Goal: Task Accomplishment & Management: Use online tool/utility

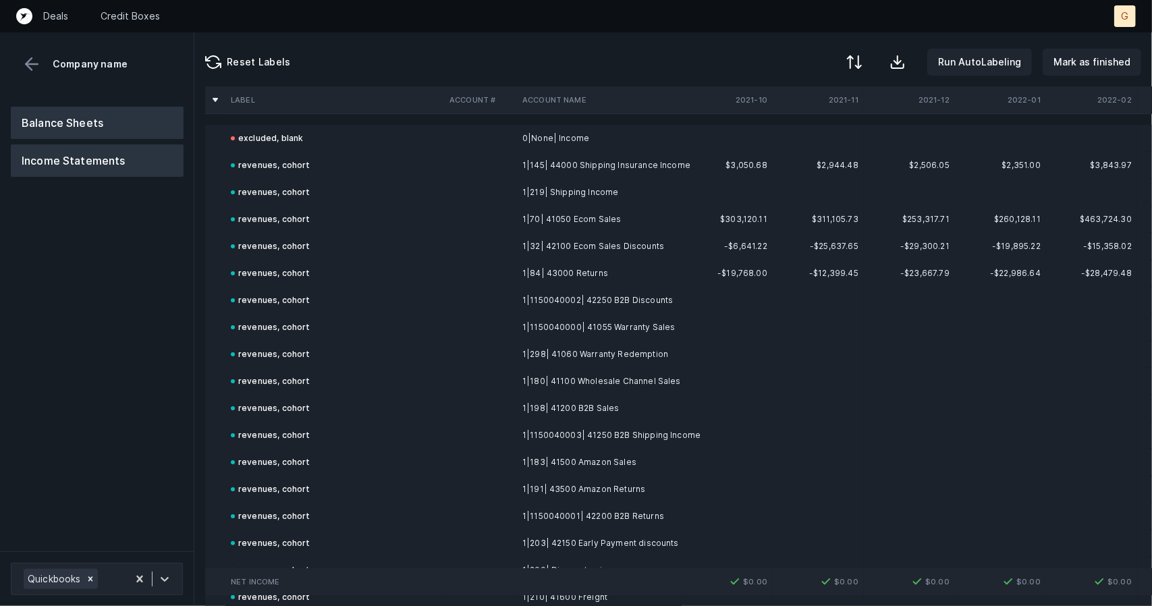
click at [60, 115] on button "Balance Sheets" at bounding box center [97, 123] width 173 height 32
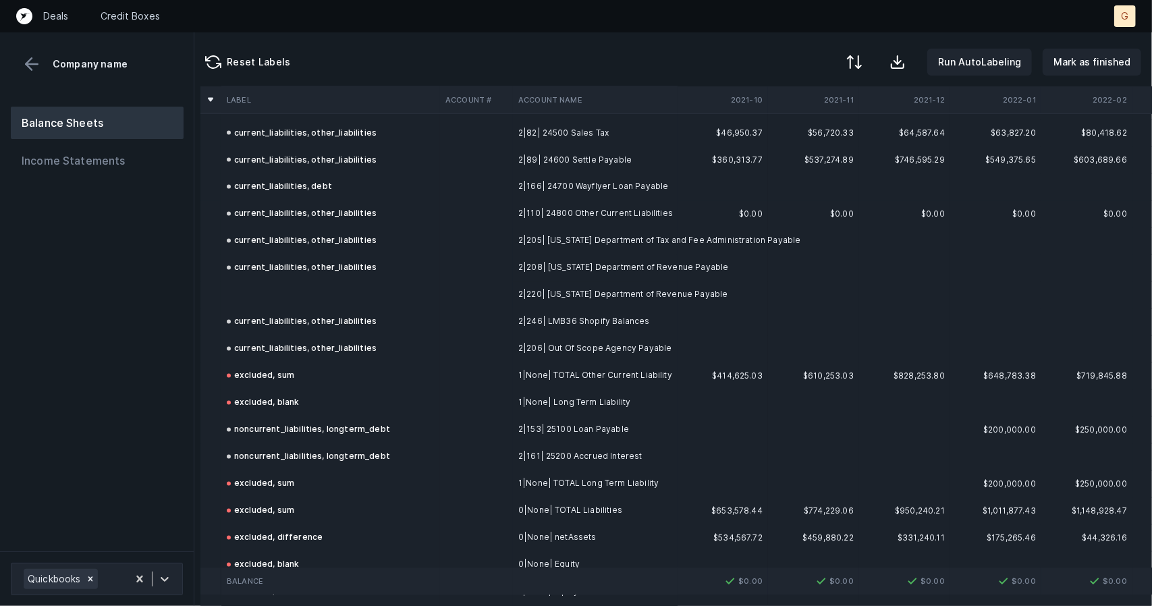
scroll to position [1622, 5]
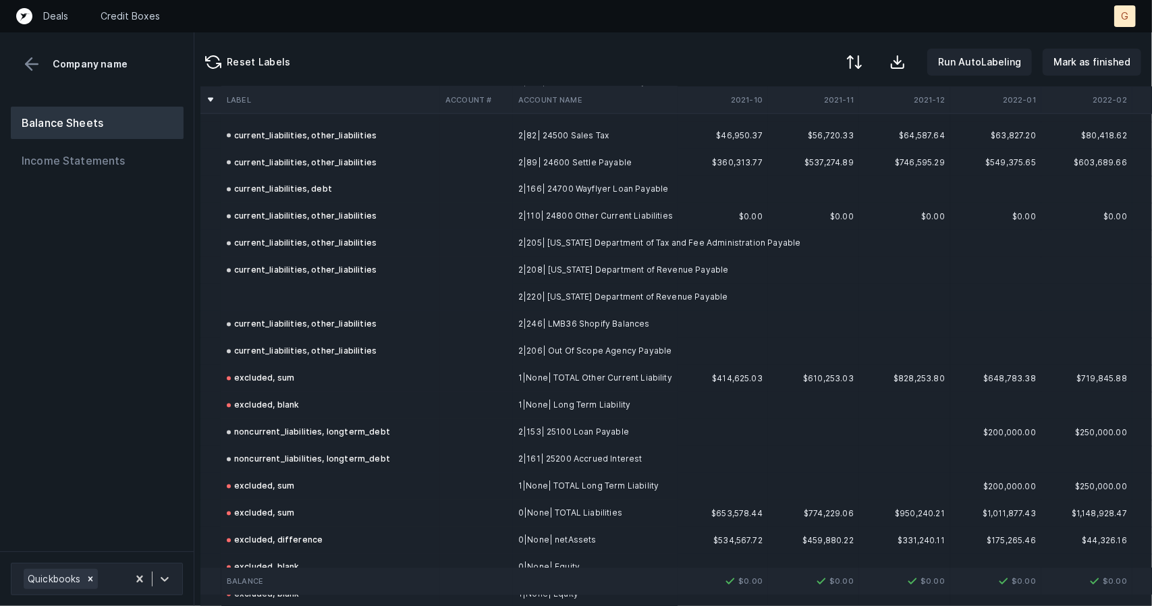
click at [286, 298] on td at bounding box center [330, 297] width 219 height 27
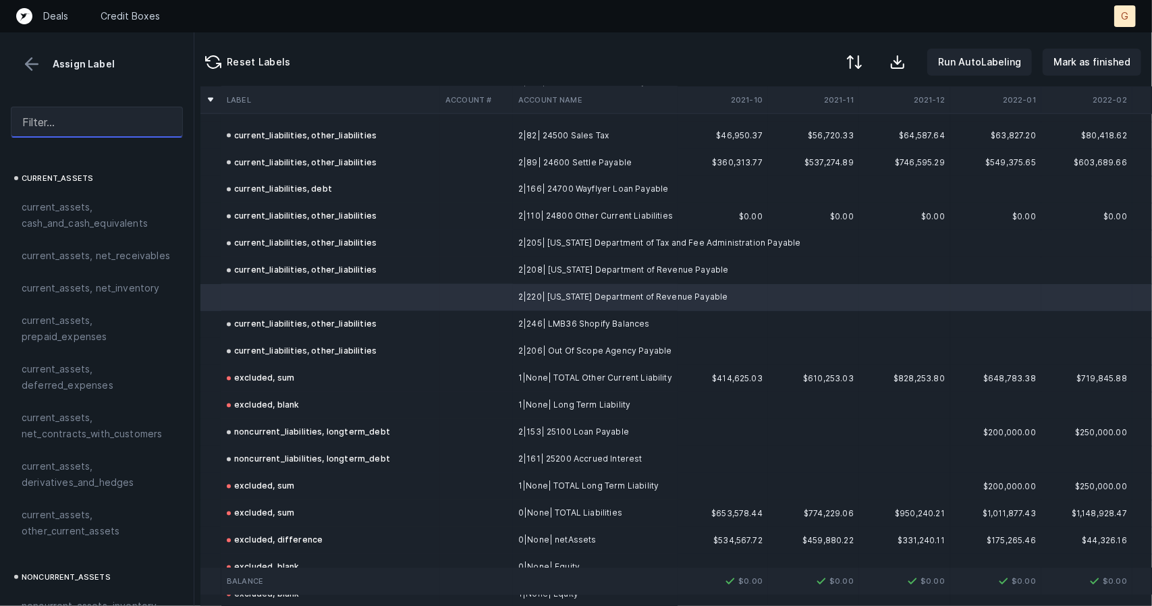
click at [78, 127] on input "text" at bounding box center [97, 122] width 172 height 31
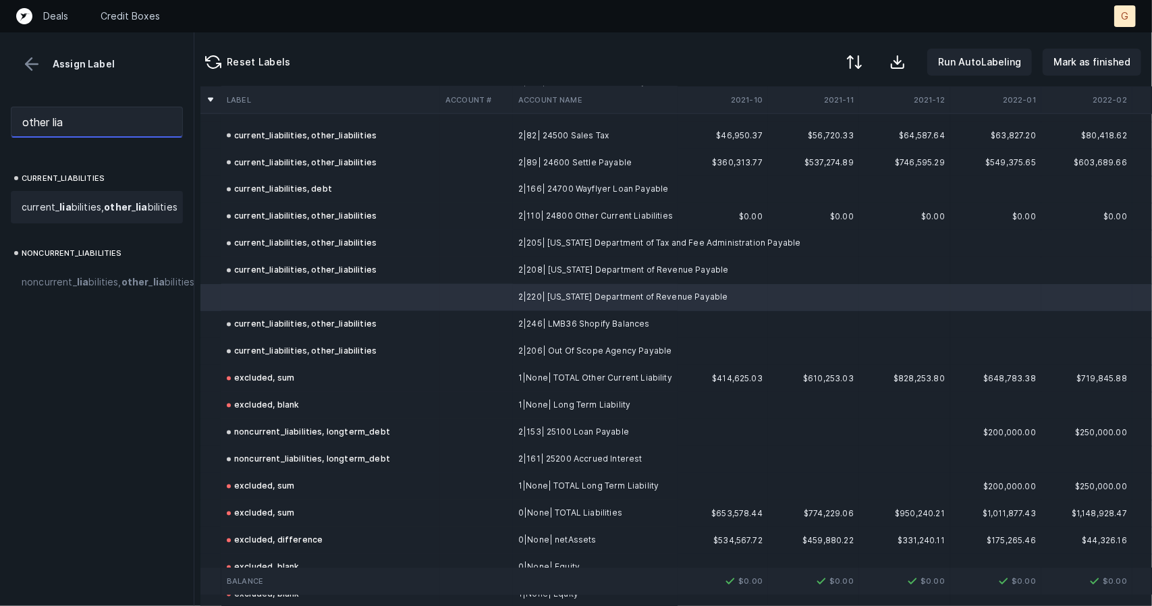
type input "other lia"
click at [104, 213] on strong "other" at bounding box center [118, 206] width 28 height 11
click at [1061, 71] on button "Mark as finished" at bounding box center [1092, 62] width 99 height 27
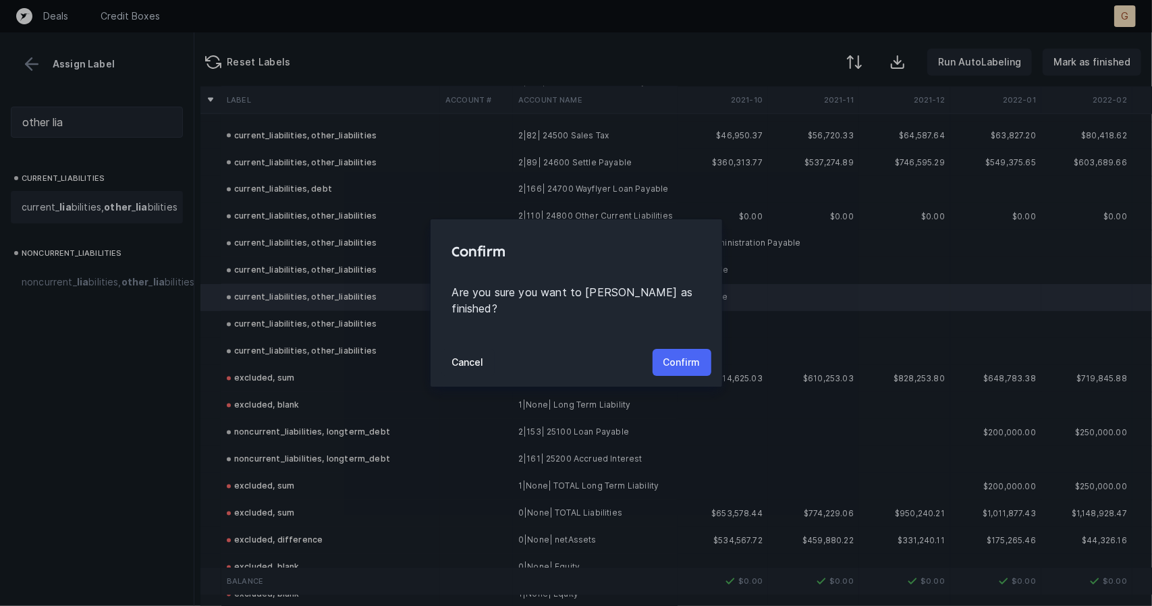
click at [694, 354] on p "Confirm" at bounding box center [681, 362] width 37 height 16
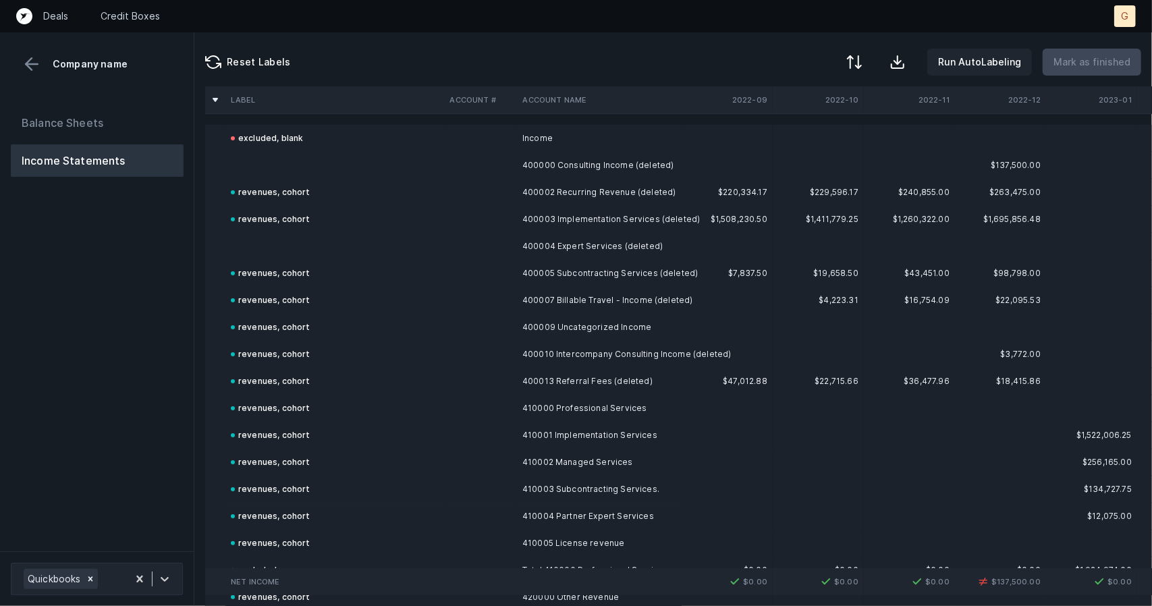
click at [312, 166] on td at bounding box center [334, 165] width 219 height 27
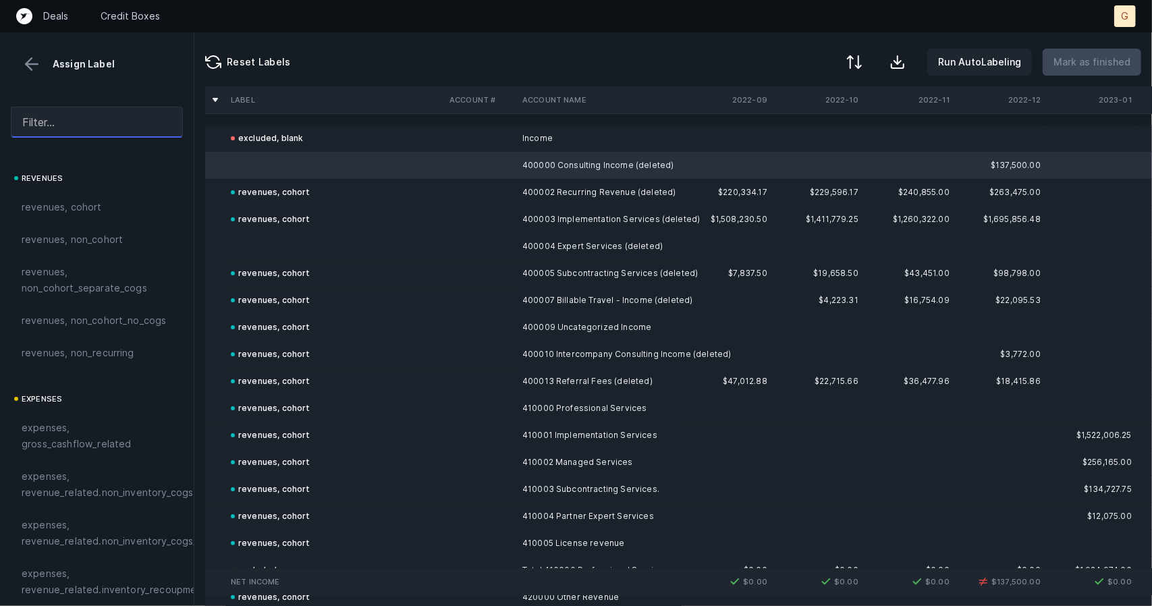
click at [38, 125] on input "text" at bounding box center [97, 122] width 172 height 31
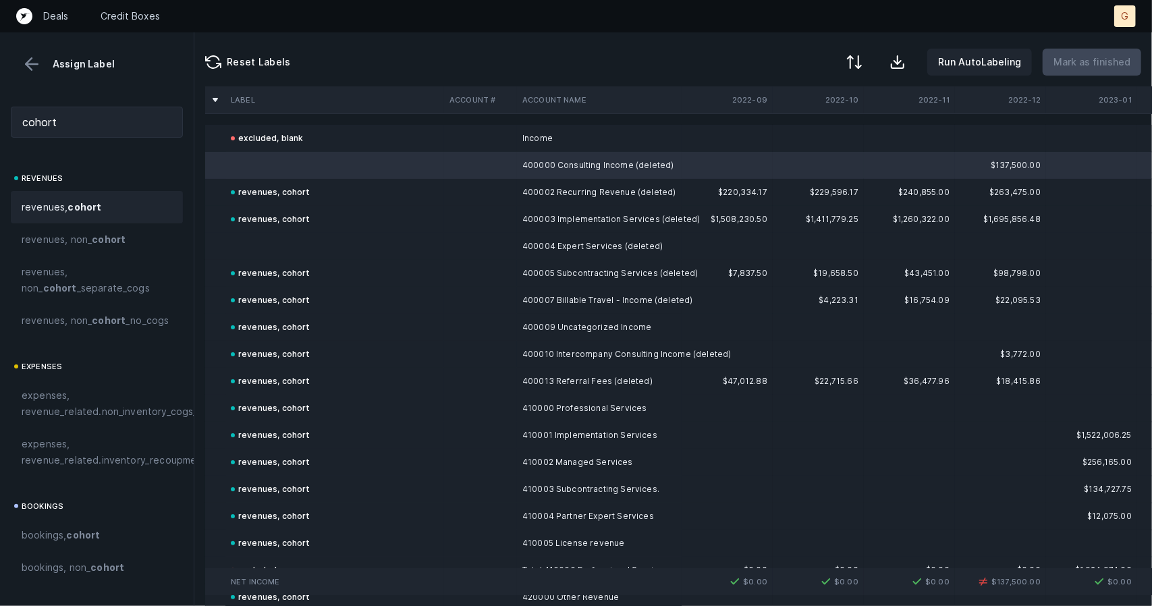
click at [50, 213] on span "revenues, cohort" at bounding box center [62, 207] width 80 height 16
click at [296, 242] on td at bounding box center [334, 246] width 219 height 27
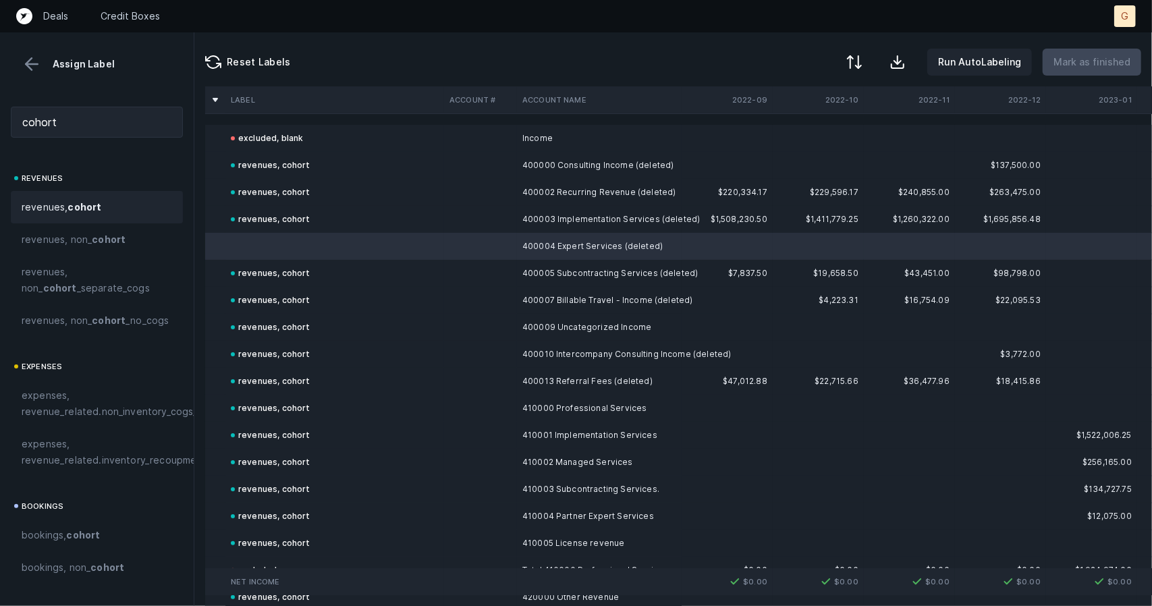
click at [86, 209] on strong "cohort" at bounding box center [84, 206] width 34 height 11
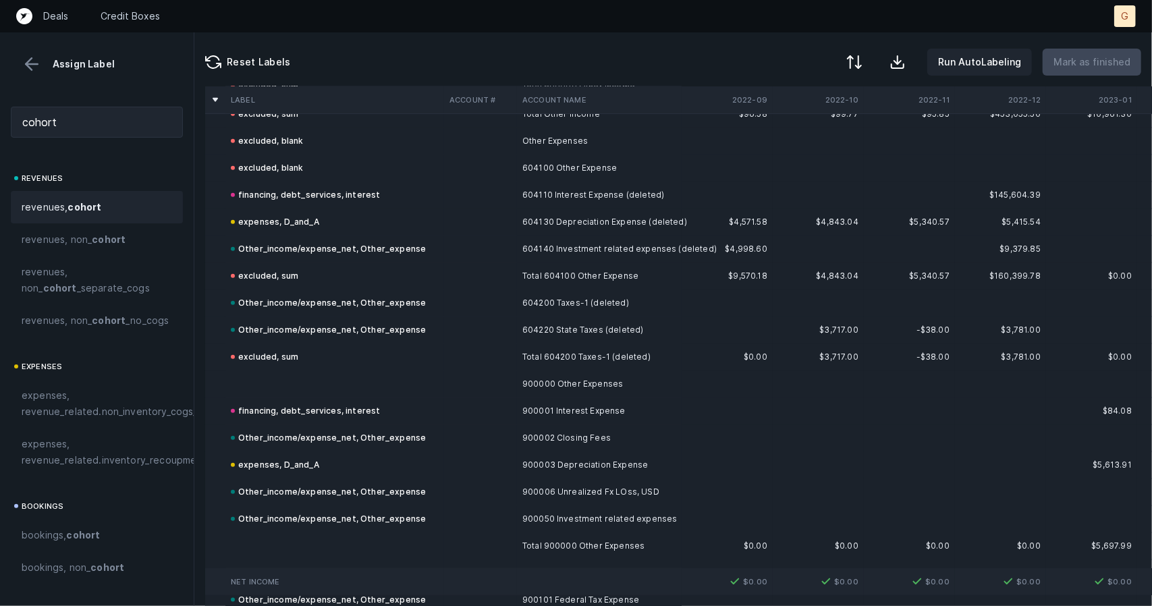
scroll to position [7709, 0]
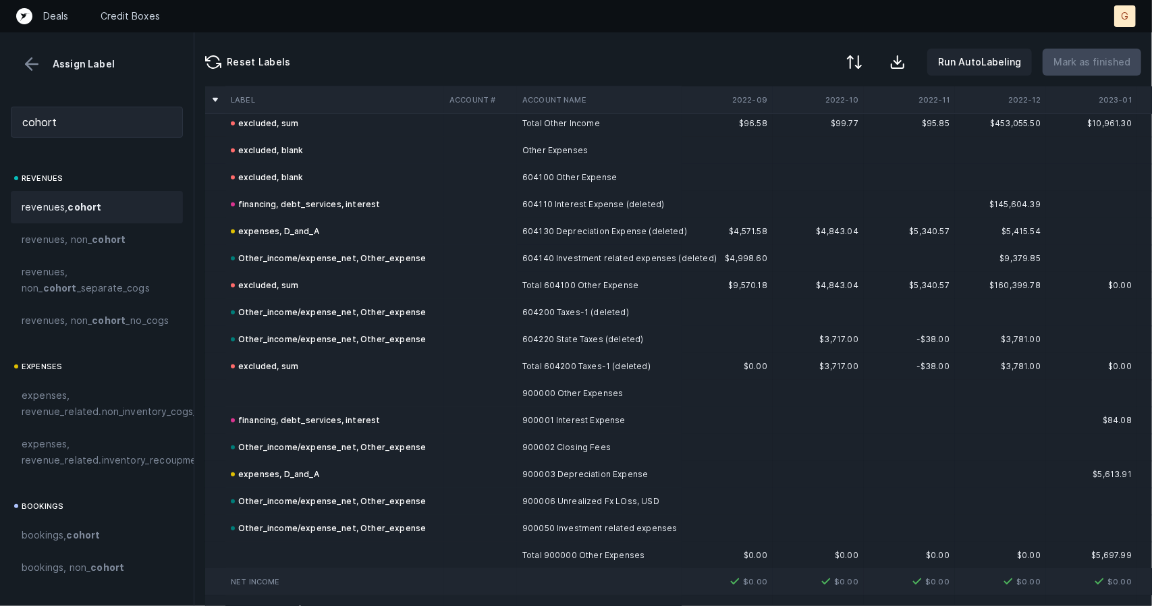
click at [310, 381] on td at bounding box center [334, 393] width 219 height 27
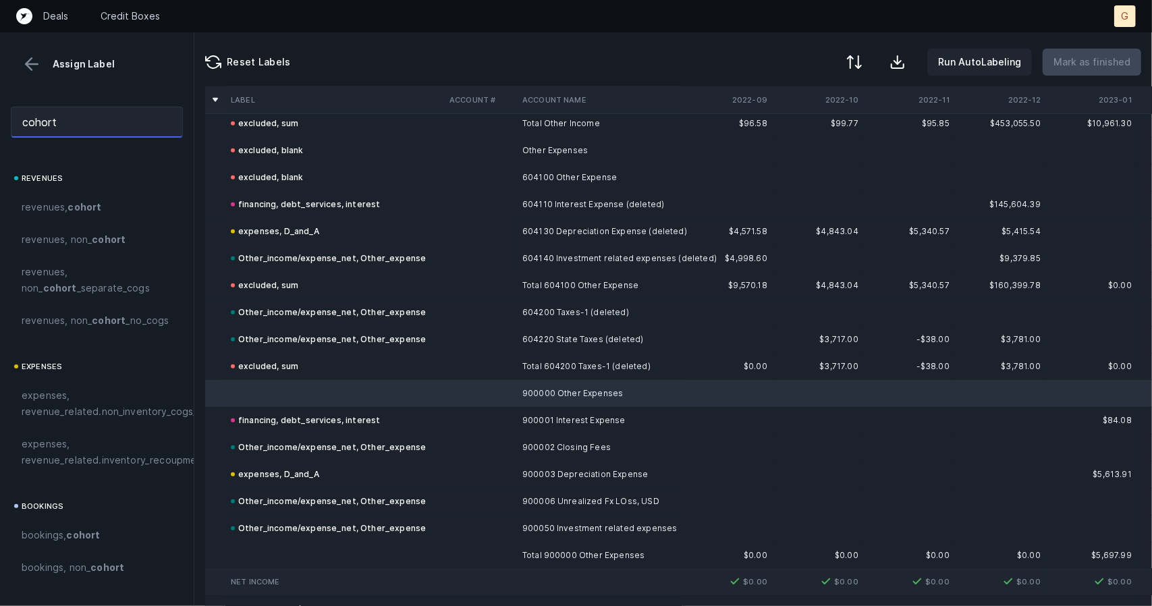
click at [102, 111] on input "cohort" at bounding box center [97, 122] width 172 height 31
drag, startPoint x: 101, startPoint y: 110, endPoint x: 1, endPoint y: 96, distance: 100.2
click at [1, 96] on div "cohort" at bounding box center [97, 122] width 194 height 53
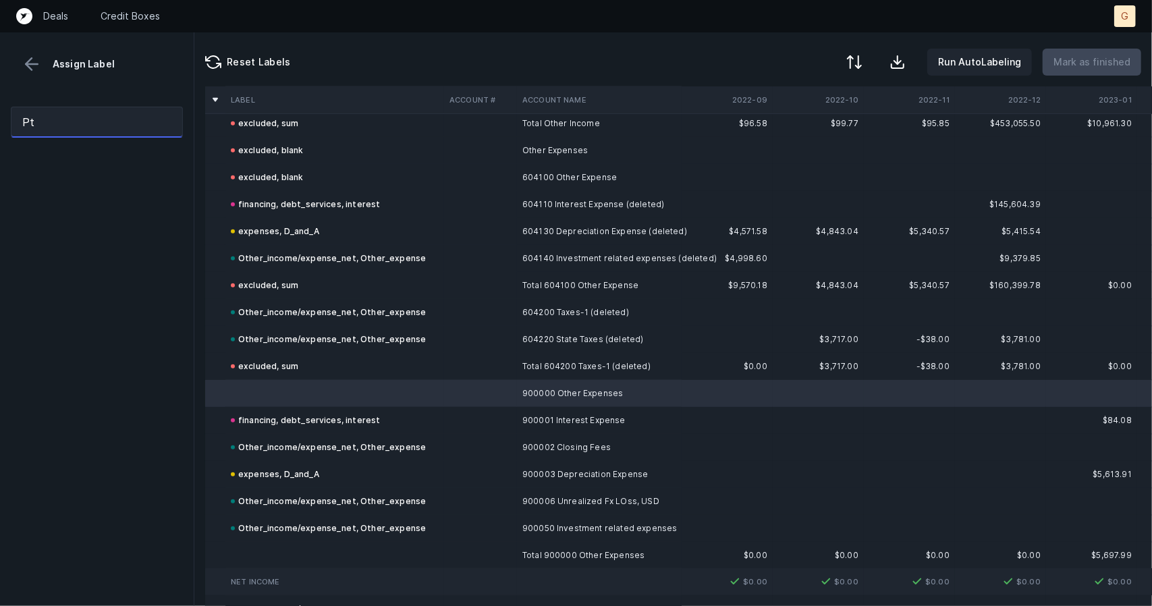
type input "P"
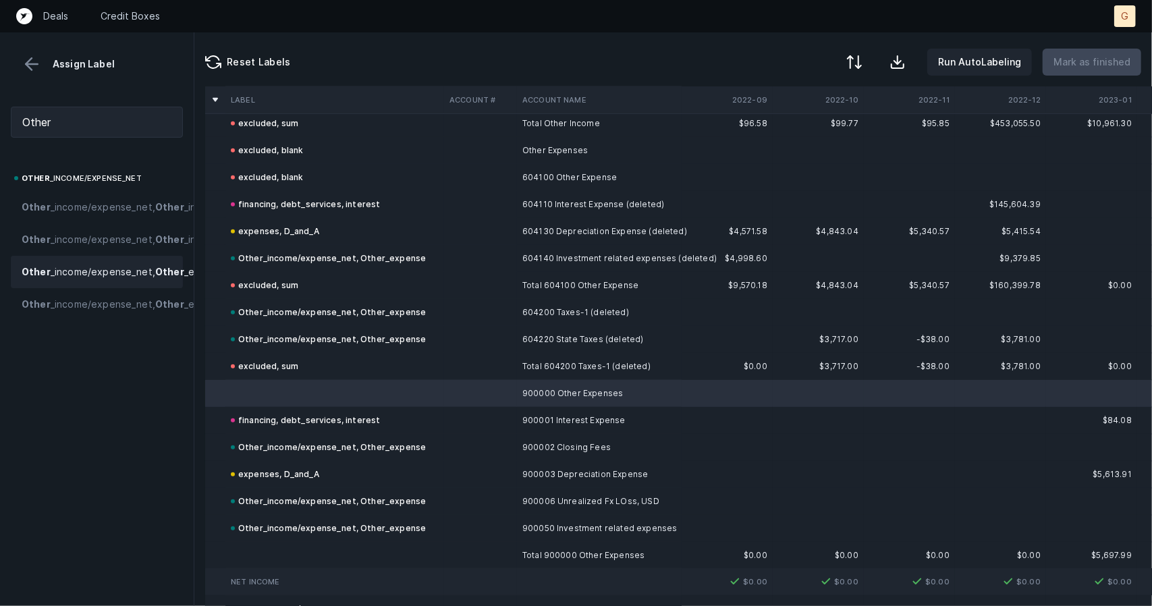
click at [54, 280] on span "Other _income/expense_net, Other _expense" at bounding box center [125, 272] width 207 height 16
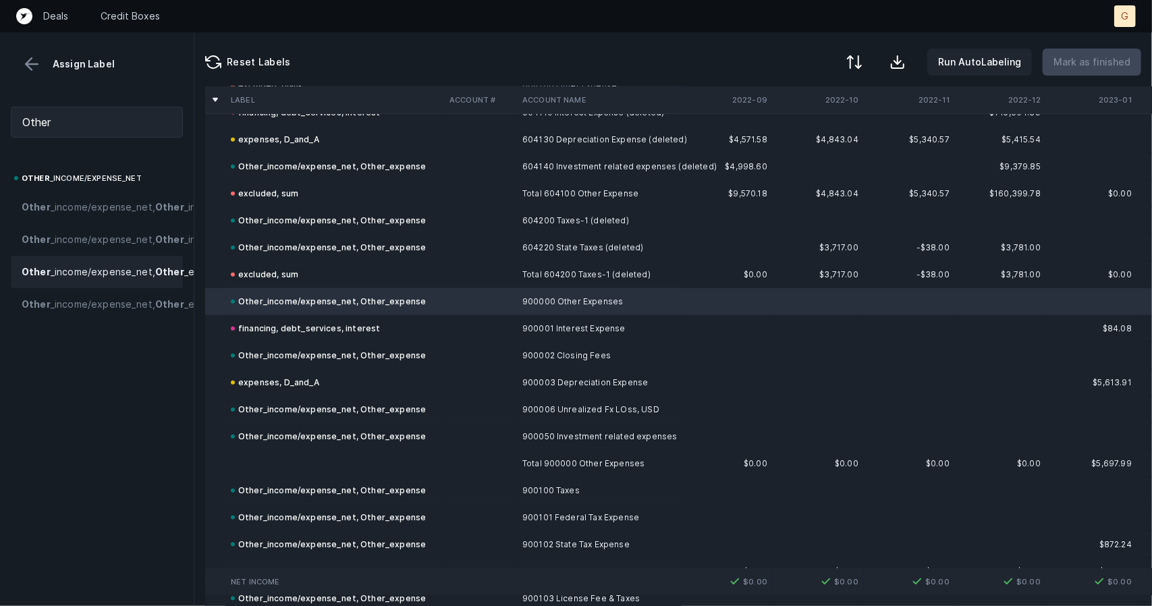
scroll to position [7853, 0]
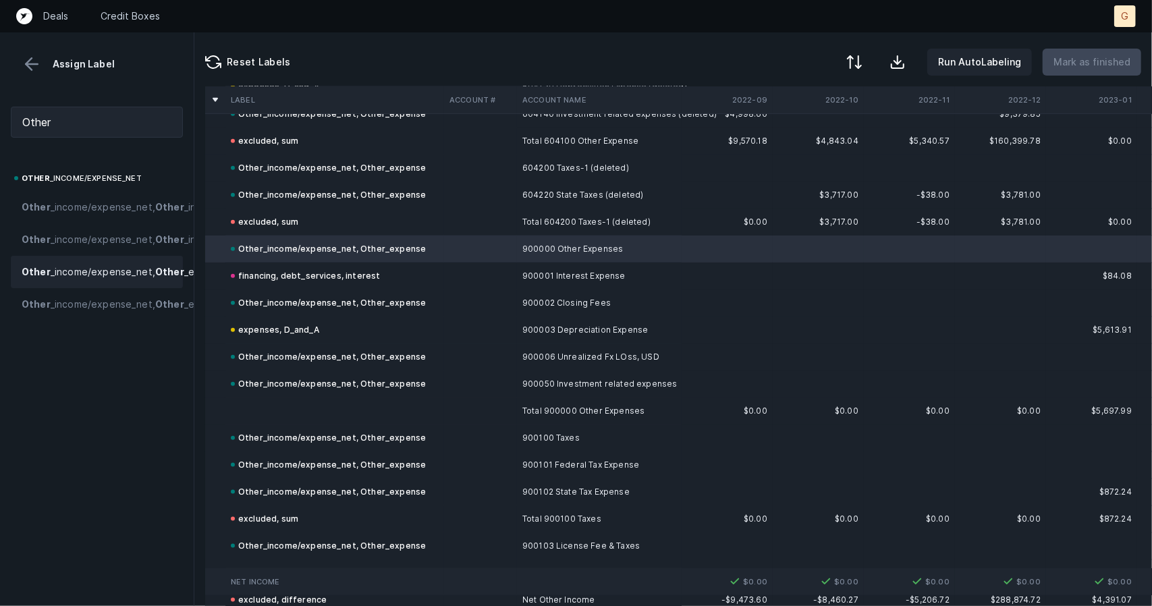
click at [325, 412] on td at bounding box center [334, 411] width 219 height 27
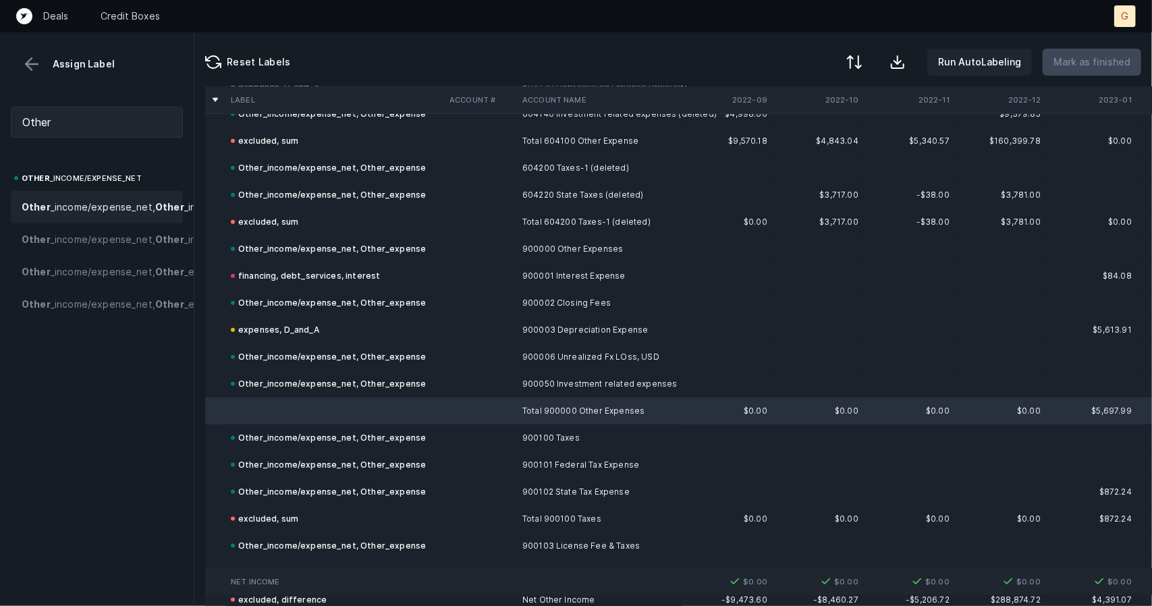
click at [80, 212] on span "Other _income/expense_net, Other _income" at bounding box center [122, 207] width 200 height 16
click at [128, 280] on span "Other _income/expense_net, Other _expense" at bounding box center [125, 272] width 207 height 16
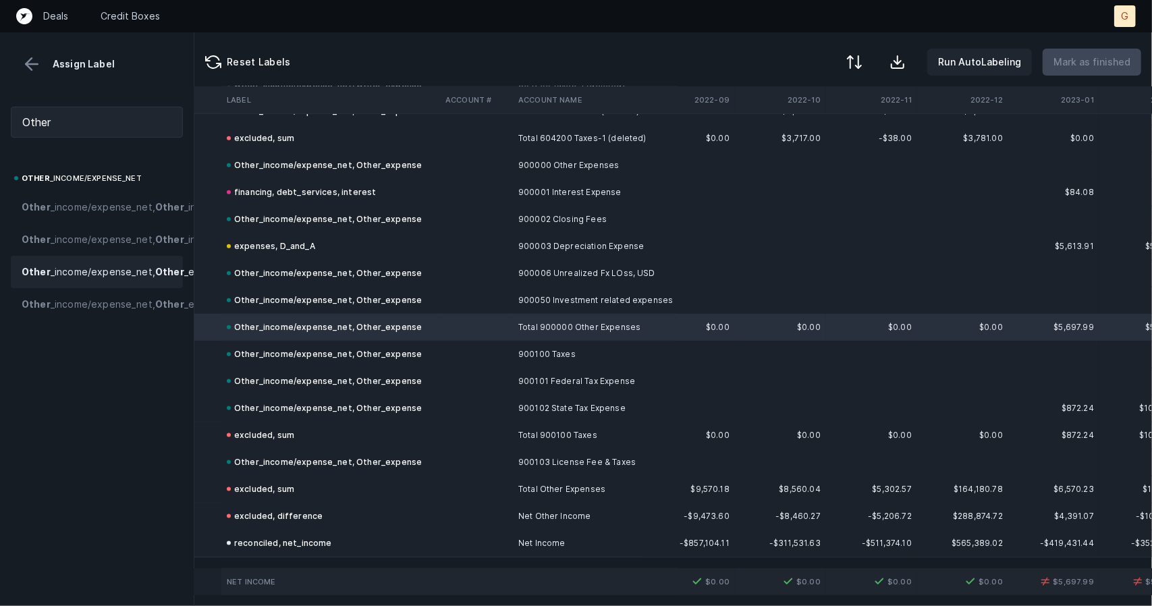
scroll to position [7942, 115]
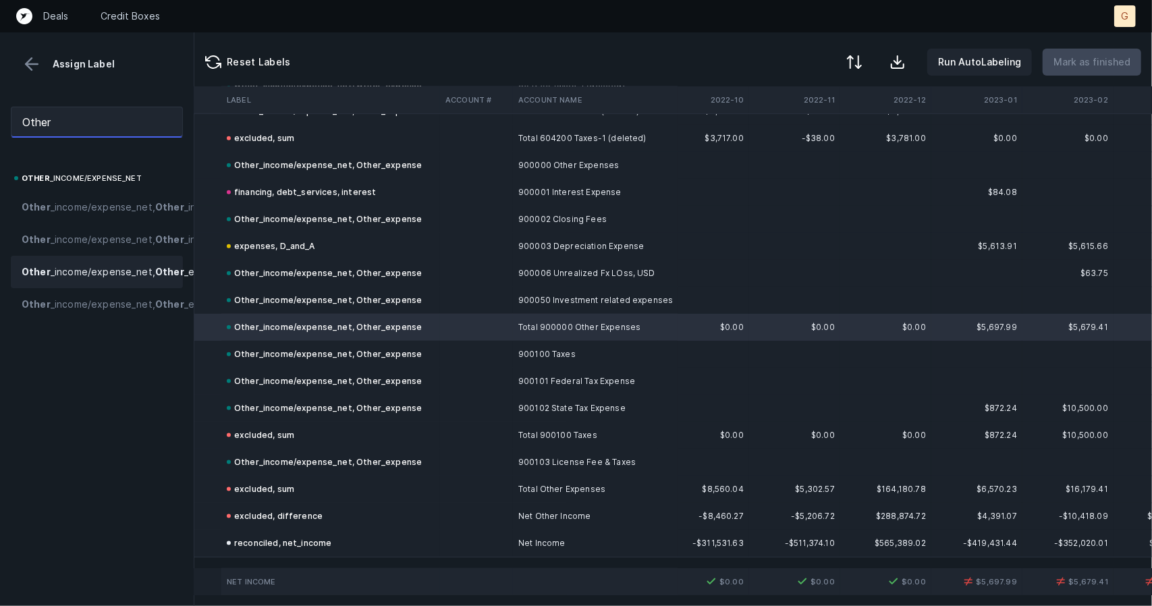
drag, startPoint x: 63, startPoint y: 129, endPoint x: 0, endPoint y: 109, distance: 66.4
click at [0, 109] on div "Other" at bounding box center [97, 122] width 194 height 53
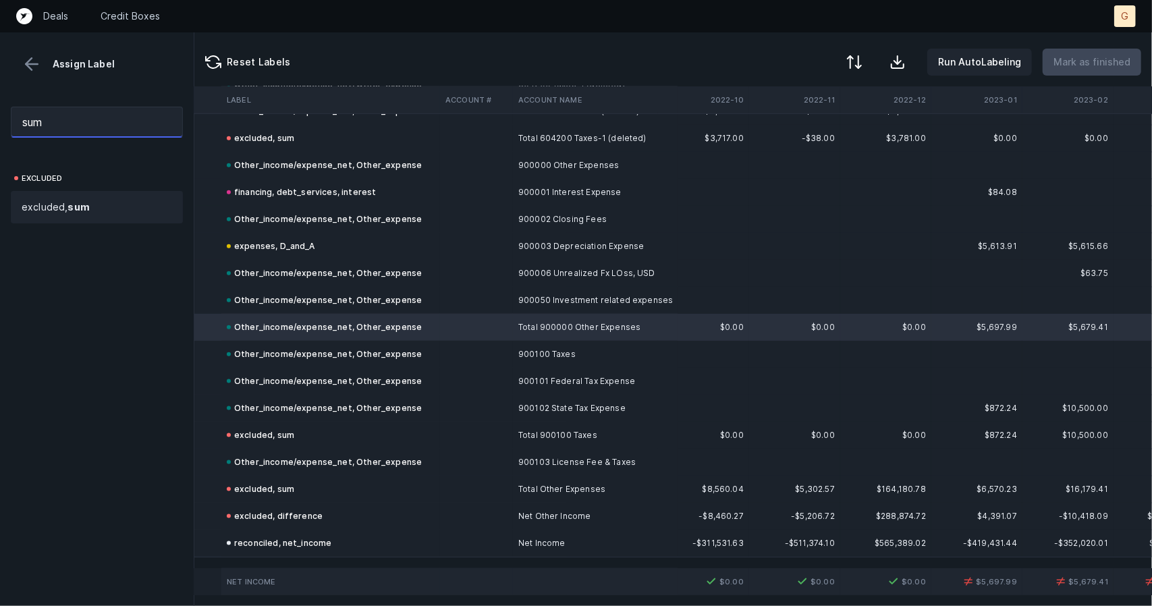
type input "sum"
click at [70, 219] on div "excluded, sum" at bounding box center [97, 207] width 172 height 32
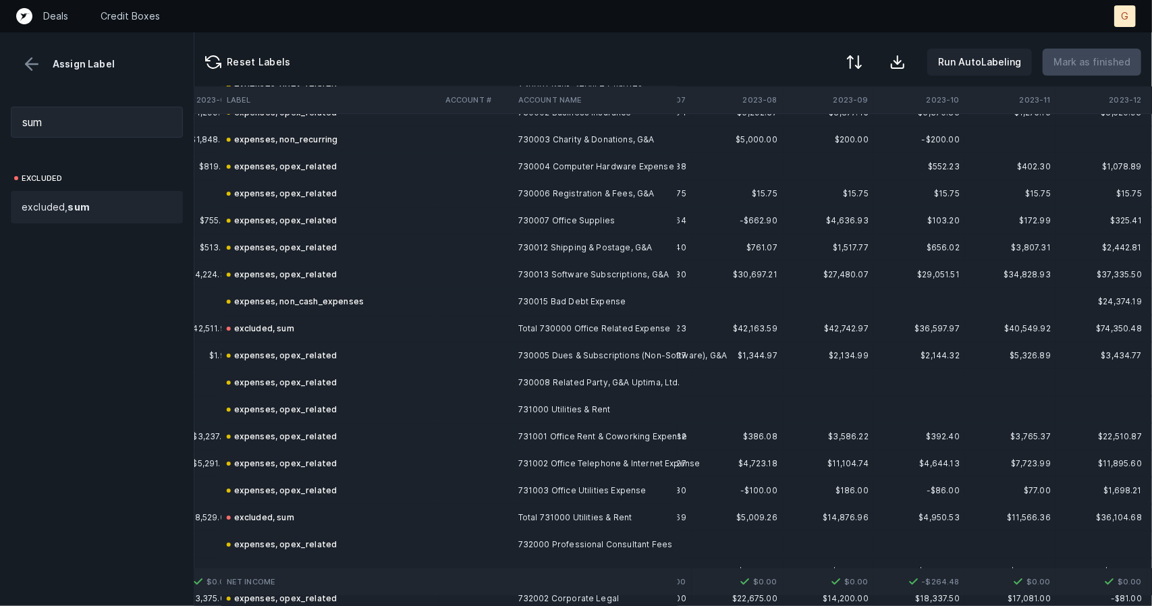
scroll to position [6316, 992]
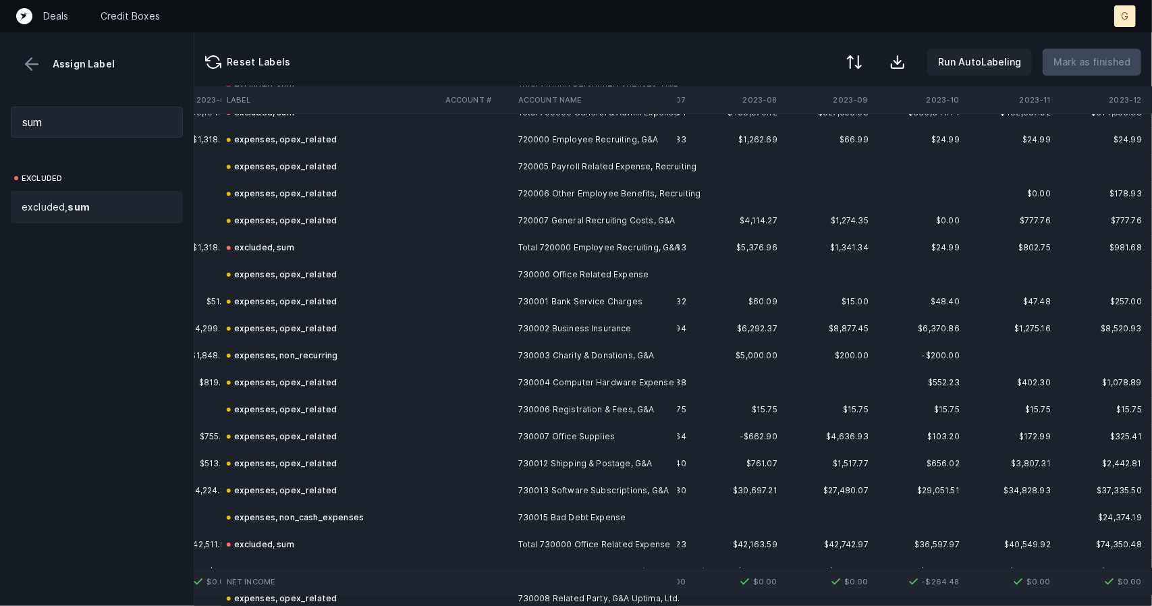
click at [43, 66] on div "Assign Label" at bounding box center [97, 64] width 172 height 20
click at [32, 61] on button at bounding box center [32, 64] width 20 height 20
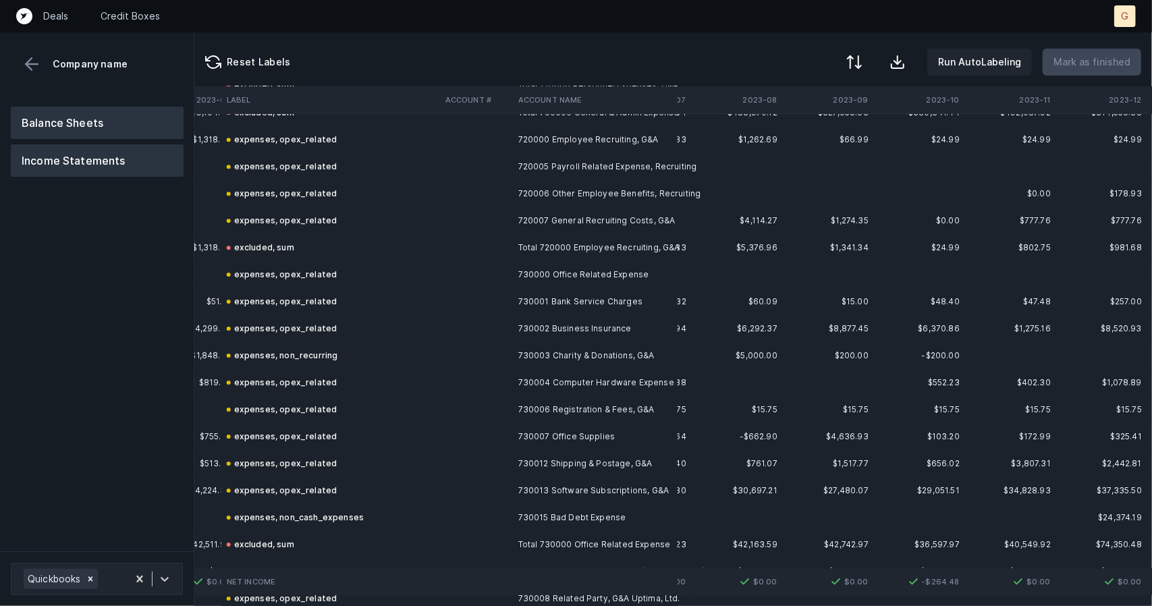
click at [130, 130] on button "Balance Sheets" at bounding box center [97, 123] width 173 height 32
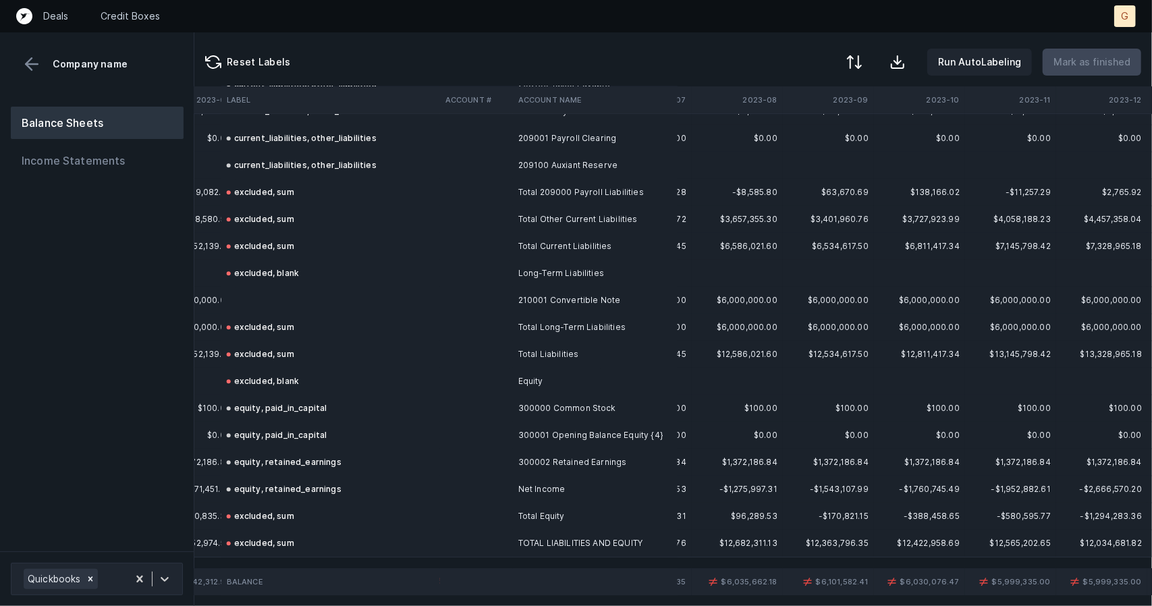
scroll to position [2520, 992]
click at [255, 294] on td at bounding box center [330, 300] width 219 height 27
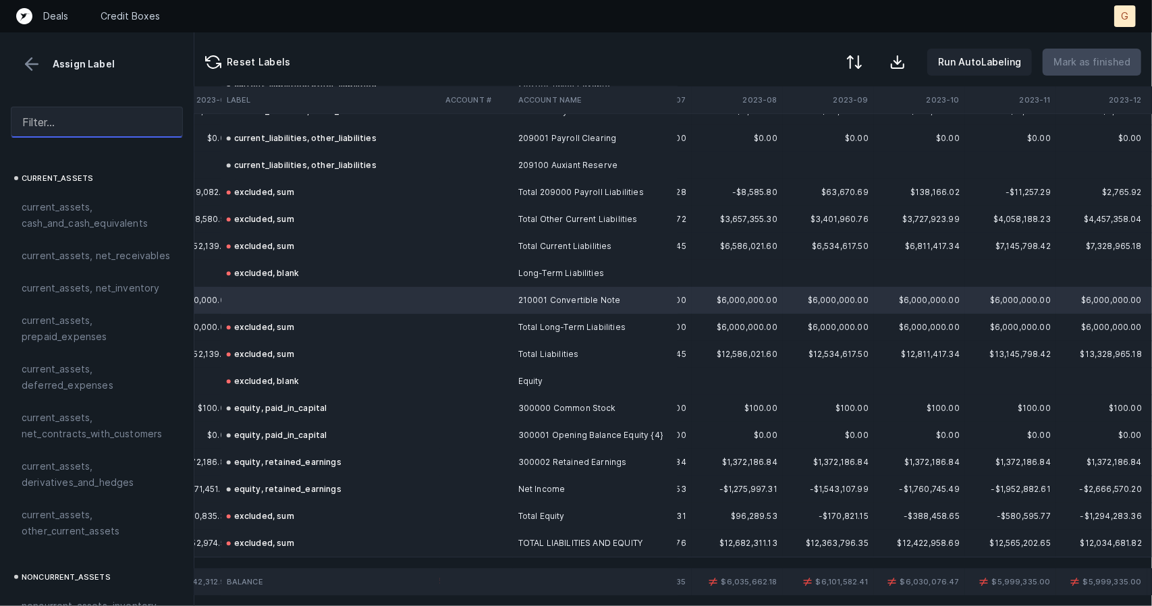
click at [45, 124] on input "text" at bounding box center [97, 122] width 172 height 31
type input "l"
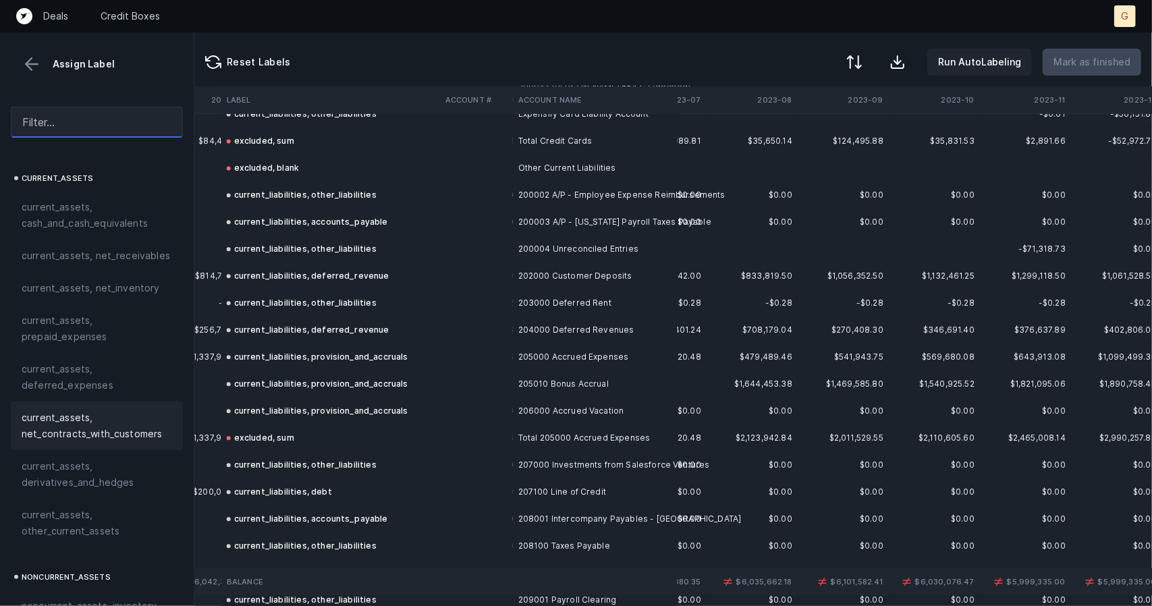
scroll to position [449, 0]
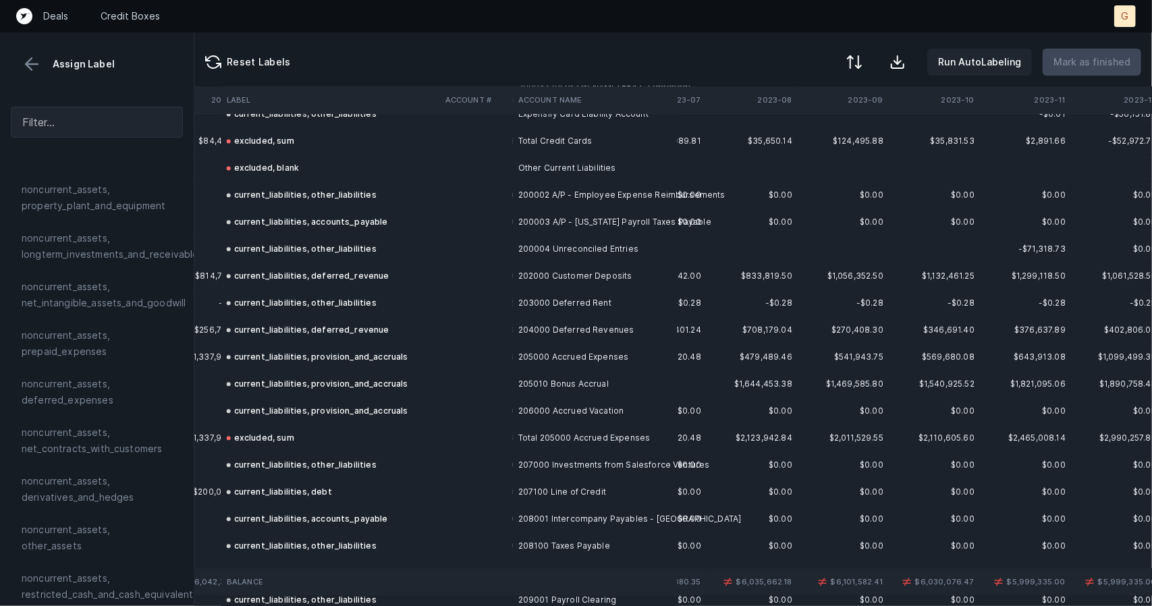
click at [123, 104] on div at bounding box center [97, 122] width 194 height 53
click at [126, 115] on input "text" at bounding box center [97, 122] width 172 height 31
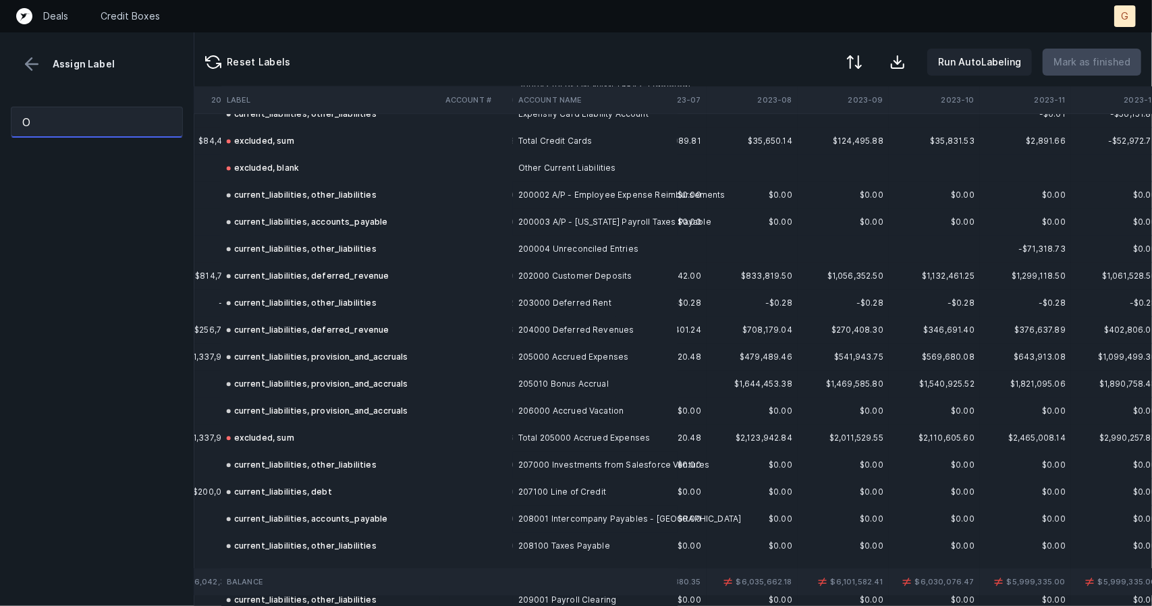
scroll to position [0, 0]
drag, startPoint x: 90, startPoint y: 128, endPoint x: 0, endPoint y: 84, distance: 100.2
click at [0, 84] on div "Assign Label Other Lia" at bounding box center [97, 319] width 194 height 574
type input "L"
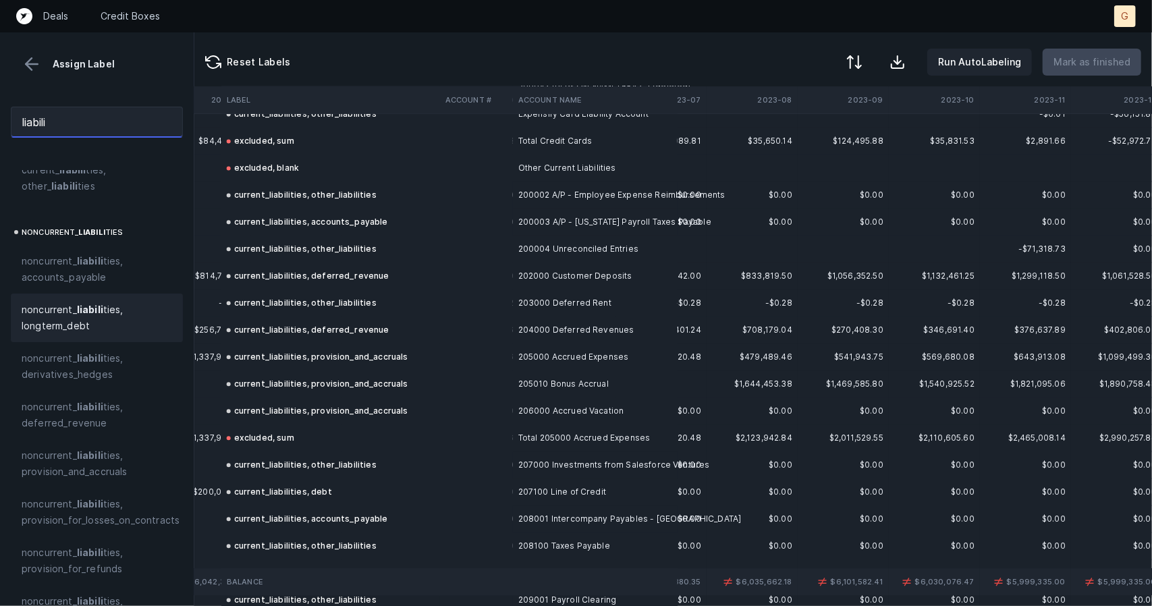
scroll to position [364, 0]
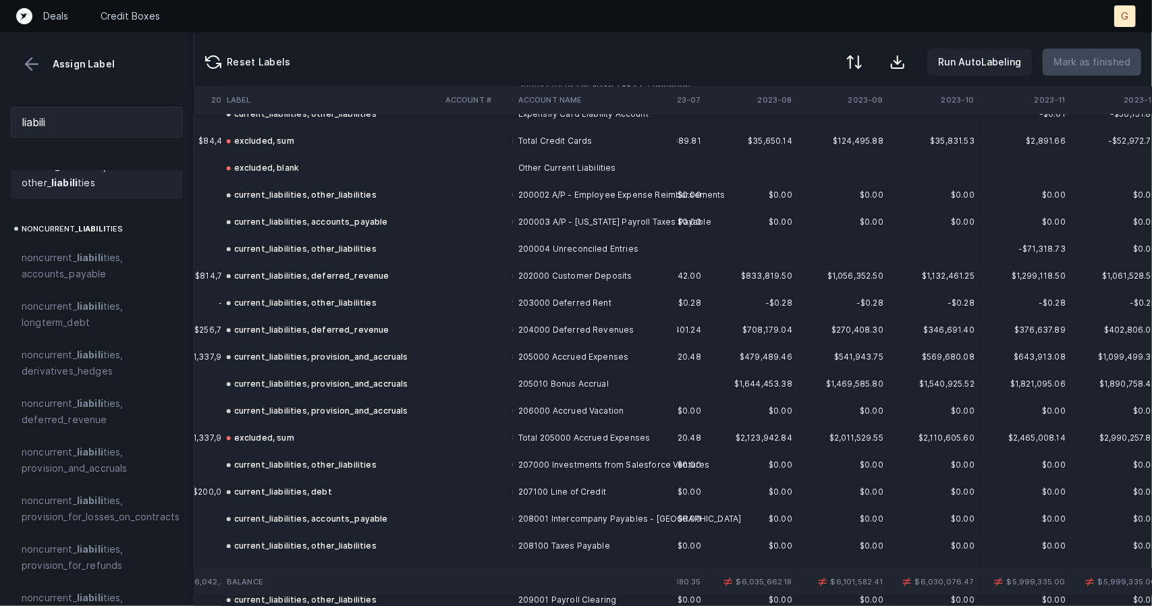
click at [60, 177] on strong "liabili" at bounding box center [64, 182] width 26 height 11
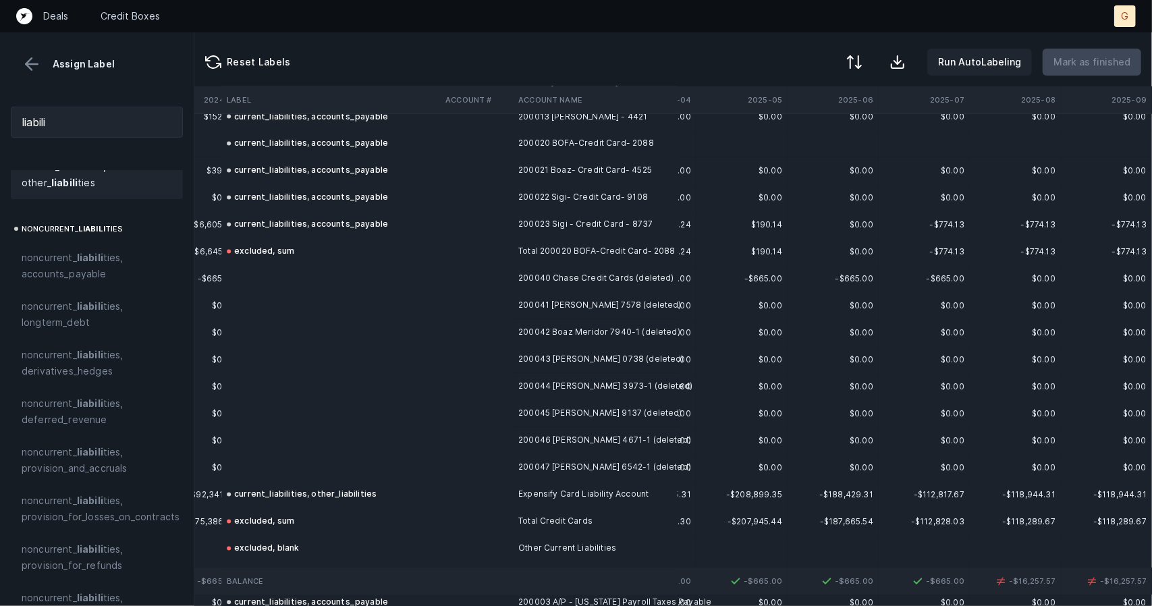
scroll to position [1667, 2911]
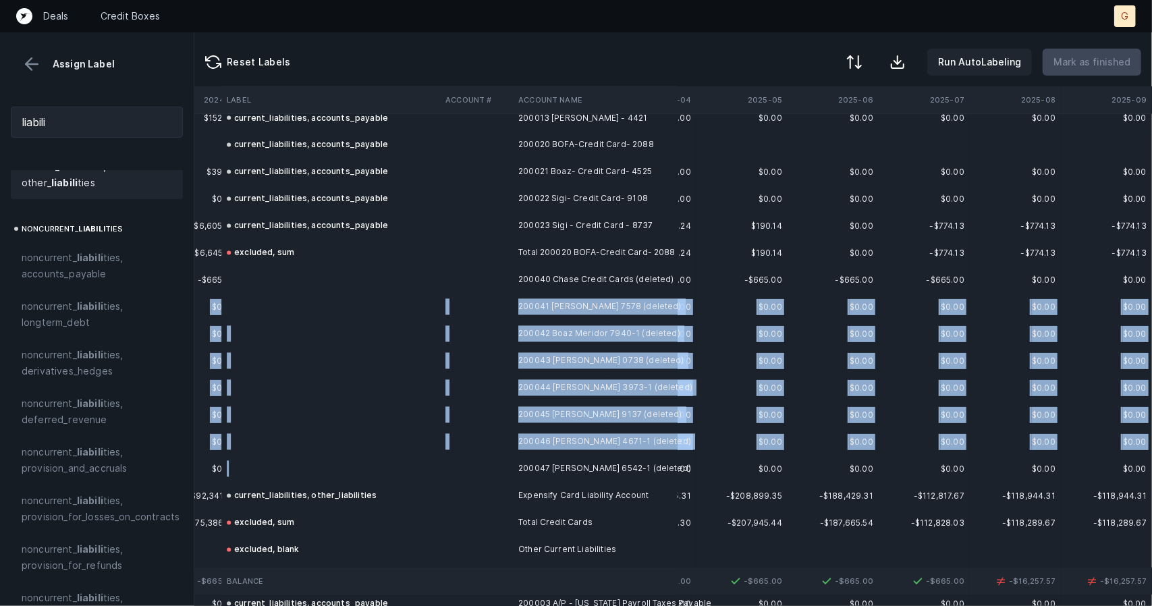
drag, startPoint x: 286, startPoint y: 460, endPoint x: 285, endPoint y: 291, distance: 169.4
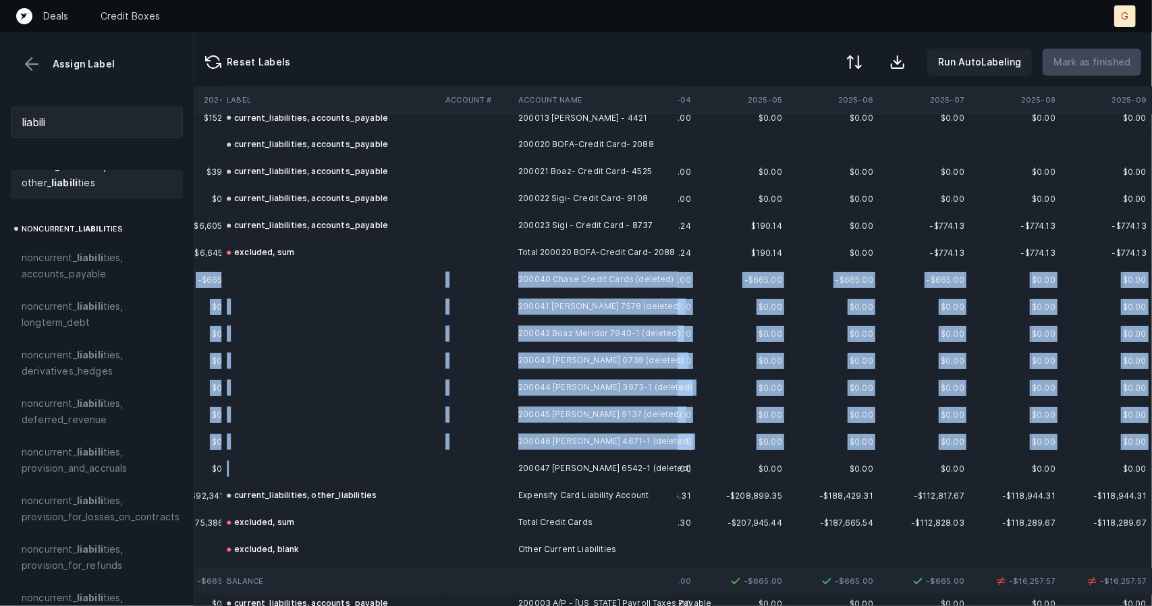
click at [264, 272] on td at bounding box center [330, 280] width 219 height 27
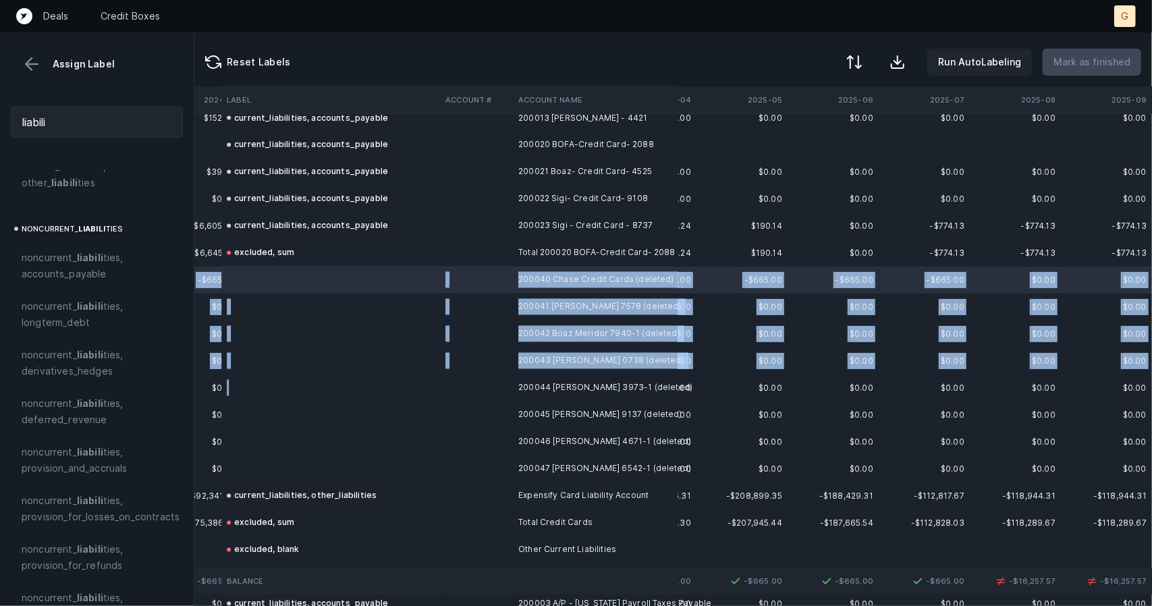
drag, startPoint x: 264, startPoint y: 273, endPoint x: 274, endPoint y: 393, distance: 121.2
drag, startPoint x: 265, startPoint y: 308, endPoint x: 273, endPoint y: 395, distance: 87.4
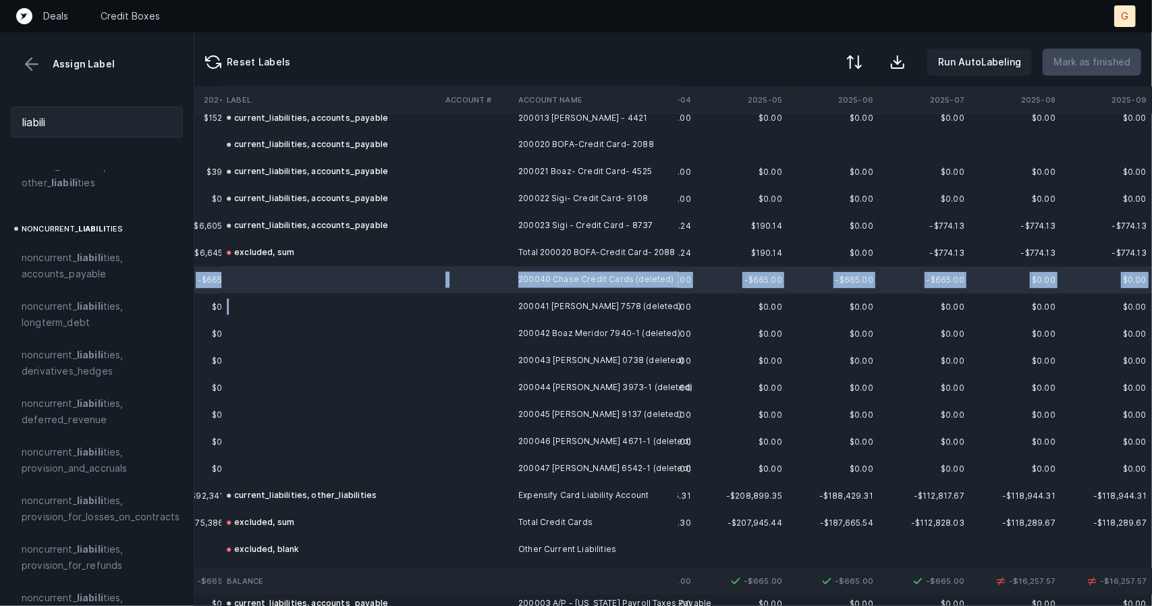
click at [271, 319] on td at bounding box center [330, 307] width 219 height 27
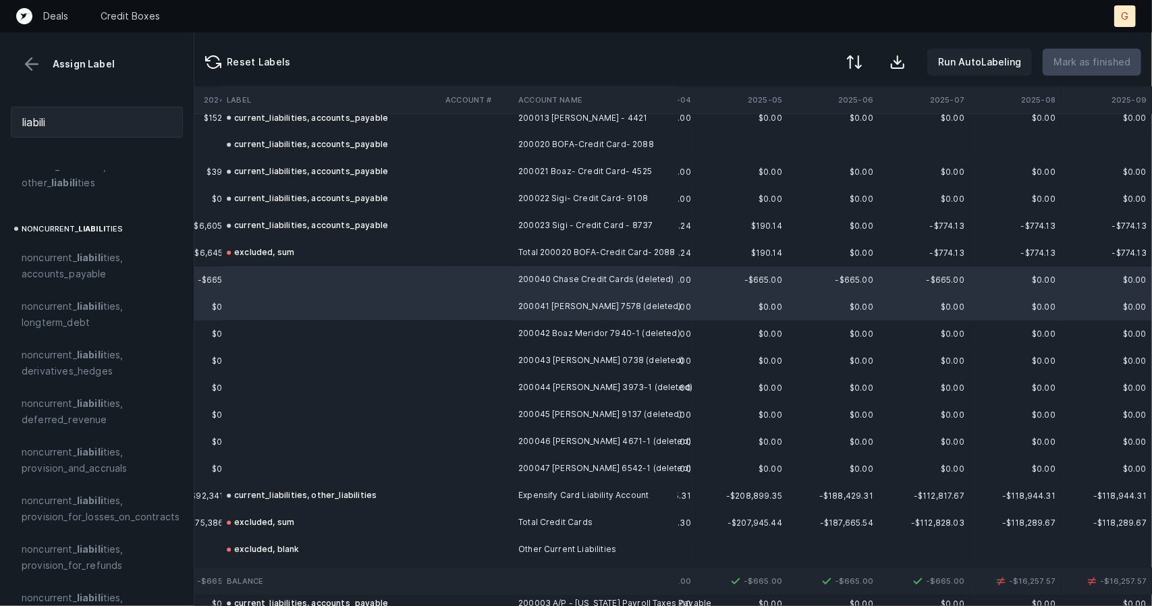
click at [273, 459] on td at bounding box center [330, 469] width 219 height 27
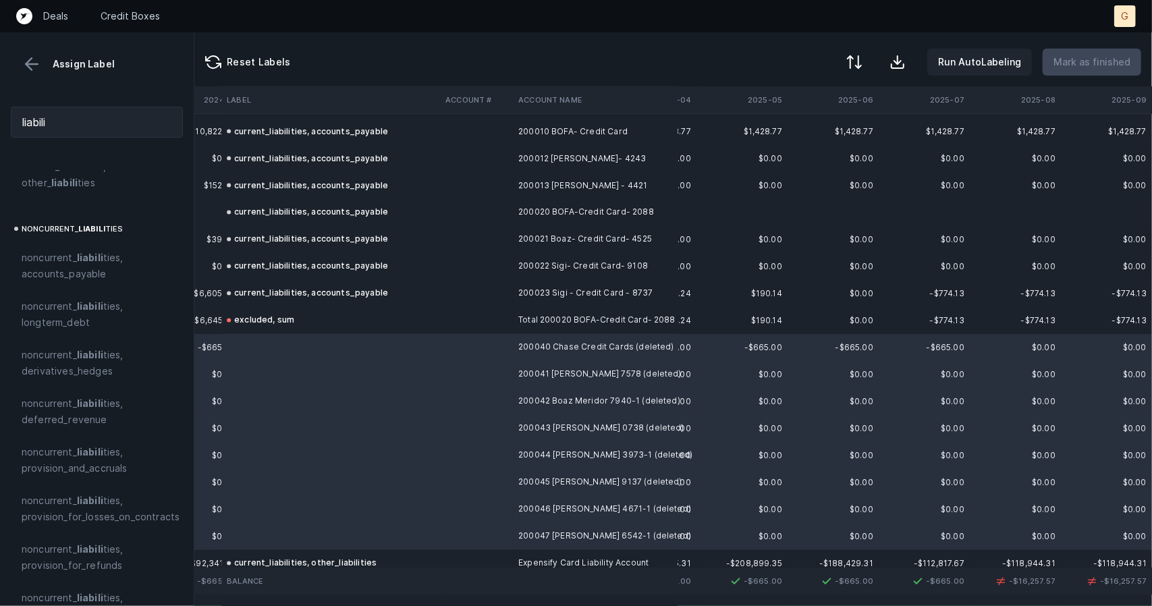
scroll to position [1621, 2911]
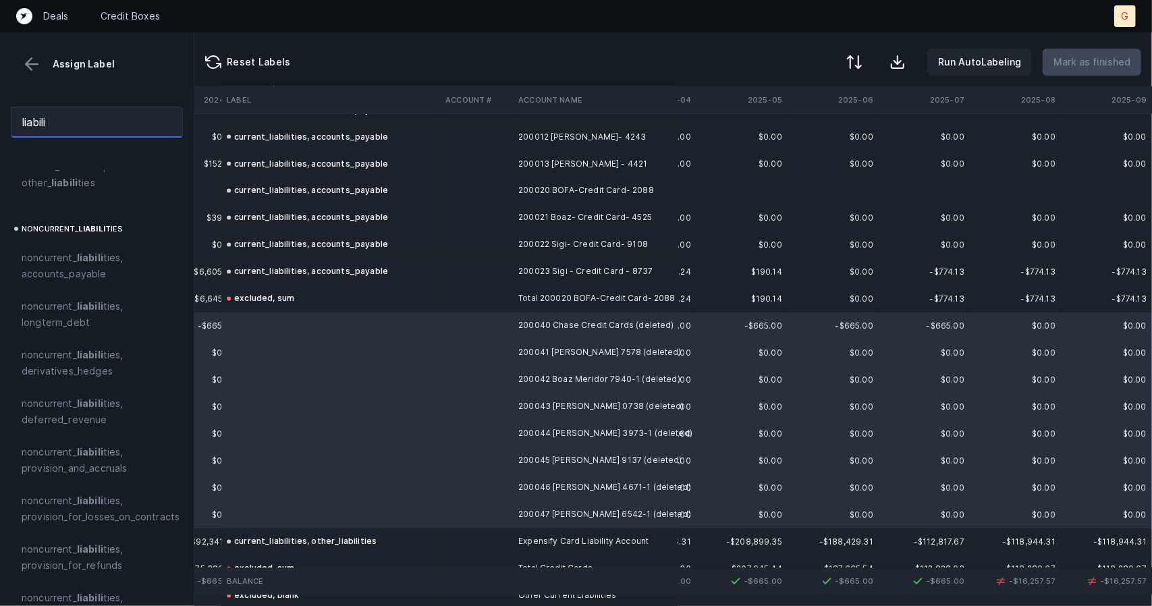
drag, startPoint x: 107, startPoint y: 122, endPoint x: 0, endPoint y: 103, distance: 109.1
click at [0, 103] on div "liabili" at bounding box center [97, 122] width 194 height 53
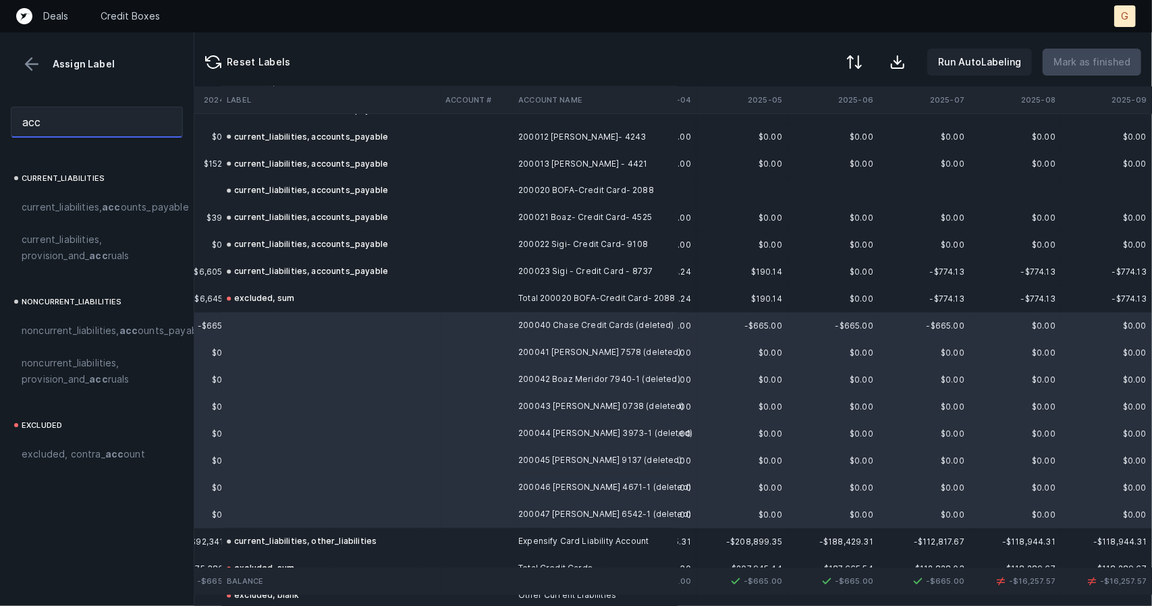
scroll to position [0, 0]
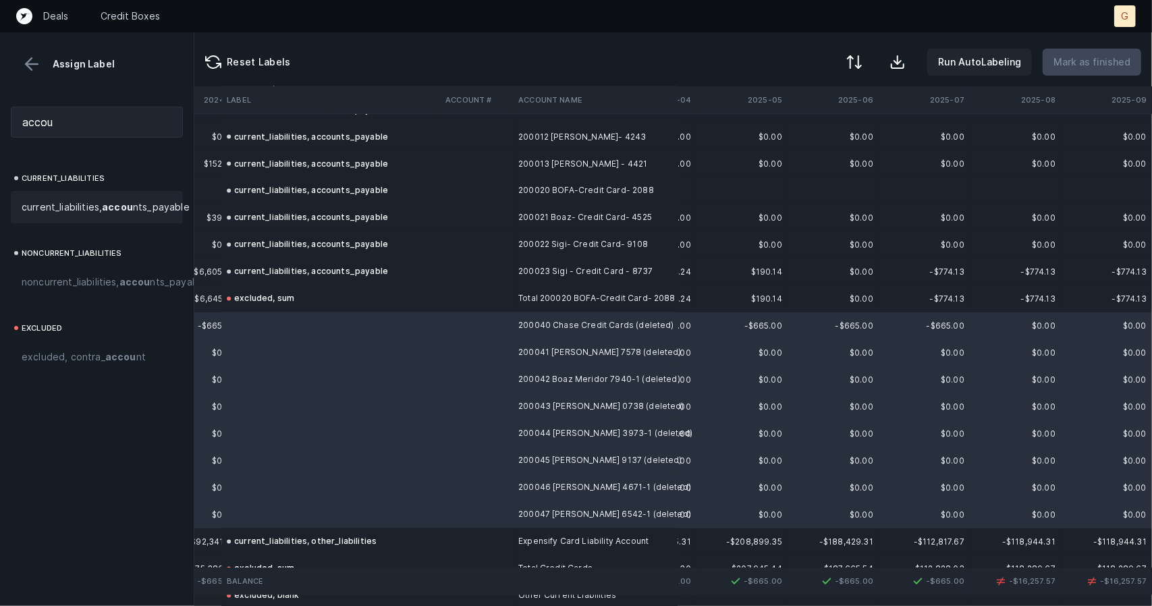
click at [72, 215] on span "current_liabilities, accou nts_payable" at bounding box center [106, 207] width 168 height 16
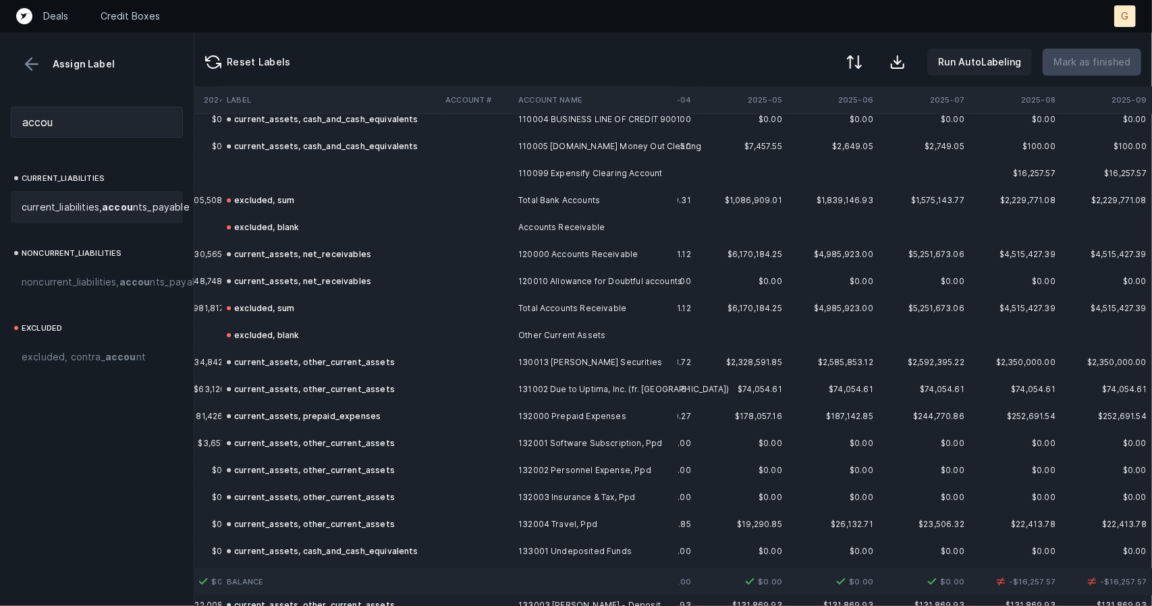
scroll to position [161, 2905]
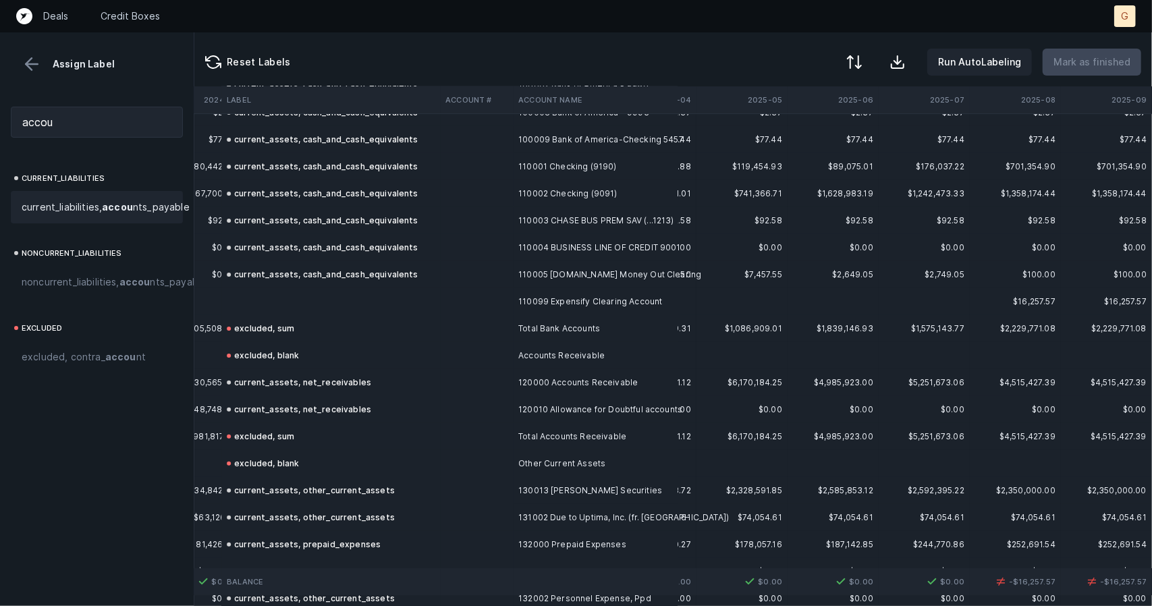
click at [285, 280] on div "current_assets, cash_and_cash_equivalents" at bounding box center [323, 275] width 192 height 16
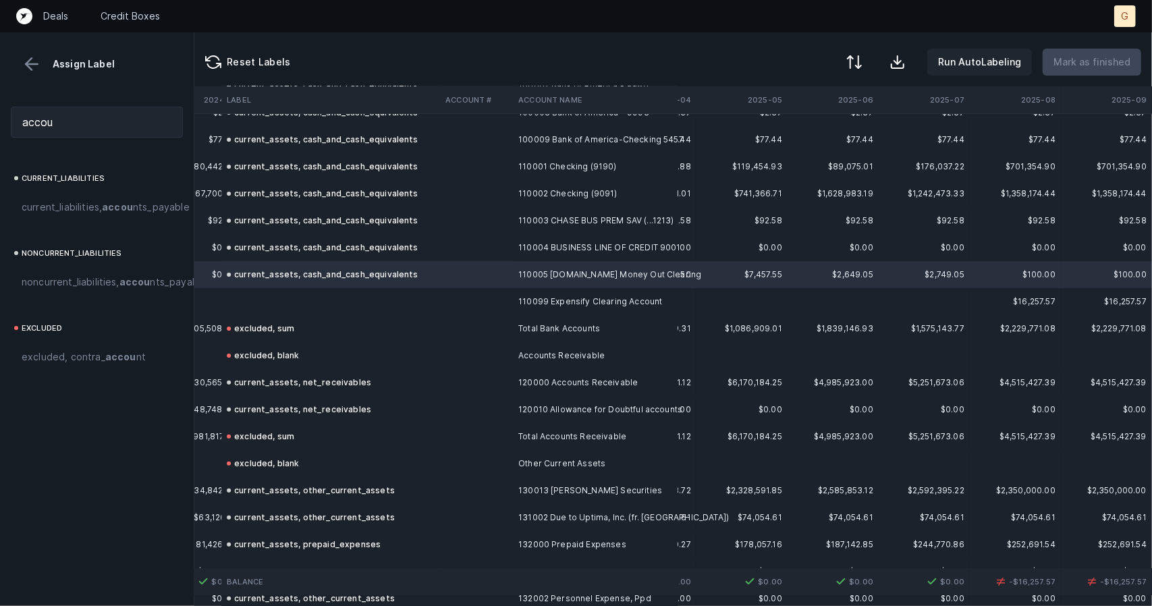
click at [306, 306] on td at bounding box center [330, 301] width 219 height 27
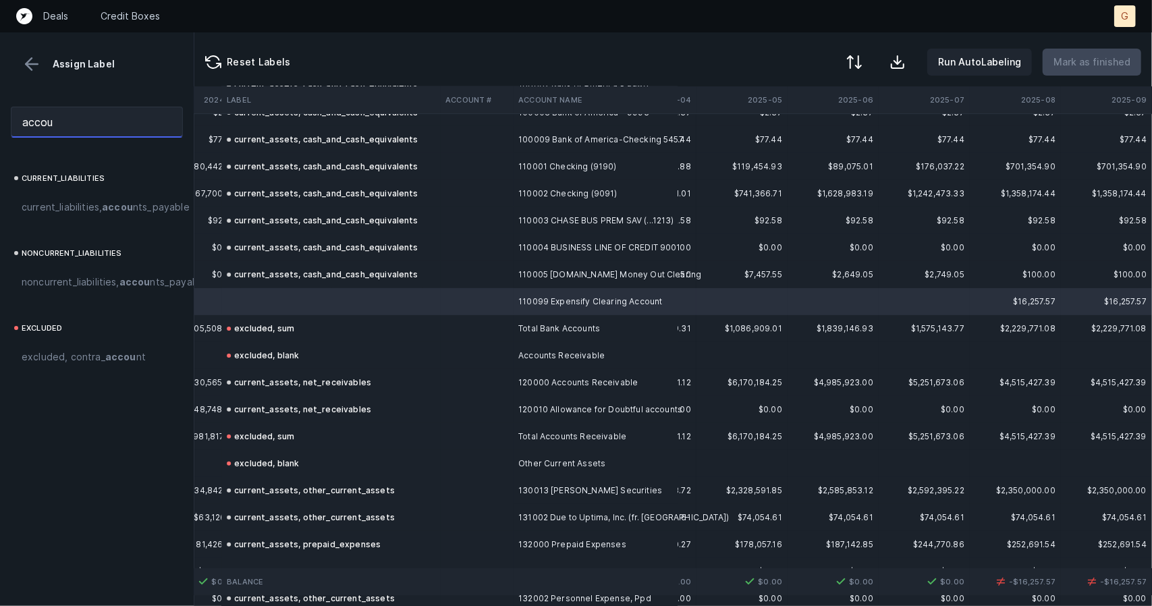
drag, startPoint x: 94, startPoint y: 124, endPoint x: 0, endPoint y: 97, distance: 98.5
click at [0, 97] on div "accou" at bounding box center [97, 122] width 194 height 53
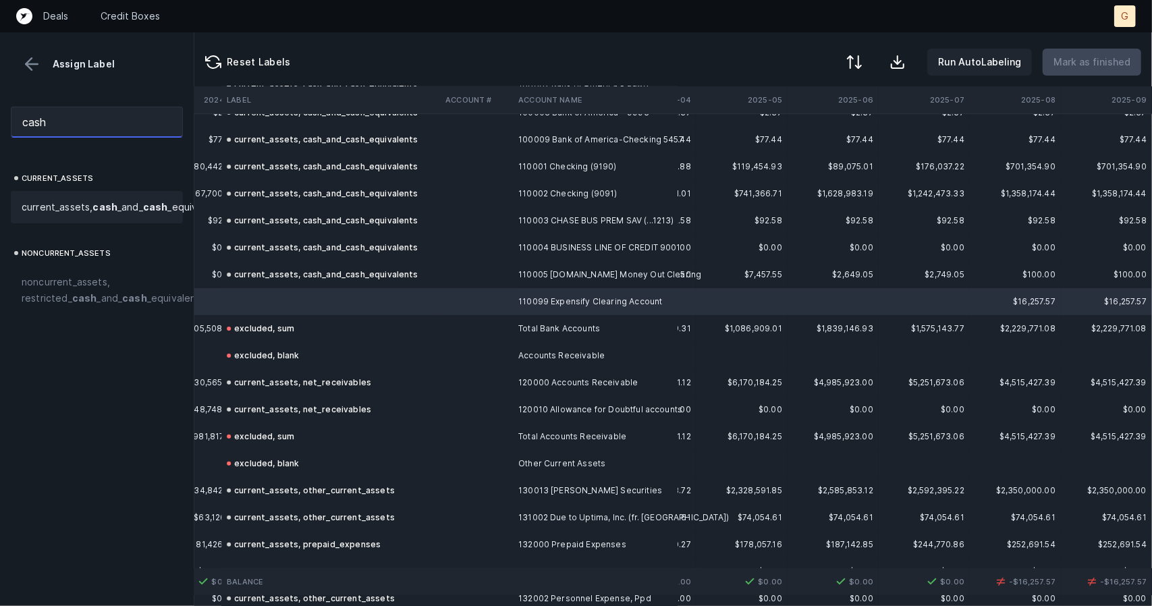
type input "cash"
click at [67, 202] on span "current_assets, cash _and_ cash _equivalents" at bounding box center [124, 207] width 204 height 16
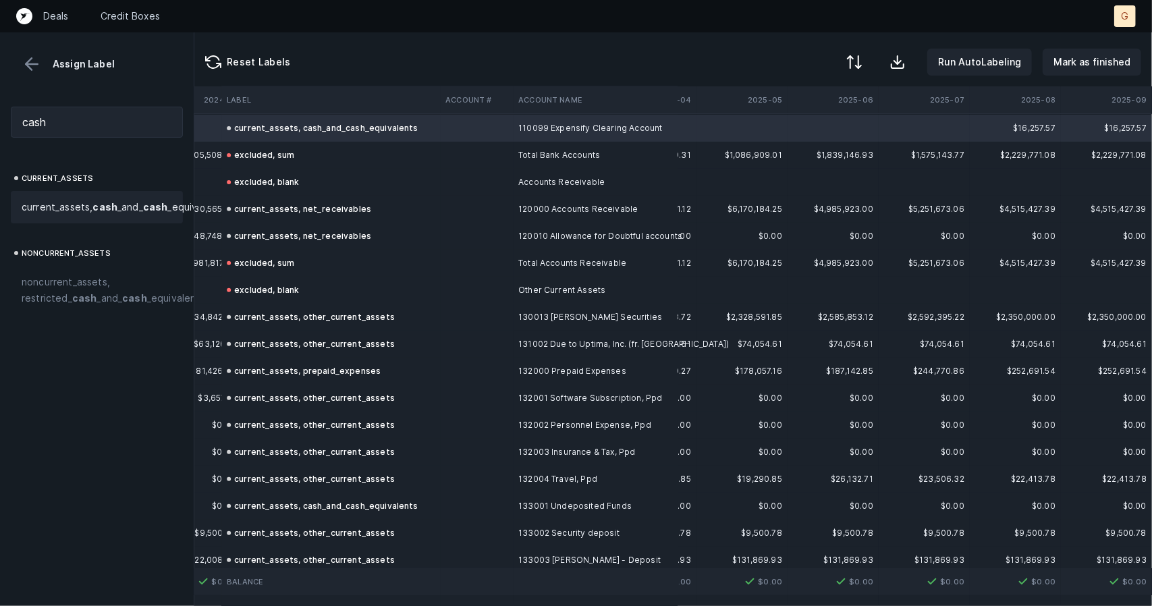
scroll to position [339, 2911]
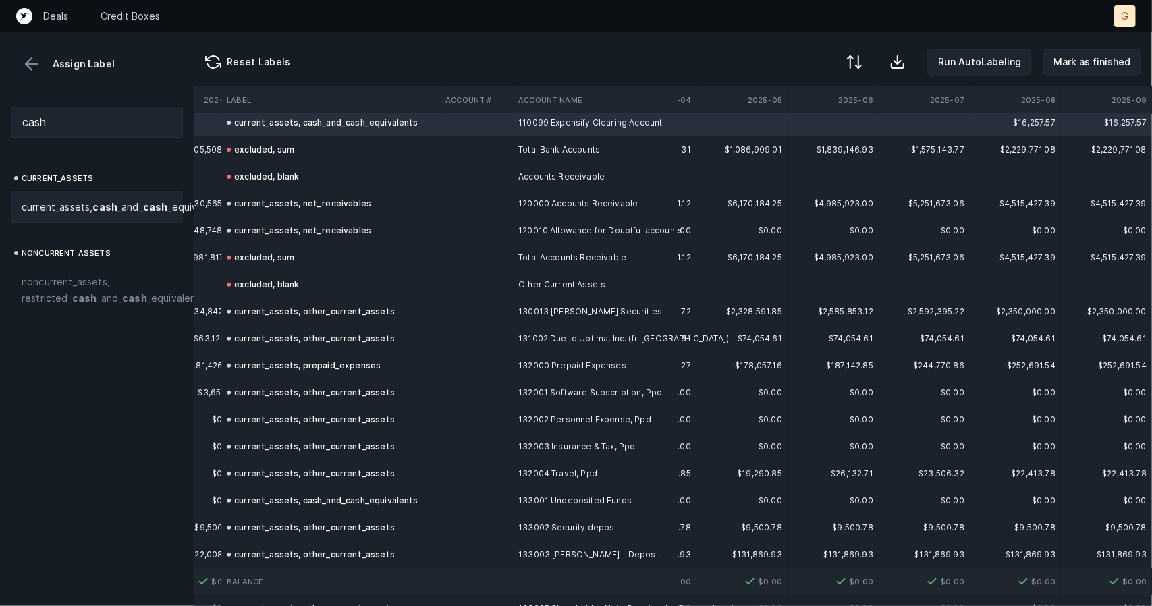
click at [1062, 77] on div "Reset Labels Run AutoLabeling Mark as finished" at bounding box center [673, 59] width 958 height 54
click at [1068, 71] on button "Mark as finished" at bounding box center [1092, 62] width 99 height 27
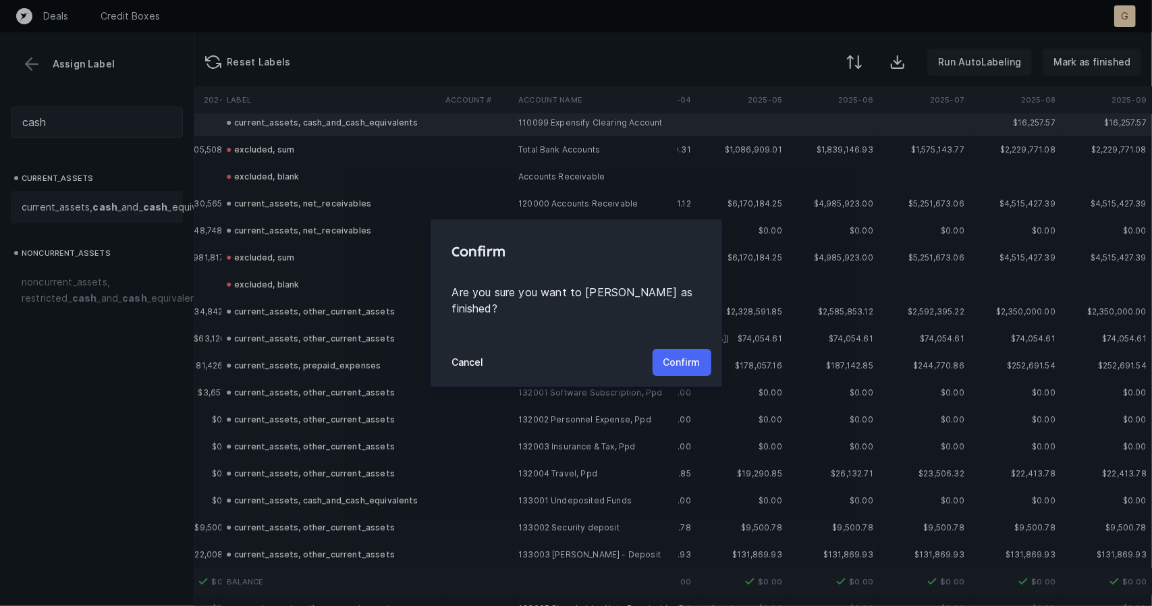
click at [698, 354] on p "Confirm" at bounding box center [681, 362] width 37 height 16
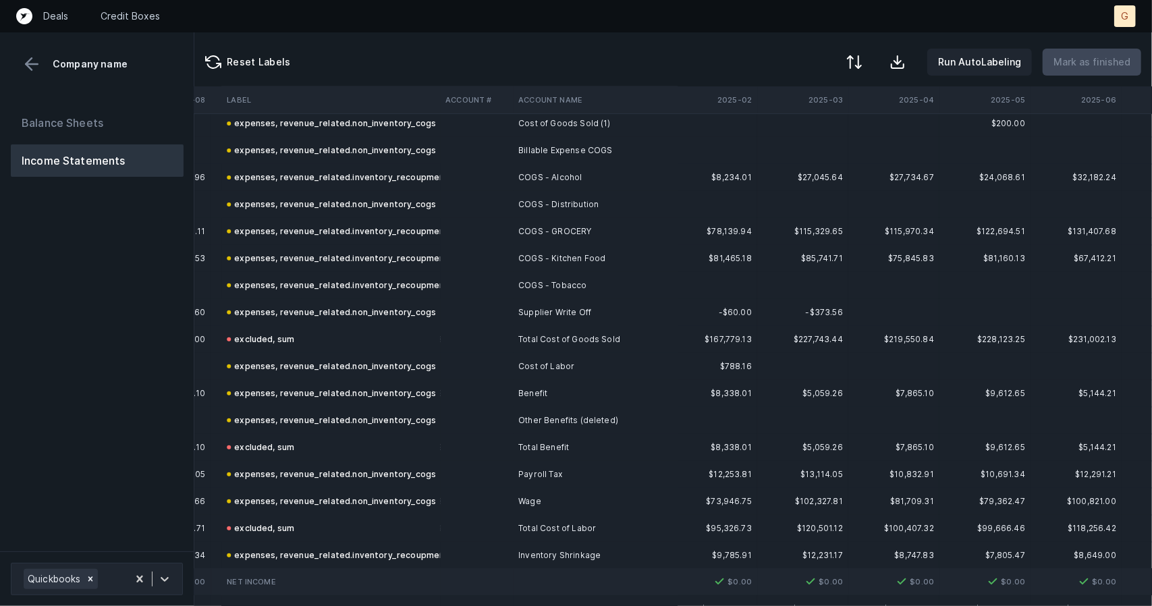
scroll to position [312, 2911]
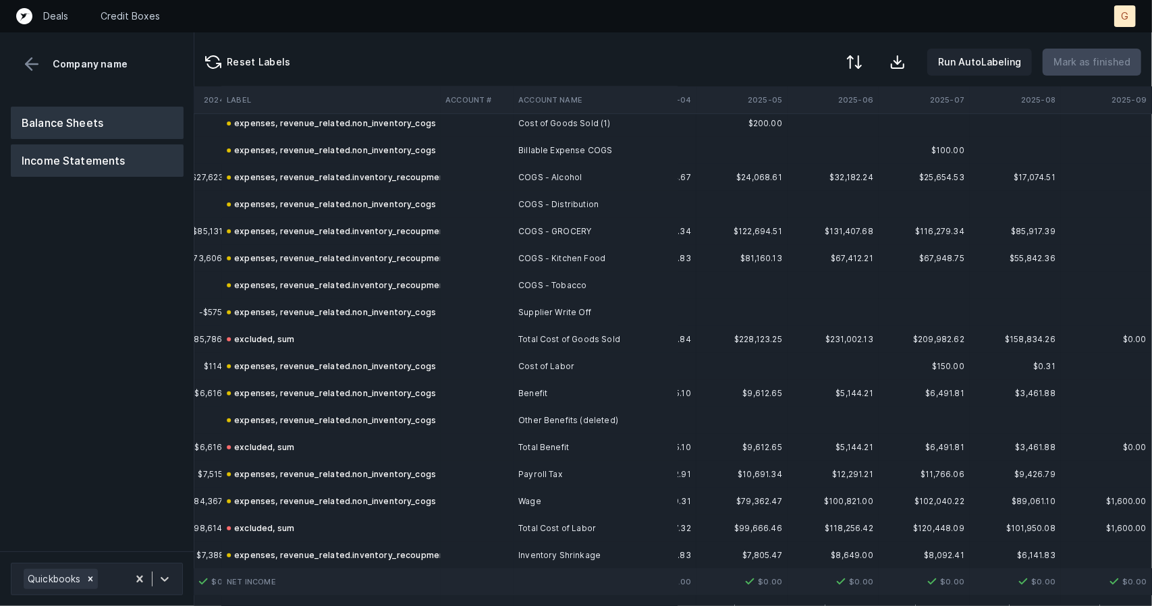
click at [92, 121] on button "Balance Sheets" at bounding box center [97, 123] width 173 height 32
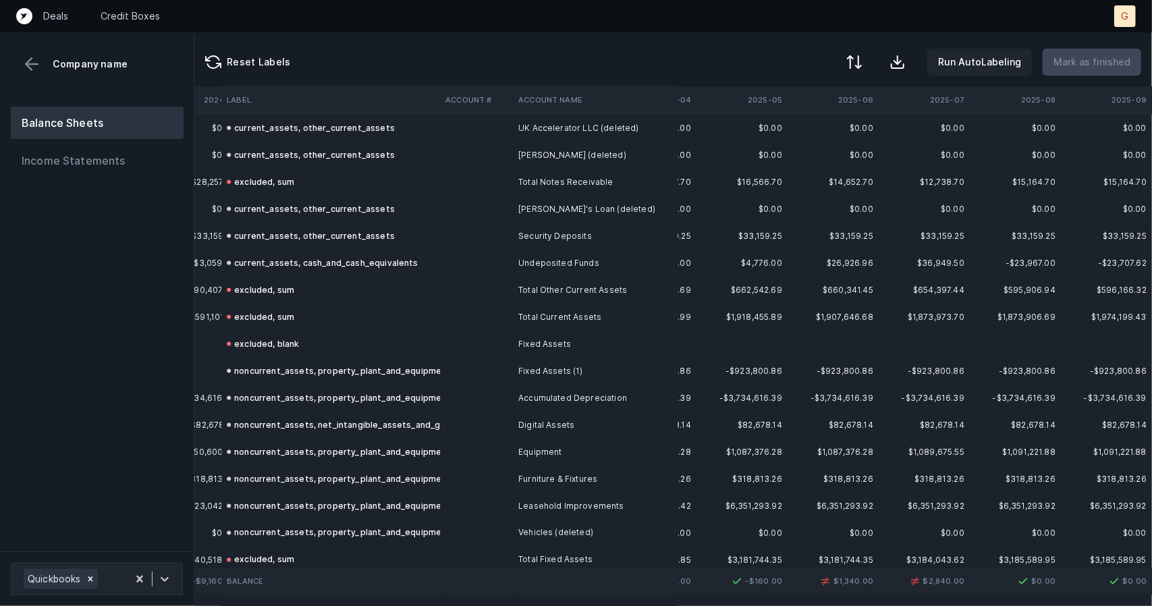
scroll to position [1093, 2911]
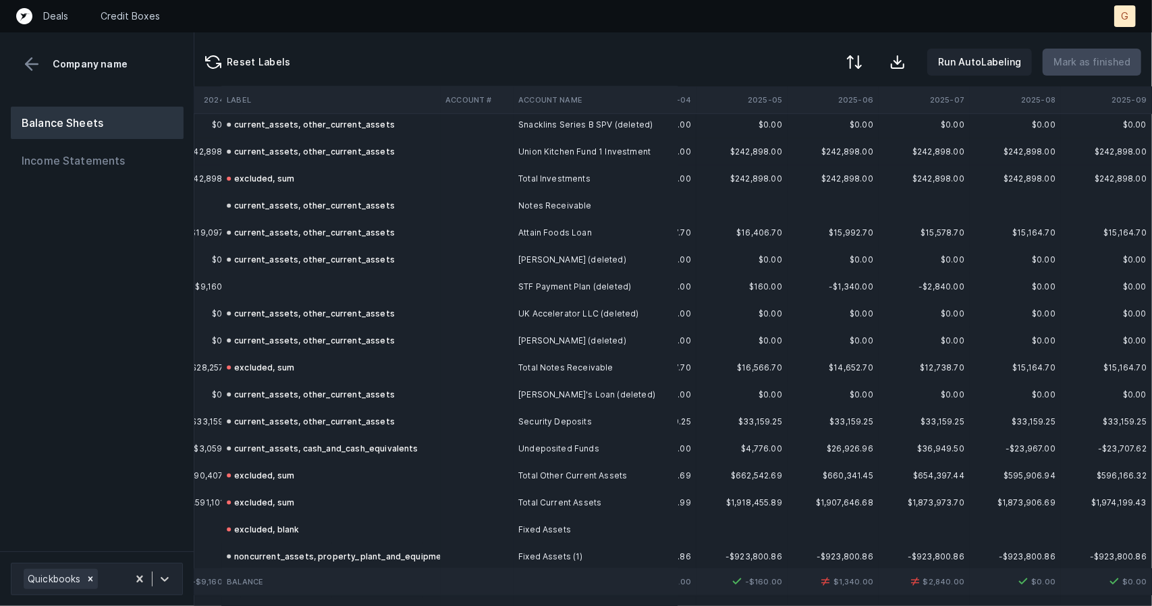
click at [277, 295] on td at bounding box center [330, 286] width 219 height 27
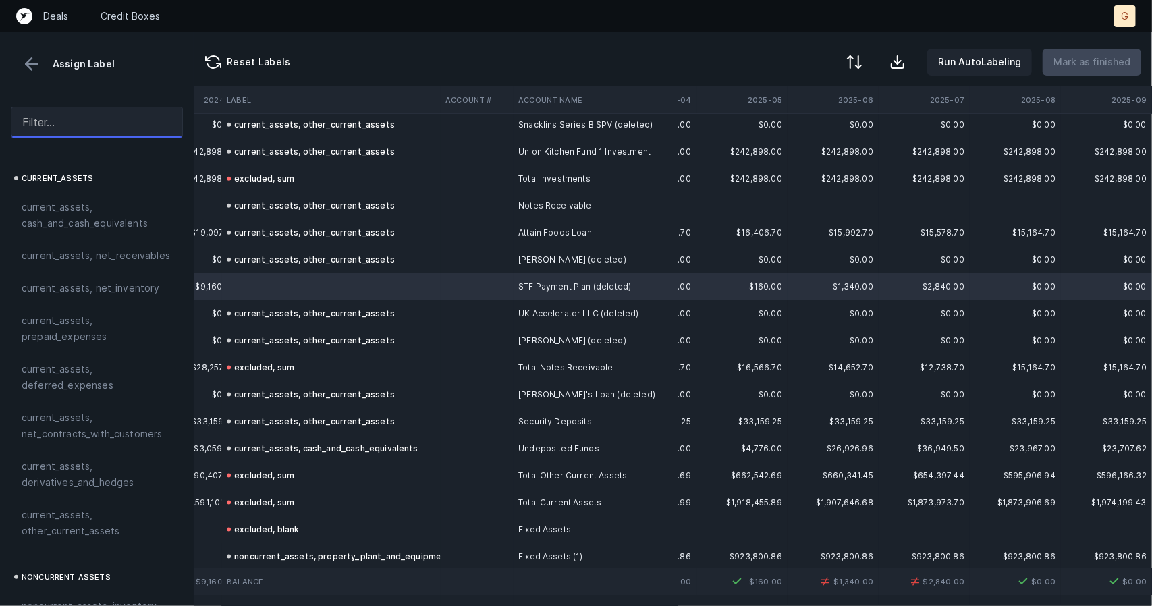
click at [71, 111] on input "text" at bounding box center [97, 122] width 172 height 31
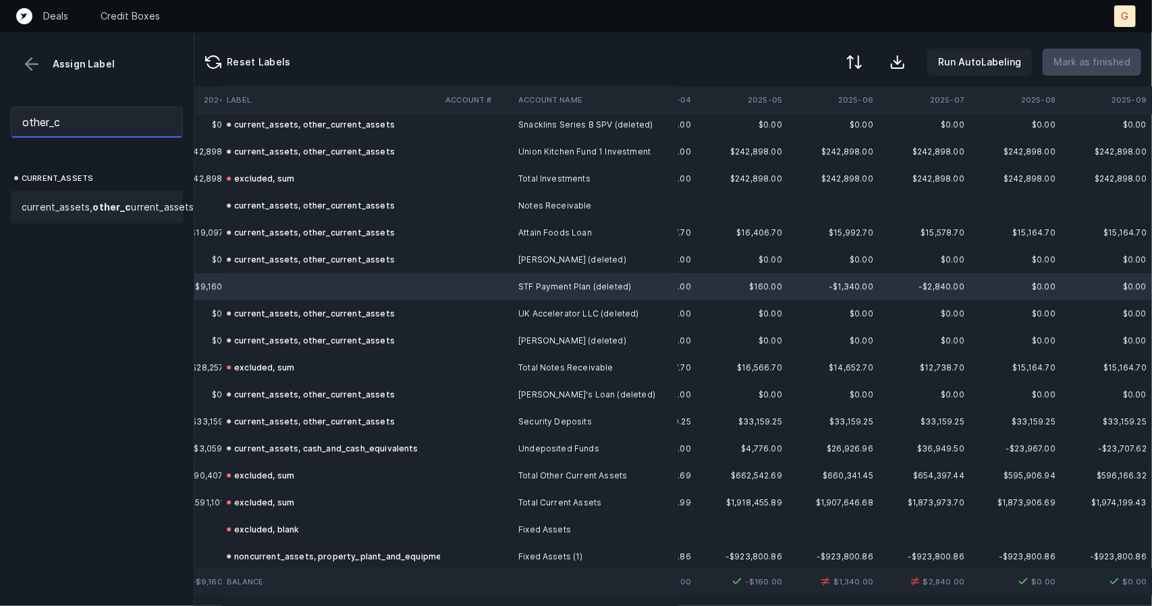
type input "other_c"
click at [53, 213] on span "current_assets, other_c urrent_assets" at bounding box center [108, 207] width 173 height 16
click at [1116, 59] on p "Mark as finished" at bounding box center [1091, 62] width 77 height 16
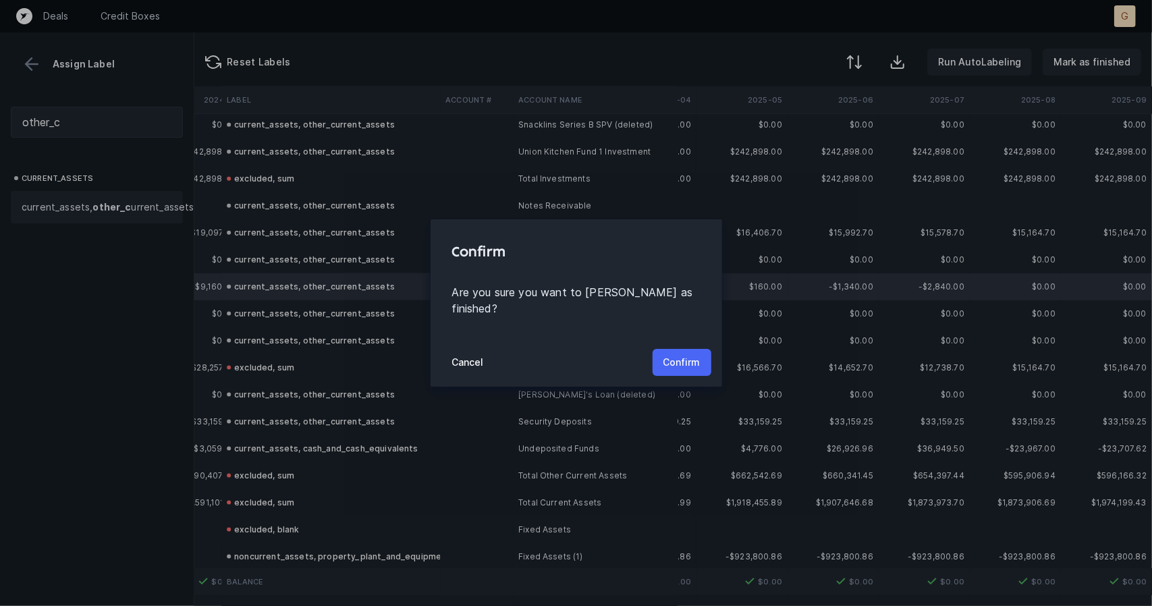
click at [684, 358] on p "Confirm" at bounding box center [681, 362] width 37 height 16
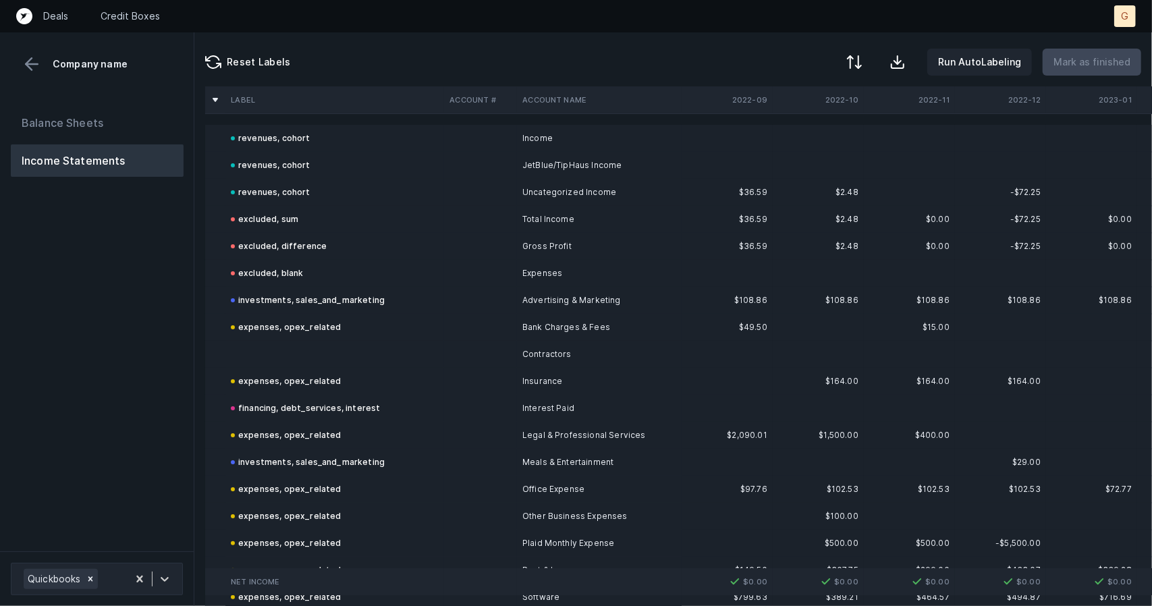
click at [266, 352] on td at bounding box center [334, 354] width 219 height 27
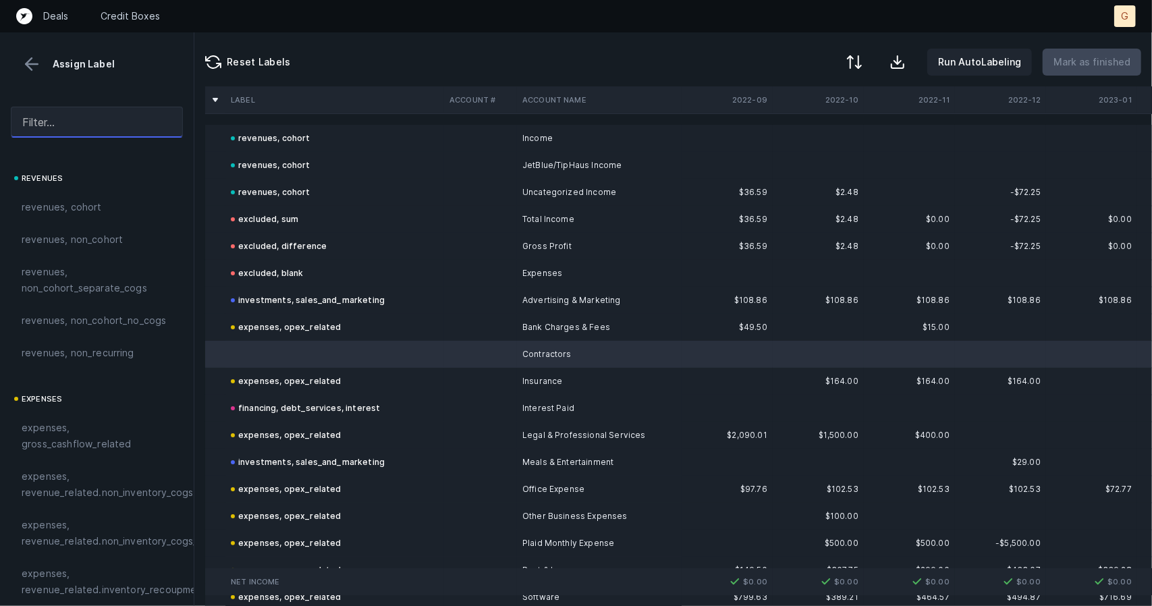
click at [63, 119] on input "text" at bounding box center [97, 122] width 172 height 31
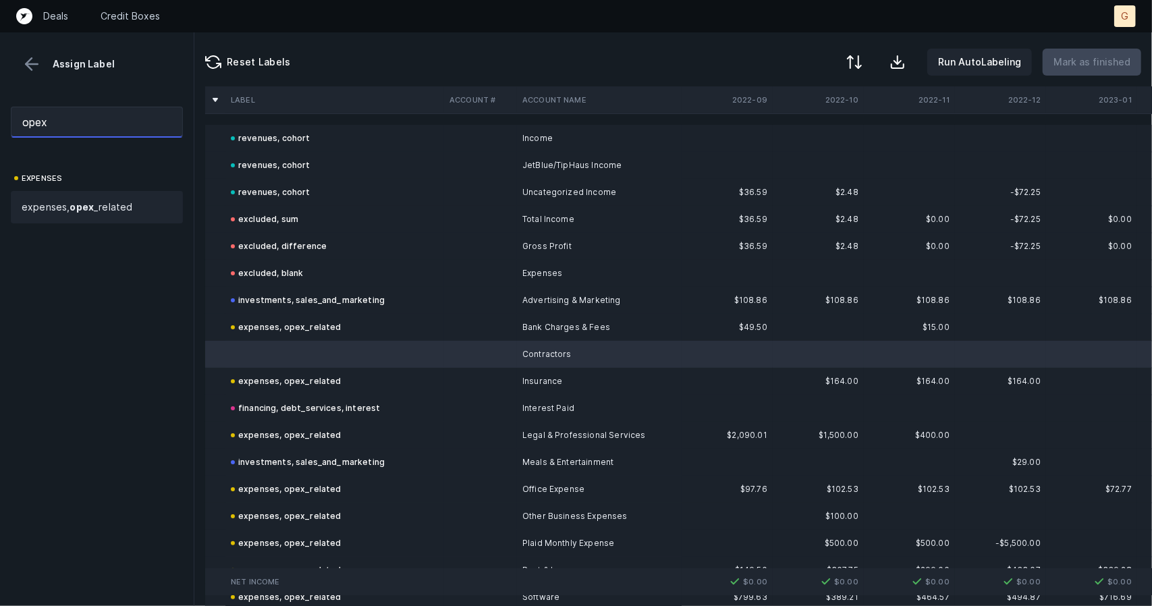
type input "opex"
click at [74, 199] on span "expenses, opex _related" at bounding box center [77, 207] width 111 height 16
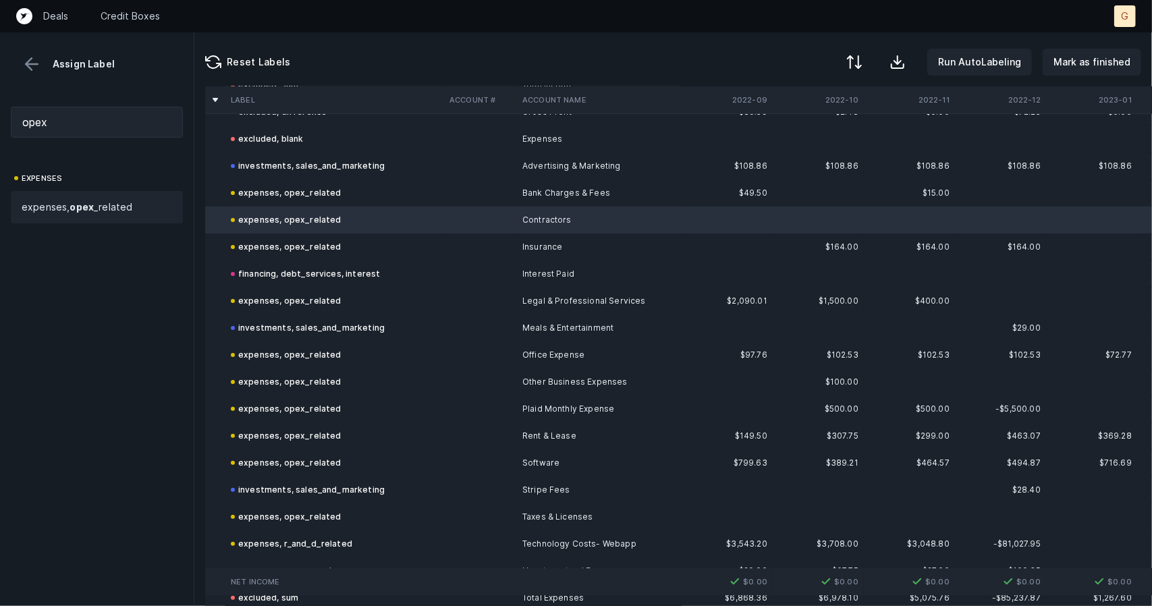
scroll to position [135, 0]
click at [1072, 68] on p "Mark as finished" at bounding box center [1091, 62] width 77 height 16
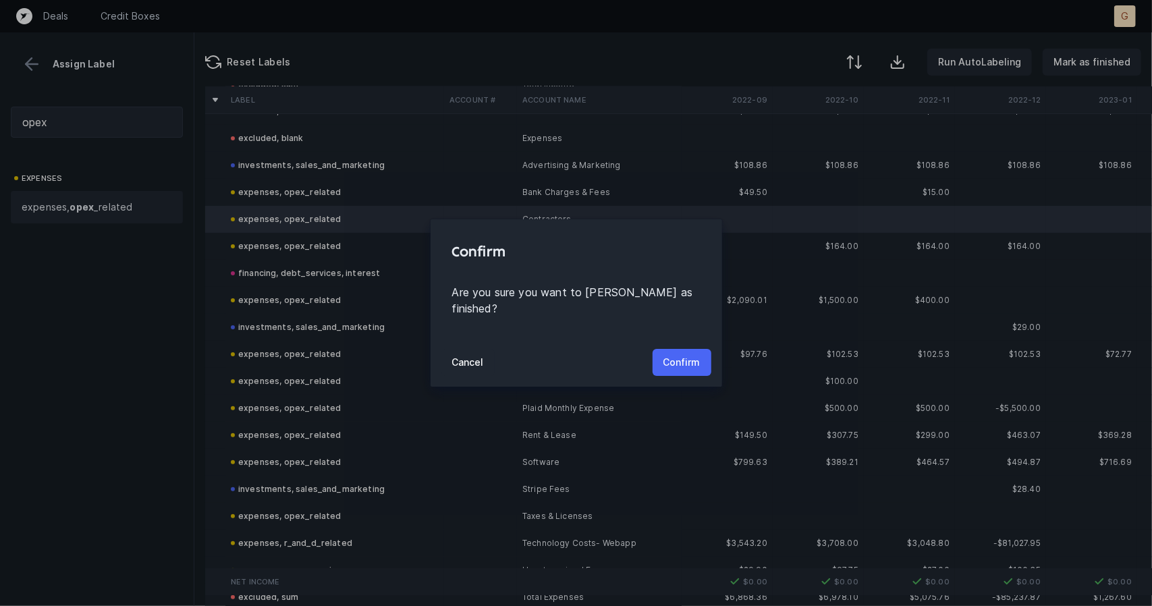
click at [691, 349] on button "Confirm" at bounding box center [682, 362] width 59 height 27
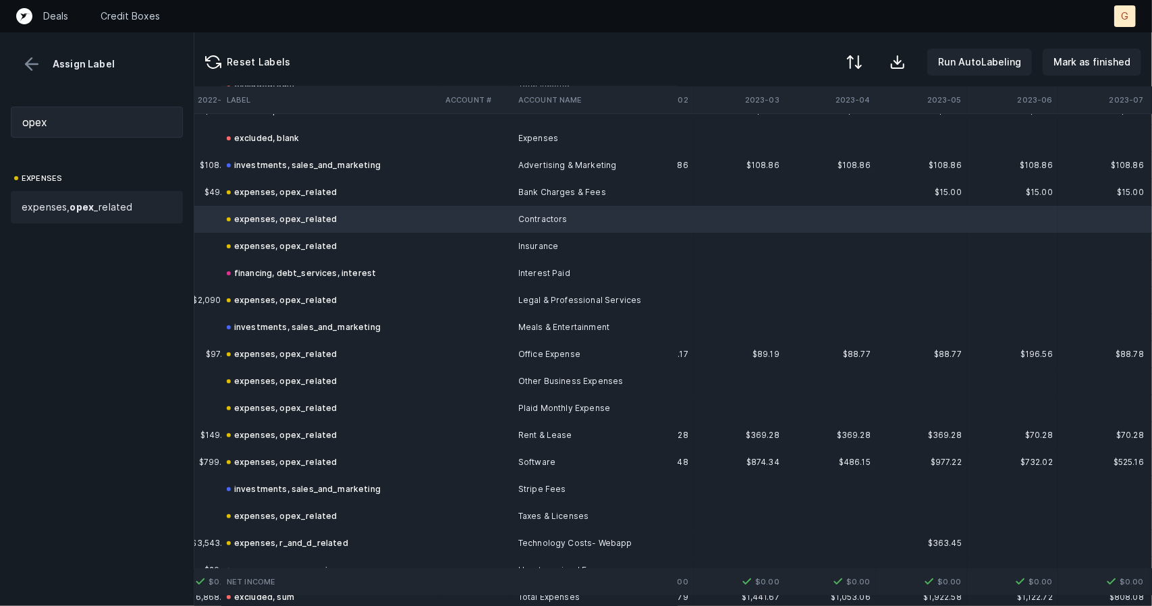
scroll to position [135, 691]
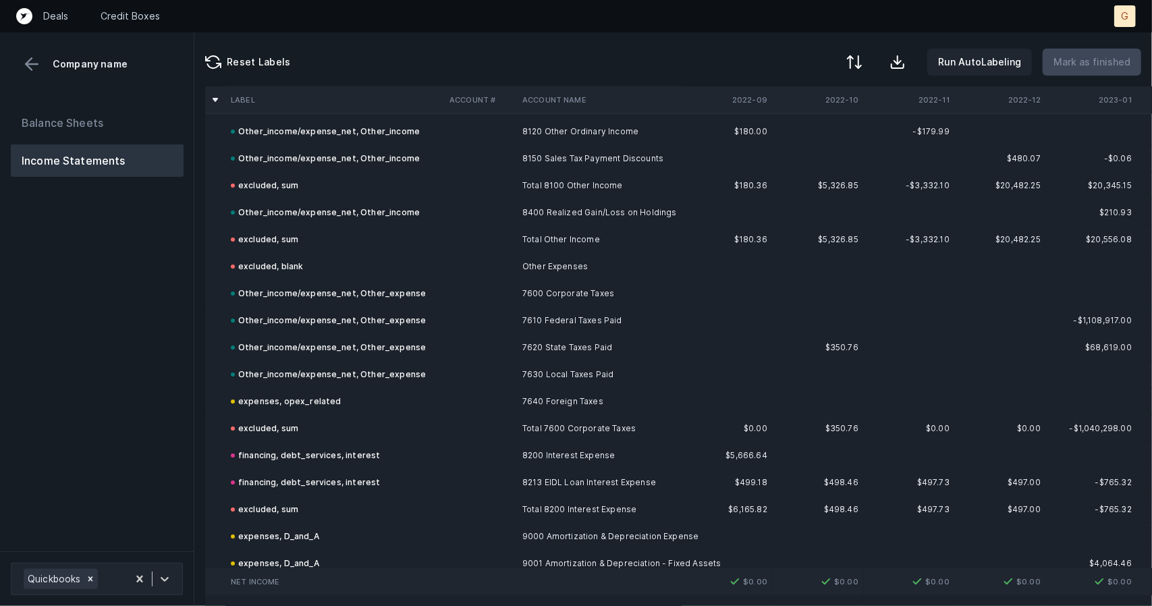
scroll to position [3627, 0]
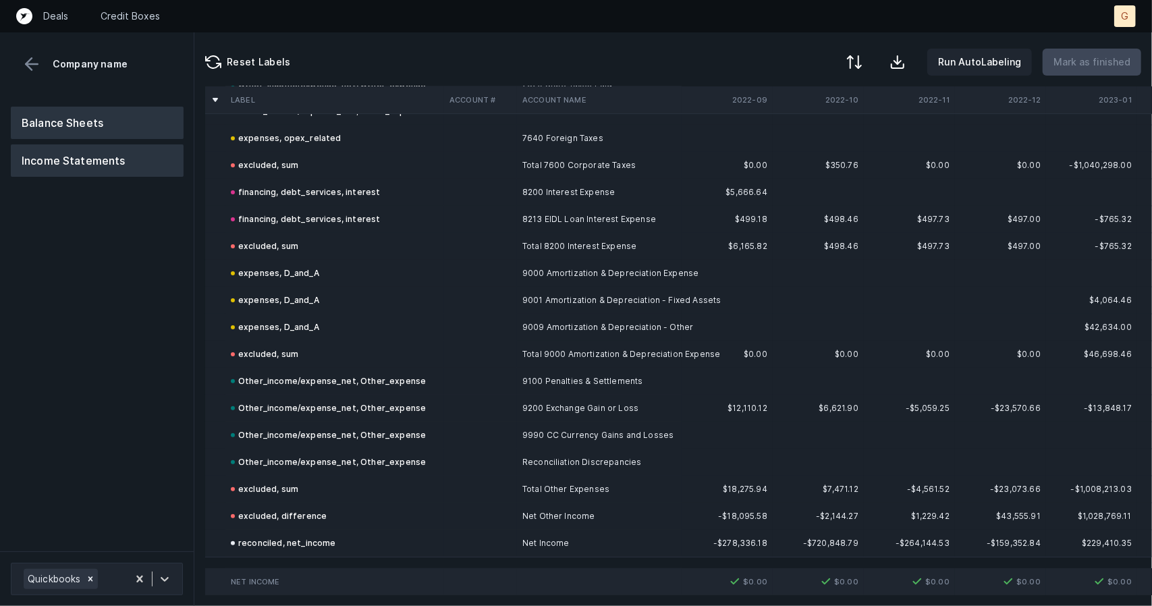
click at [85, 115] on button "Balance Sheets" at bounding box center [97, 123] width 173 height 32
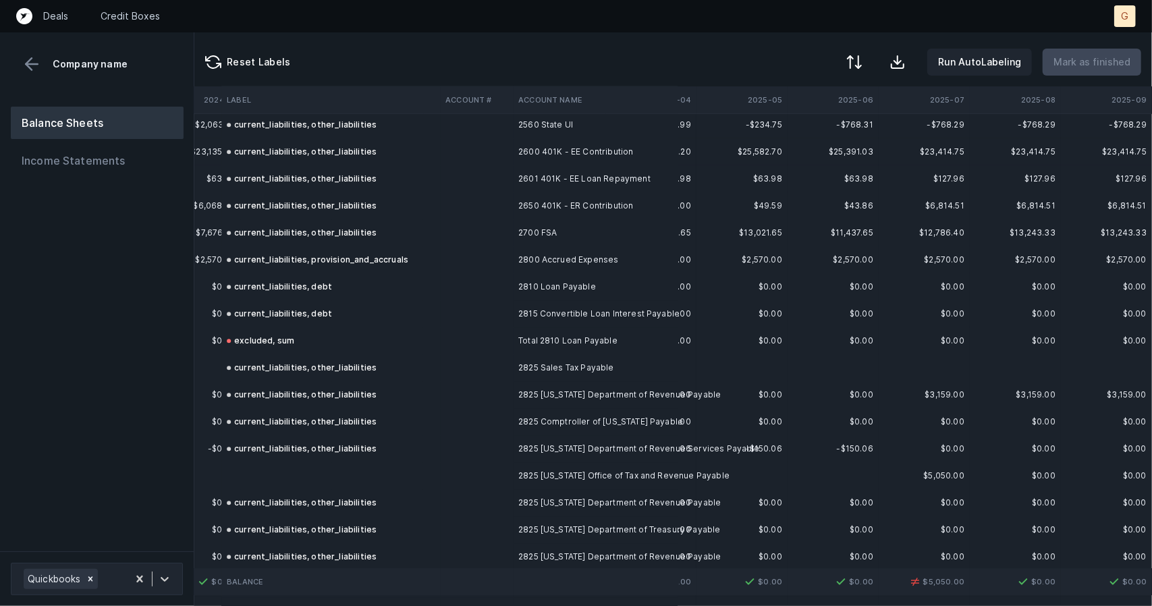
scroll to position [2340, 2911]
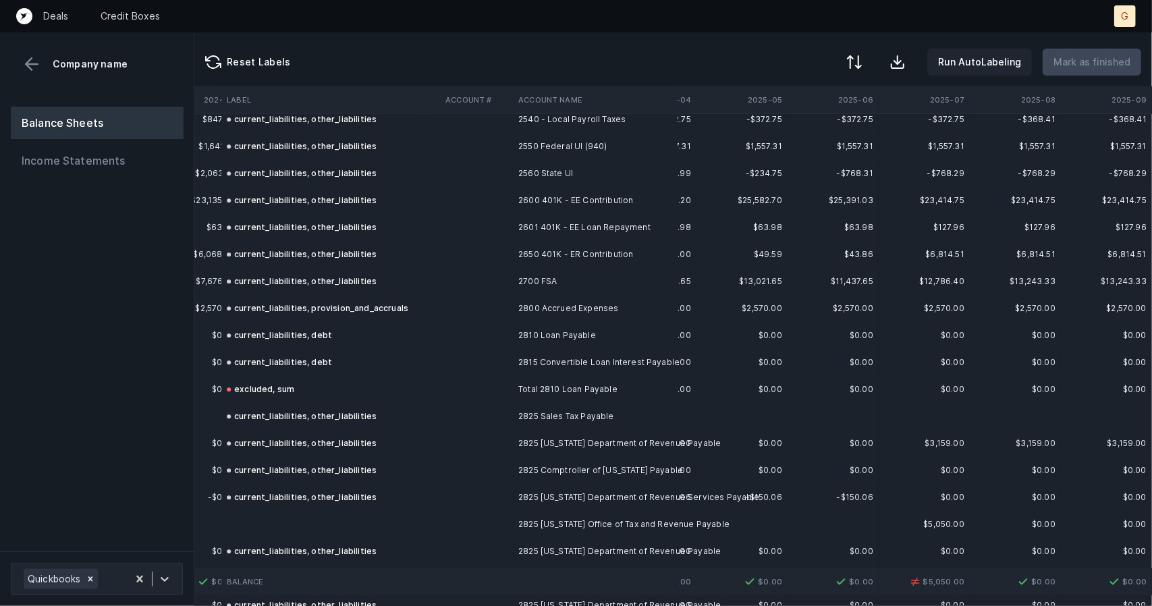
click at [273, 515] on td at bounding box center [330, 524] width 219 height 27
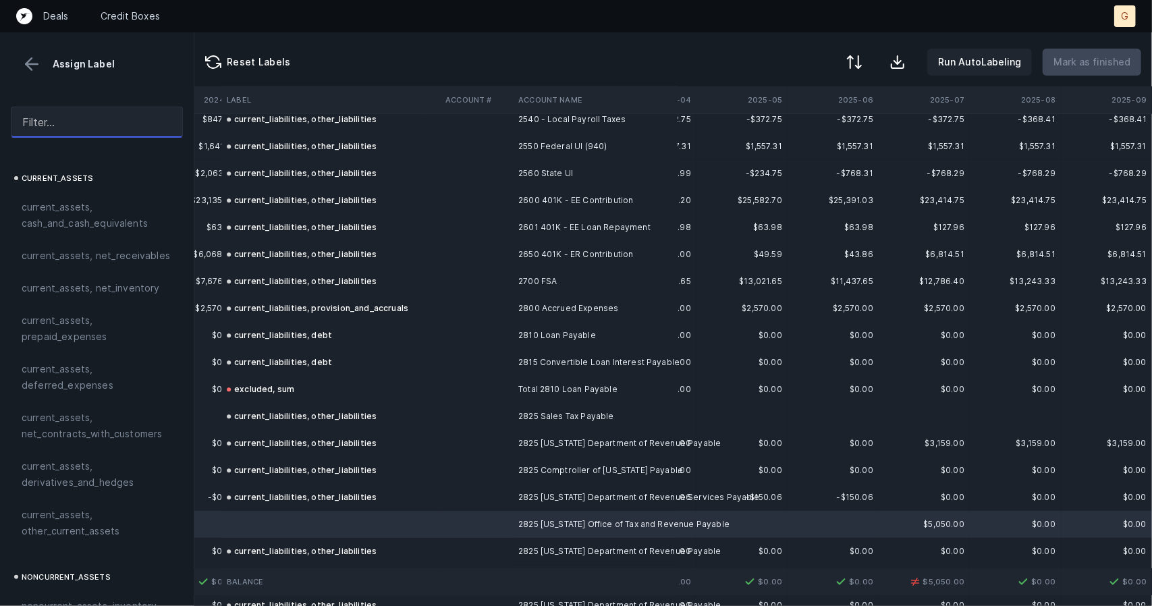
click at [81, 126] on input "text" at bounding box center [97, 122] width 172 height 31
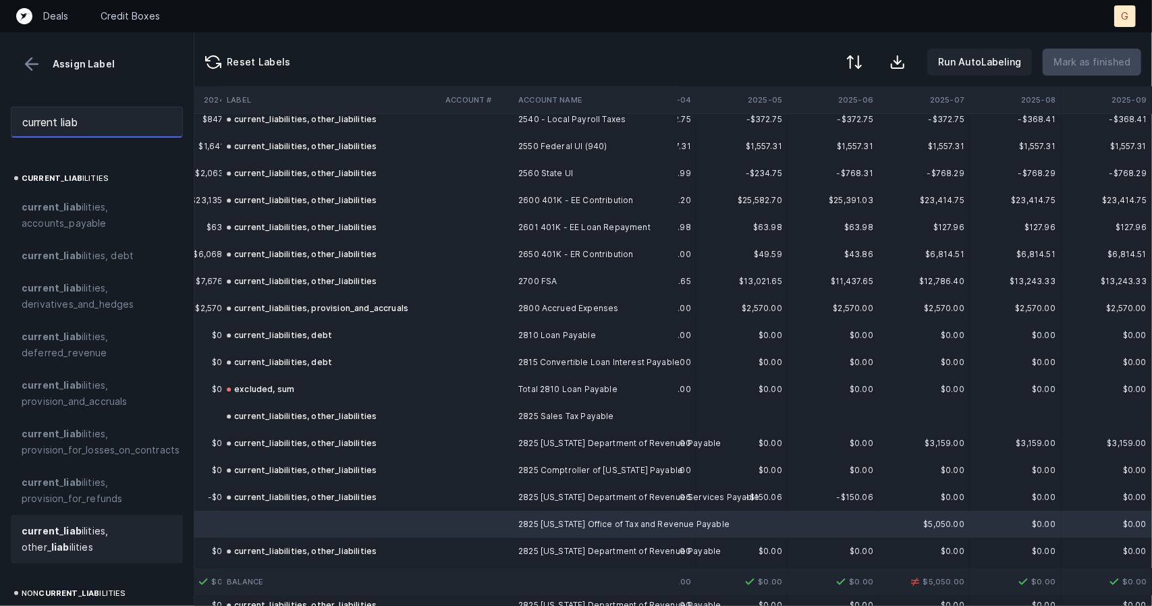
type input "current liab"
click at [70, 527] on strong "liab" at bounding box center [72, 530] width 18 height 11
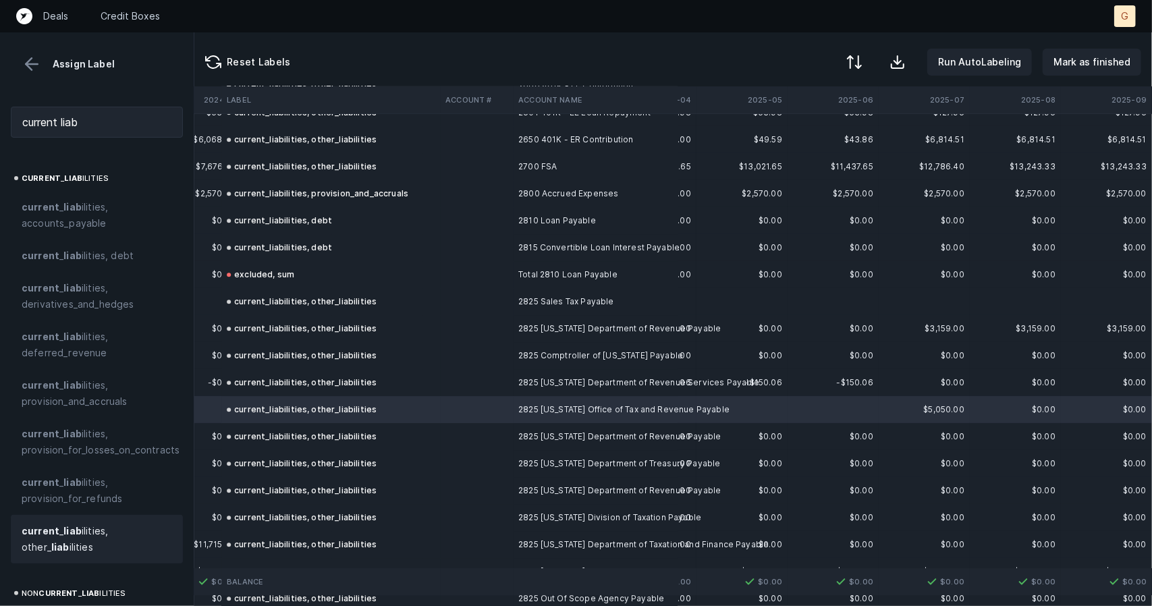
scroll to position [2457, 2911]
click at [1093, 56] on p "Mark as finished" at bounding box center [1091, 62] width 77 height 16
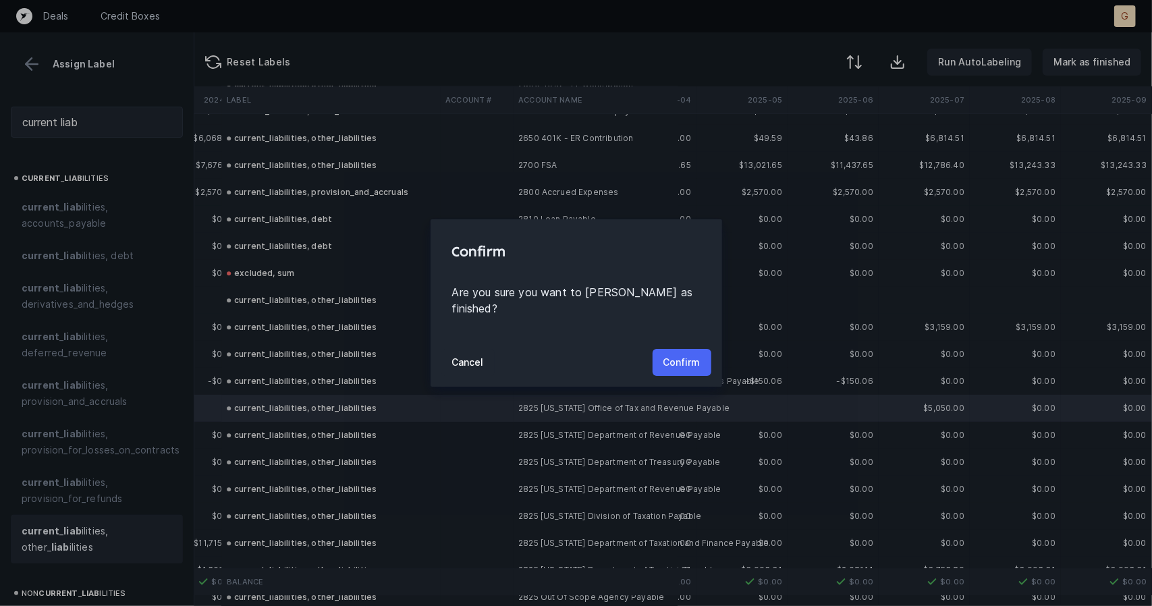
click at [707, 349] on button "Confirm" at bounding box center [682, 362] width 59 height 27
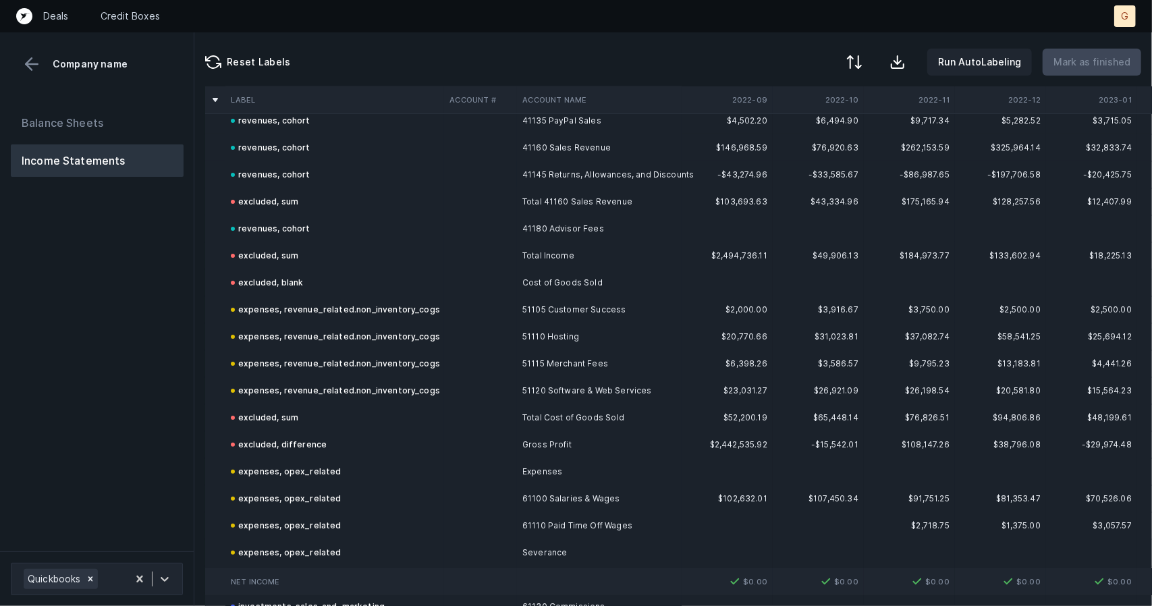
scroll to position [103, 0]
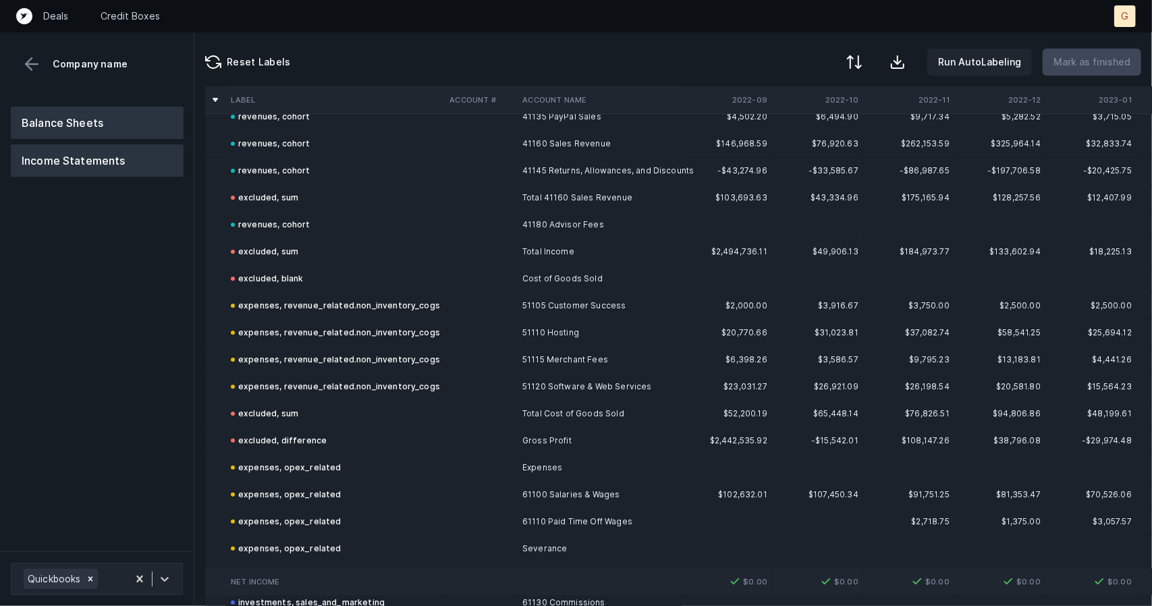
click at [131, 128] on button "Balance Sheets" at bounding box center [97, 123] width 173 height 32
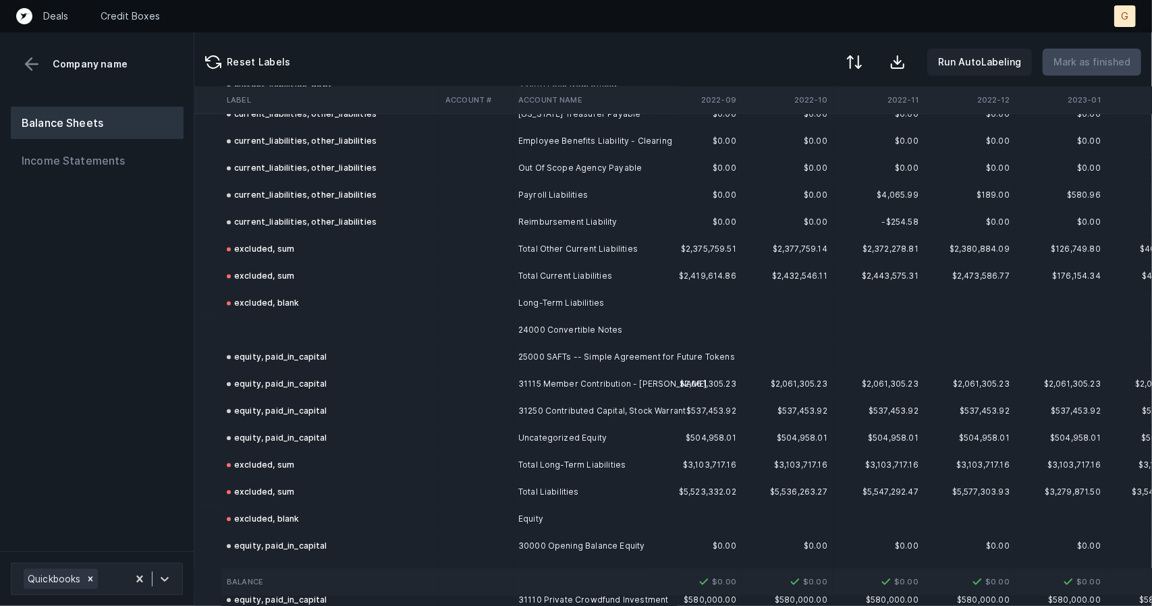
scroll to position [1940, 31]
click at [254, 323] on td at bounding box center [330, 331] width 219 height 27
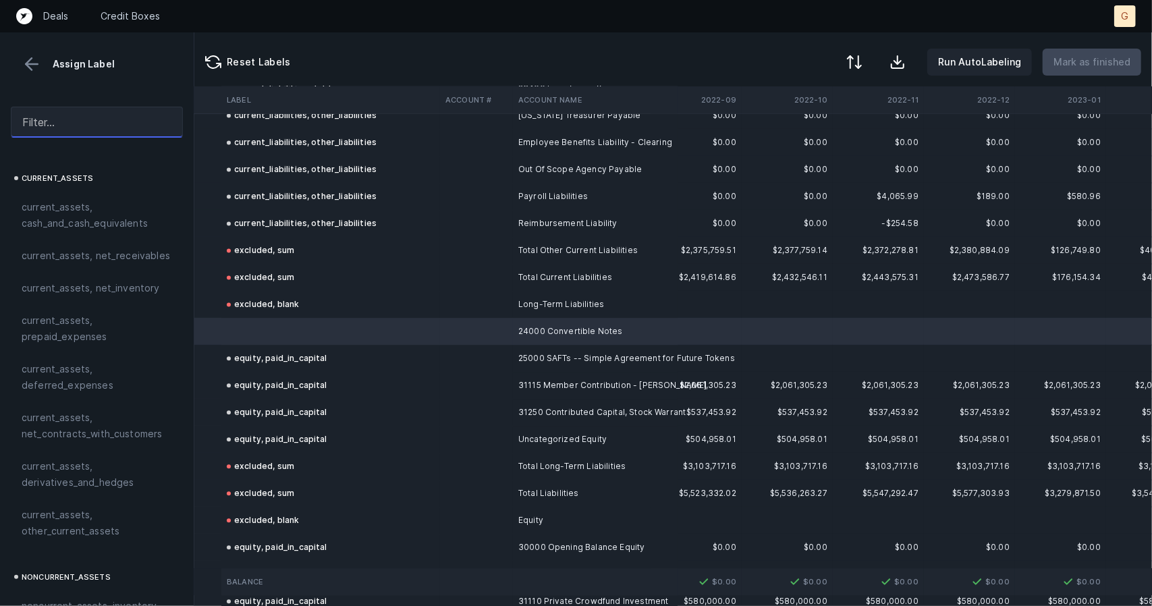
click at [53, 124] on input "text" at bounding box center [97, 122] width 172 height 31
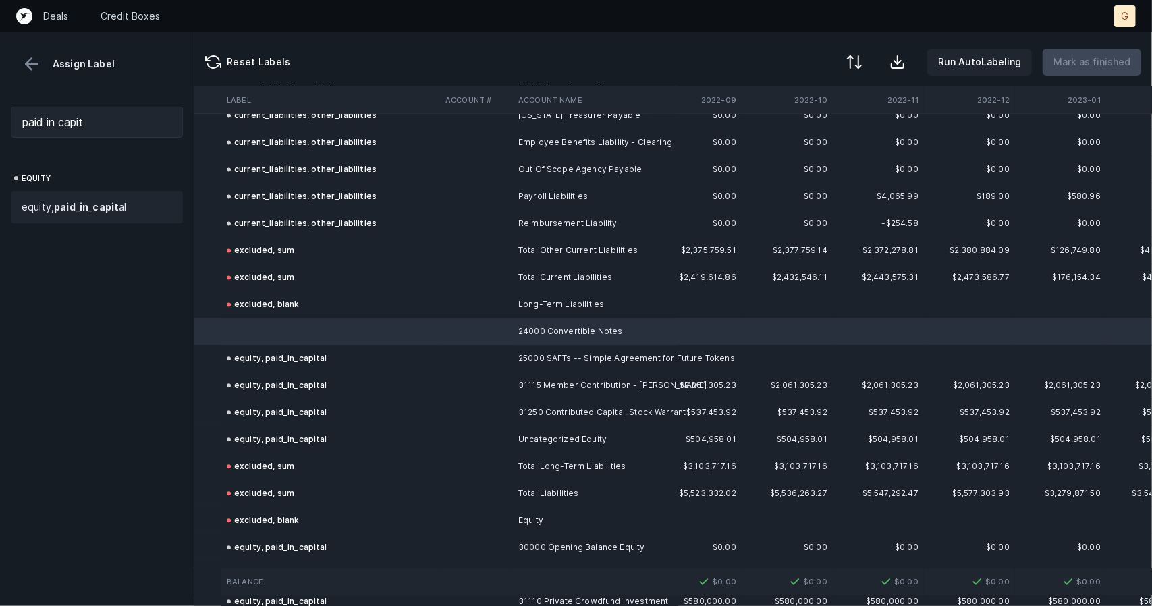
click at [54, 199] on span "equity, paid _ in _ capit al" at bounding box center [74, 207] width 105 height 16
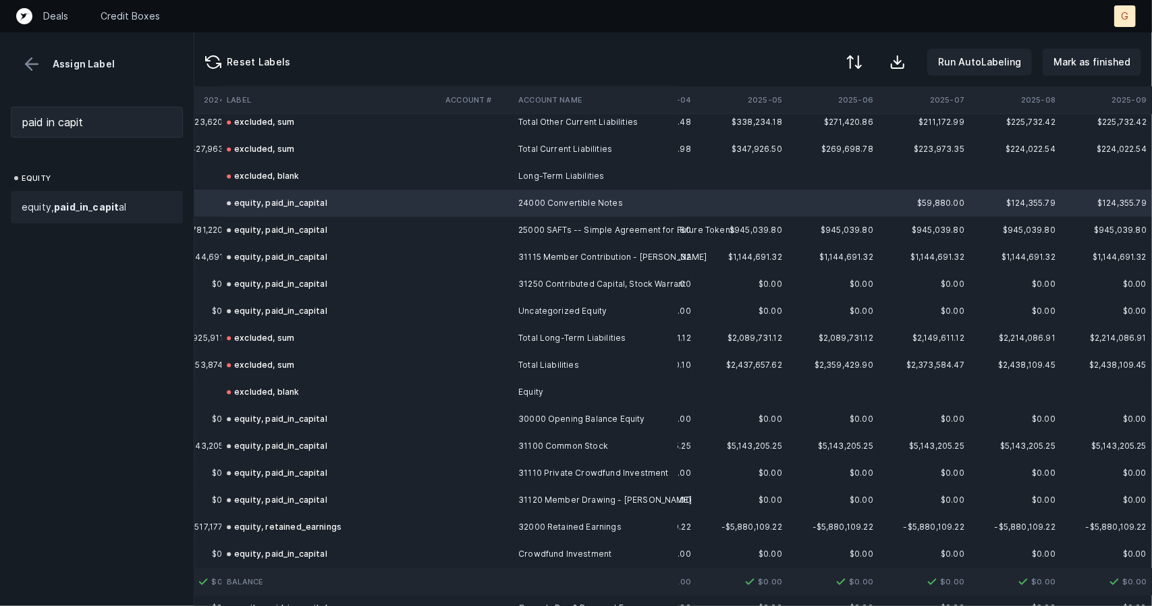
scroll to position [2085, 2902]
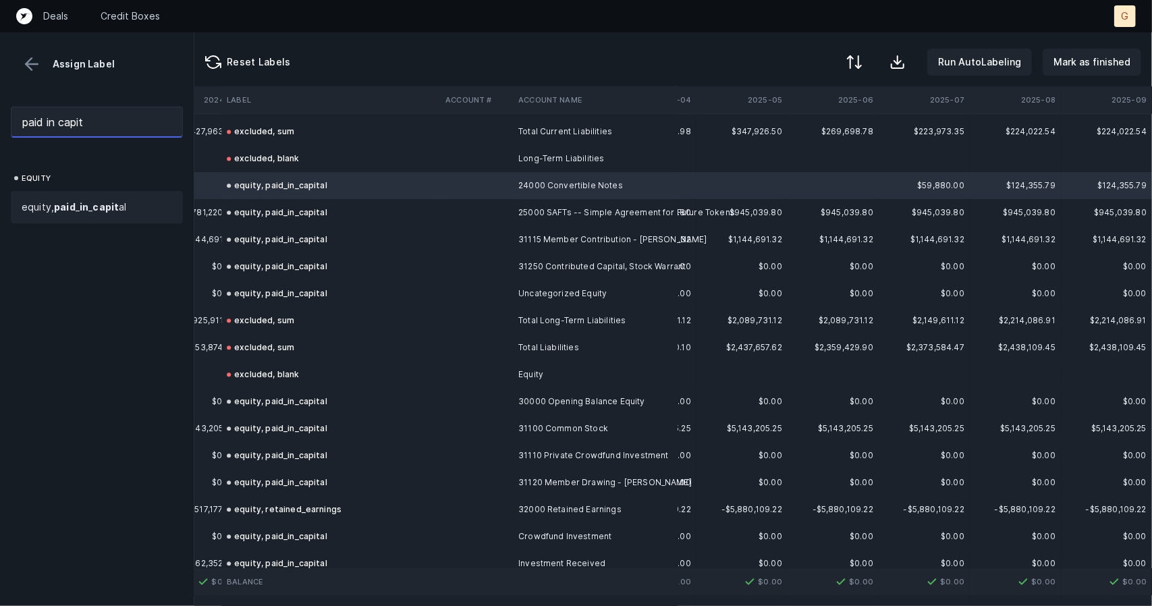
drag, startPoint x: 109, startPoint y: 114, endPoint x: 0, endPoint y: 102, distance: 109.3
click at [0, 102] on div "paid in capit" at bounding box center [97, 122] width 194 height 53
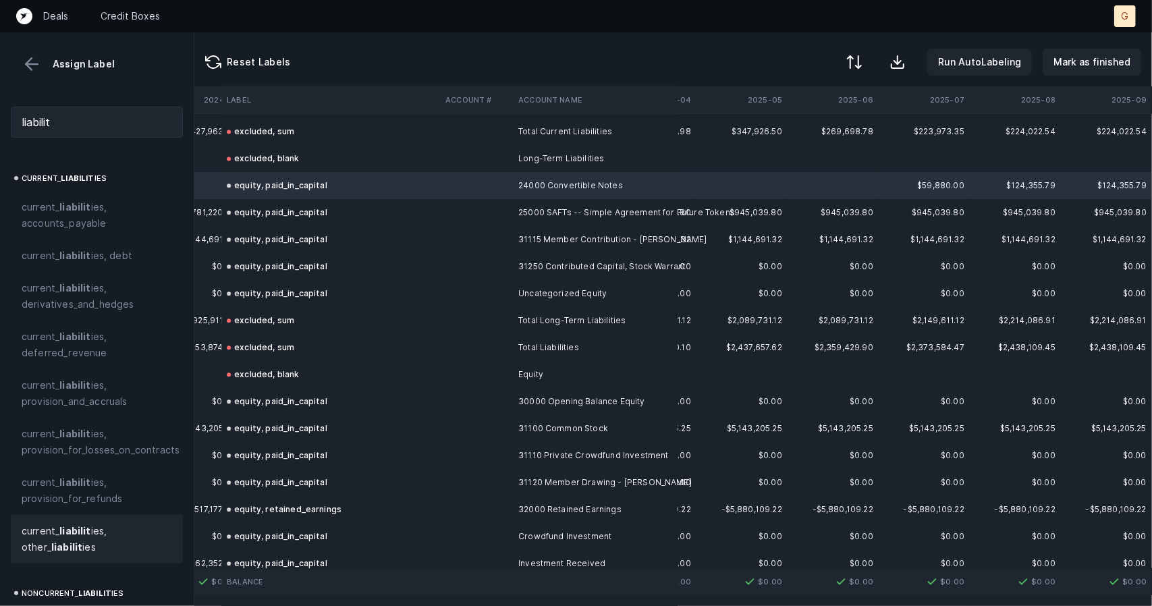
click at [92, 524] on span "current_ liabilit ies, other_ liabilit ies" at bounding box center [97, 539] width 150 height 32
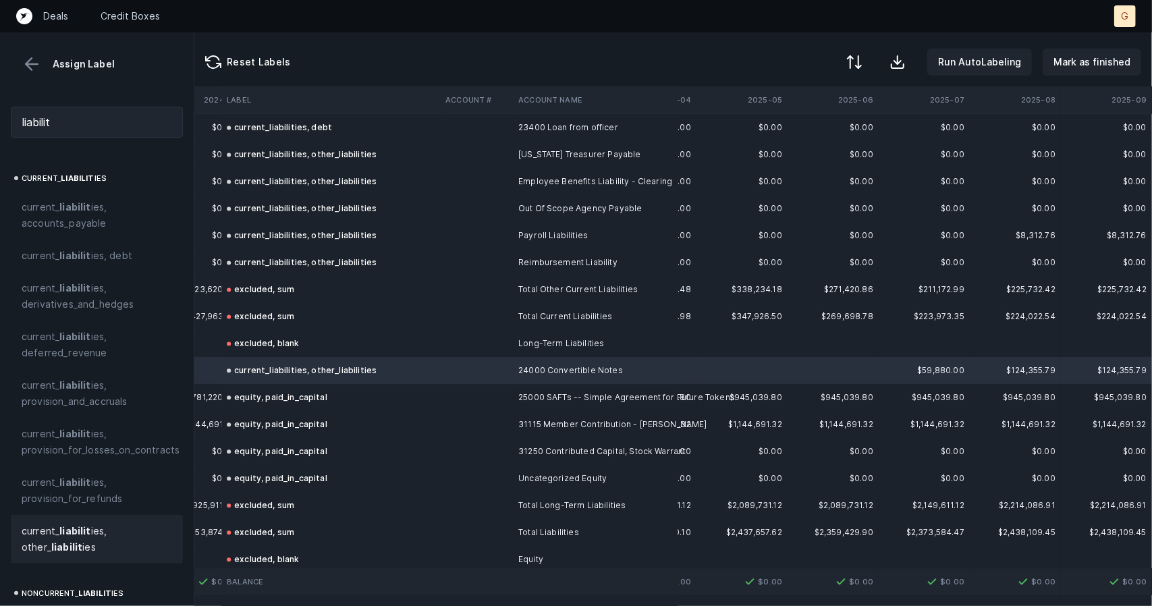
scroll to position [1892, 2911]
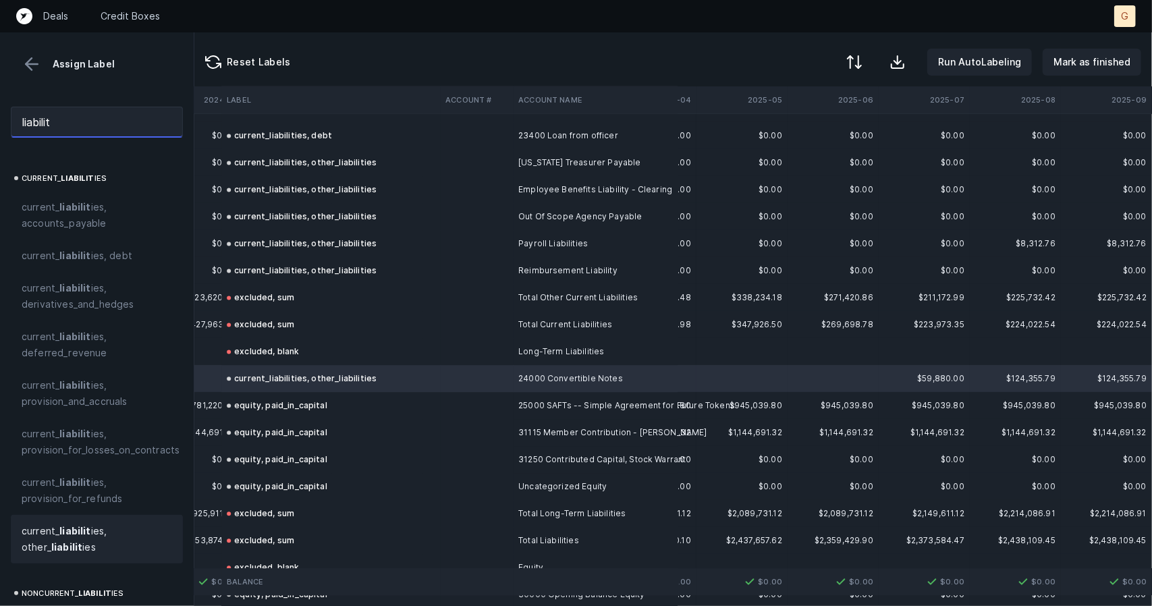
drag, startPoint x: 90, startPoint y: 121, endPoint x: 0, endPoint y: 64, distance: 107.1
click at [0, 64] on div "Assign Label liabilit current_ liabilit ies current_ liabilit ies, accounts_pay…" at bounding box center [97, 319] width 194 height 574
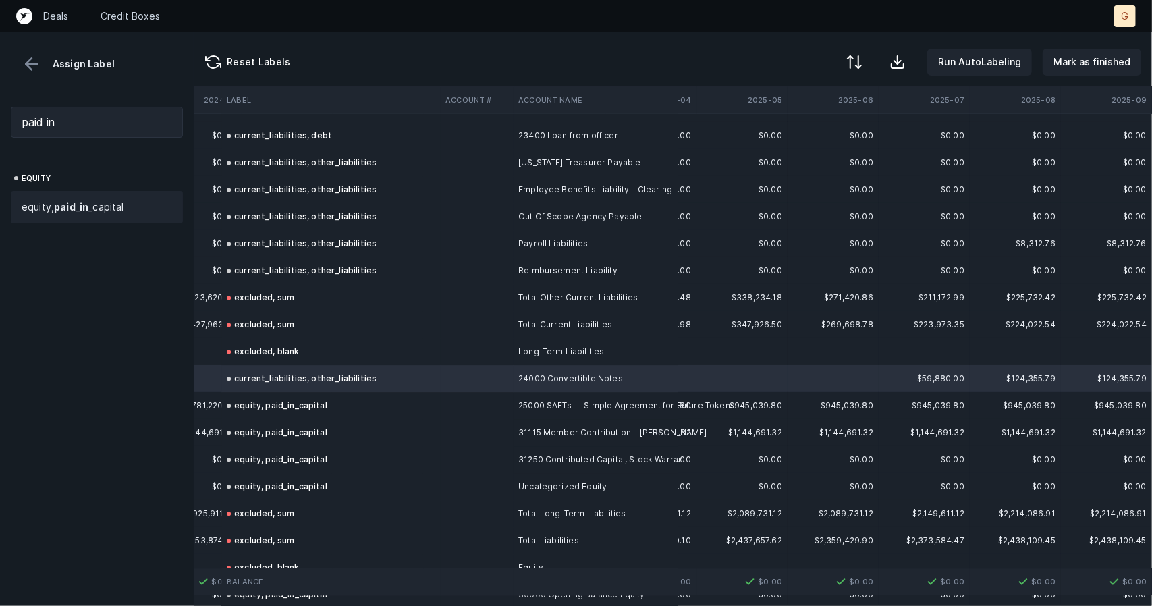
click at [45, 202] on span "equity, paid _ in _capital" at bounding box center [73, 207] width 103 height 16
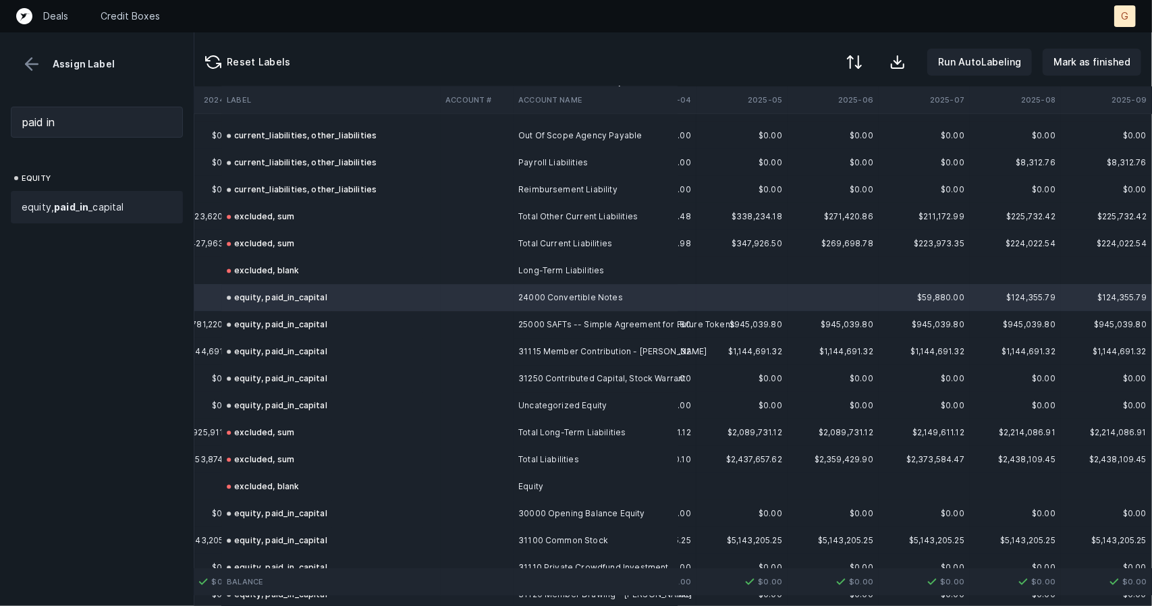
scroll to position [1972, 2911]
drag, startPoint x: 90, startPoint y: 129, endPoint x: 0, endPoint y: 89, distance: 98.8
click at [0, 89] on div "Assign Label paid in equity equity, paid _ in _capital" at bounding box center [97, 319] width 194 height 574
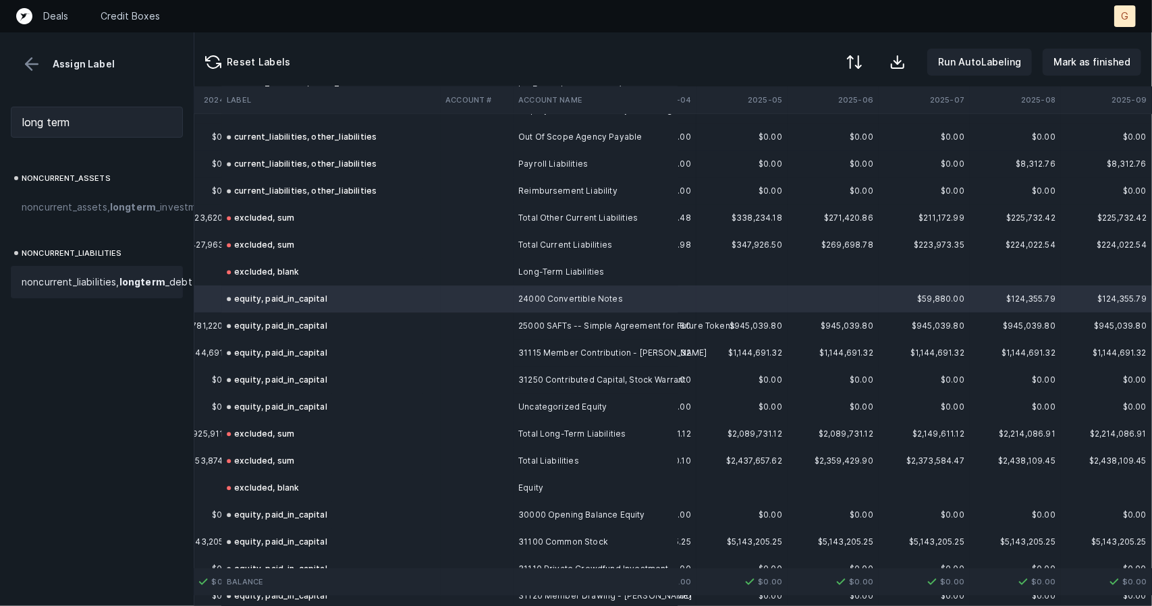
click at [35, 290] on span "noncurrent_liabilities, long term _debt" at bounding box center [107, 282] width 171 height 16
drag, startPoint x: 112, startPoint y: 113, endPoint x: 0, endPoint y: 121, distance: 112.3
click at [0, 121] on div "long term" at bounding box center [97, 122] width 194 height 53
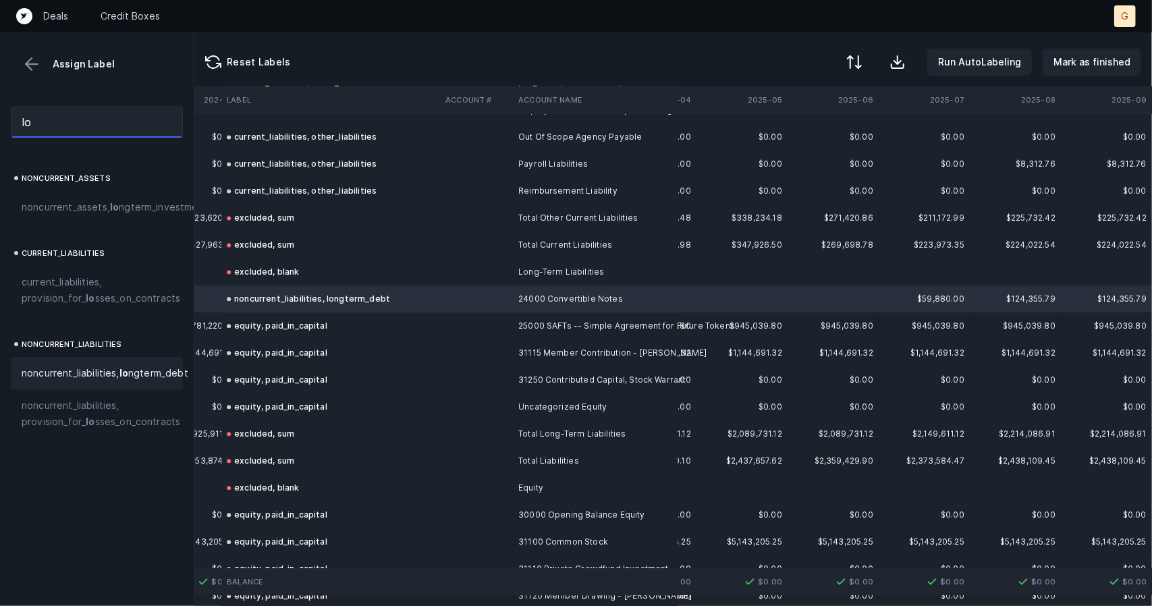
type input "l"
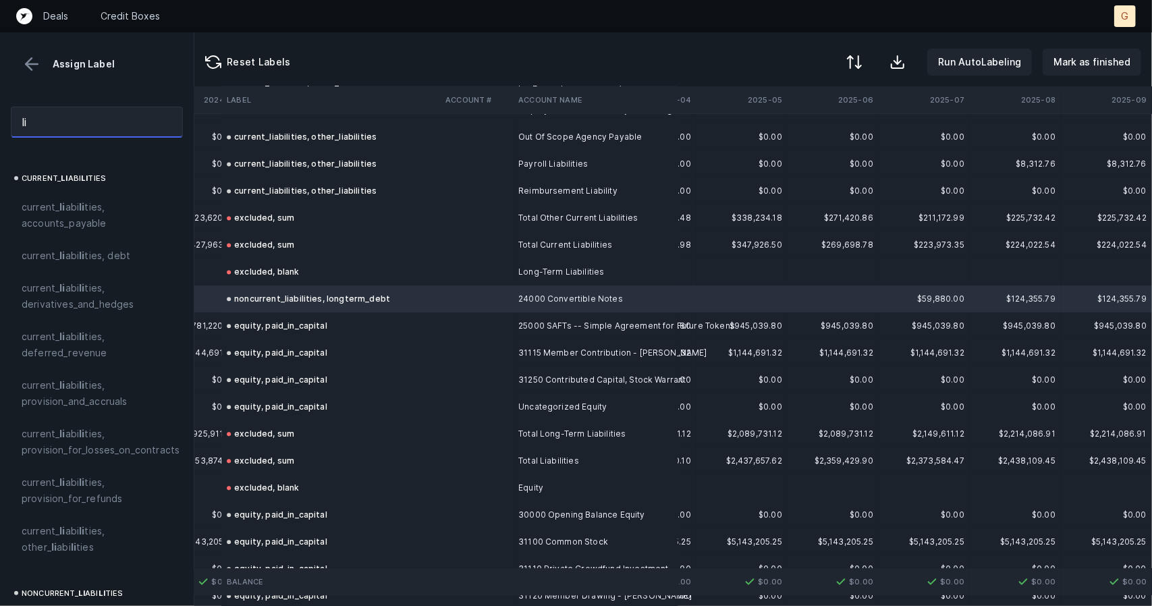
type input "l"
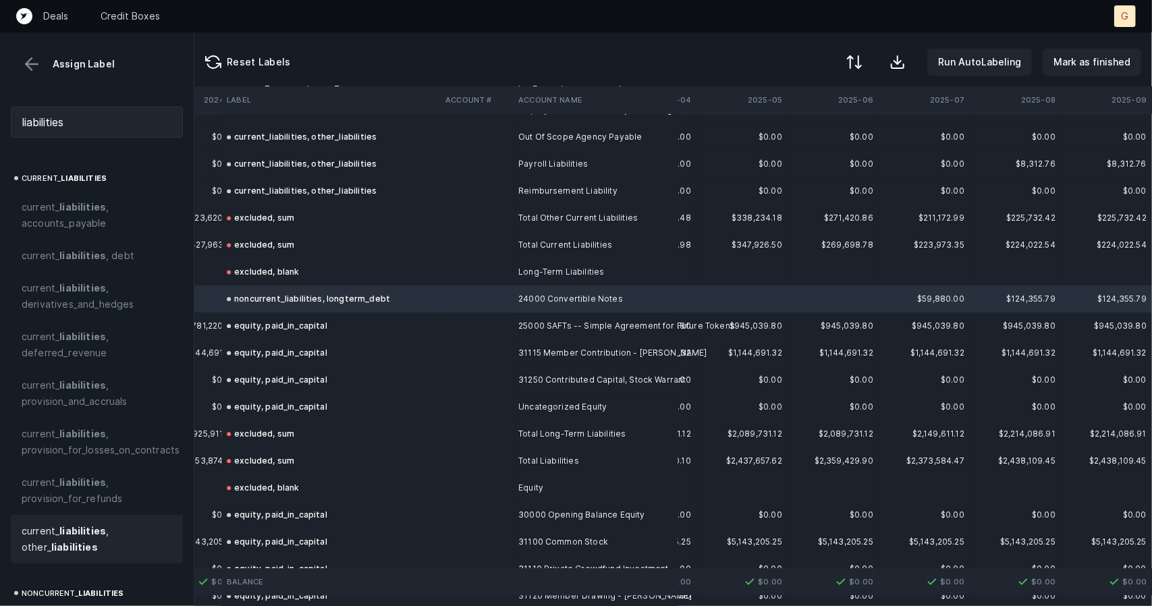
click at [65, 530] on strong "liabilities" at bounding box center [82, 530] width 47 height 11
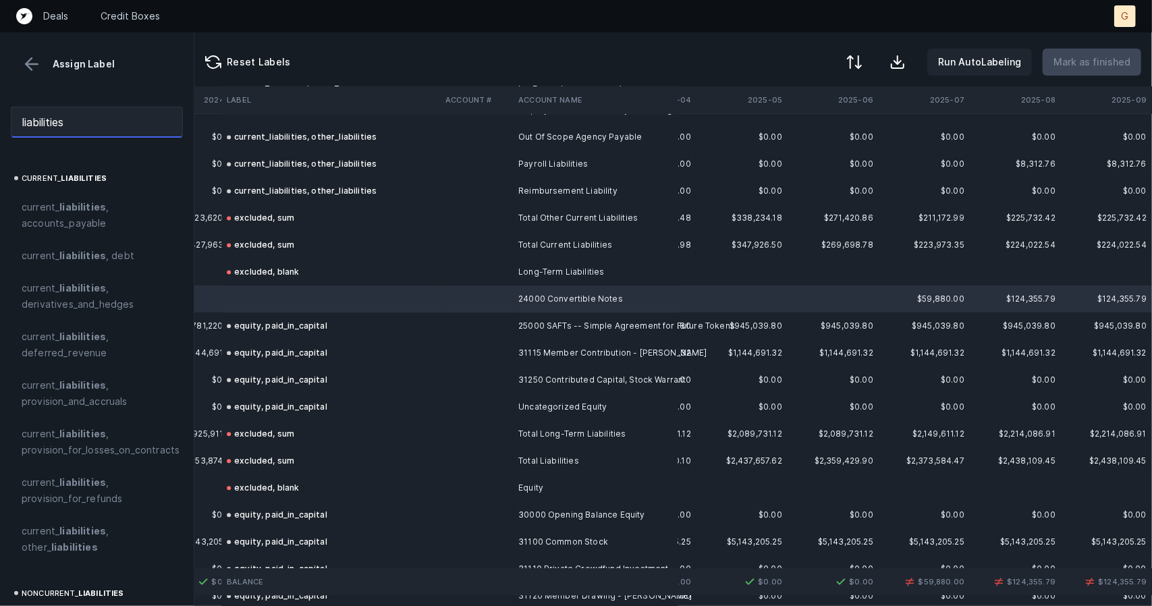
click at [97, 124] on input "liabilities" at bounding box center [97, 122] width 172 height 31
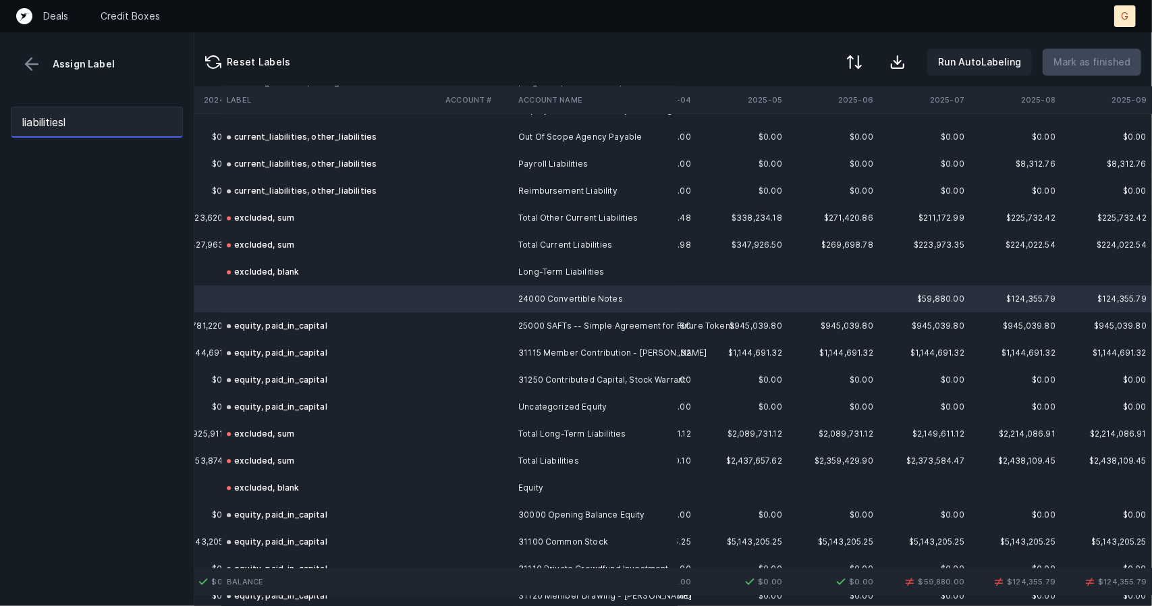
type input "liabilities"
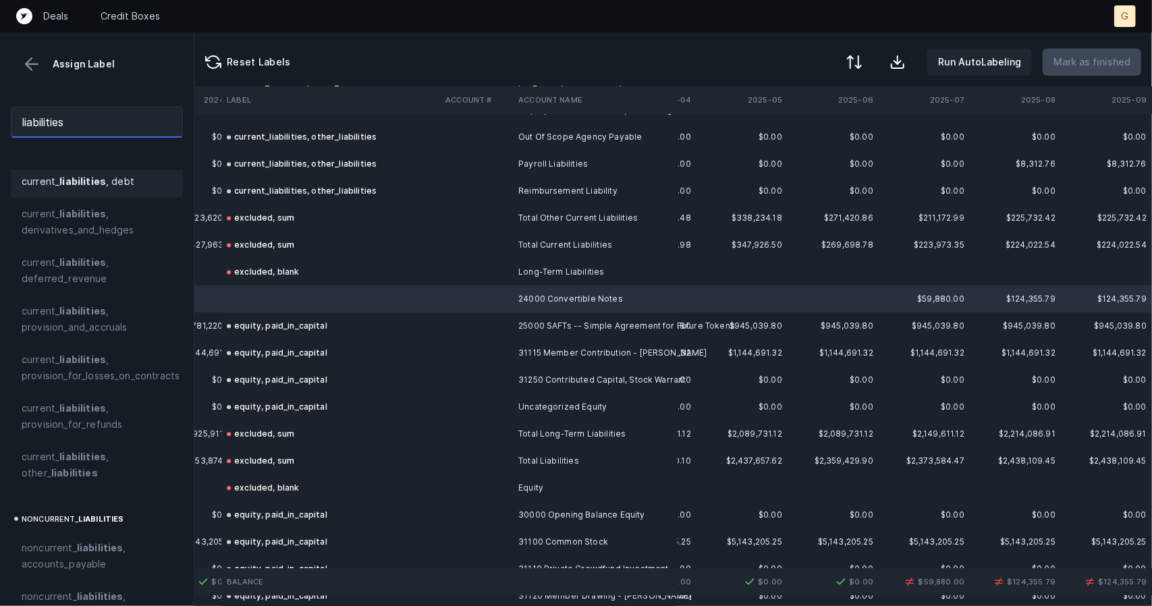
scroll to position [82, 0]
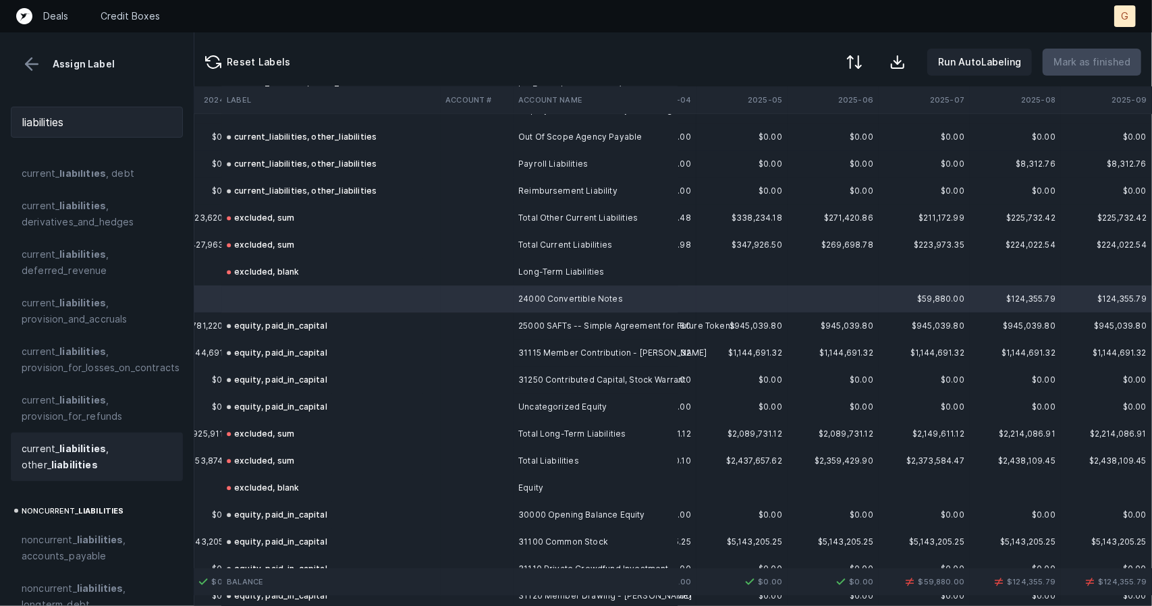
click at [102, 455] on span "current_ liabilities , other_ liabilities" at bounding box center [97, 457] width 150 height 32
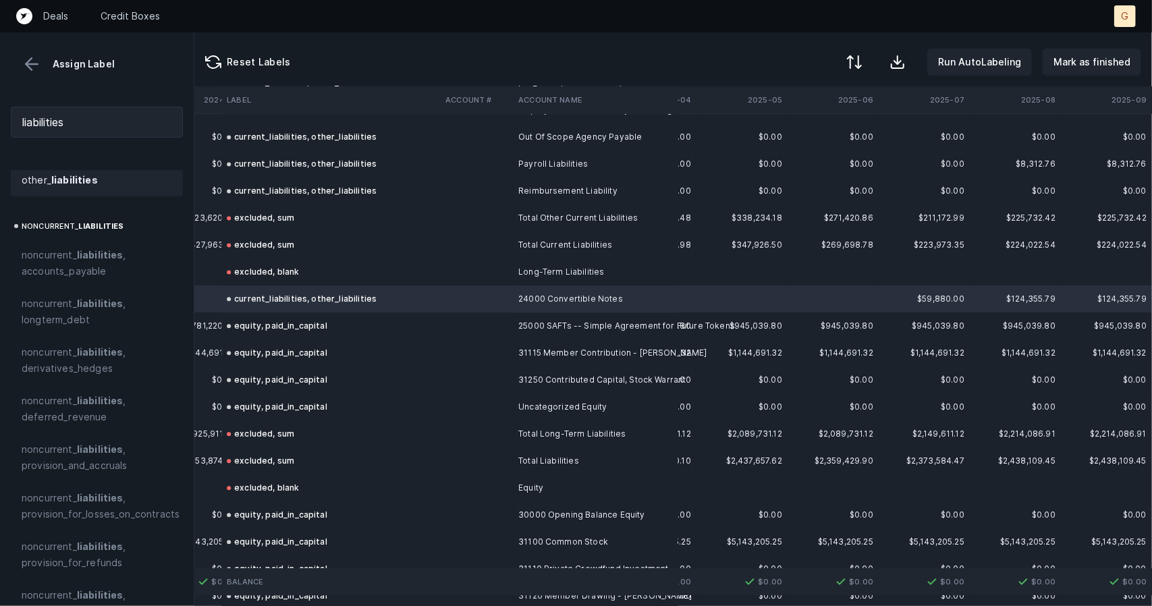
scroll to position [371, 0]
click at [1073, 67] on p "Mark as finished" at bounding box center [1091, 62] width 77 height 16
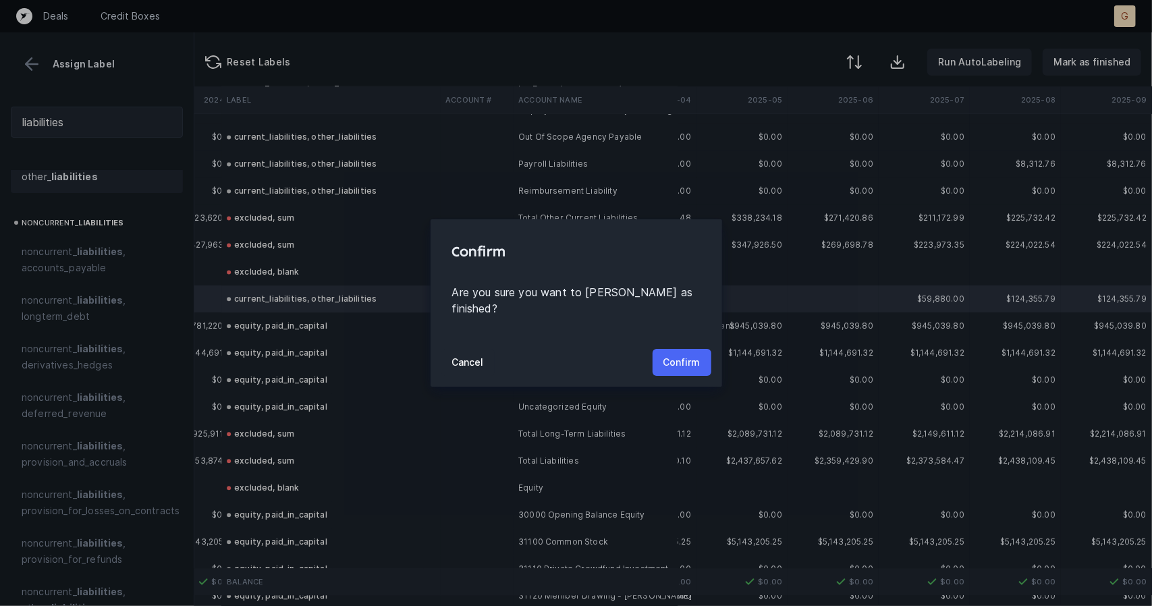
click at [676, 354] on p "Confirm" at bounding box center [681, 362] width 37 height 16
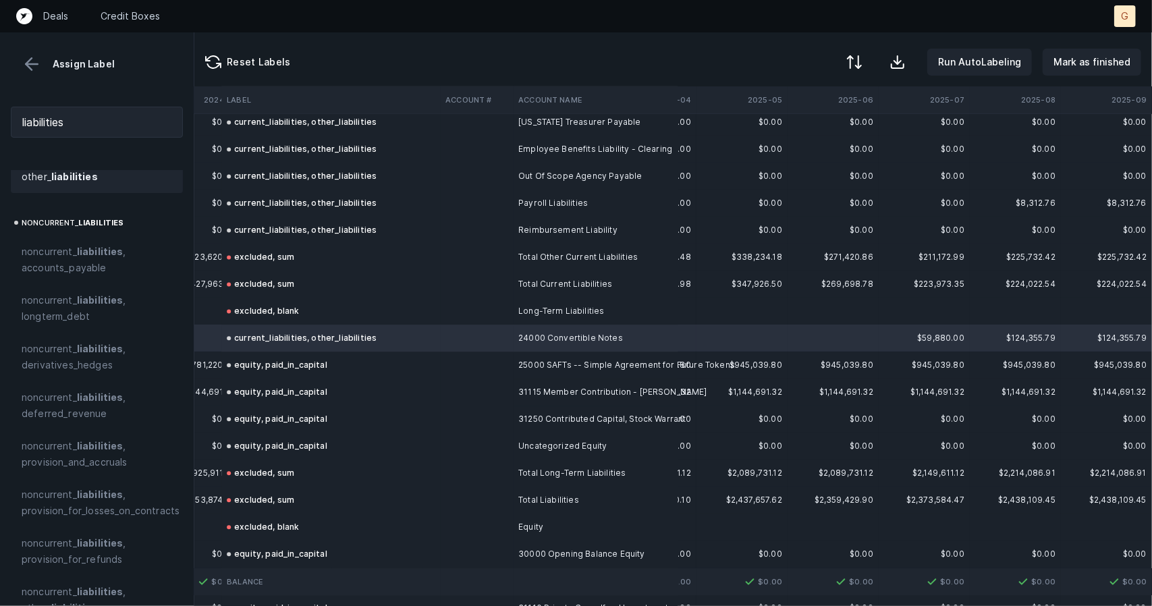
scroll to position [1918, 2911]
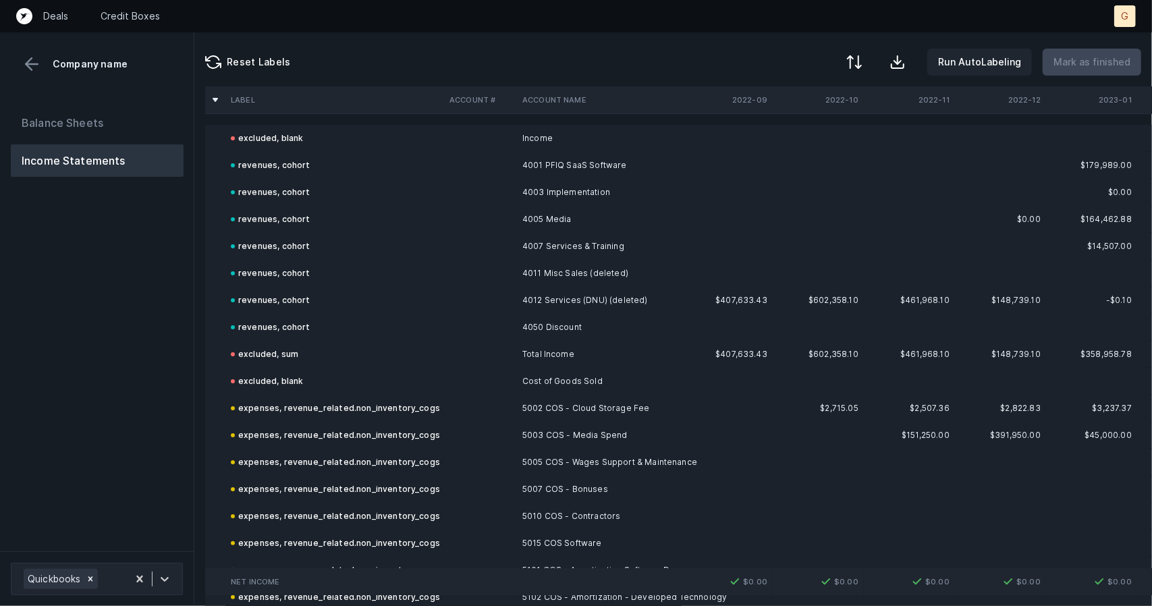
scroll to position [445, 0]
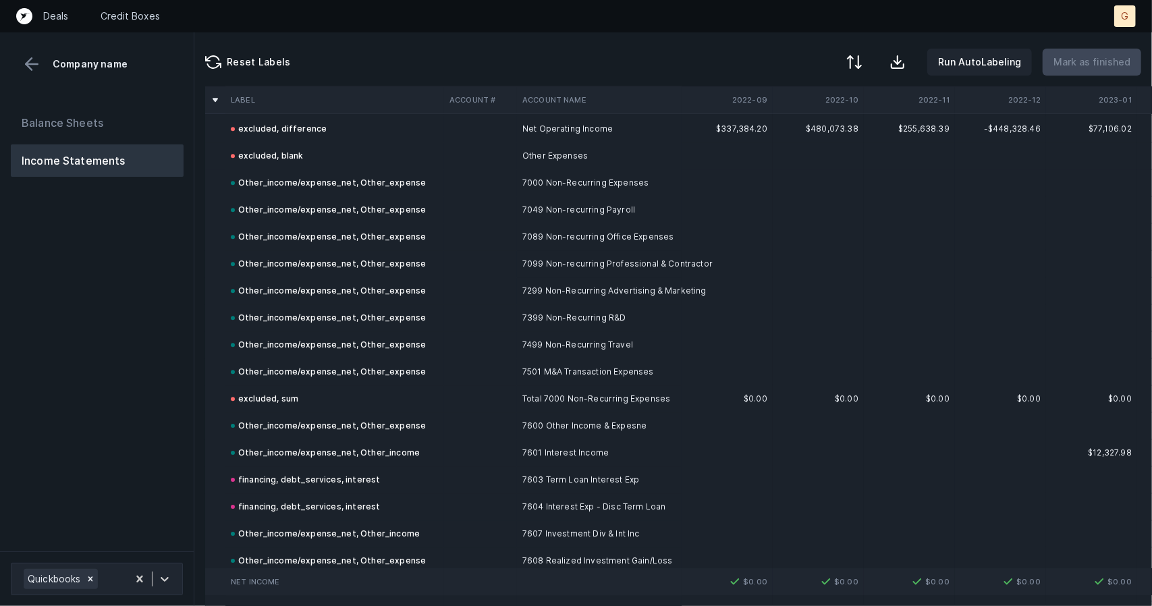
scroll to position [2678, 0]
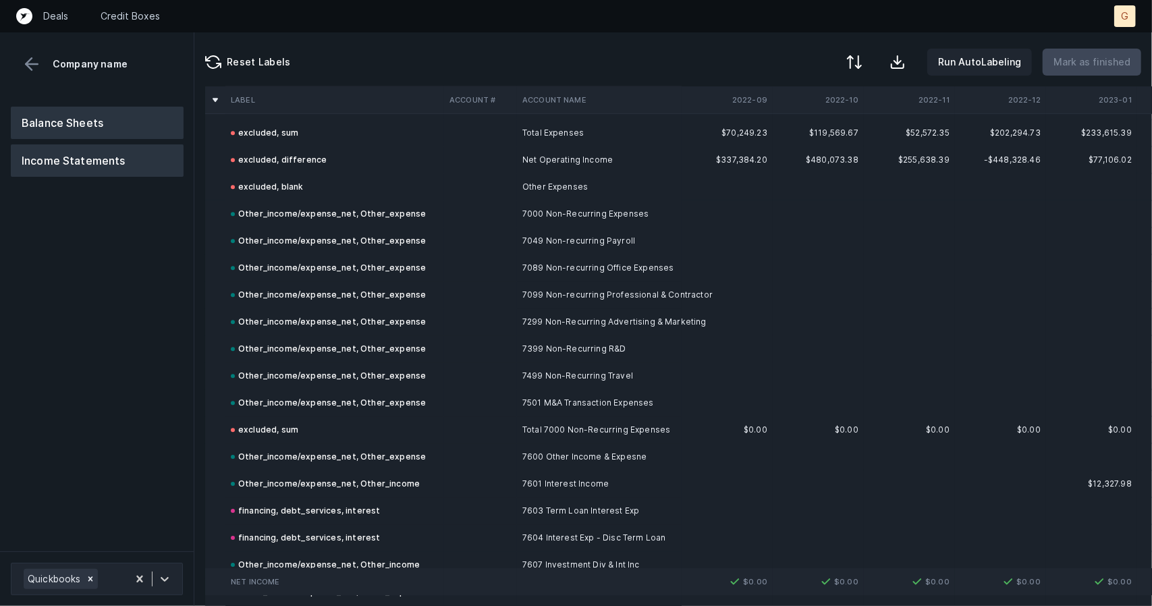
click at [101, 124] on button "Balance Sheets" at bounding box center [97, 123] width 173 height 32
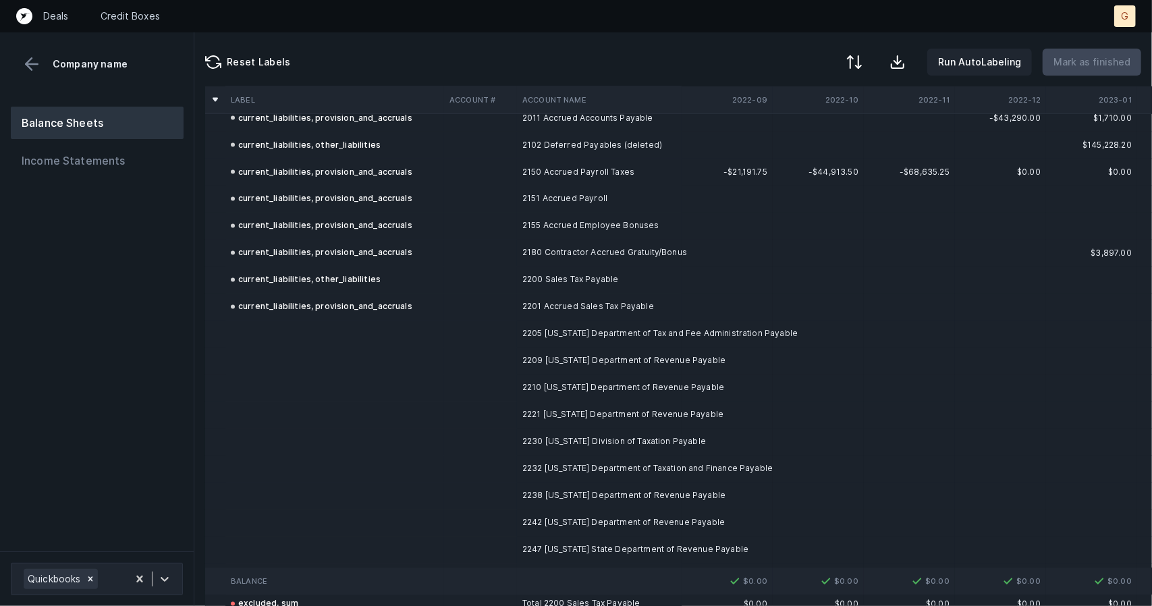
scroll to position [1775, 0]
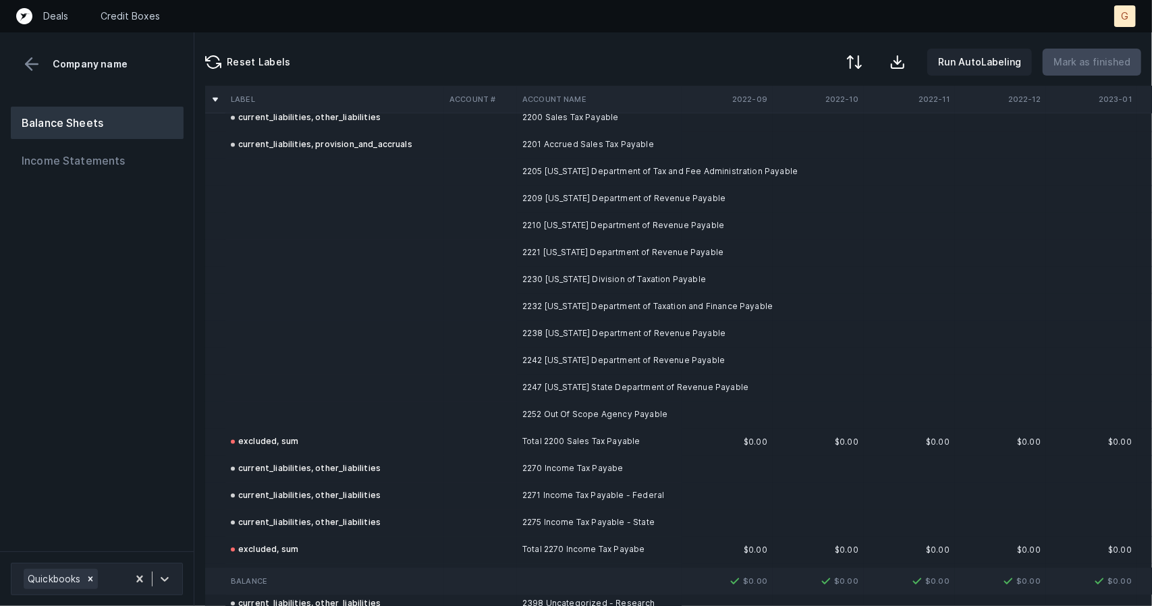
click at [292, 173] on td at bounding box center [334, 172] width 219 height 27
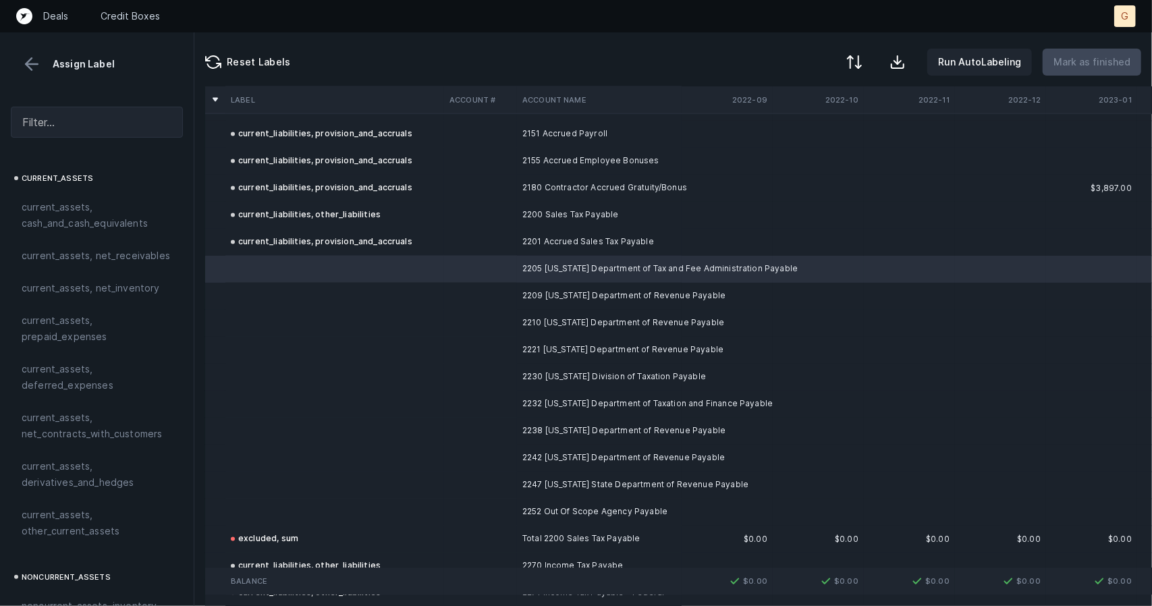
scroll to position [1670, 0]
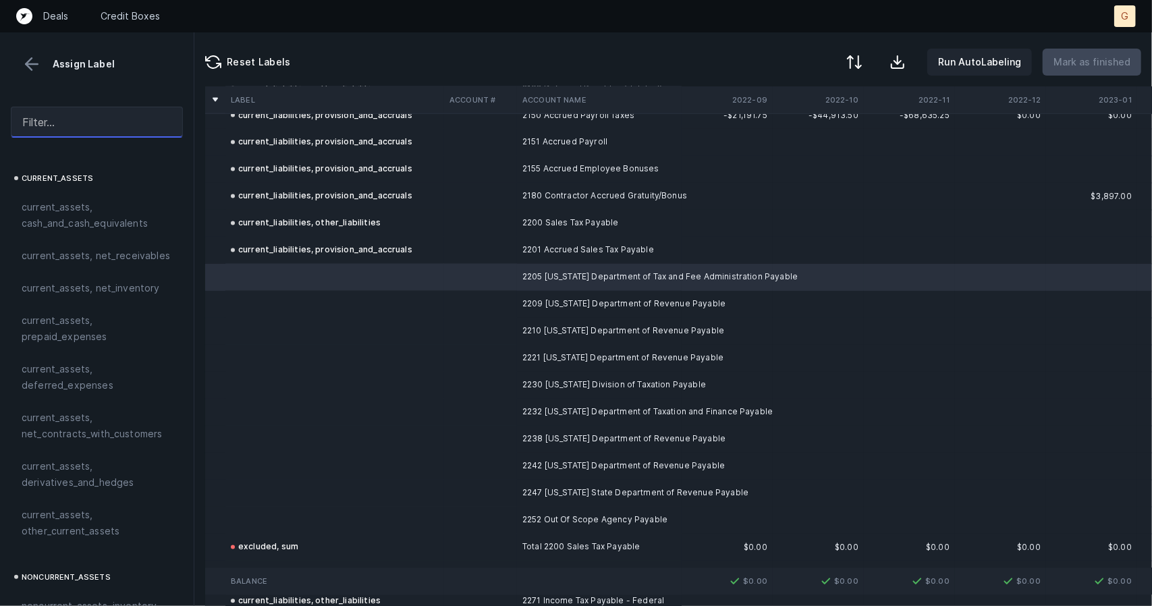
click at [49, 119] on input "text" at bounding box center [97, 122] width 172 height 31
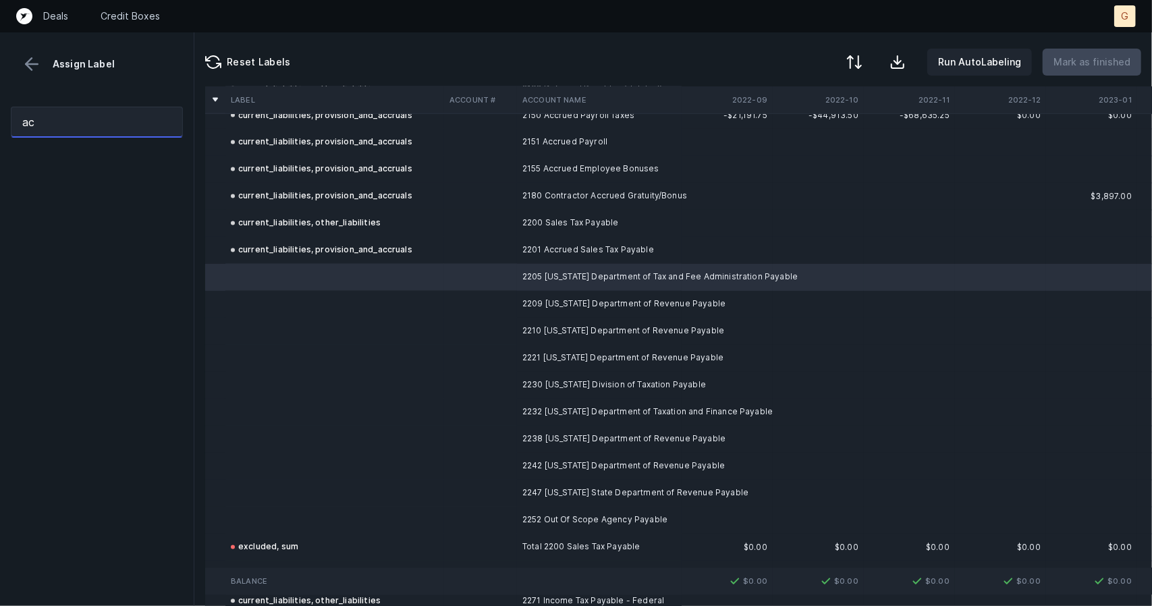
type input "a"
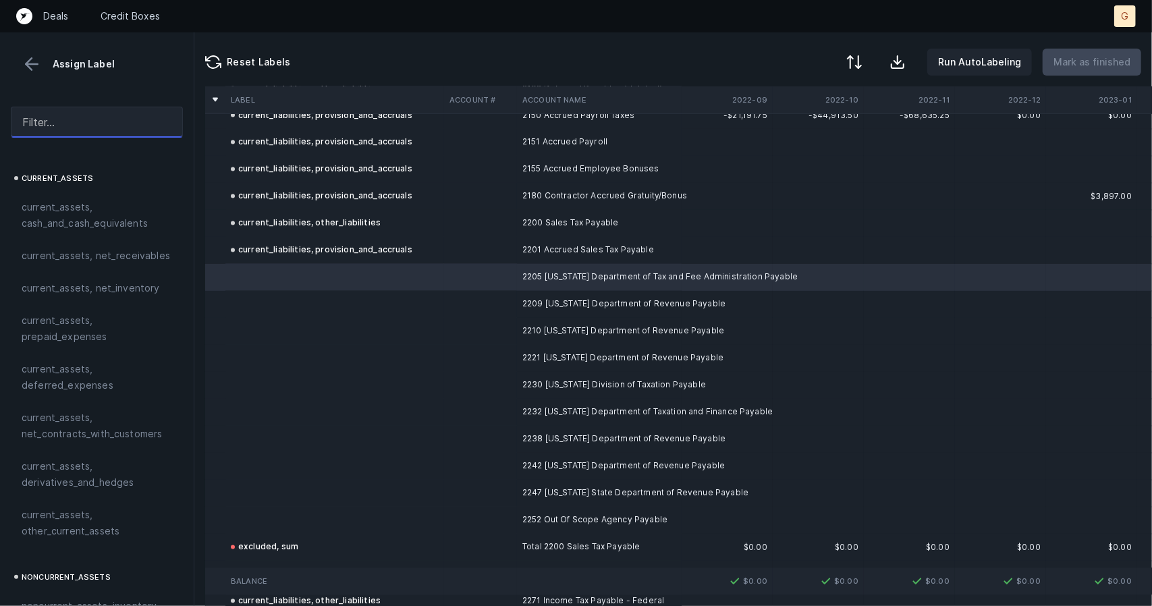
type input "a"
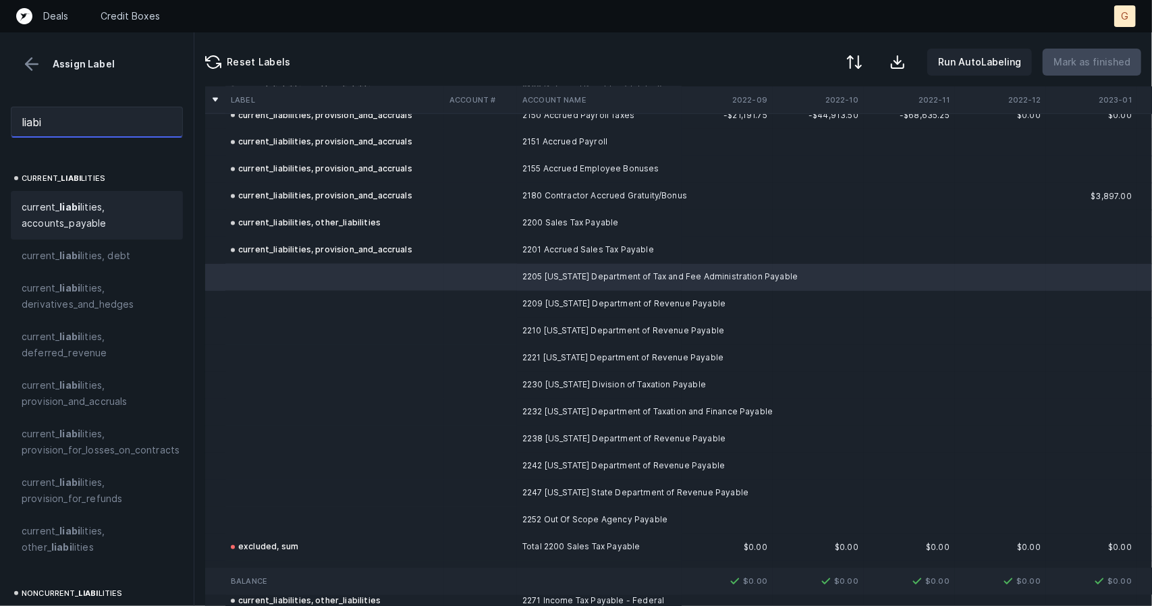
type input "liabi"
click at [72, 230] on span "current_ liabi lities, accounts_payable" at bounding box center [97, 215] width 150 height 32
click at [335, 312] on td at bounding box center [334, 304] width 219 height 27
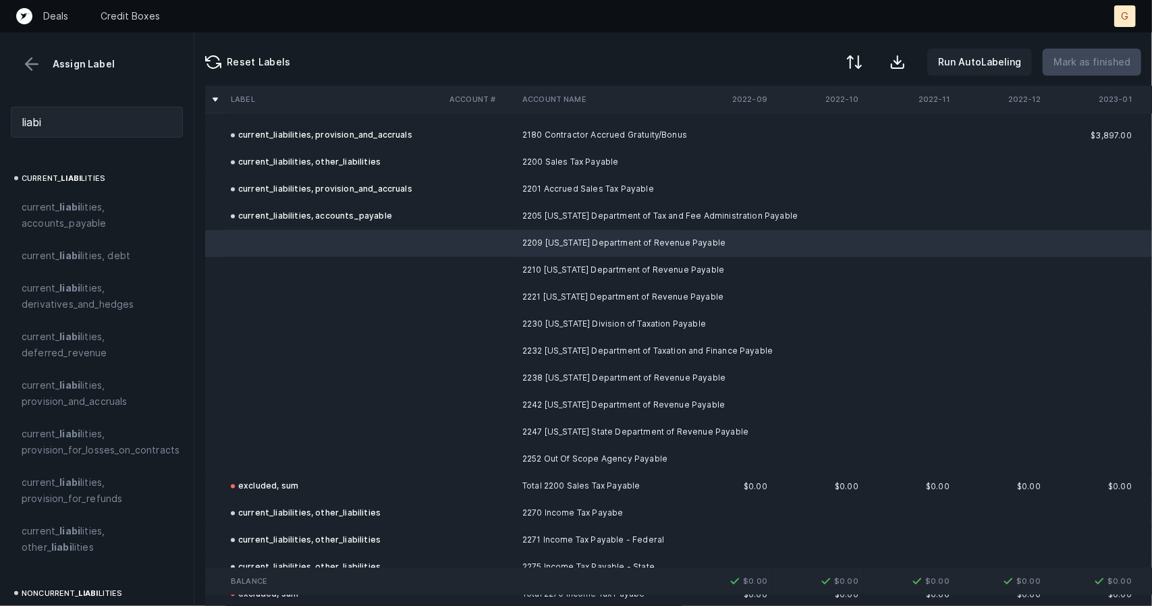
scroll to position [1732, 0]
click at [293, 236] on td at bounding box center [334, 242] width 219 height 27
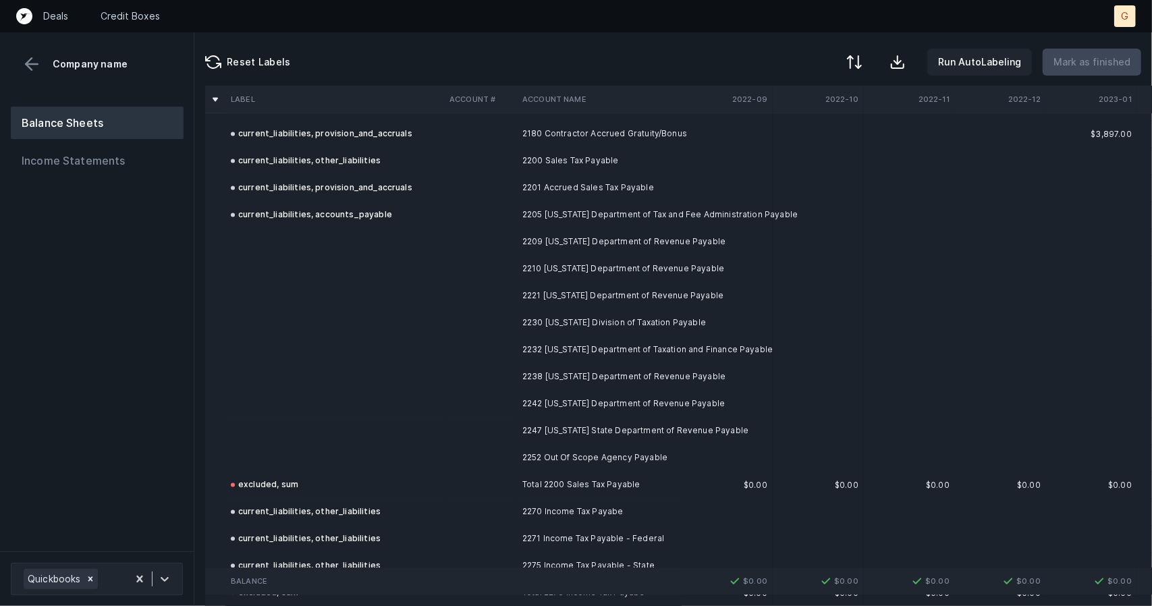
click at [293, 236] on td at bounding box center [334, 242] width 219 height 27
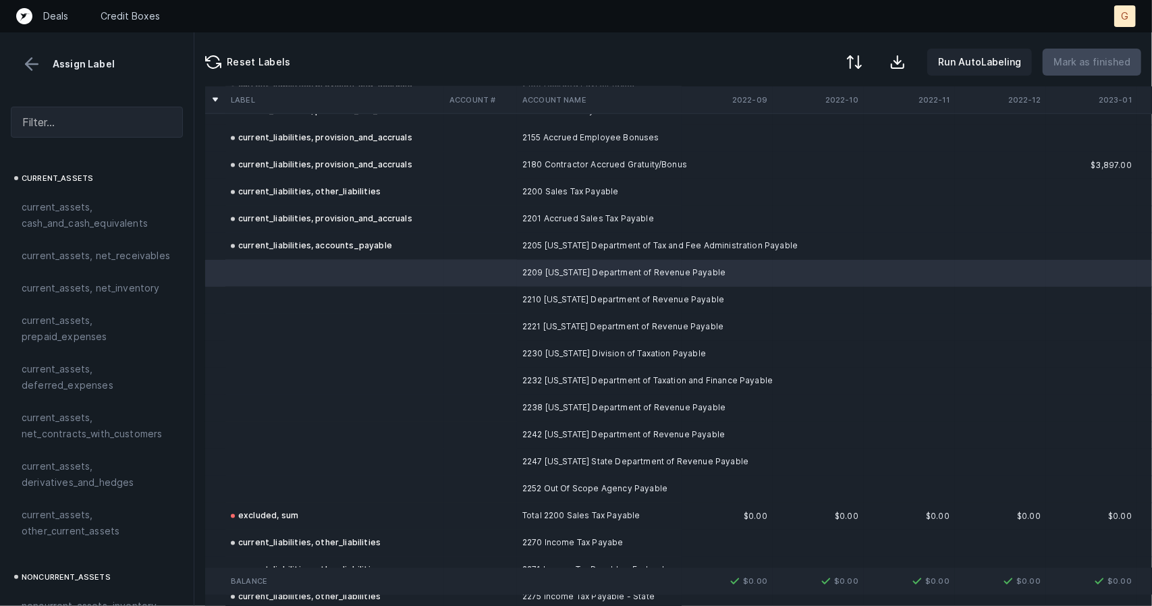
scroll to position [1679, 0]
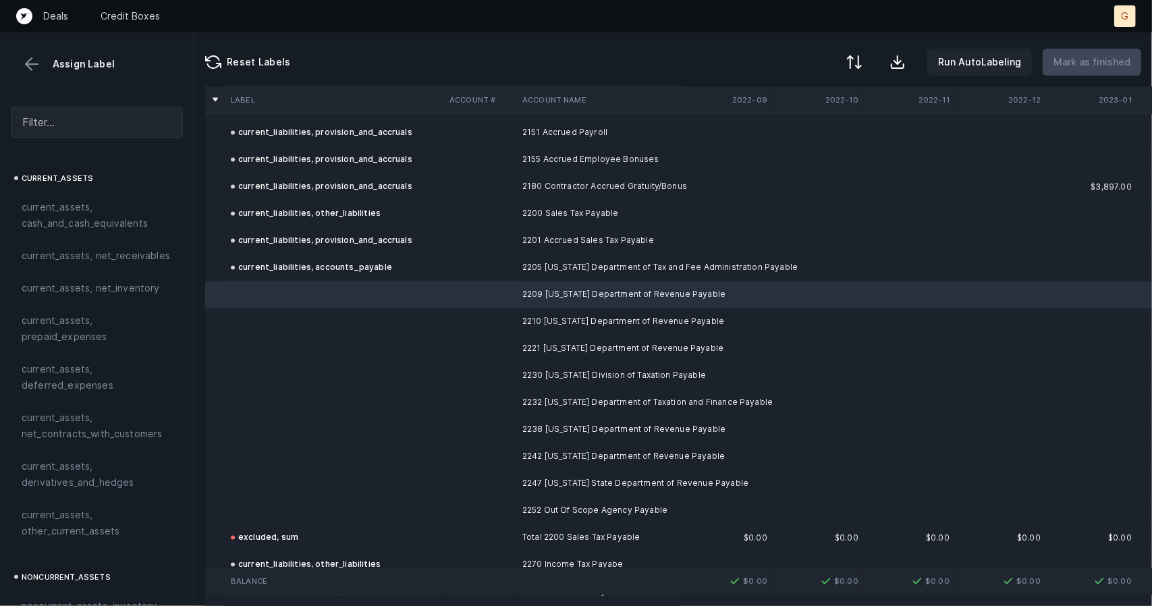
click at [294, 285] on td at bounding box center [334, 294] width 219 height 27
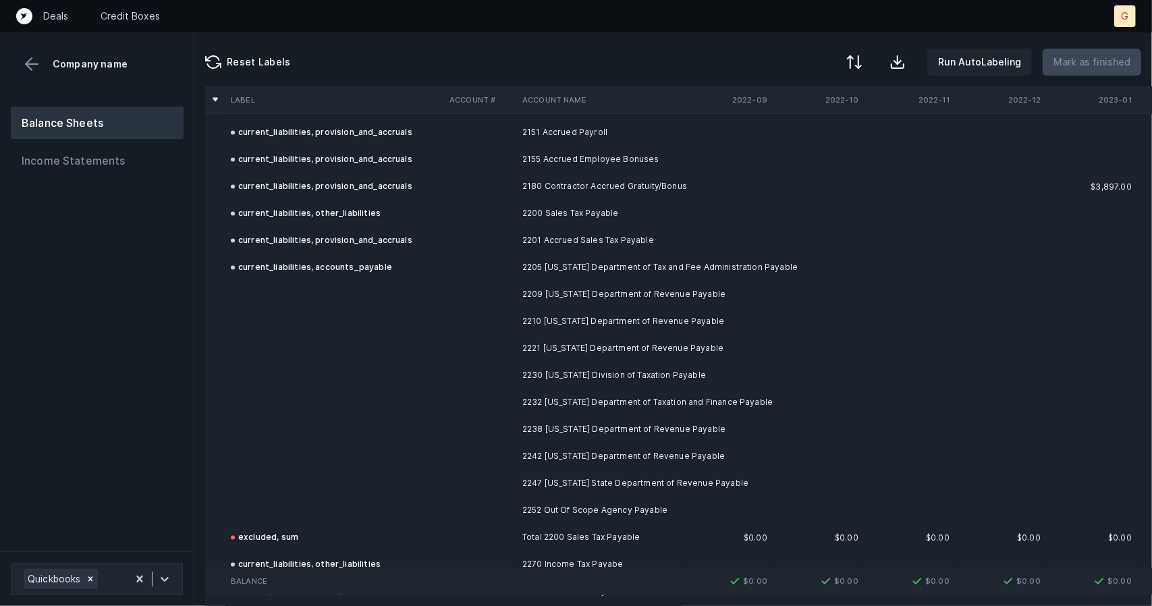
click at [291, 270] on div "current_liabilities, accounts_payable" at bounding box center [311, 268] width 161 height 16
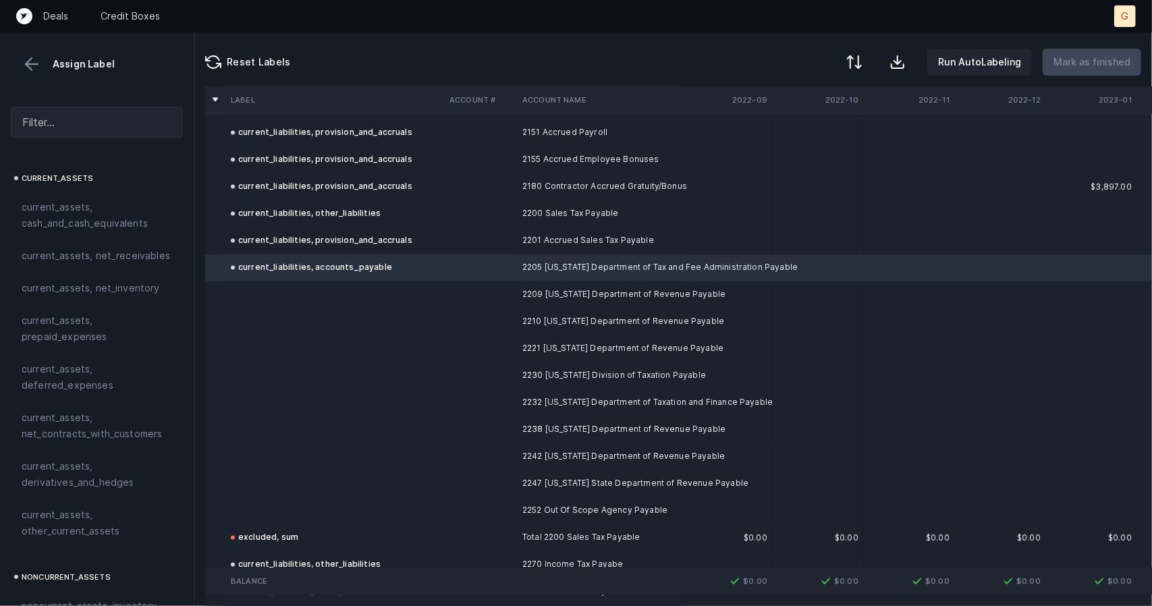
click at [290, 283] on td at bounding box center [334, 294] width 219 height 27
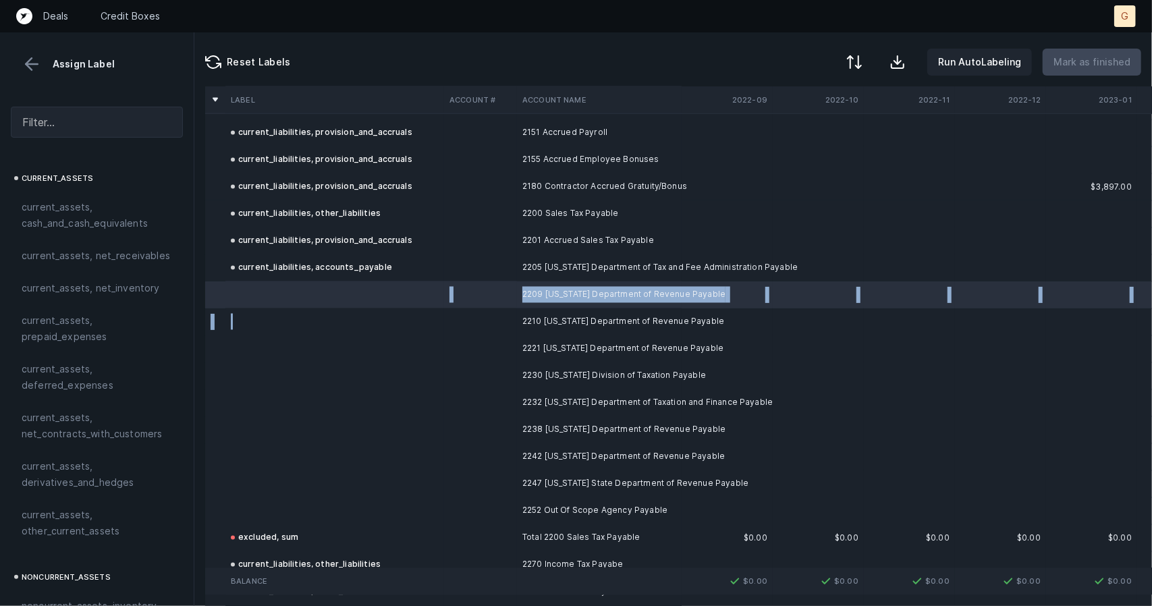
drag, startPoint x: 290, startPoint y: 283, endPoint x: 300, endPoint y: 303, distance: 21.7
click at [300, 303] on td at bounding box center [334, 294] width 219 height 27
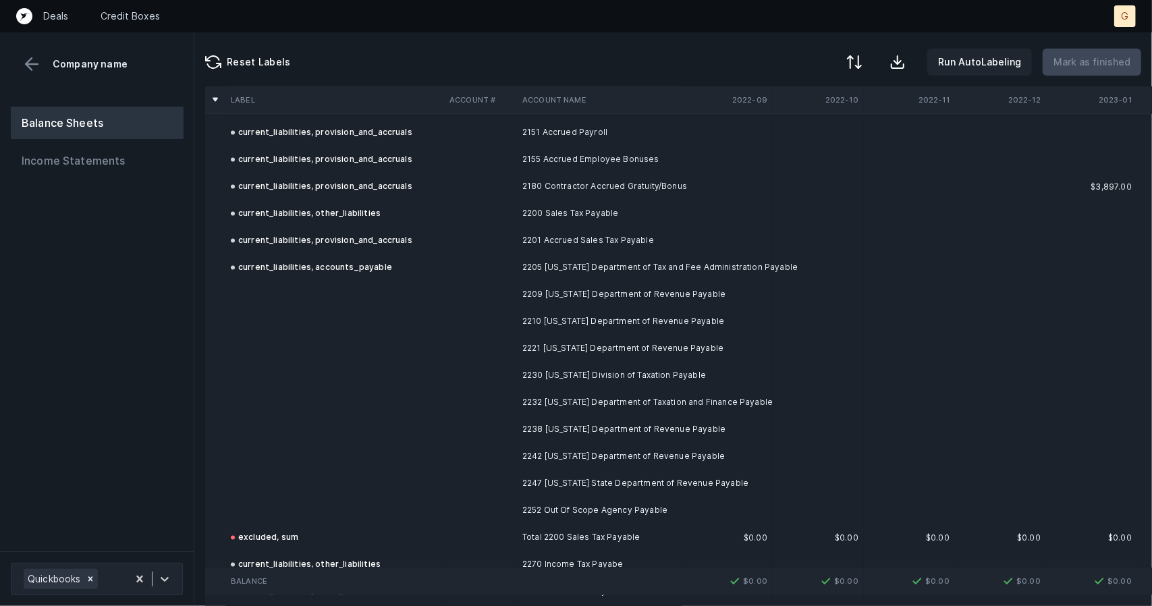
click at [294, 272] on div "current_liabilities, accounts_payable" at bounding box center [311, 268] width 161 height 16
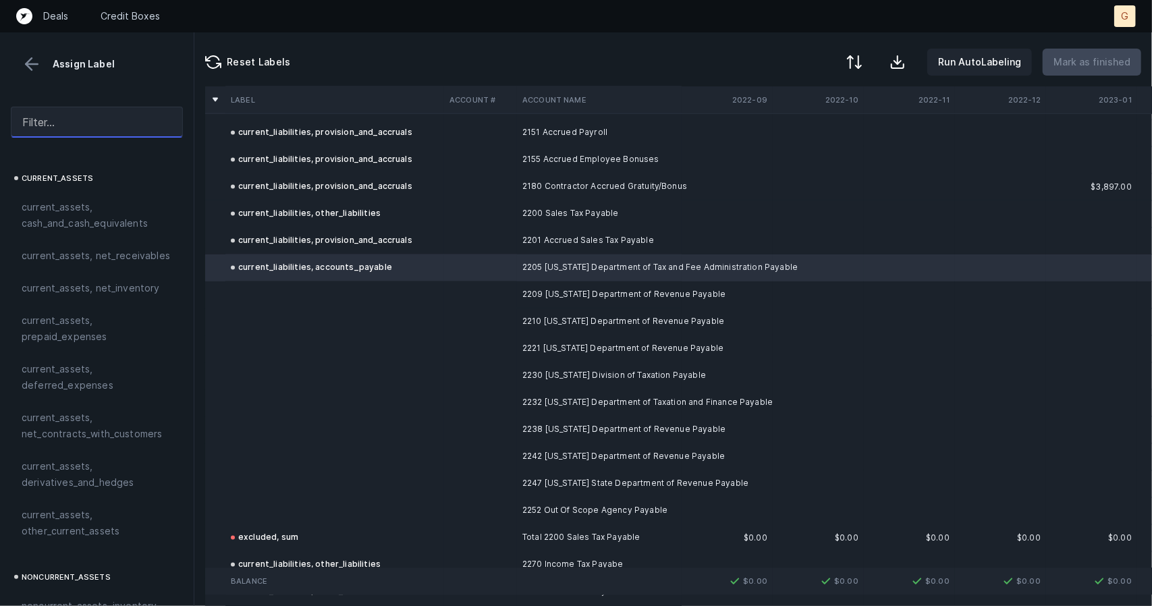
click at [109, 120] on input "text" at bounding box center [97, 122] width 172 height 31
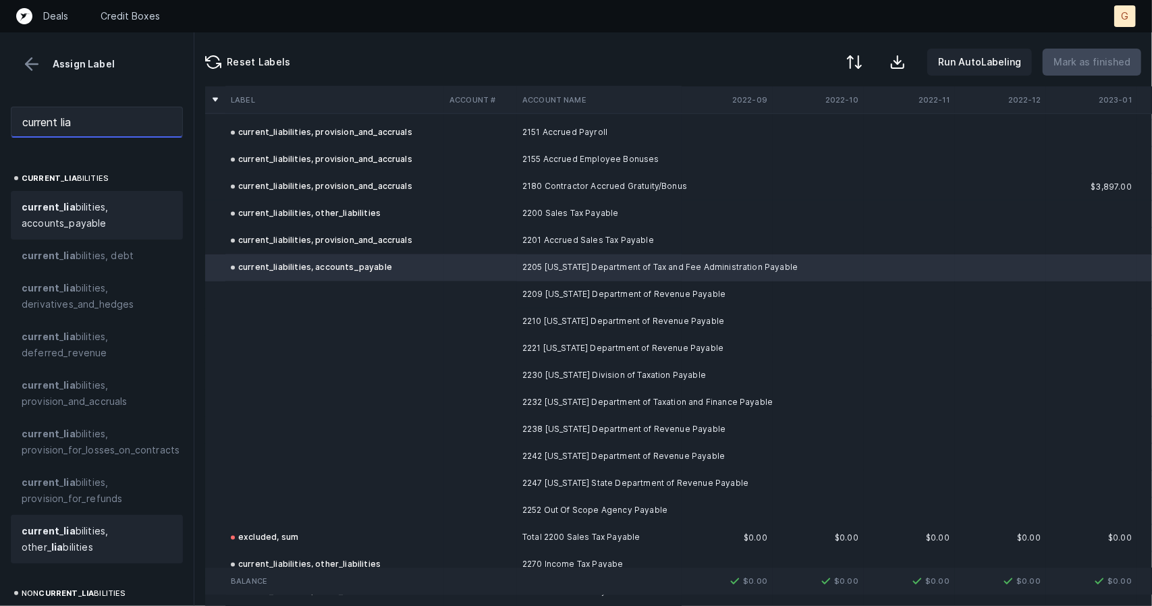
type input "current lia"
click at [70, 530] on strong "lia" at bounding box center [68, 530] width 11 height 11
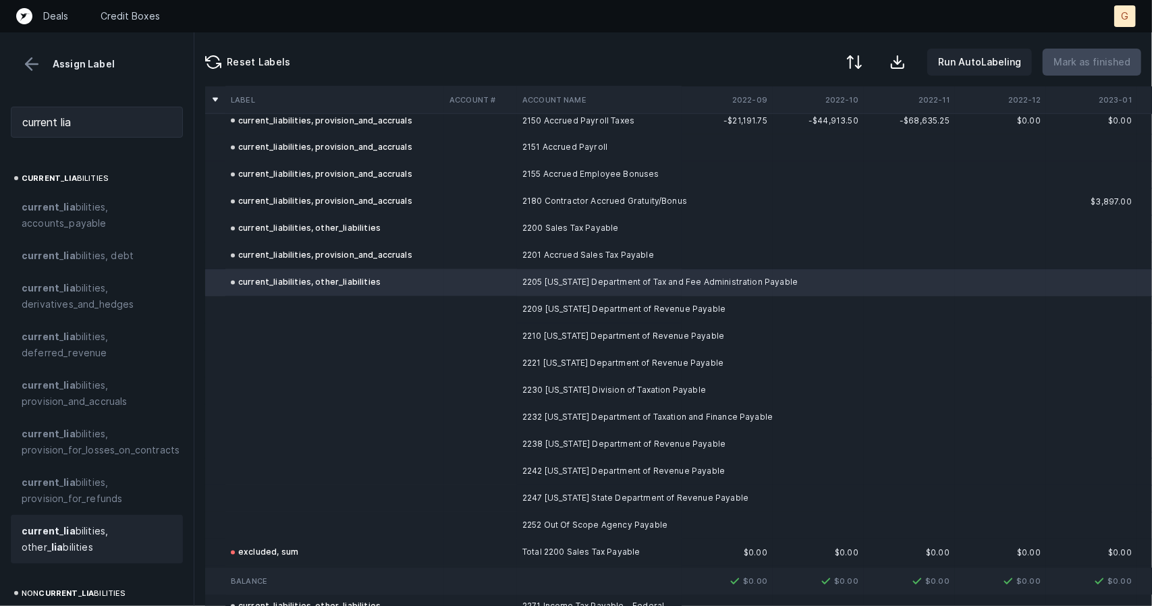
scroll to position [1664, 0]
click at [294, 308] on td at bounding box center [334, 309] width 219 height 27
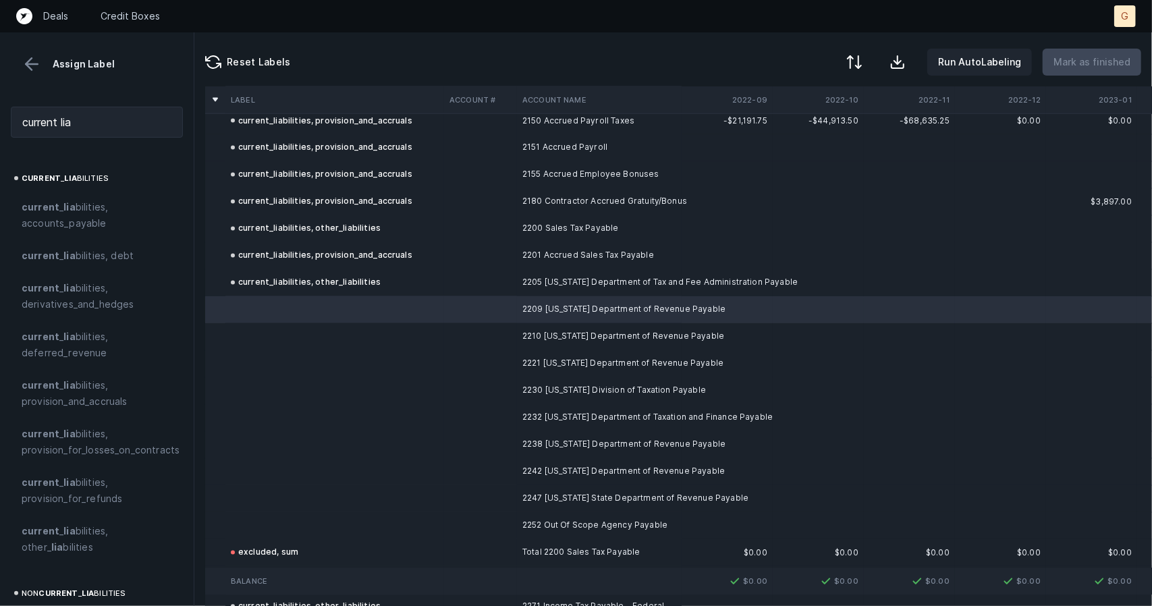
click at [376, 299] on td at bounding box center [334, 309] width 219 height 27
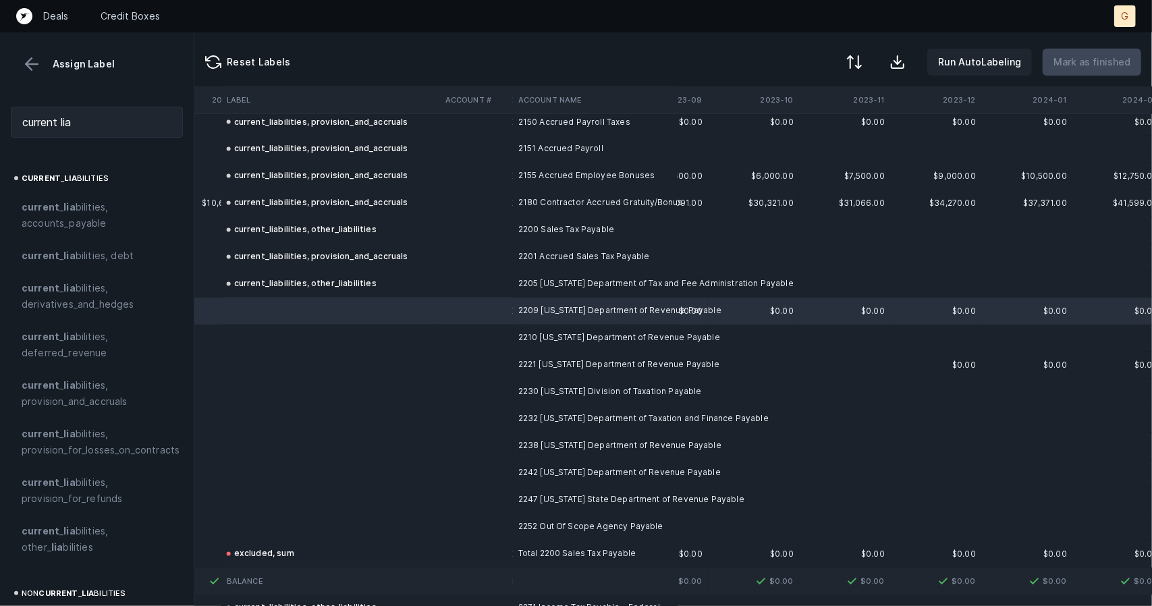
scroll to position [1663, 1158]
click at [286, 505] on td at bounding box center [330, 500] width 219 height 27
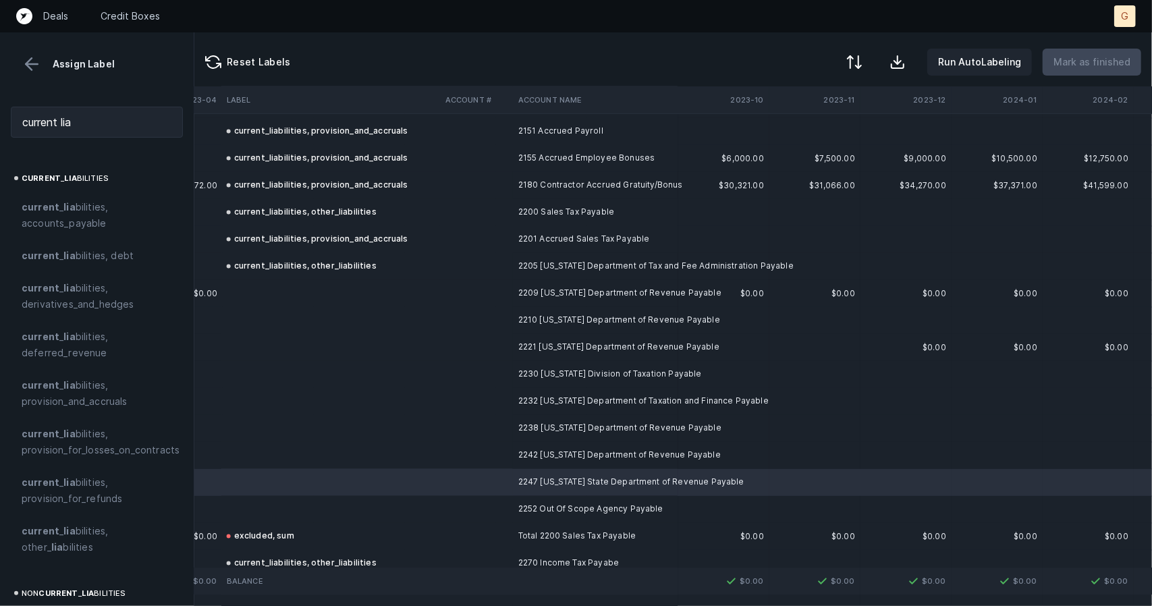
scroll to position [1683, 1188]
click at [323, 360] on td at bounding box center [330, 371] width 219 height 27
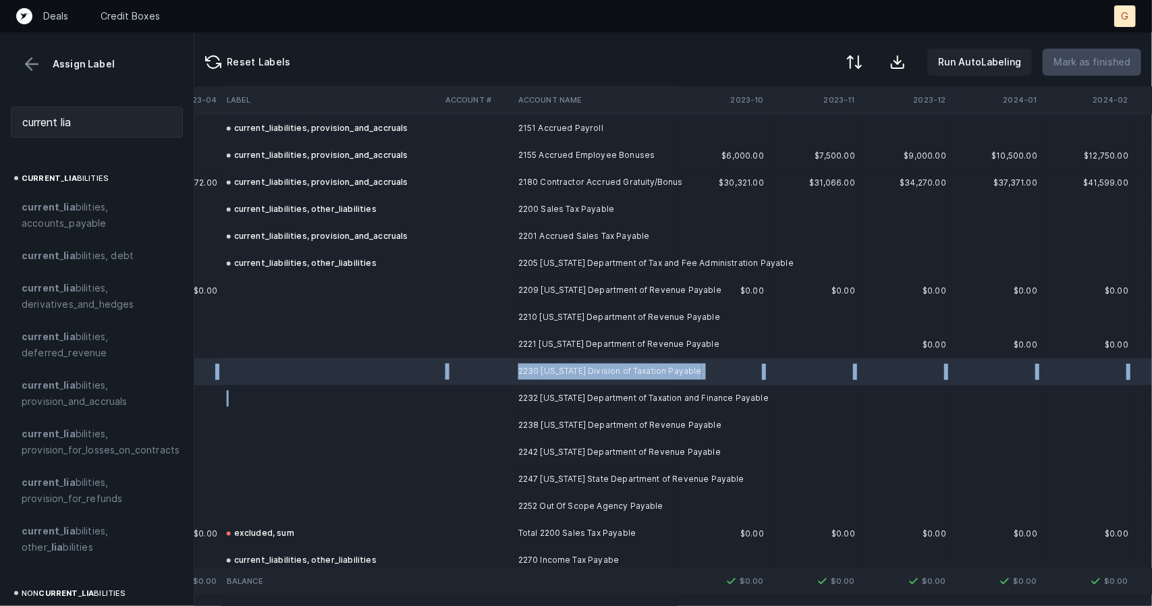
click at [322, 386] on td at bounding box center [330, 398] width 219 height 27
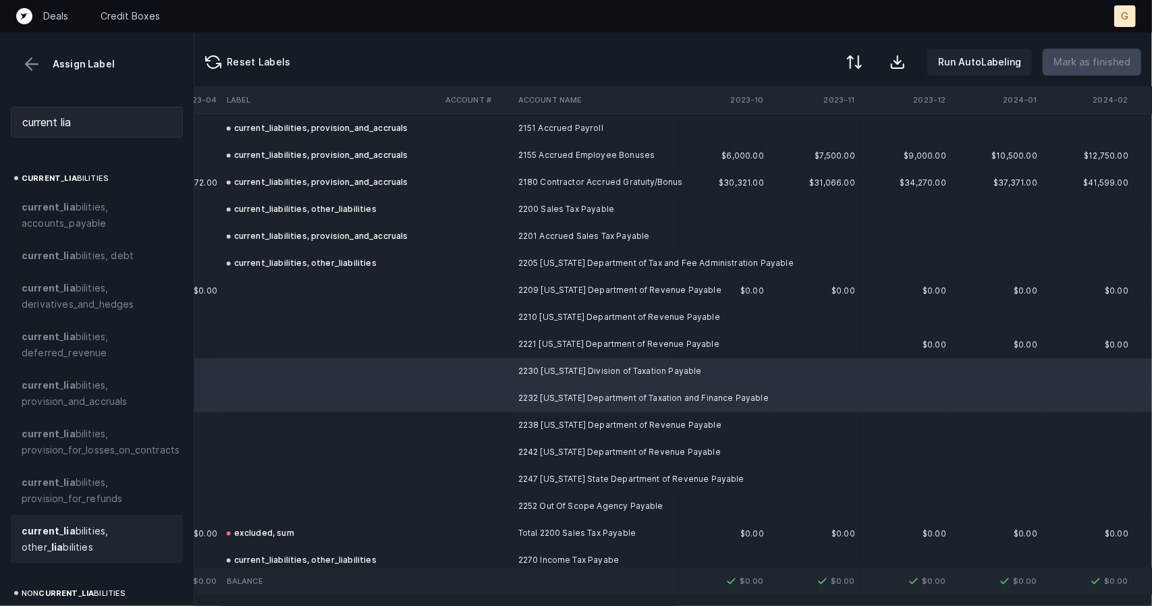
click at [67, 532] on strong "lia" at bounding box center [68, 530] width 11 height 11
click at [356, 290] on td at bounding box center [330, 290] width 219 height 27
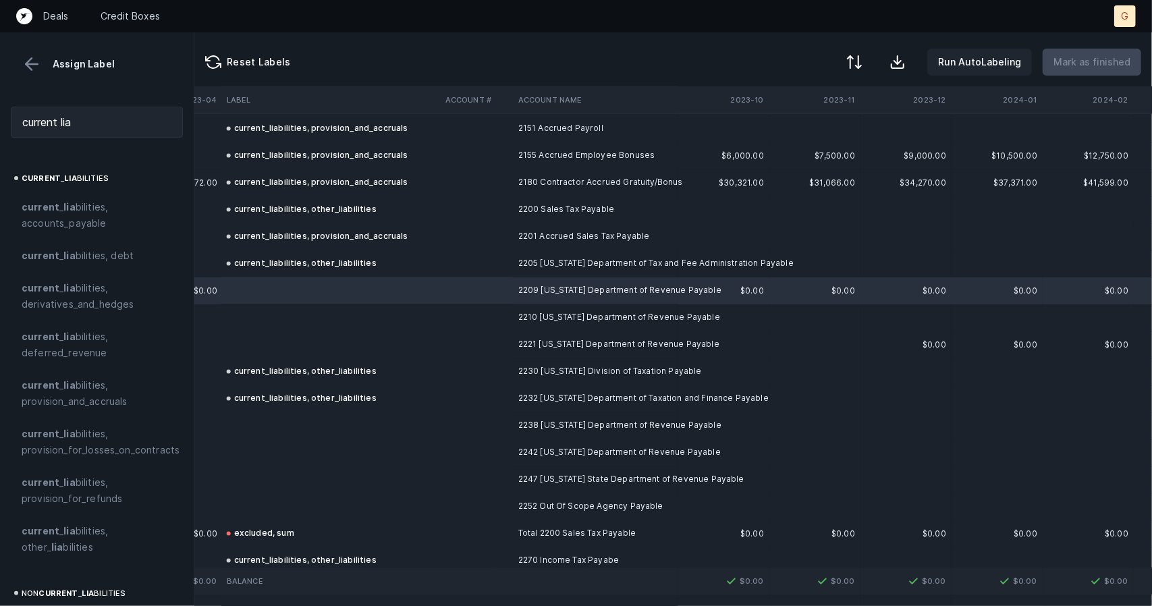
click at [356, 346] on td at bounding box center [330, 344] width 219 height 27
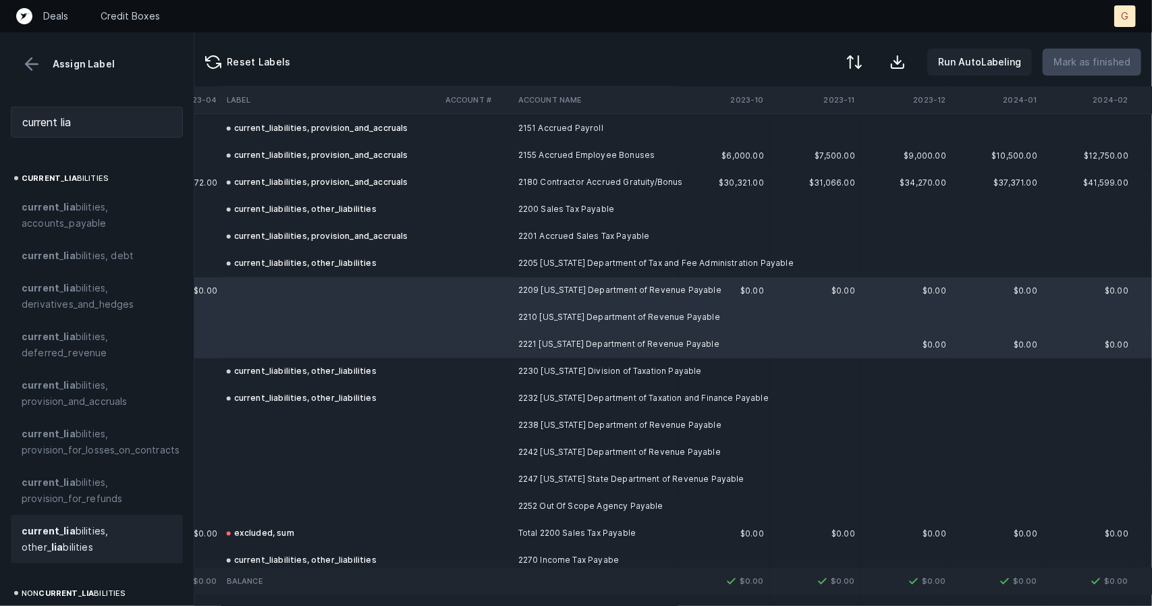
click at [55, 545] on strong "lia" at bounding box center [56, 546] width 11 height 11
click at [286, 500] on td at bounding box center [330, 506] width 219 height 27
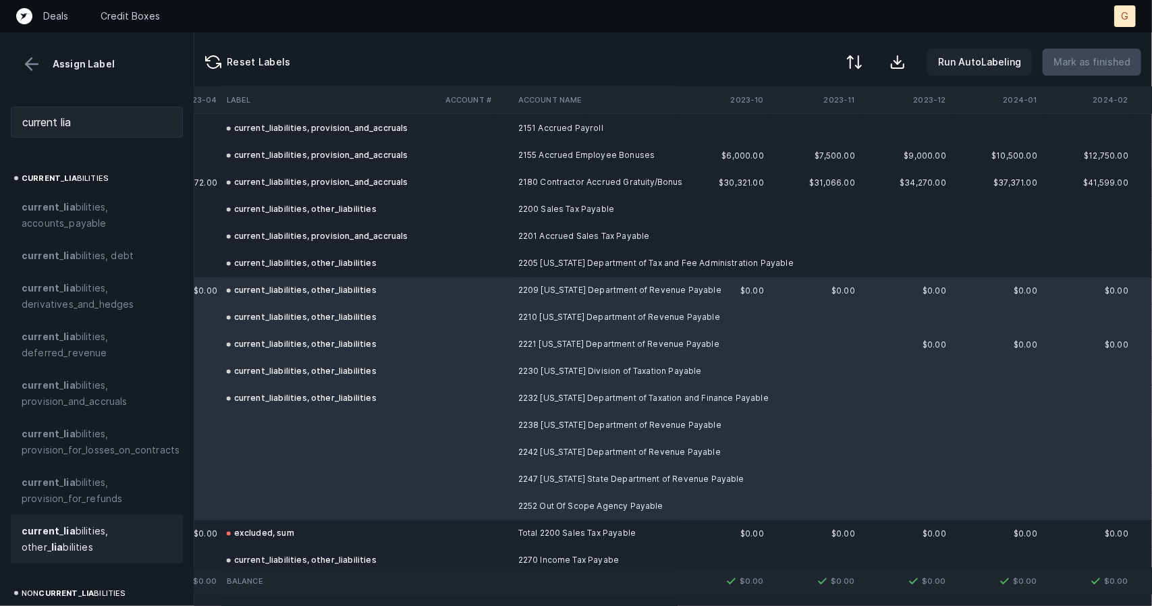
click at [67, 538] on span "current _ lia bilities, other_ lia bilities" at bounding box center [97, 539] width 150 height 32
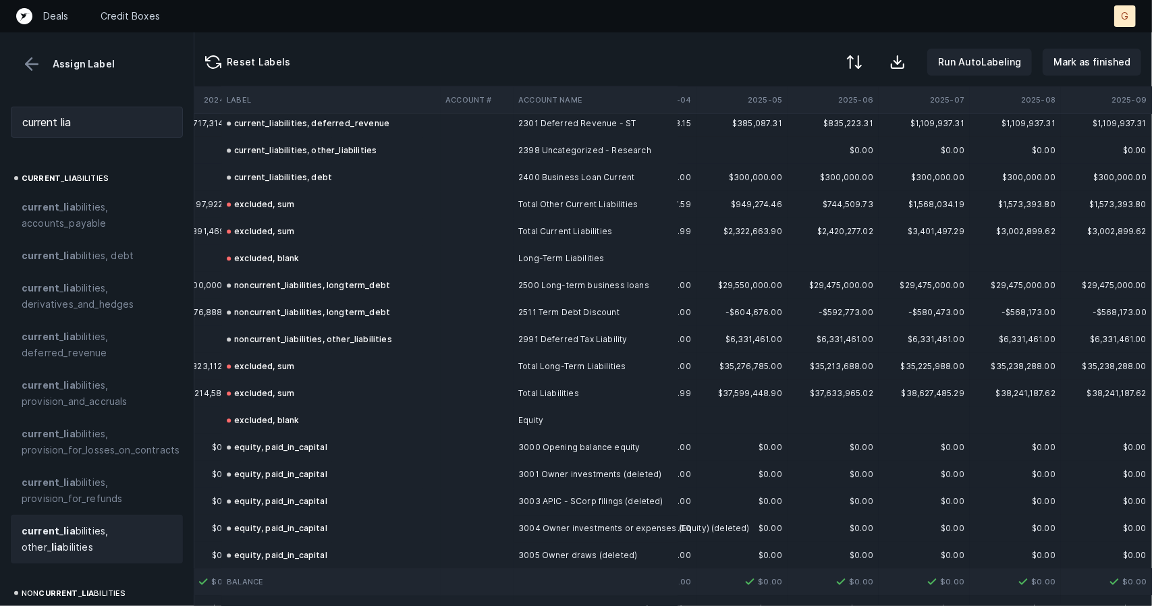
scroll to position [2547, 2911]
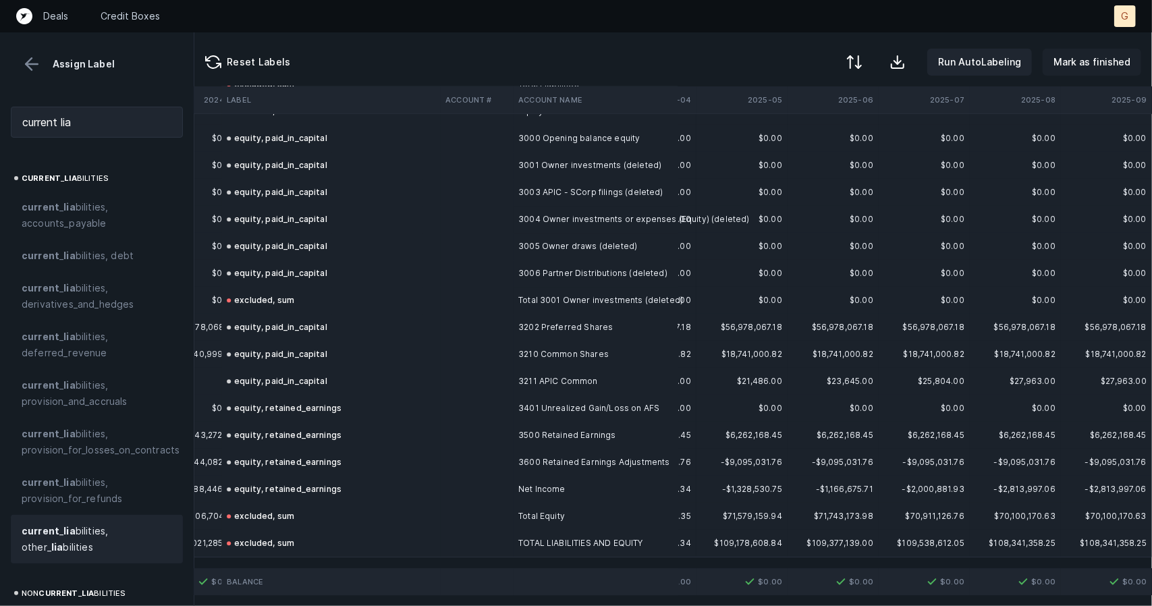
click at [1089, 55] on p "Mark as finished" at bounding box center [1091, 62] width 77 height 16
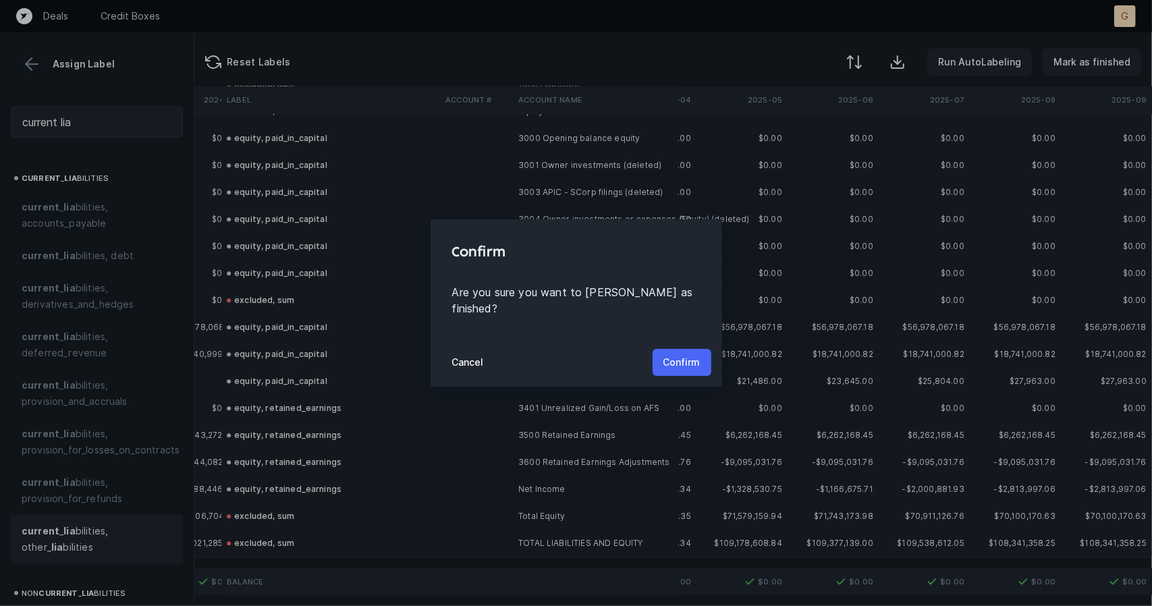
click at [688, 357] on p "Confirm" at bounding box center [681, 362] width 37 height 16
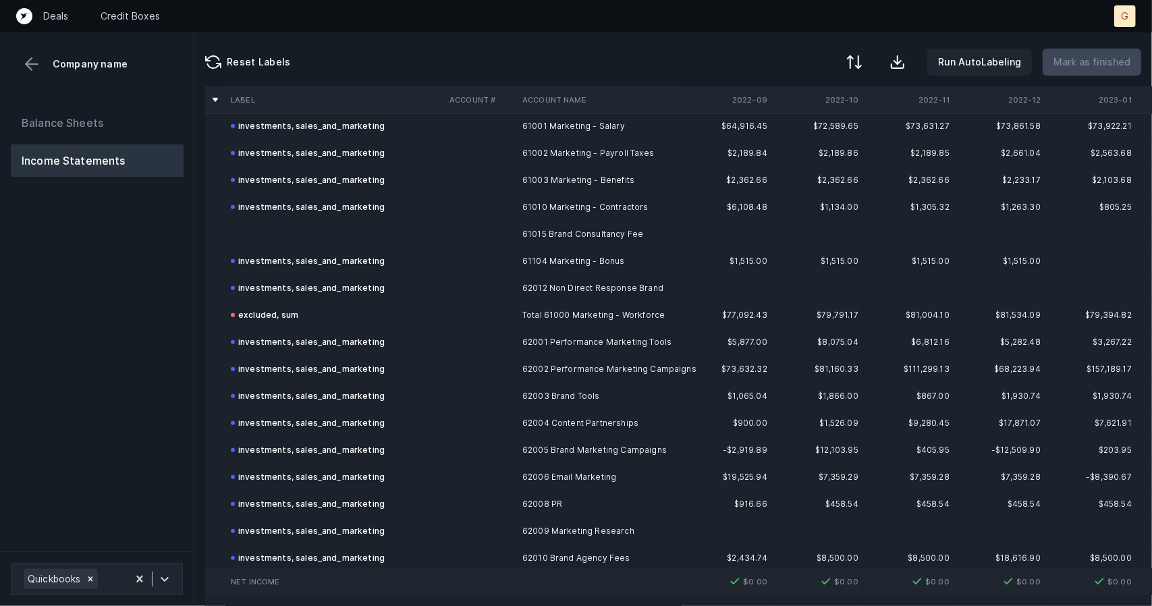
scroll to position [659, 0]
click at [293, 236] on td at bounding box center [334, 234] width 219 height 27
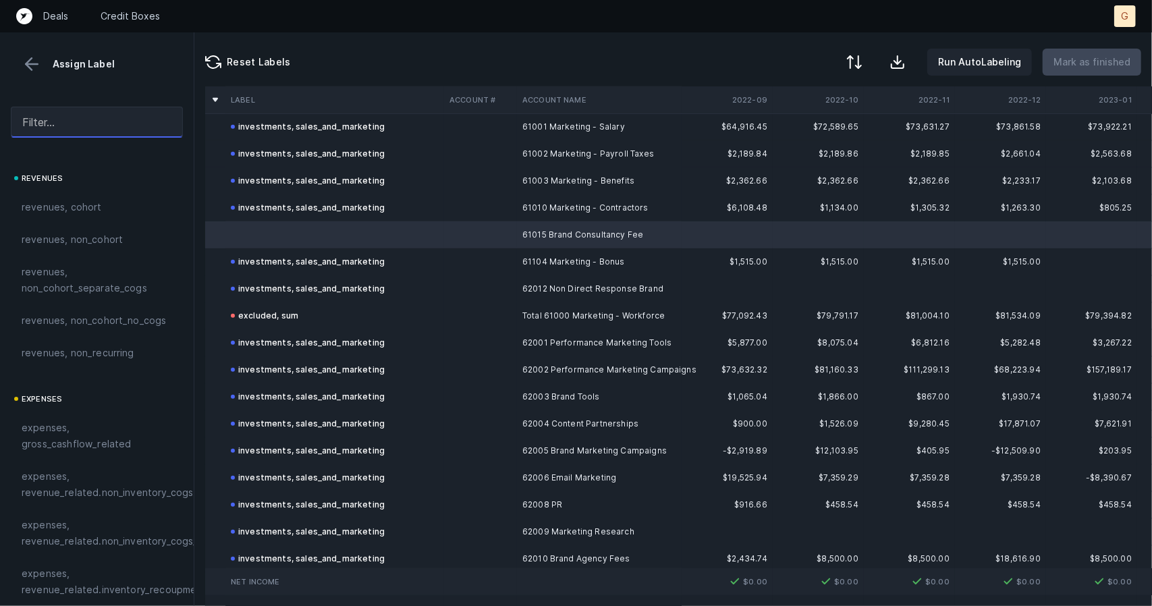
click at [101, 122] on input "text" at bounding box center [97, 122] width 172 height 31
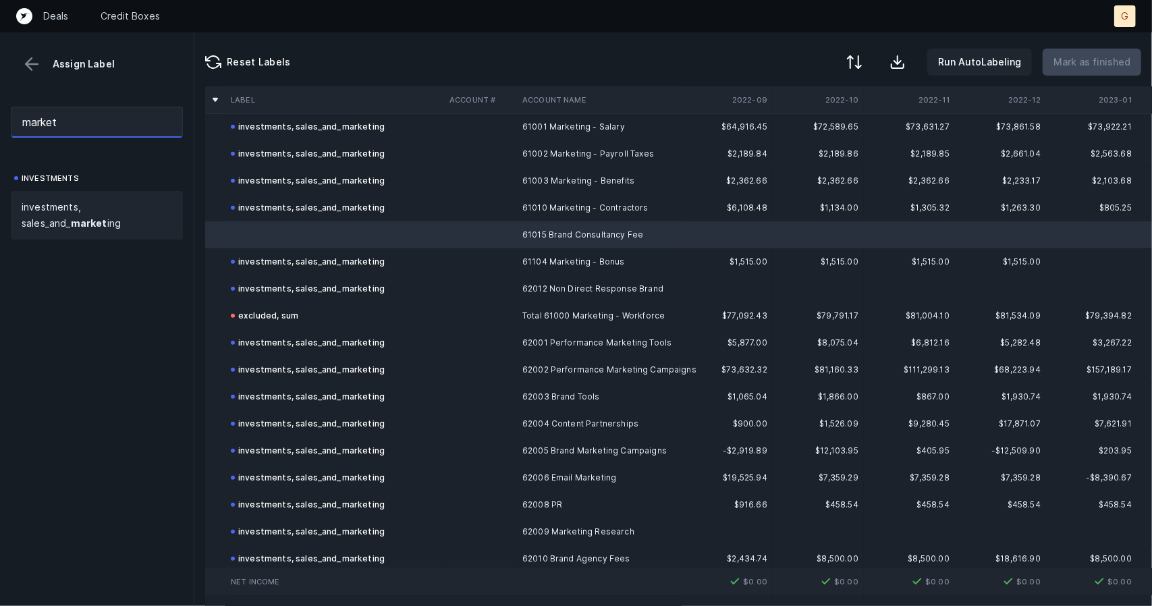
type input "market"
click at [78, 214] on span "investments, sales_and_ market ing" at bounding box center [97, 215] width 150 height 32
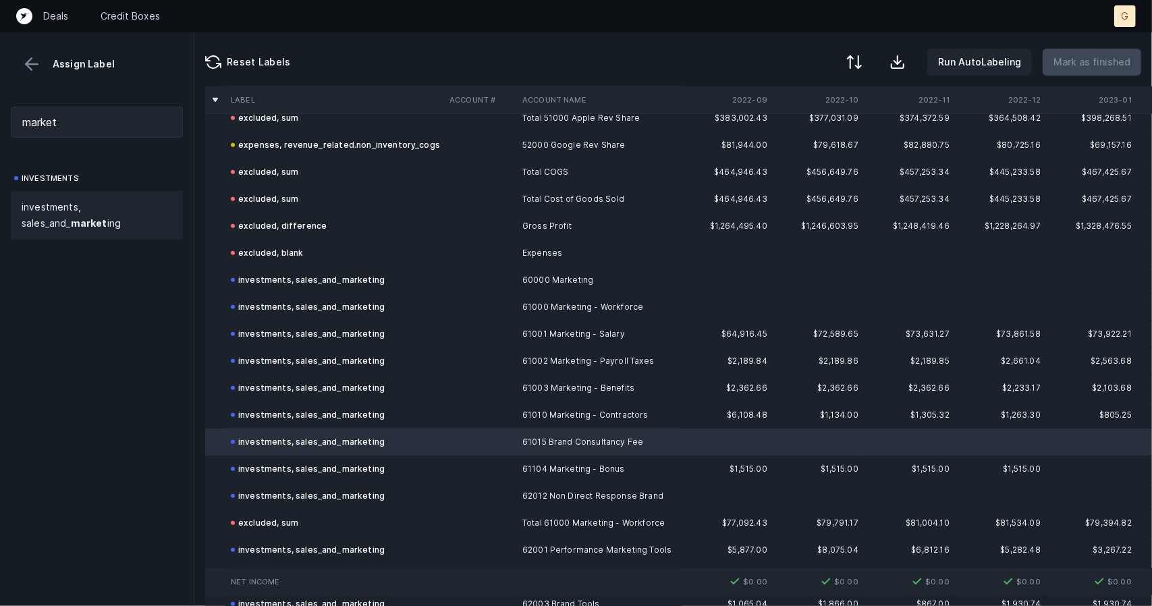
scroll to position [472, 0]
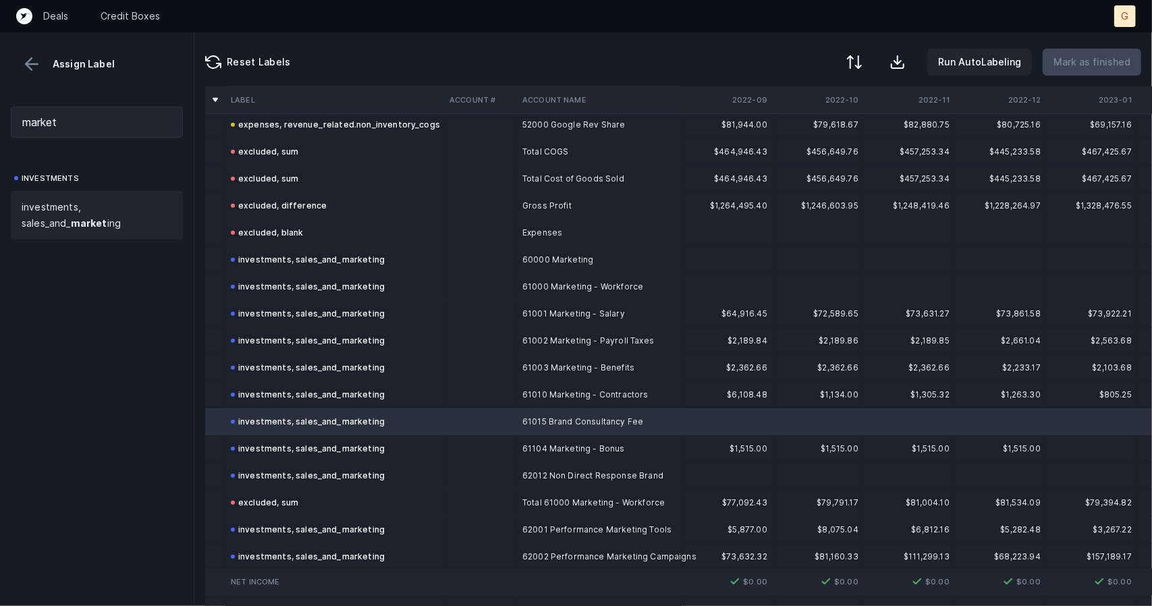
click at [36, 61] on button at bounding box center [32, 64] width 20 height 20
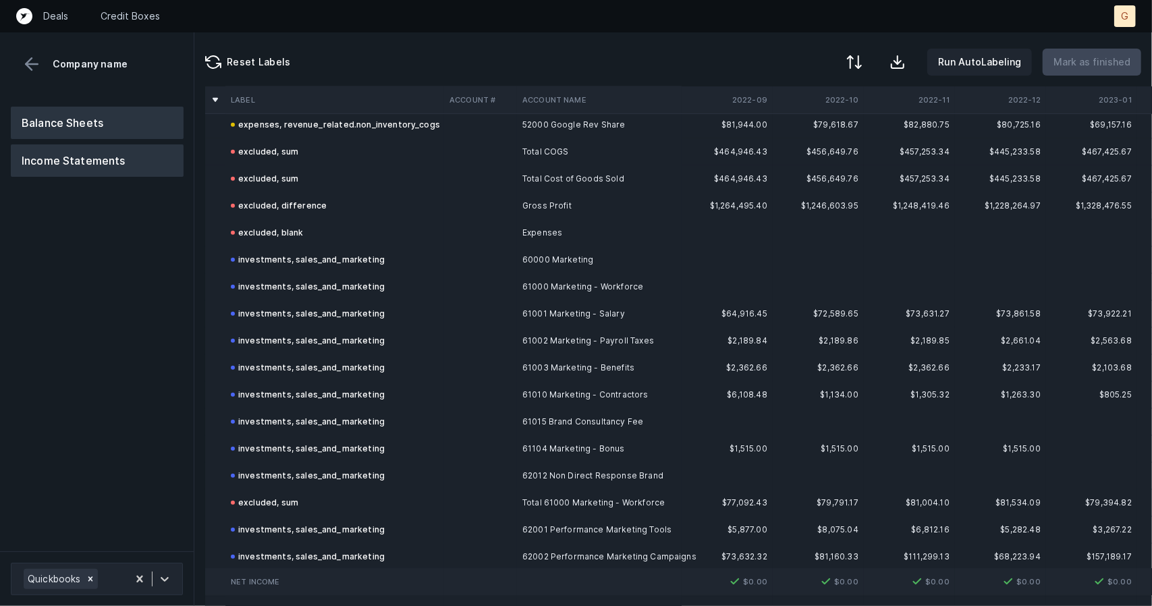
click at [117, 129] on button "Balance Sheets" at bounding box center [97, 123] width 173 height 32
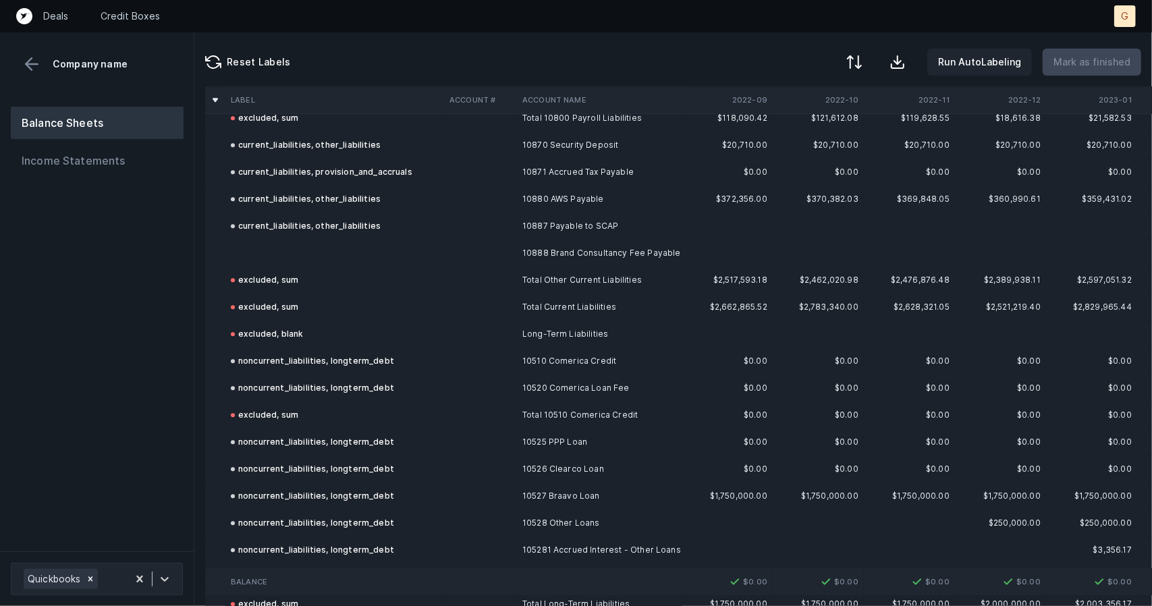
scroll to position [2120, 0]
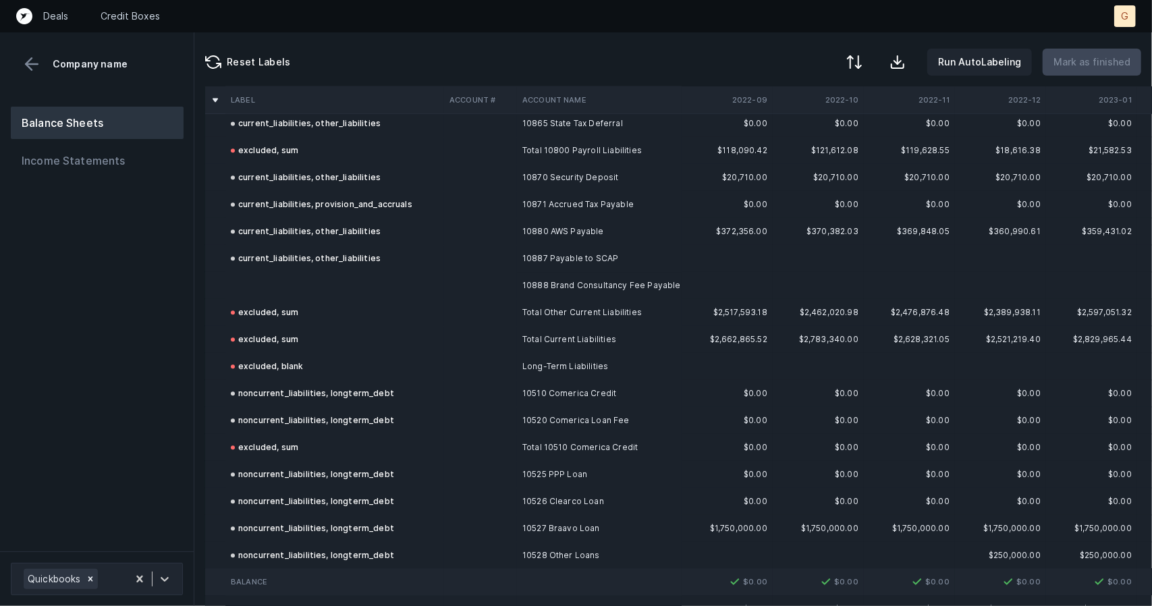
click at [267, 290] on td at bounding box center [334, 285] width 219 height 27
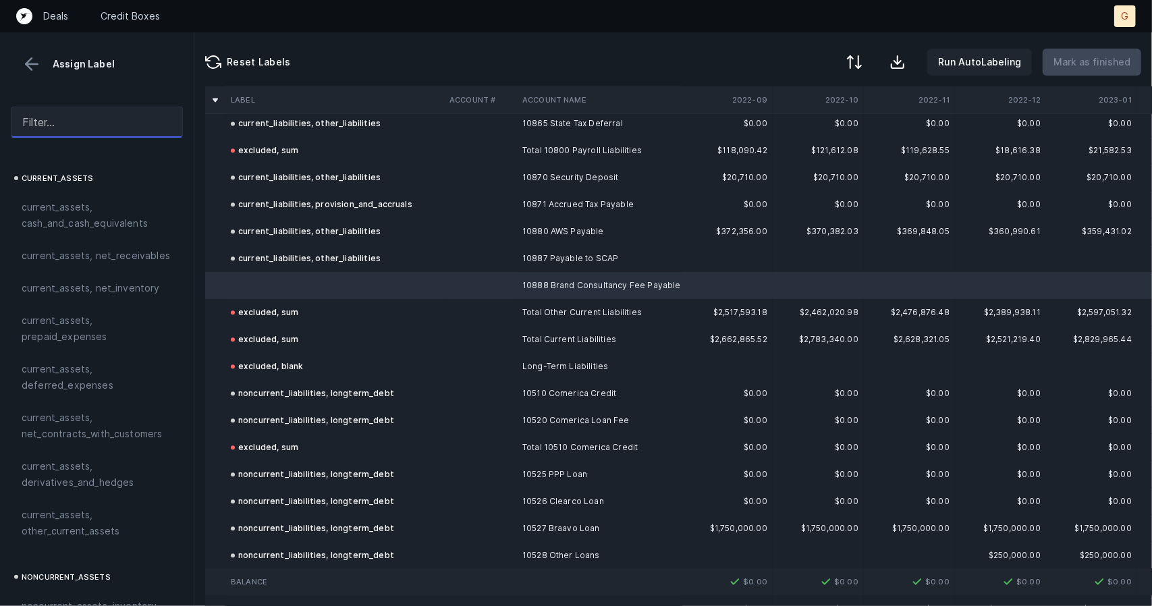
click at [82, 119] on input "text" at bounding box center [97, 122] width 172 height 31
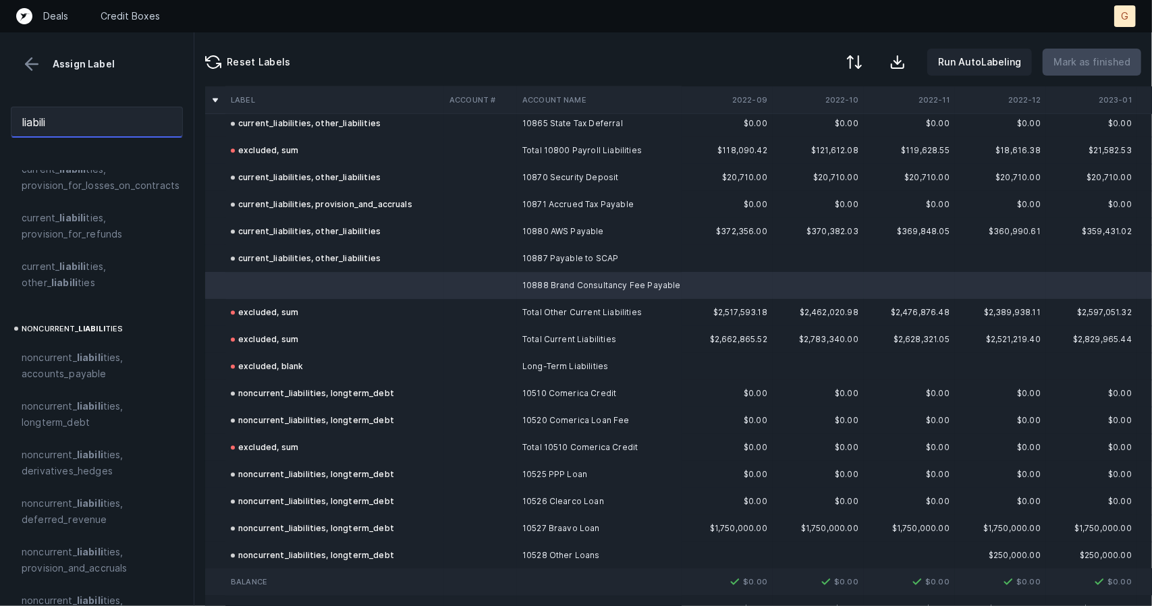
scroll to position [223, 0]
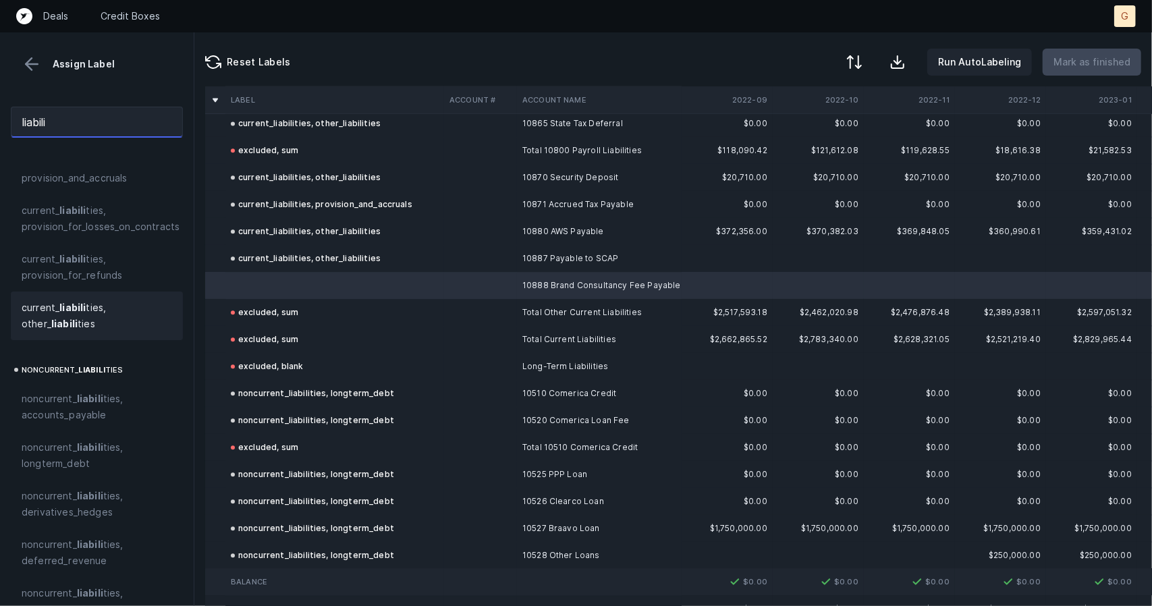
type input "liabili"
click at [59, 310] on strong "liabili" at bounding box center [72, 307] width 26 height 11
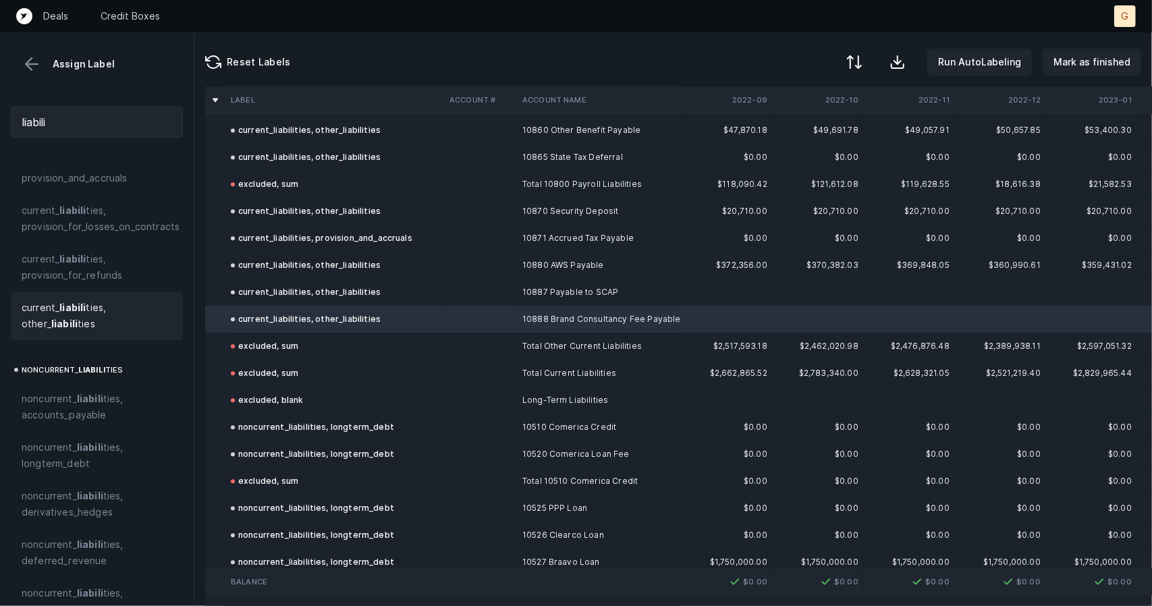
scroll to position [2091, 0]
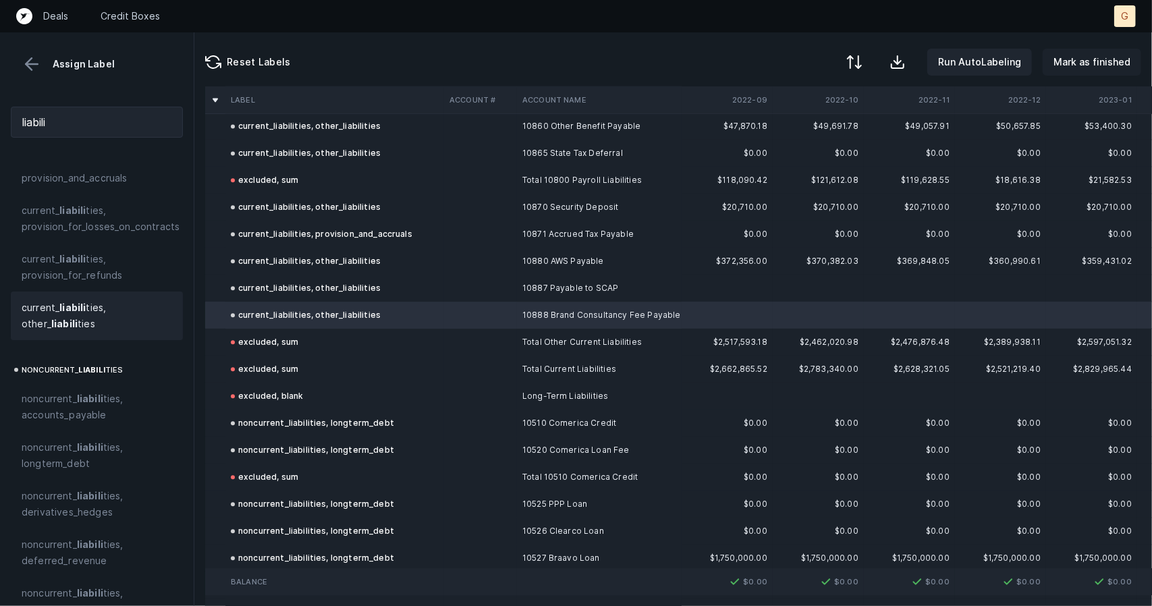
click at [1097, 60] on p "Mark as finished" at bounding box center [1091, 62] width 77 height 16
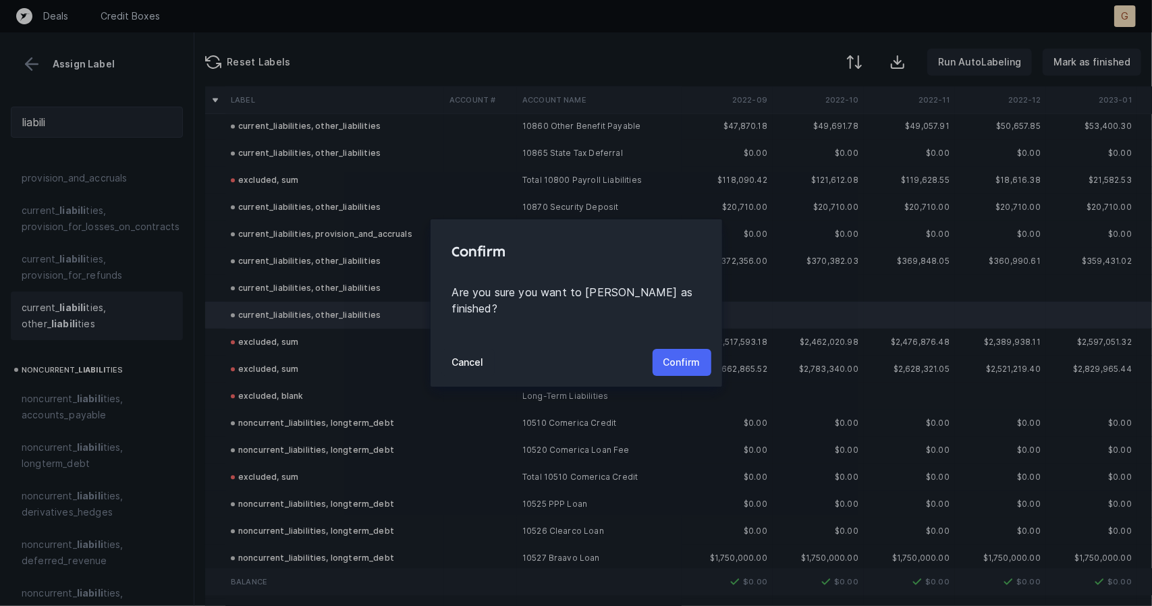
click at [705, 358] on button "Confirm" at bounding box center [682, 362] width 59 height 27
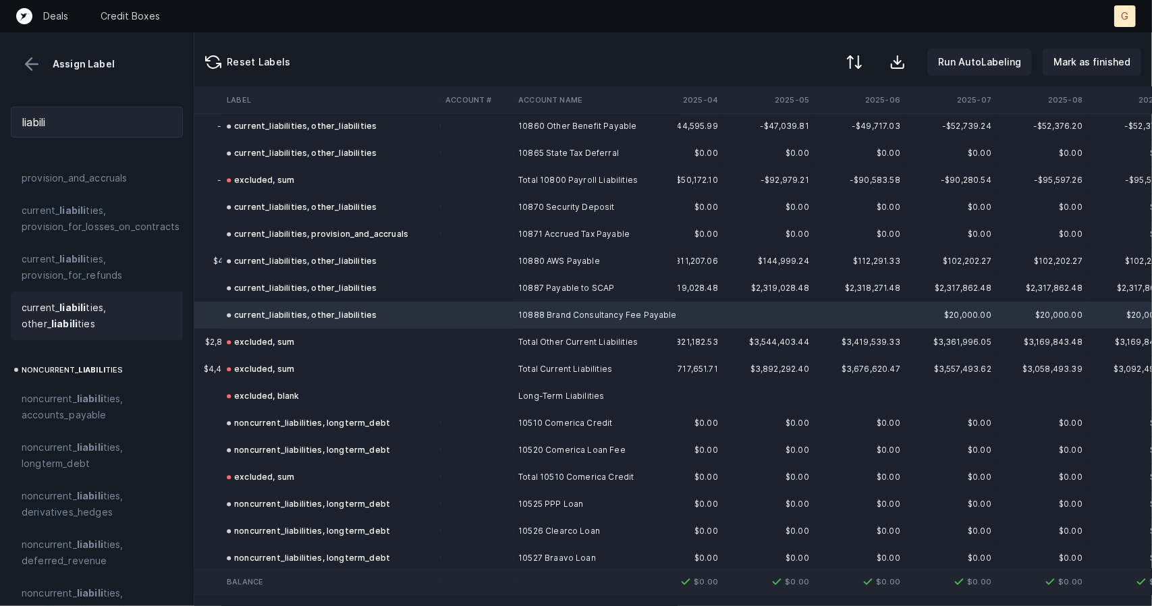
scroll to position [2091, 2911]
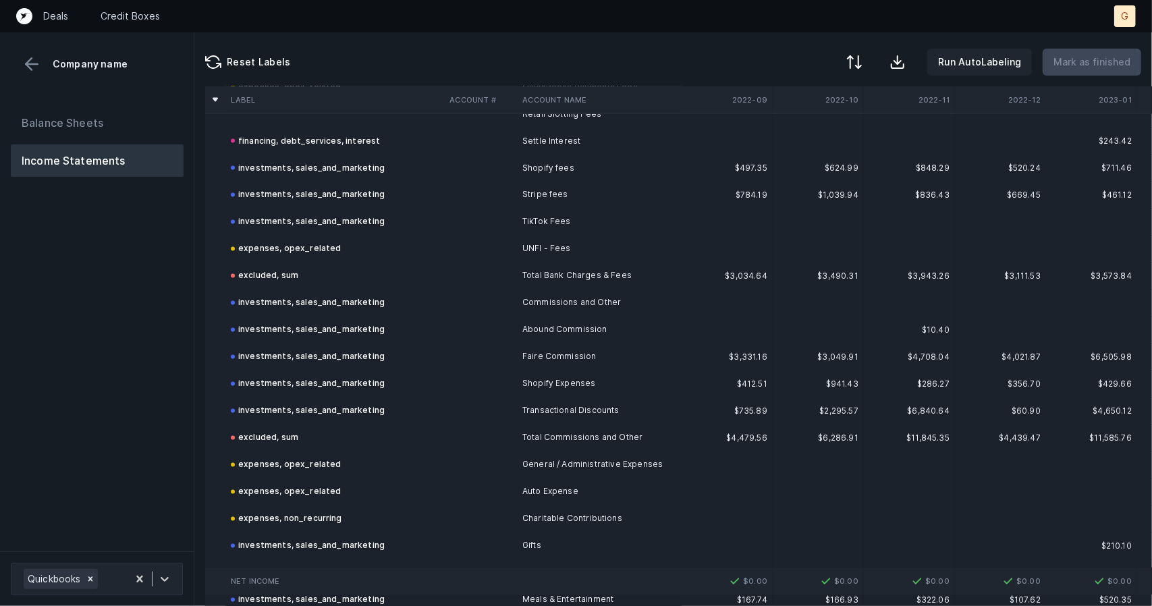
scroll to position [1242, 0]
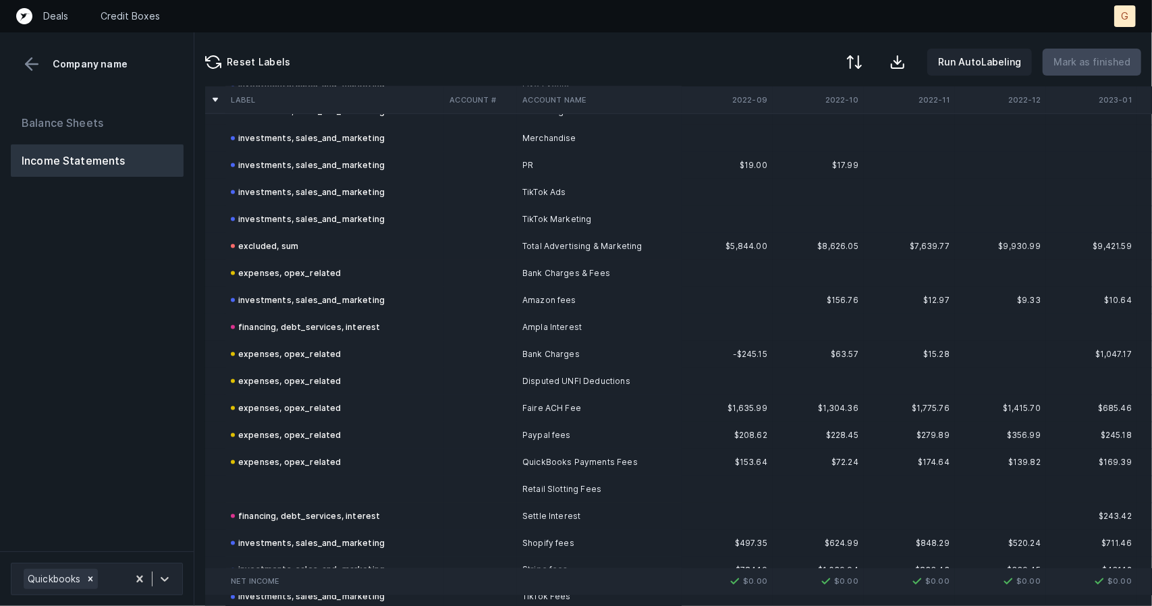
click at [273, 491] on td at bounding box center [334, 489] width 219 height 27
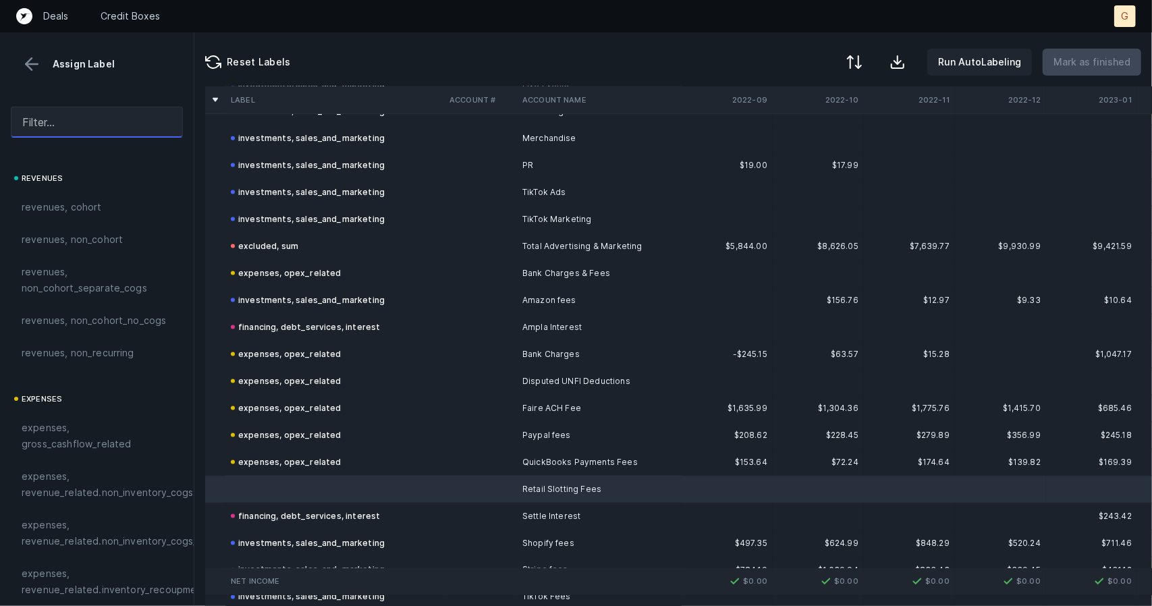
click at [86, 109] on input "text" at bounding box center [97, 122] width 172 height 31
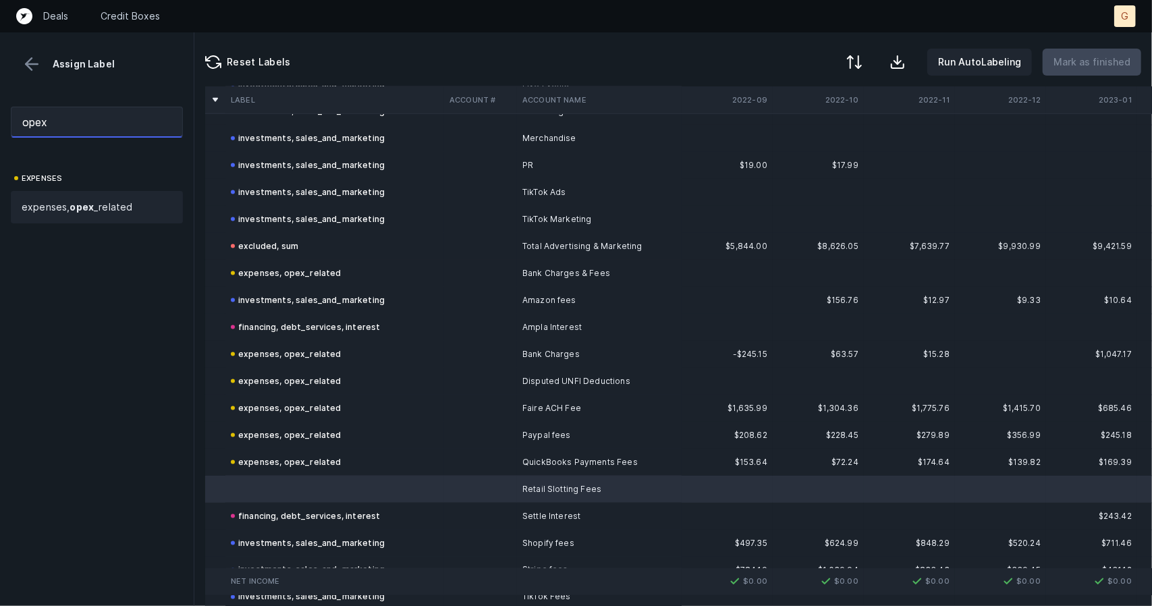
type input "opex"
click at [86, 213] on span "expenses, opex _related" at bounding box center [77, 207] width 111 height 16
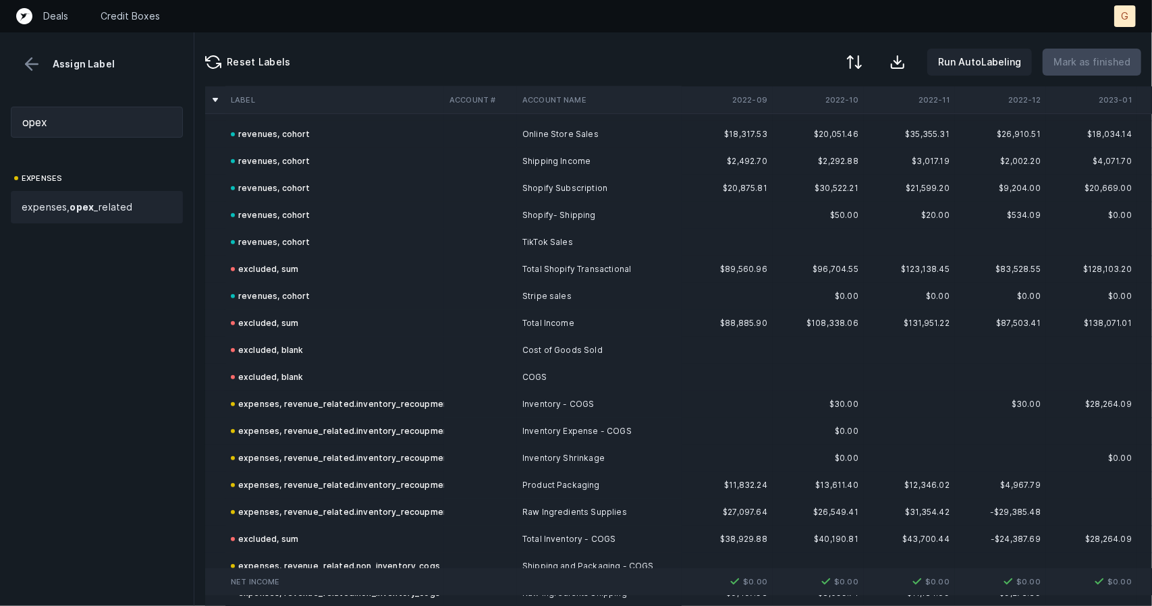
scroll to position [0, 0]
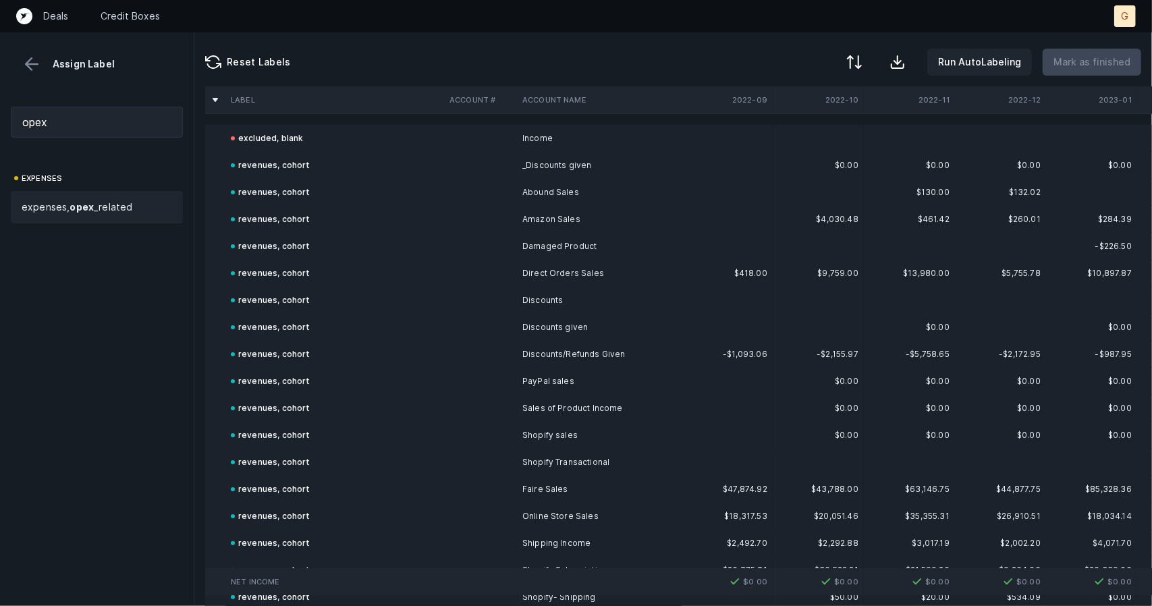
click at [31, 54] on button at bounding box center [32, 64] width 20 height 20
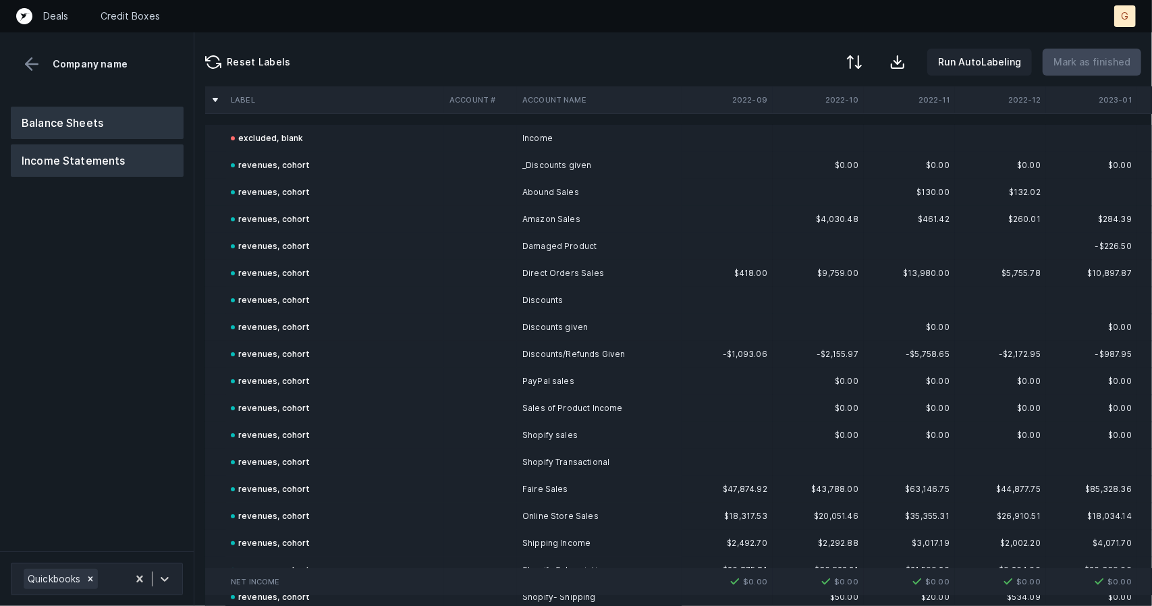
click at [94, 136] on button "Balance Sheets" at bounding box center [97, 123] width 173 height 32
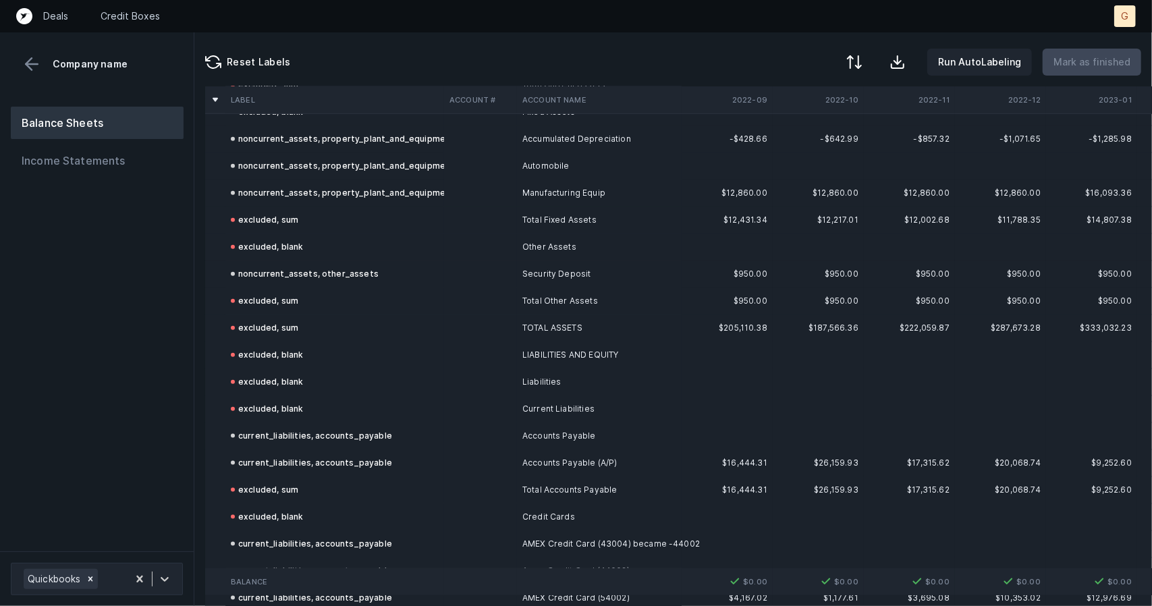
scroll to position [748, 0]
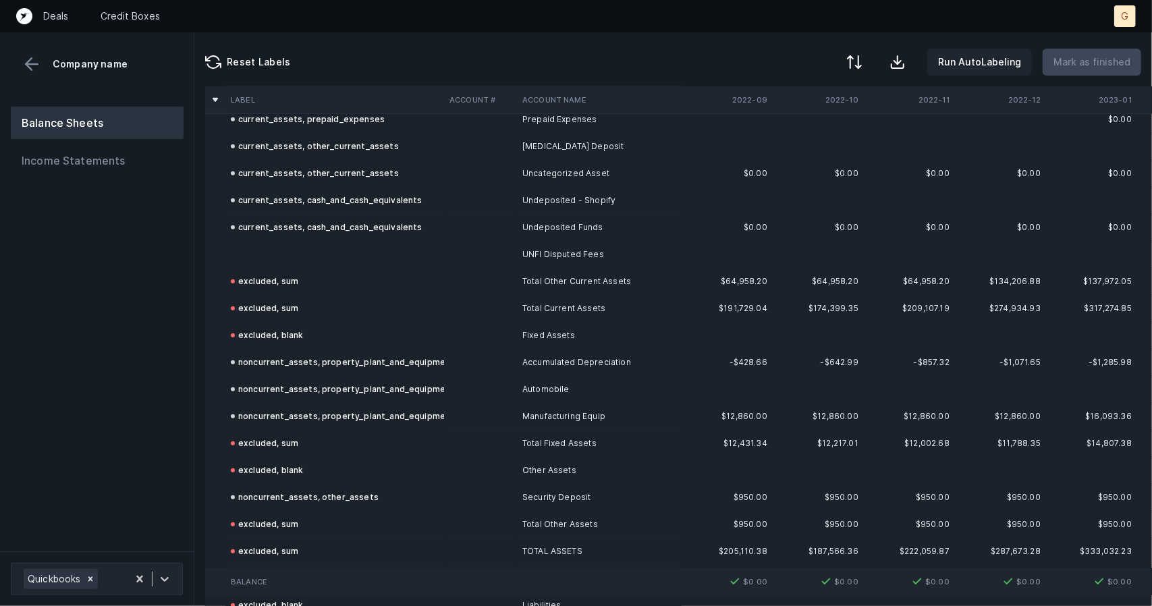
click at [256, 268] on td "excluded, sum" at bounding box center [334, 281] width 219 height 27
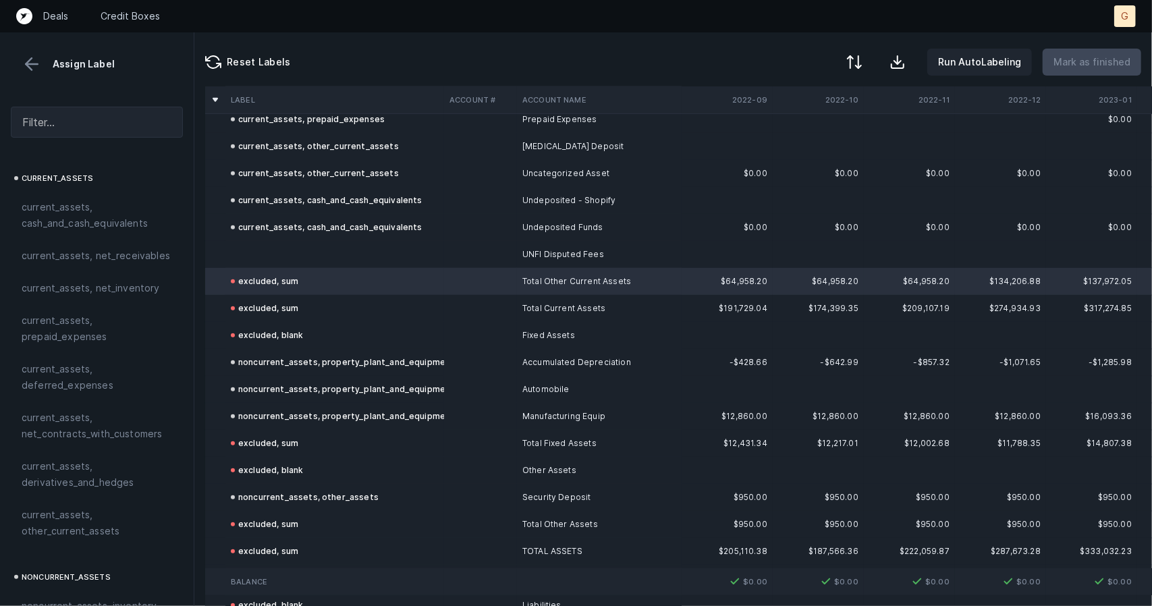
click at [252, 242] on td at bounding box center [334, 254] width 219 height 27
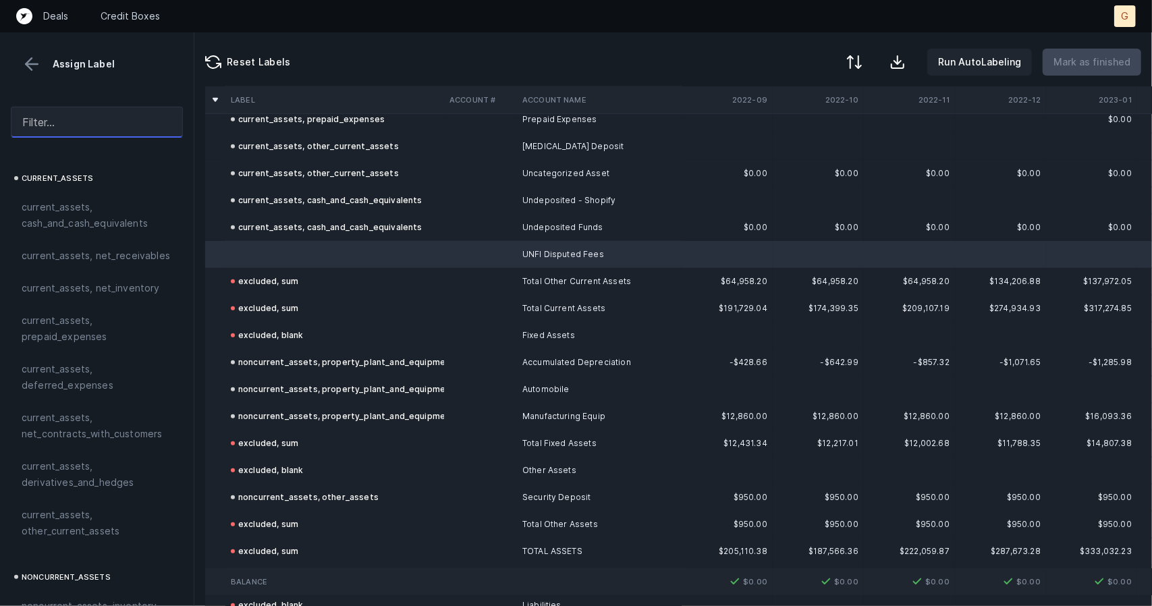
click at [86, 128] on input "text" at bounding box center [97, 122] width 172 height 31
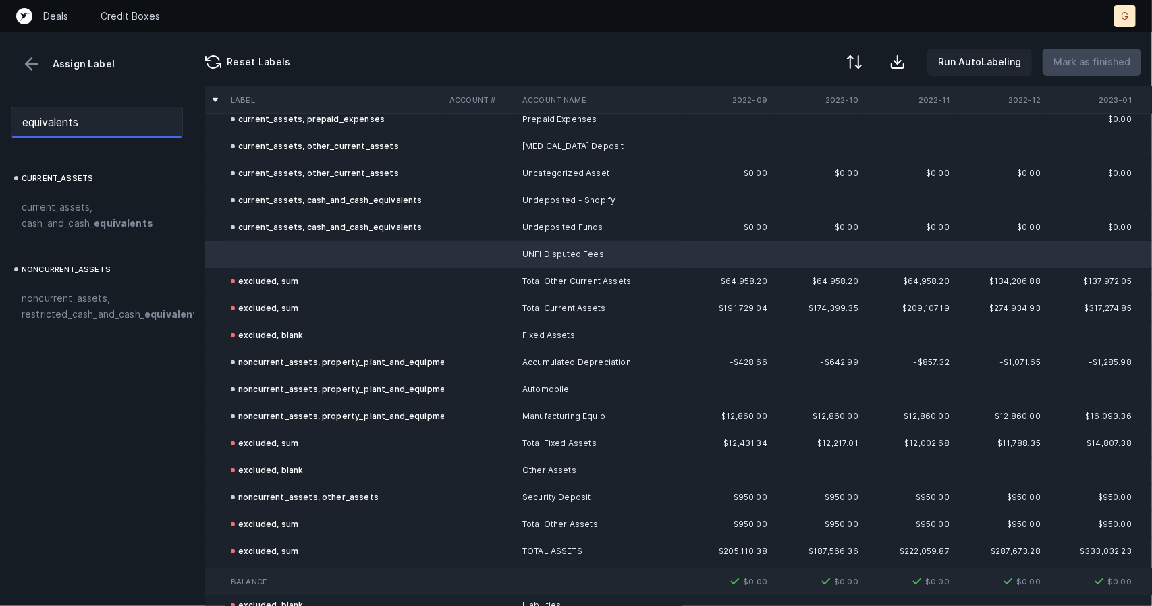
type input "equivalents"
click at [367, 248] on td at bounding box center [334, 254] width 219 height 27
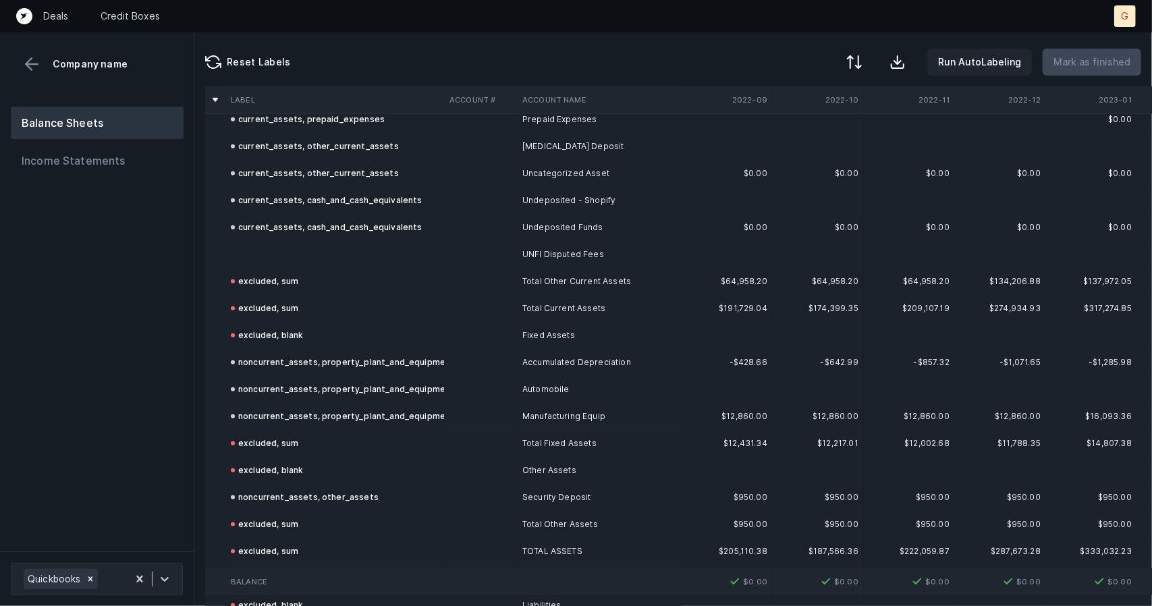
click at [251, 233] on div "current_assets, cash_and_cash_equivalents" at bounding box center [327, 227] width 192 height 16
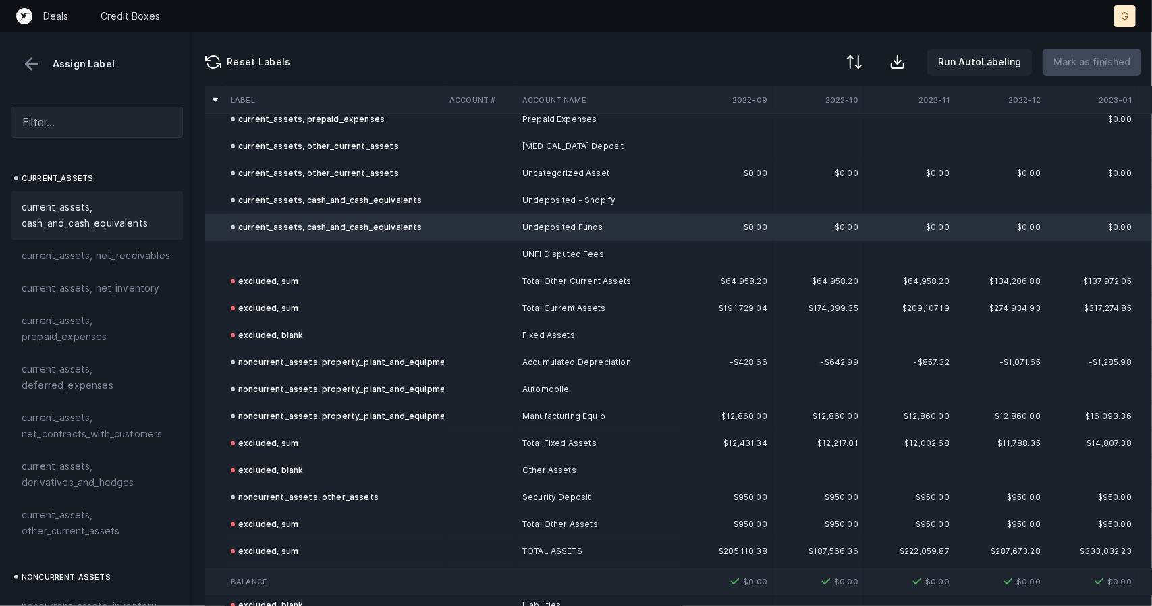
click at [254, 241] on td at bounding box center [334, 254] width 219 height 27
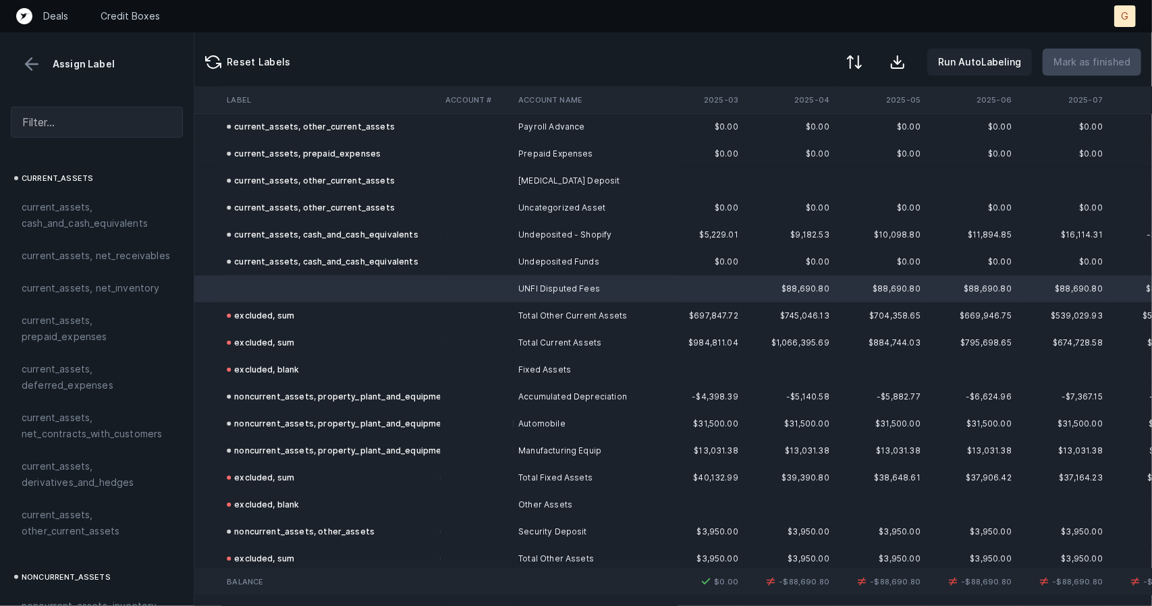
scroll to position [713, 2911]
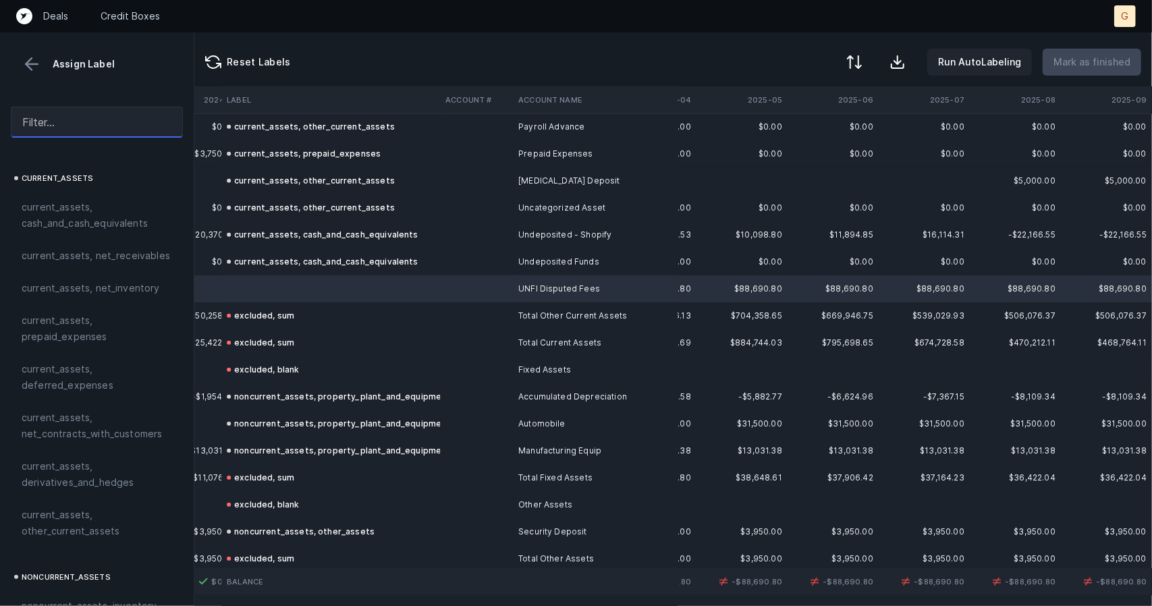
click at [85, 124] on input "text" at bounding box center [97, 122] width 172 height 31
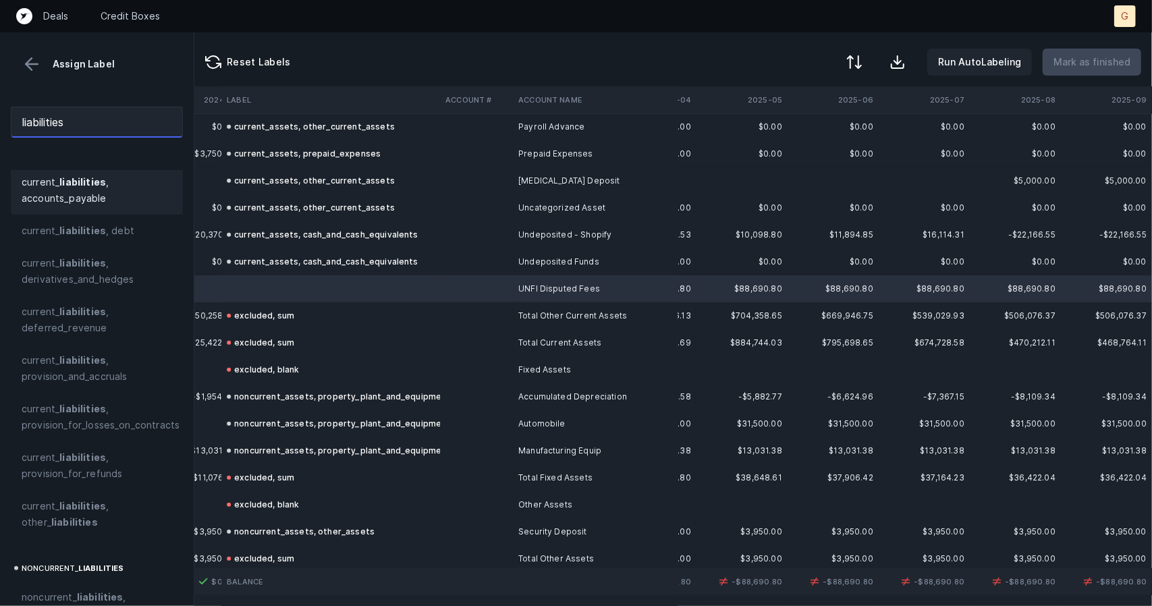
scroll to position [26, 0]
click at [82, 186] on span "current_ liabilities , accounts_payable" at bounding box center [97, 189] width 150 height 32
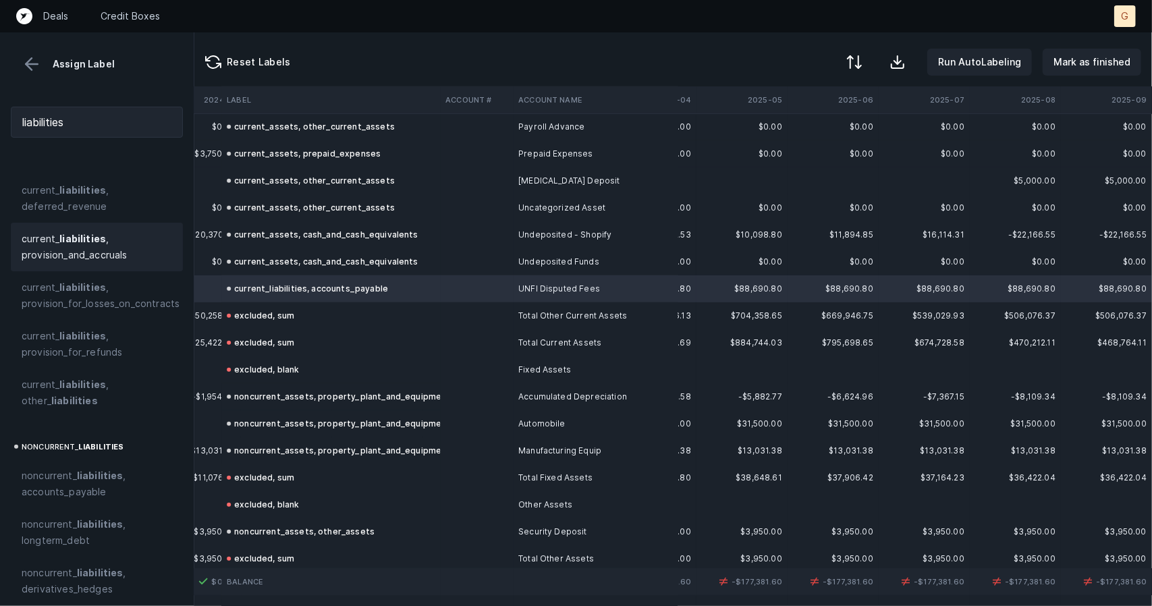
scroll to position [0, 0]
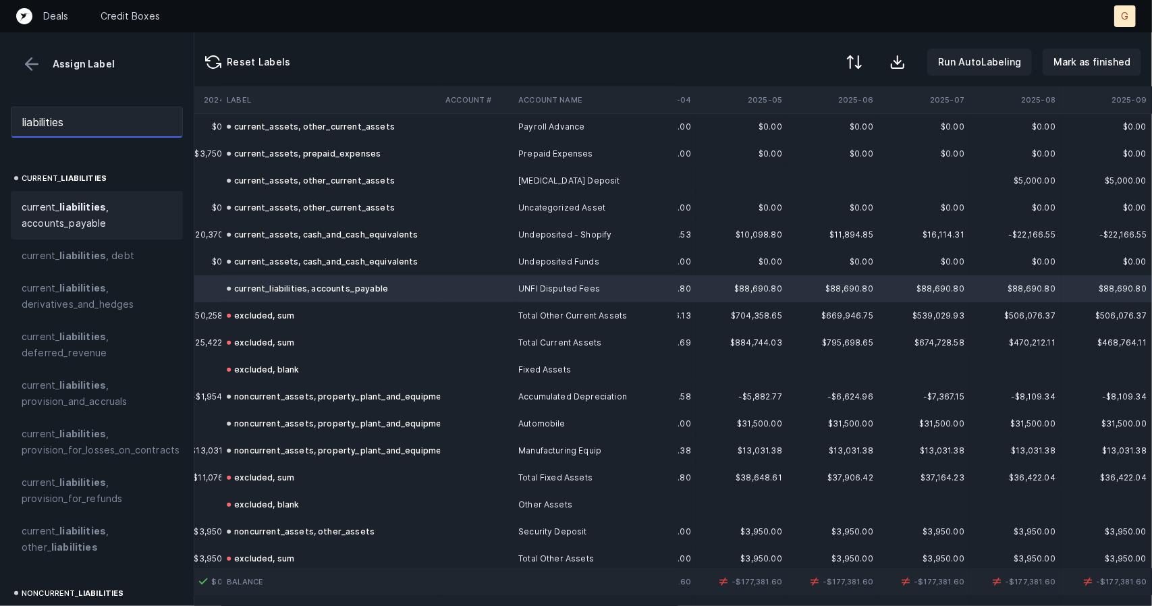
drag, startPoint x: 107, startPoint y: 128, endPoint x: 0, endPoint y: 86, distance: 114.5
click at [0, 86] on div "Assign Label liabilities current_ liabilities current_ liabilities , accounts_p…" at bounding box center [97, 319] width 194 height 574
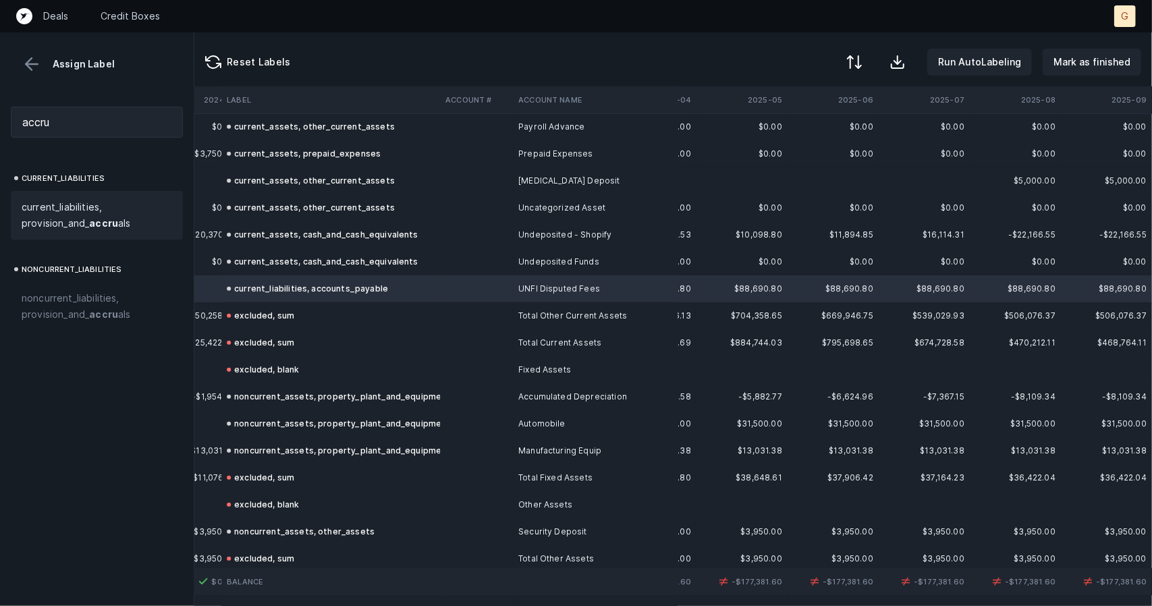
click at [54, 204] on span "current_liabilities, provision_and_ accru als" at bounding box center [97, 215] width 150 height 32
drag, startPoint x: 94, startPoint y: 131, endPoint x: 0, endPoint y: 108, distance: 97.2
click at [0, 108] on div "accru" at bounding box center [97, 122] width 194 height 53
click at [143, 213] on strong "cash" at bounding box center [155, 206] width 25 height 11
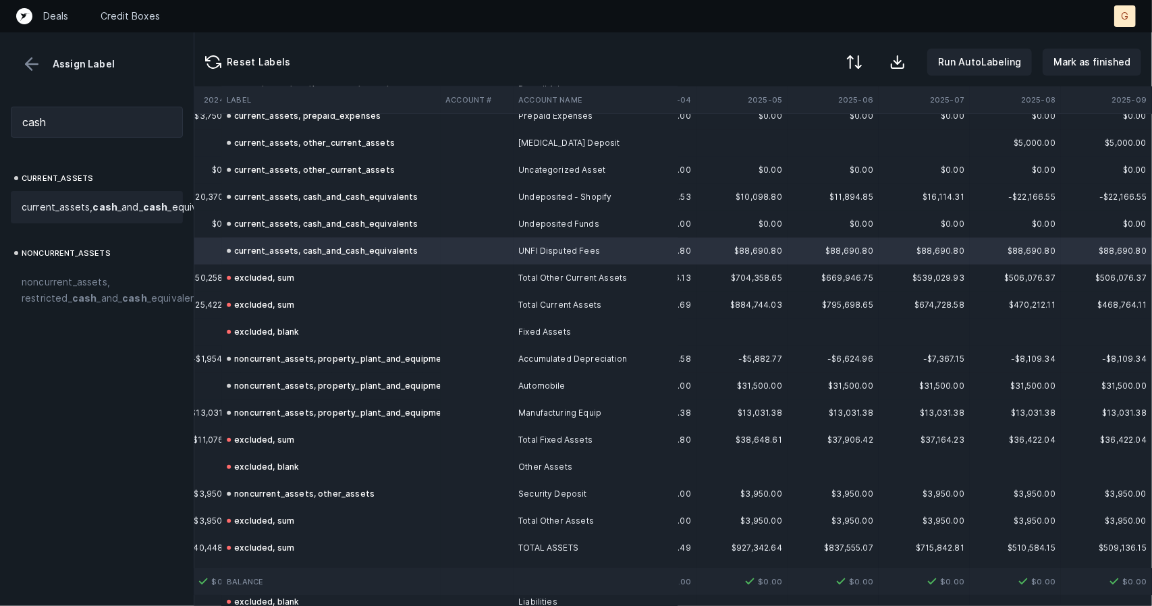
scroll to position [726, 2911]
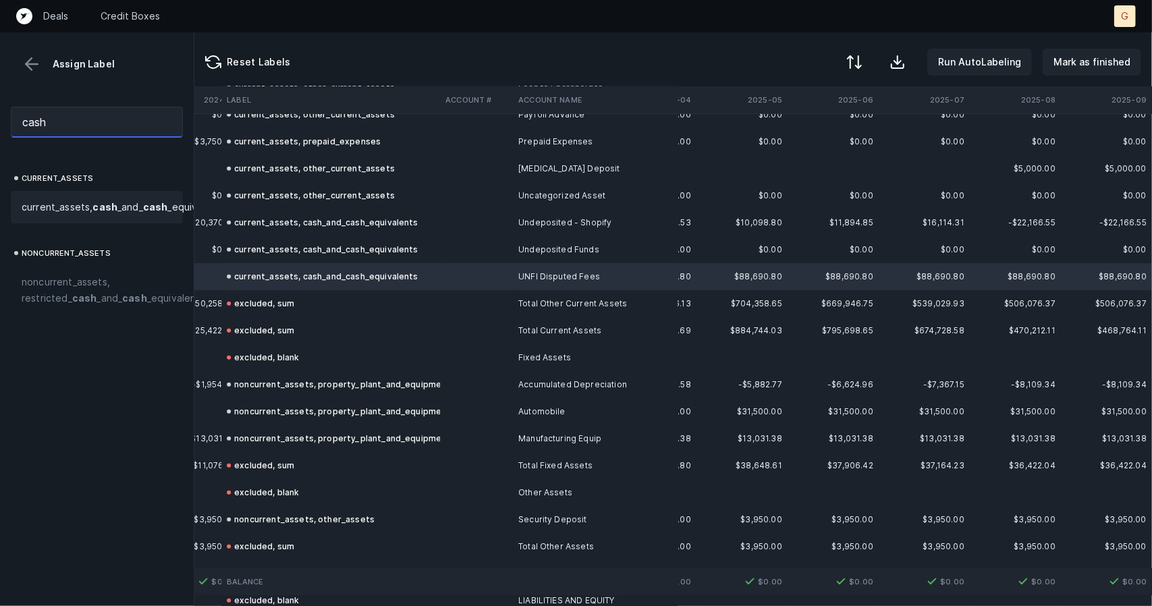
drag, startPoint x: 103, startPoint y: 124, endPoint x: 0, endPoint y: 95, distance: 107.3
click at [0, 96] on div "cash" at bounding box center [97, 122] width 194 height 53
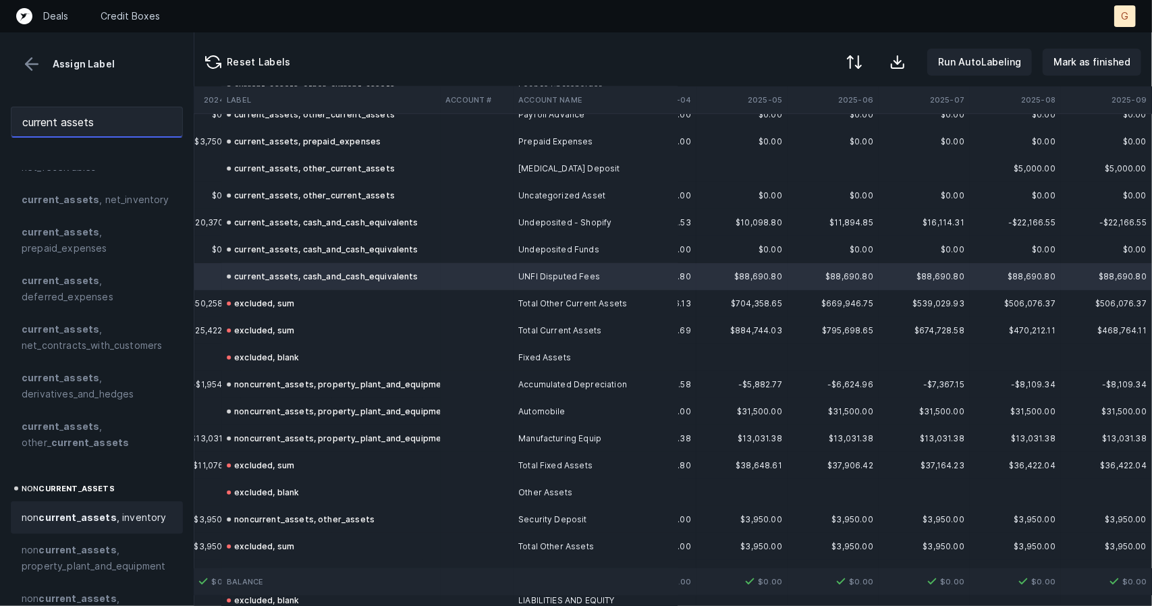
scroll to position [97, 0]
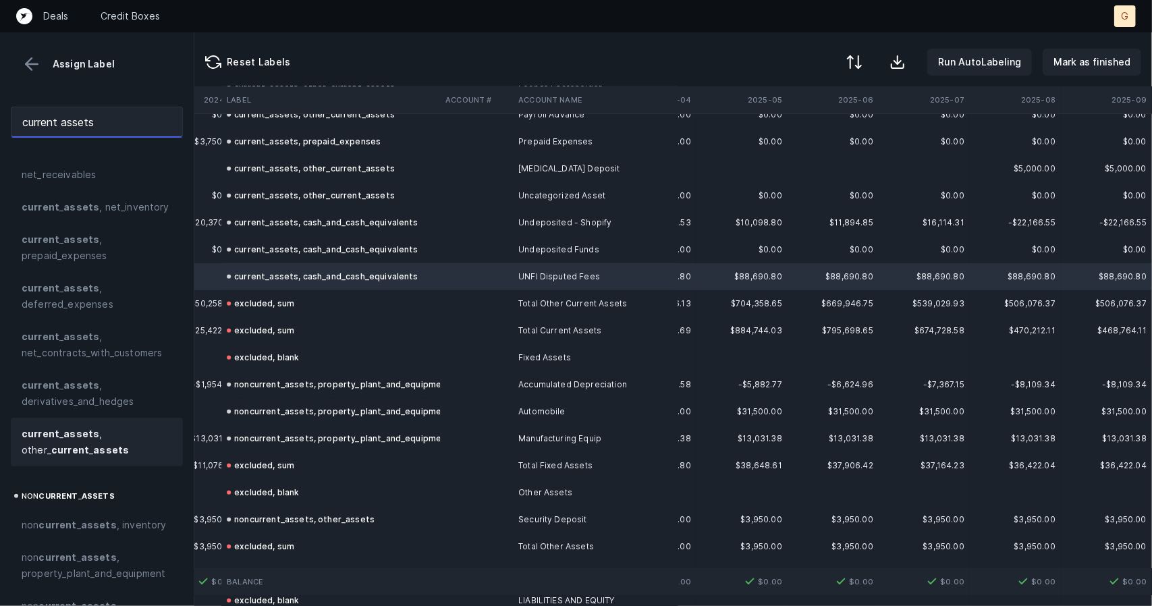
type input "current assets"
click at [51, 442] on span "current _ assets , other_ current _ assets" at bounding box center [97, 442] width 150 height 32
click at [1077, 67] on p "Mark as finished" at bounding box center [1091, 62] width 77 height 16
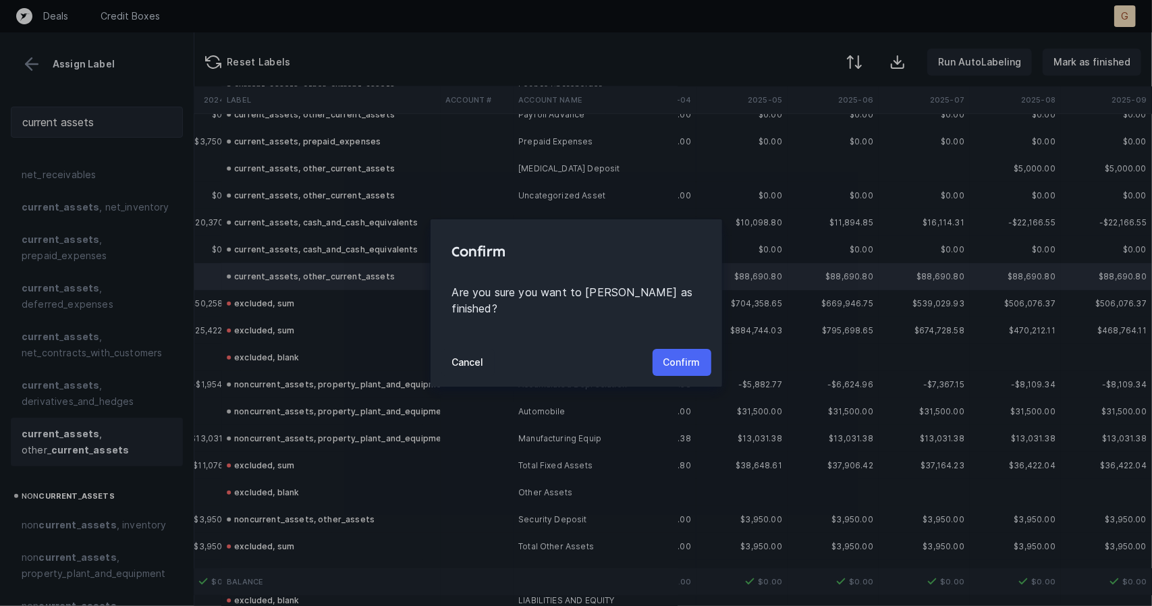
click at [671, 354] on p "Confirm" at bounding box center [681, 362] width 37 height 16
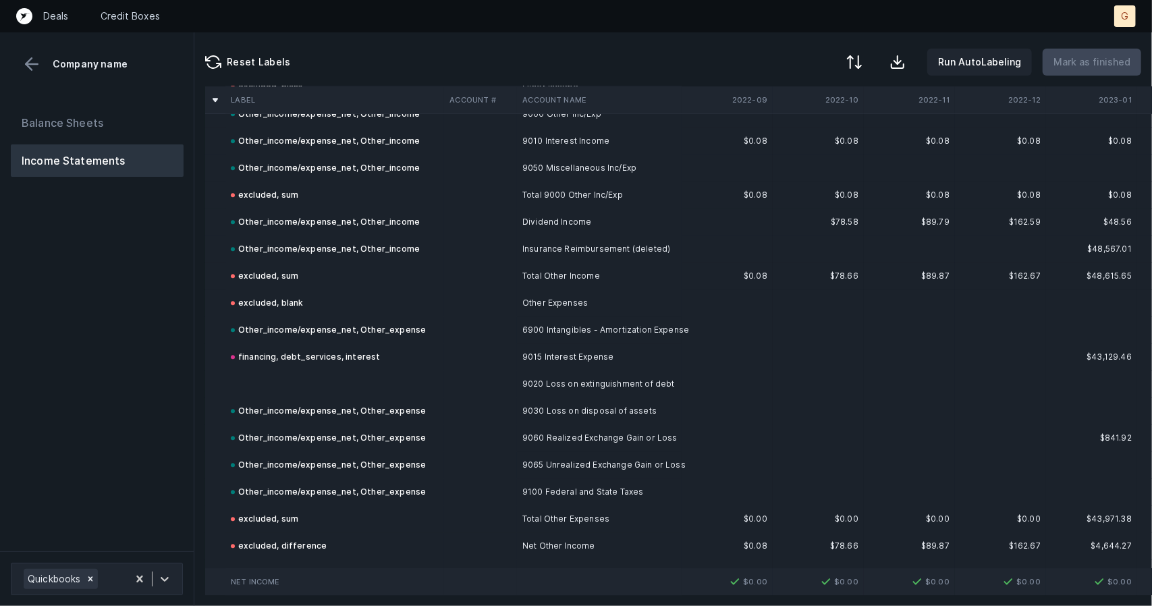
scroll to position [5921, 0]
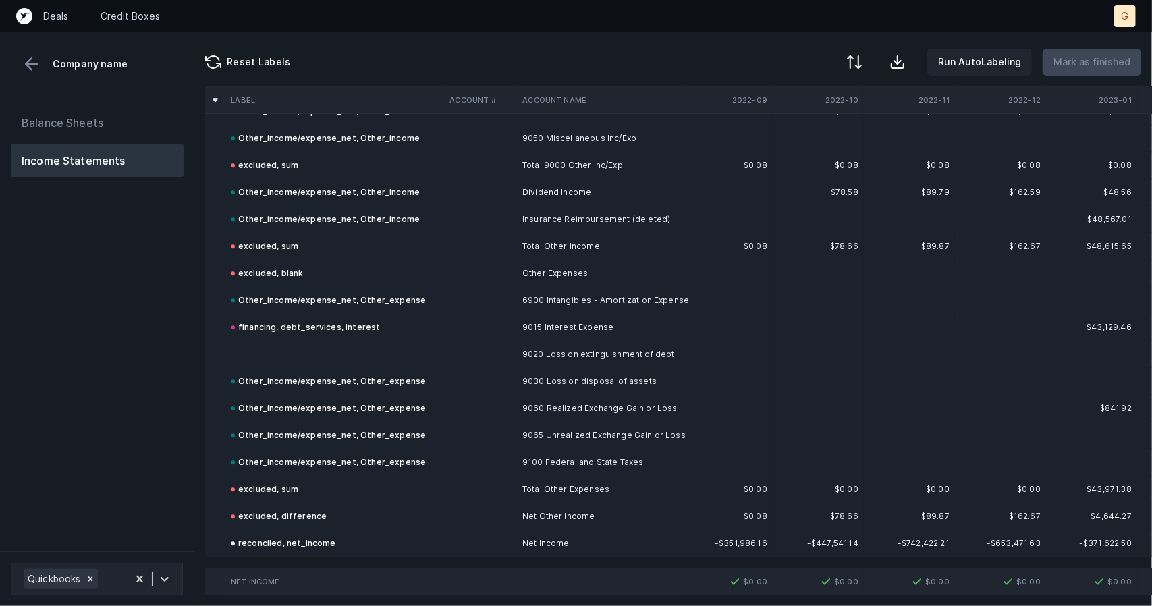
click at [336, 341] on td at bounding box center [334, 354] width 219 height 27
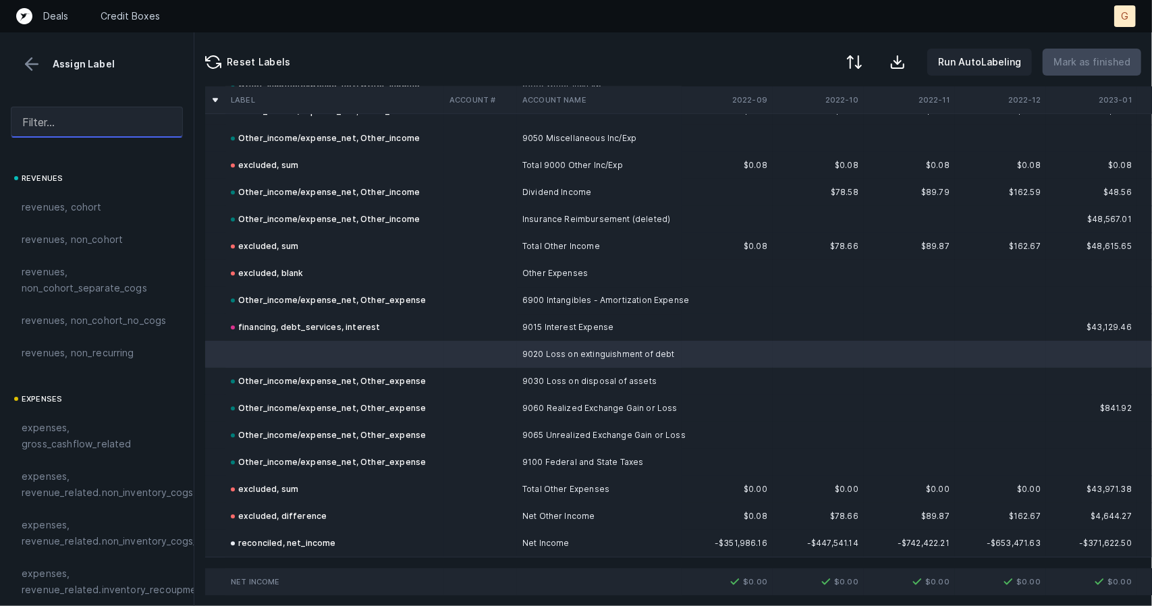
click at [43, 116] on input "text" at bounding box center [97, 122] width 172 height 31
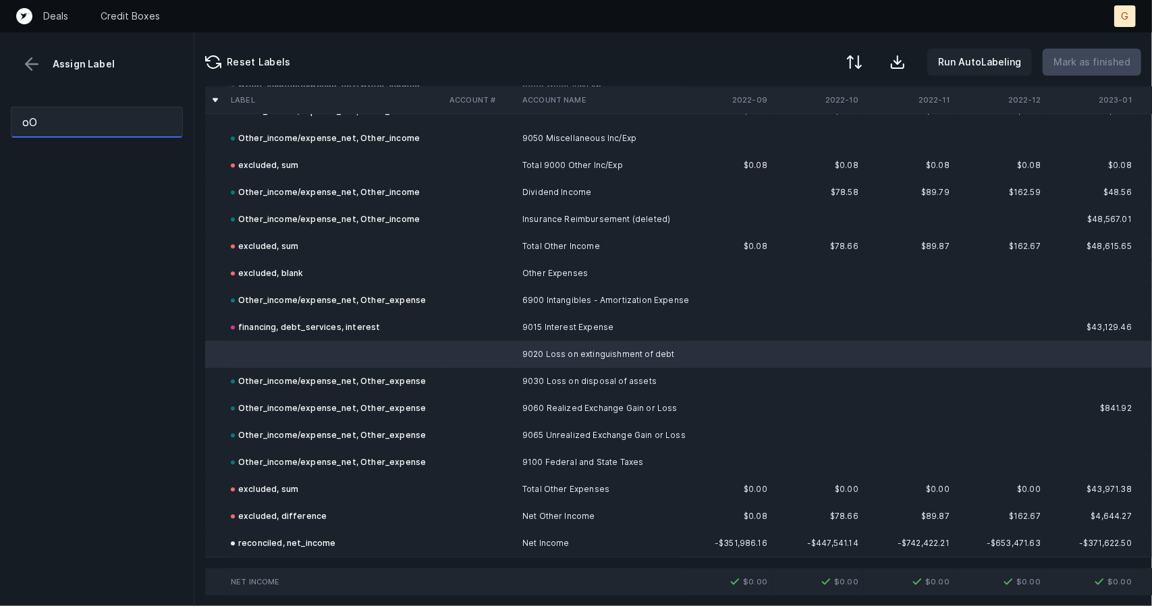
type input "o"
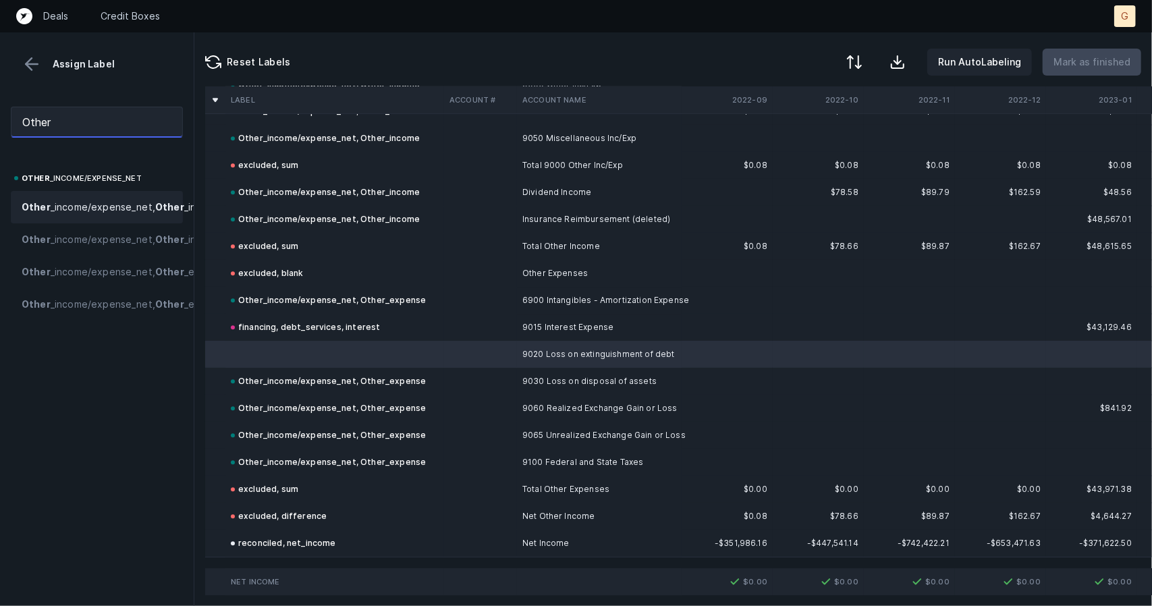
type input "Other"
click at [81, 209] on span "Other _income/expense_net, Other _income" at bounding box center [122, 207] width 200 height 16
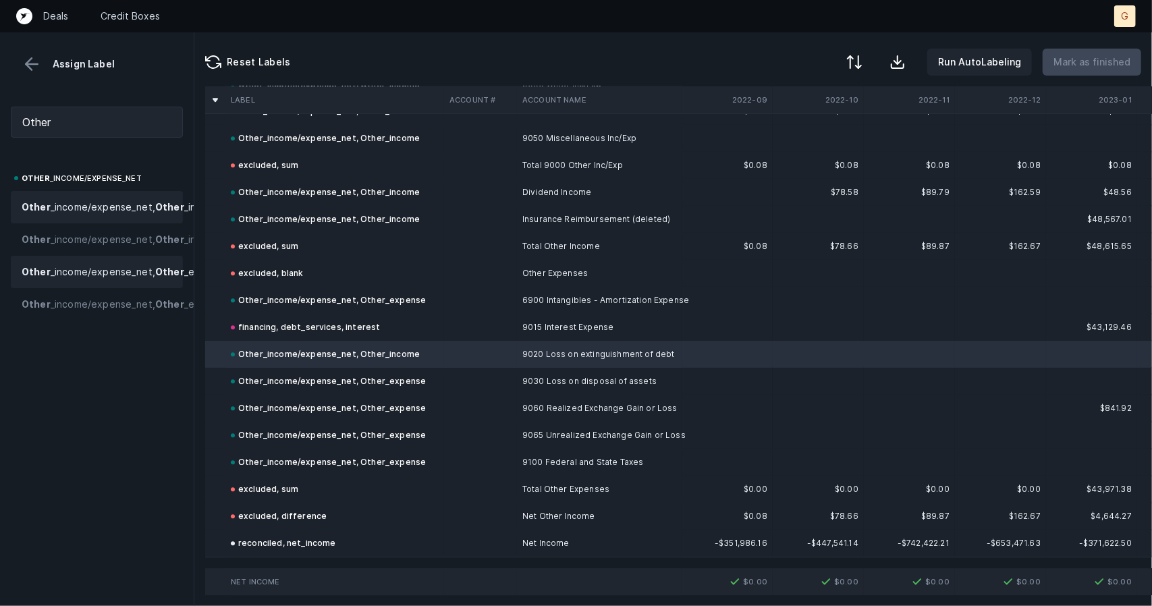
click at [90, 288] on div "Other _income/expense_net, Other _expense" at bounding box center [97, 272] width 172 height 32
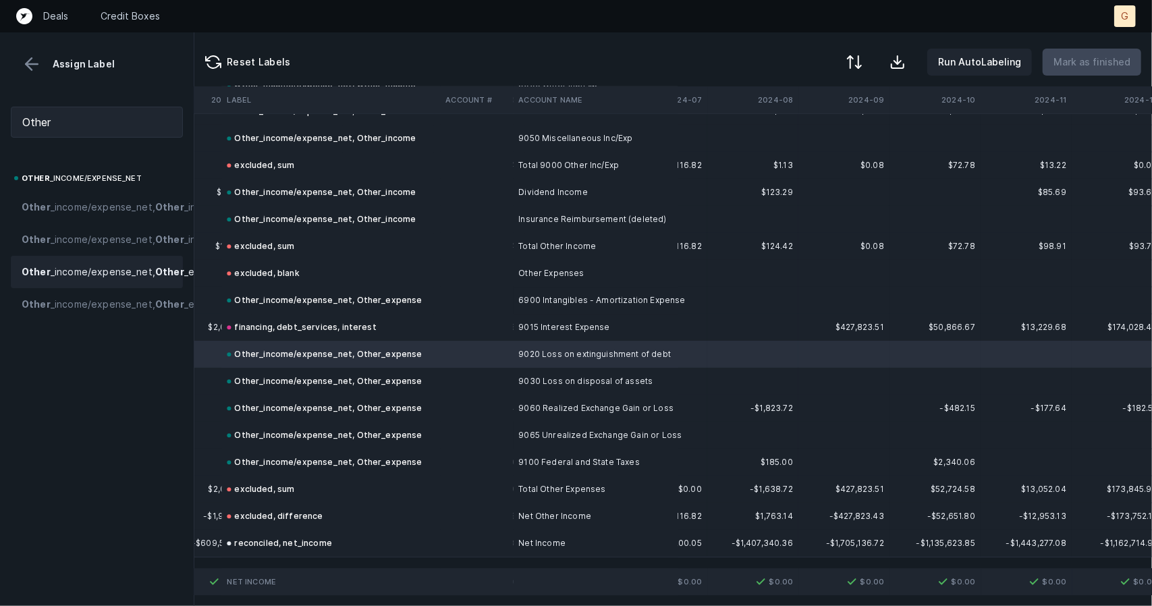
scroll to position [5921, 2911]
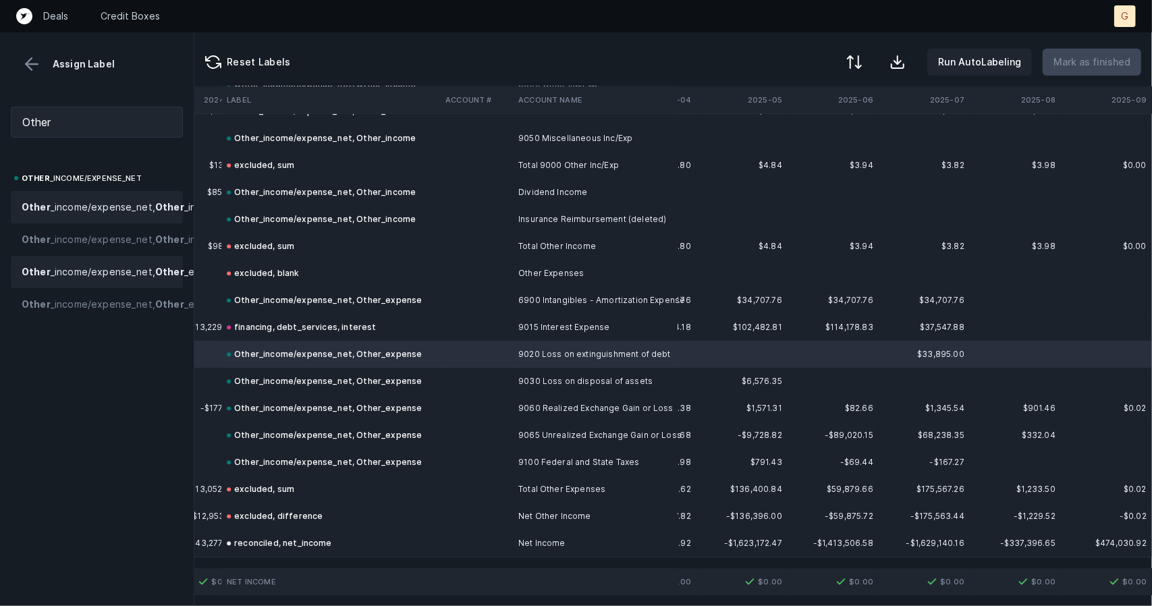
click at [109, 215] on span "Other _income/expense_net, Other _income" at bounding box center [122, 207] width 200 height 16
click at [123, 280] on span "Other _income/expense_net, Other _expense" at bounding box center [125, 272] width 207 height 16
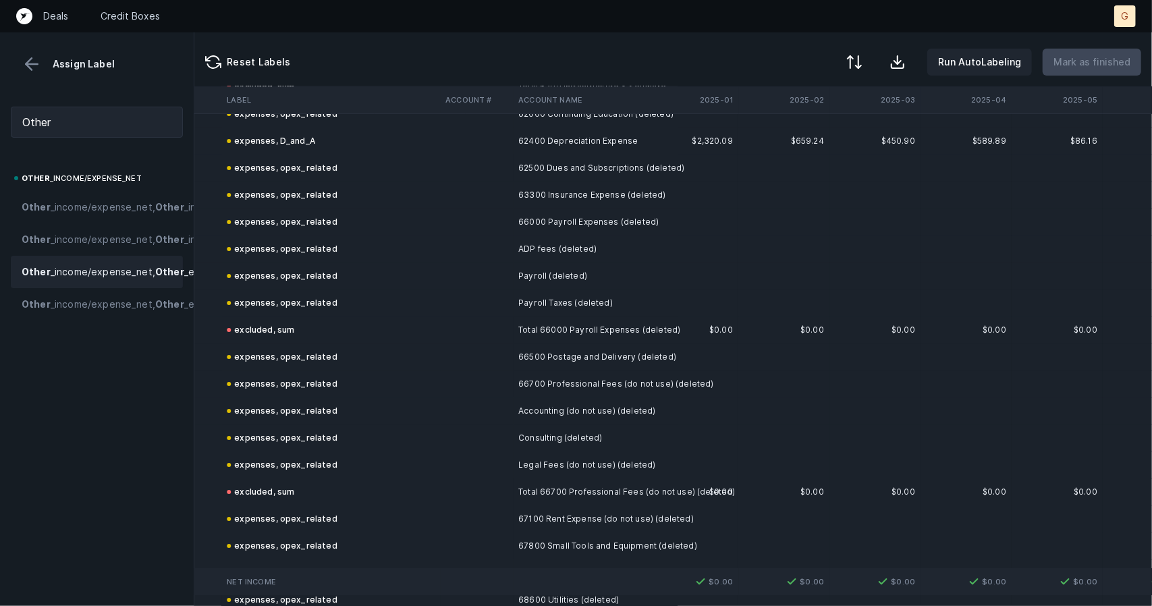
scroll to position [2971, 2585]
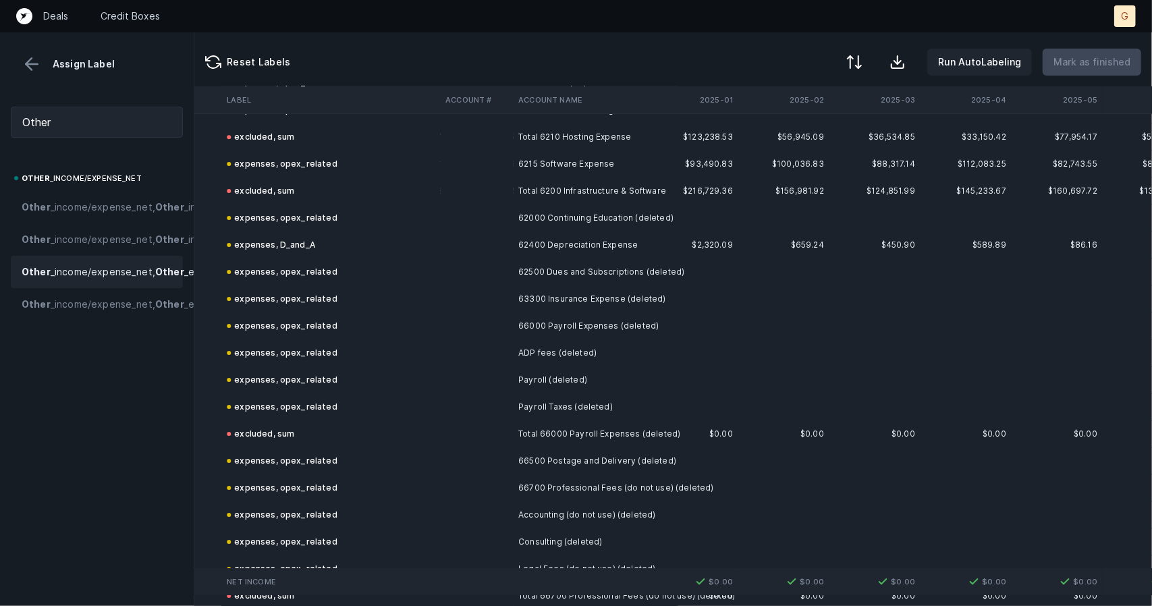
click at [36, 68] on button at bounding box center [32, 64] width 20 height 20
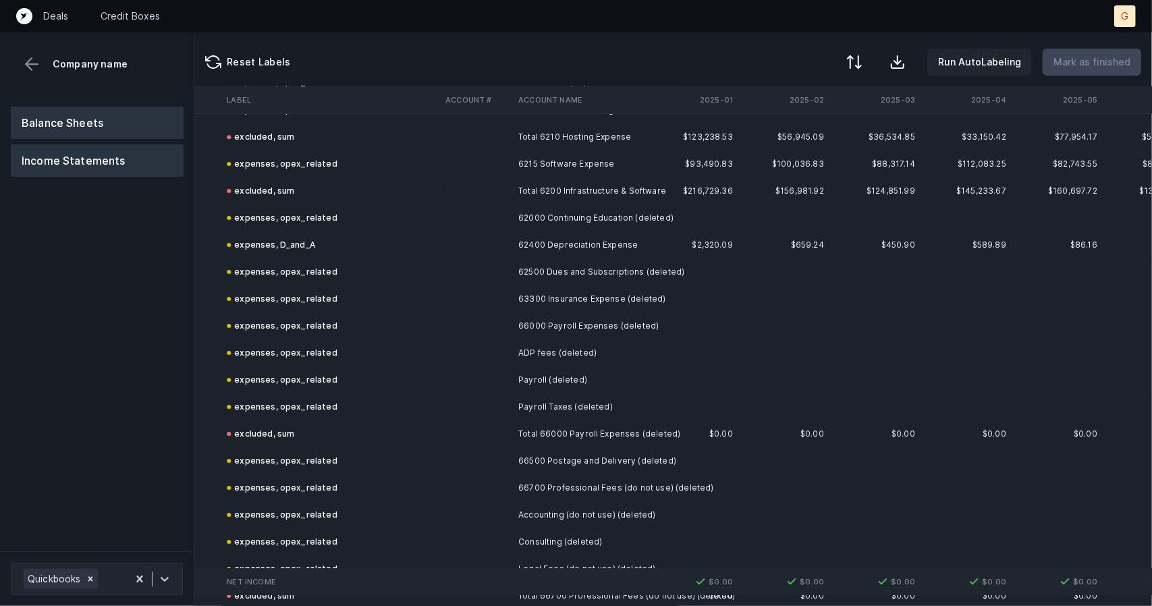
click at [59, 122] on button "Balance Sheets" at bounding box center [97, 123] width 173 height 32
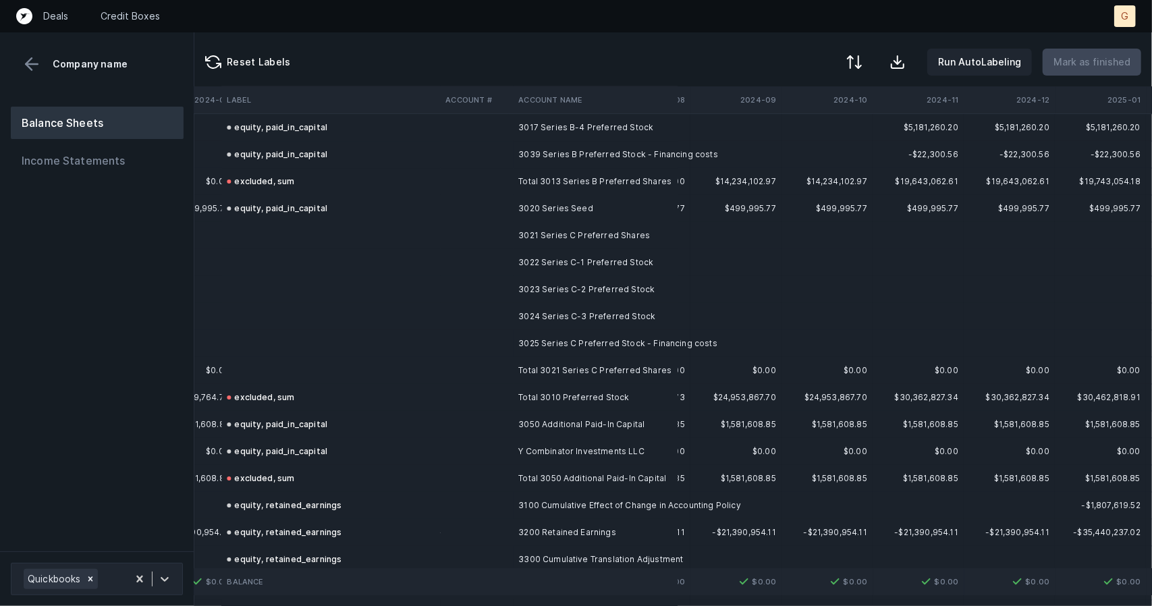
scroll to position [3324, 2178]
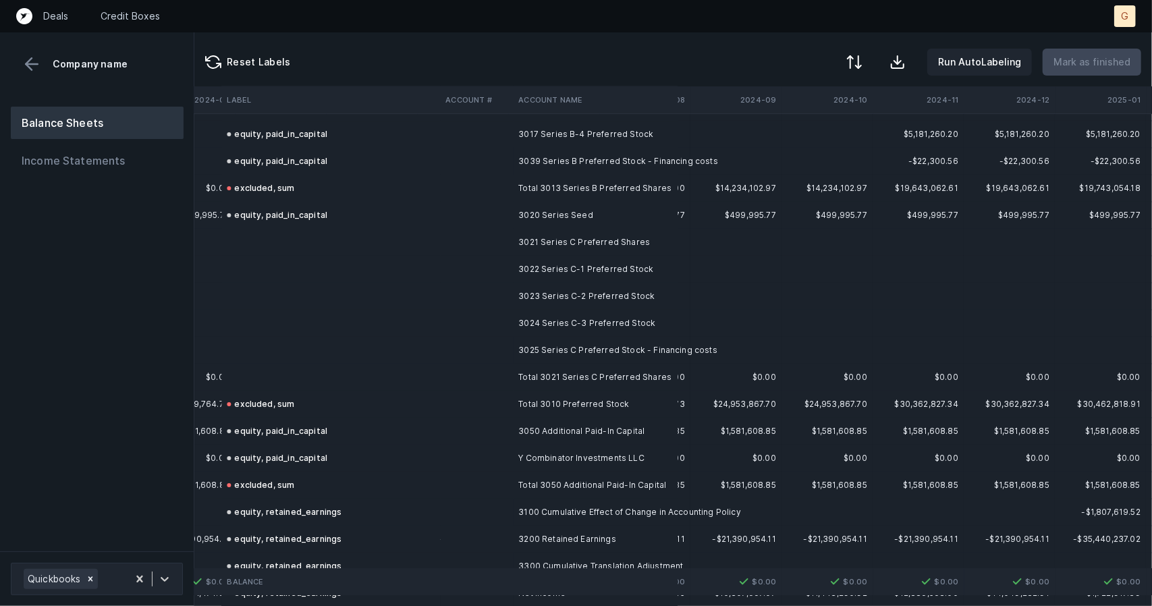
click at [258, 240] on td at bounding box center [330, 242] width 219 height 27
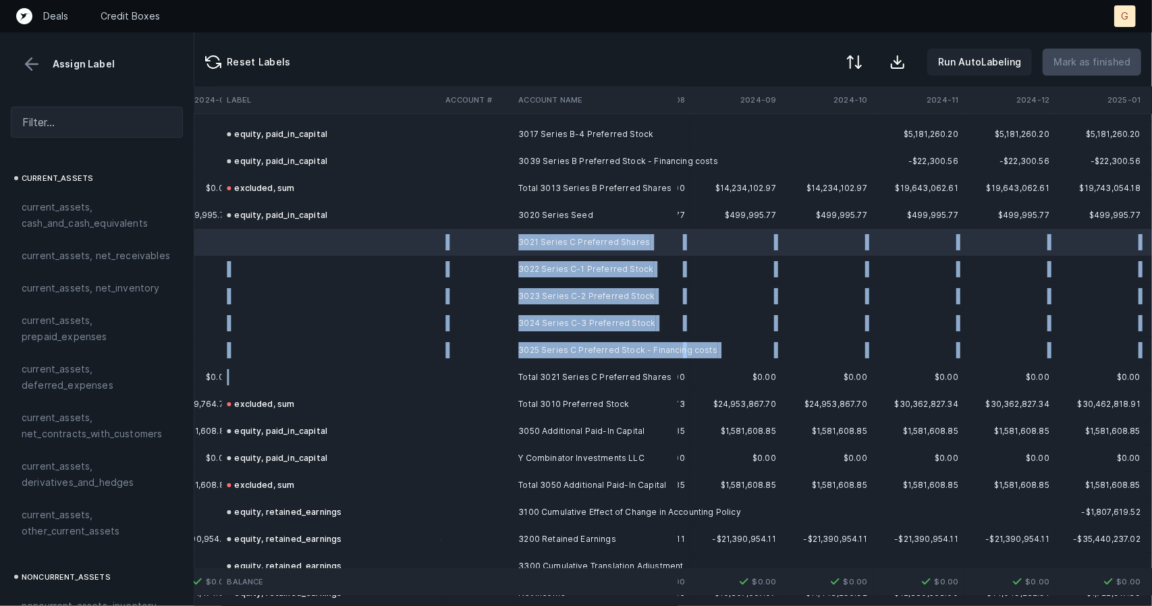
click at [258, 381] on td at bounding box center [330, 377] width 219 height 27
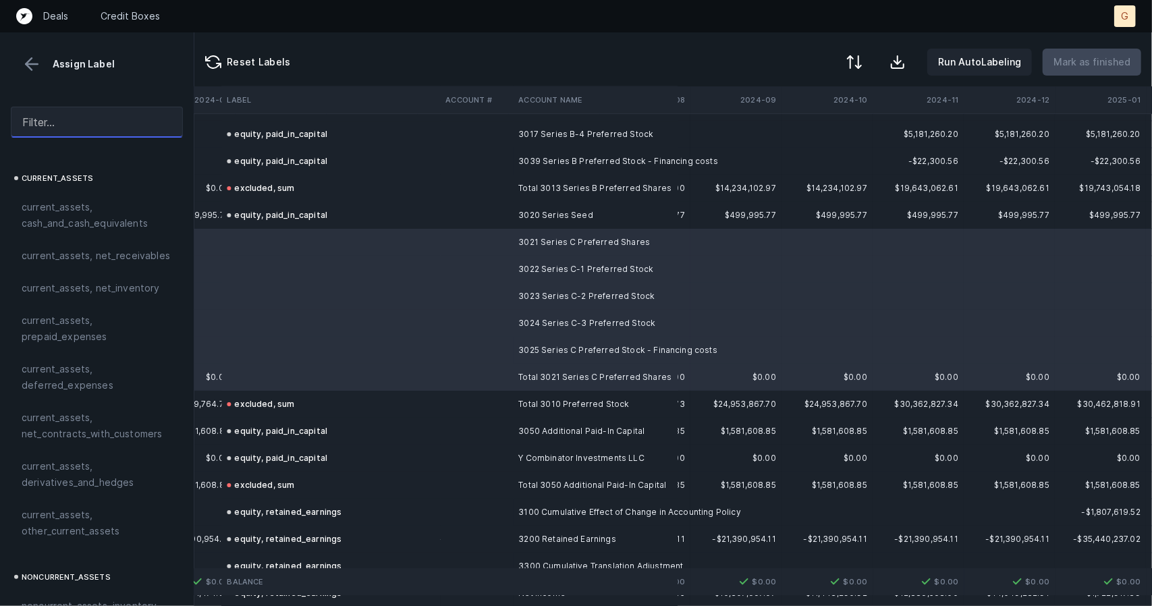
click at [146, 126] on input "text" at bounding box center [97, 122] width 172 height 31
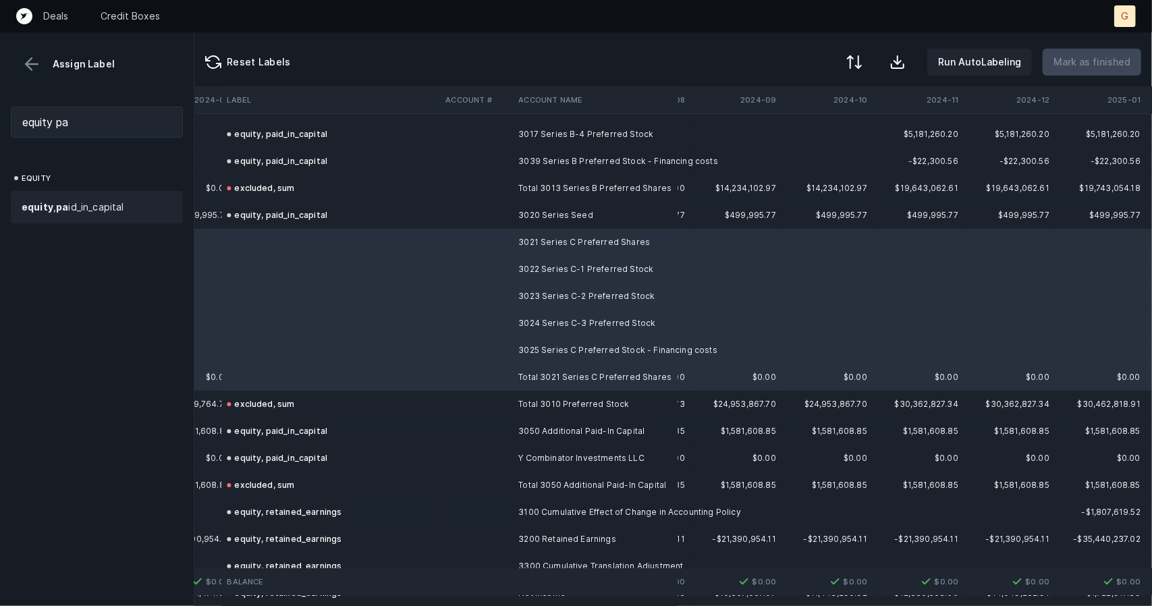
click at [101, 207] on span "equity , pa id_in_capital" at bounding box center [73, 207] width 103 height 16
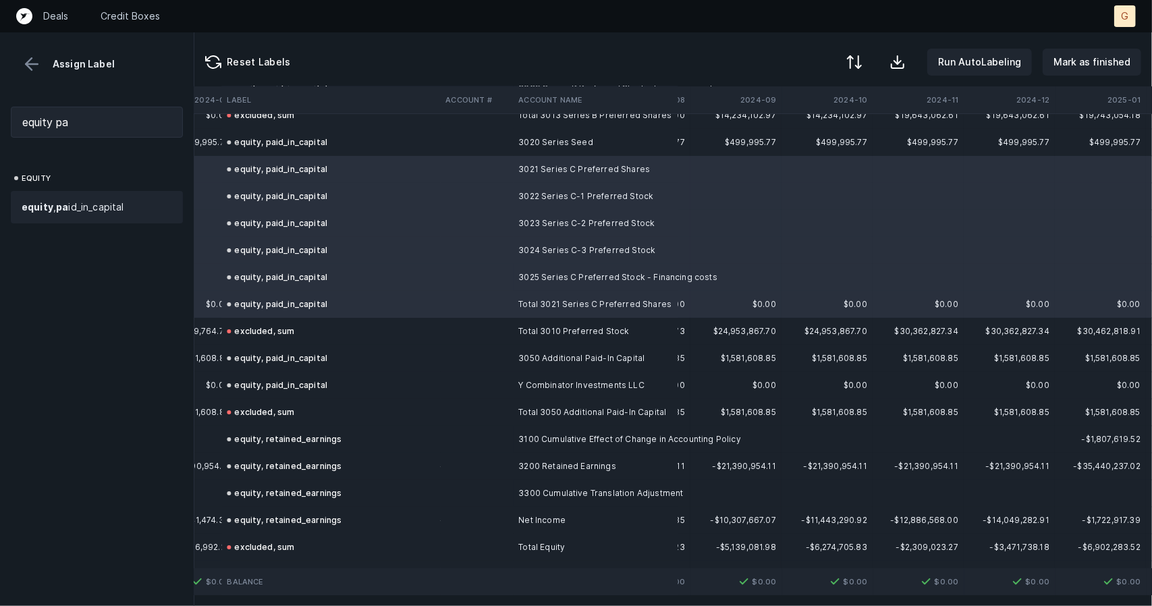
scroll to position [3399, 2178]
click at [291, 303] on div "equity, paid_in_capital" at bounding box center [277, 303] width 101 height 16
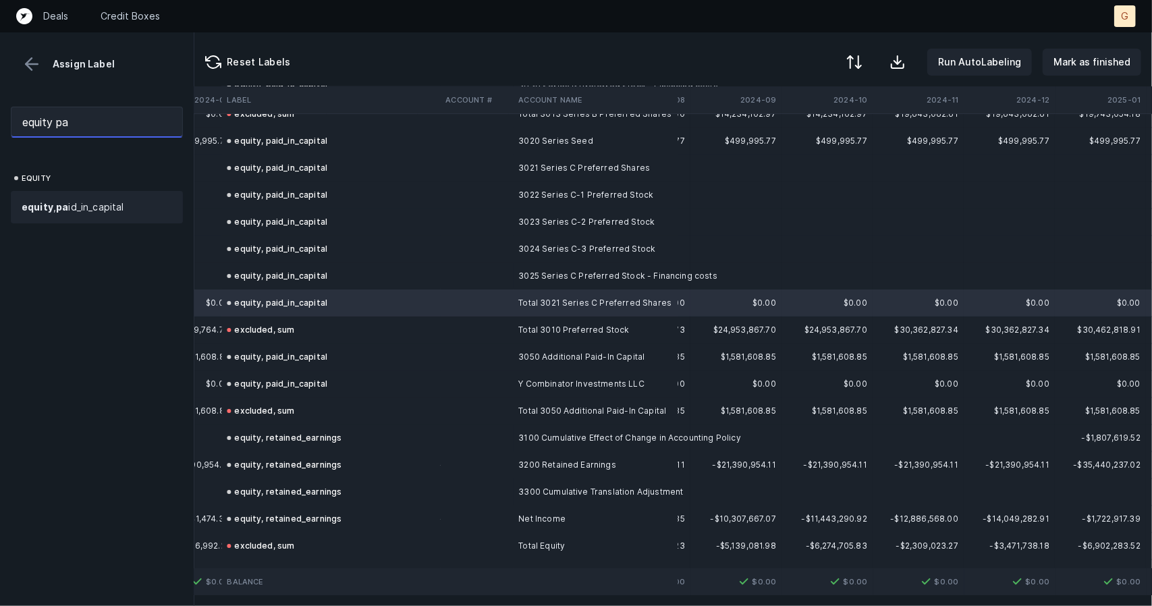
drag, startPoint x: 92, startPoint y: 123, endPoint x: 0, endPoint y: 89, distance: 97.8
click at [0, 89] on div "Assign Label equity pa equity equity , pa id_in_capital" at bounding box center [97, 319] width 194 height 574
type input "sum"
click at [59, 207] on span "excluded, sum" at bounding box center [56, 207] width 68 height 16
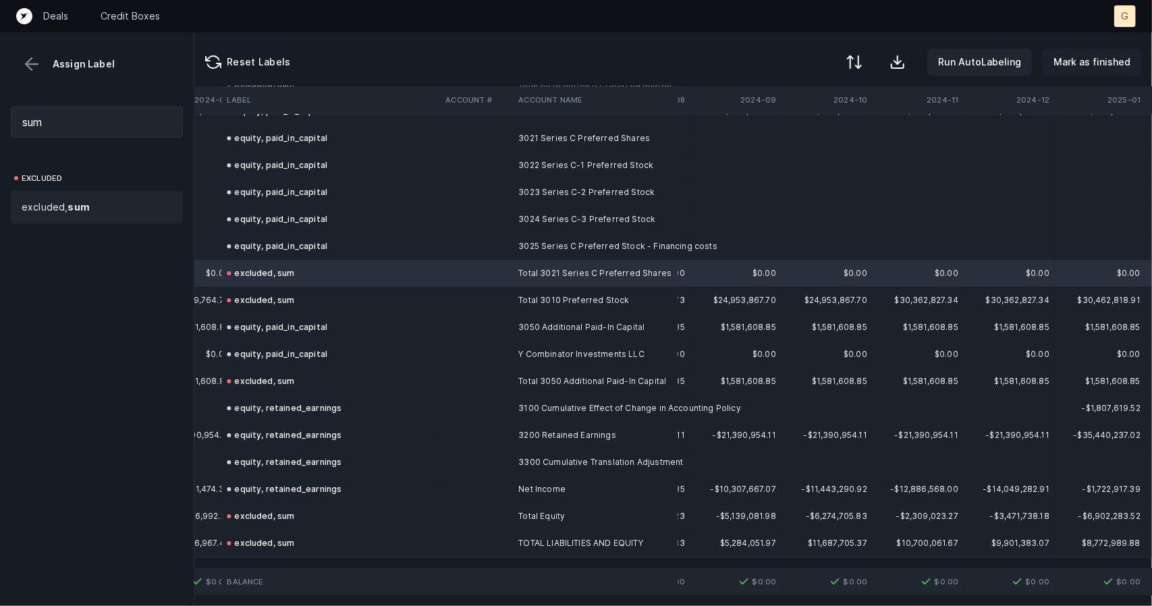
click at [1077, 62] on p "Mark as finished" at bounding box center [1091, 62] width 77 height 16
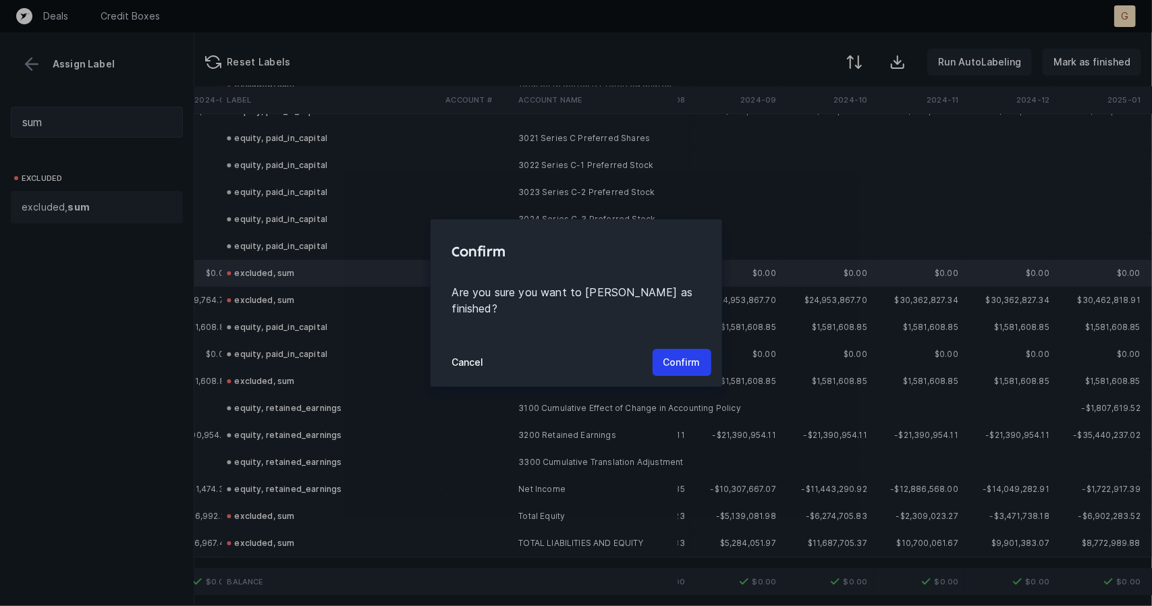
click at [680, 339] on div "Cancel Confirm" at bounding box center [577, 362] width 292 height 49
click at [686, 354] on p "Confirm" at bounding box center [681, 362] width 37 height 16
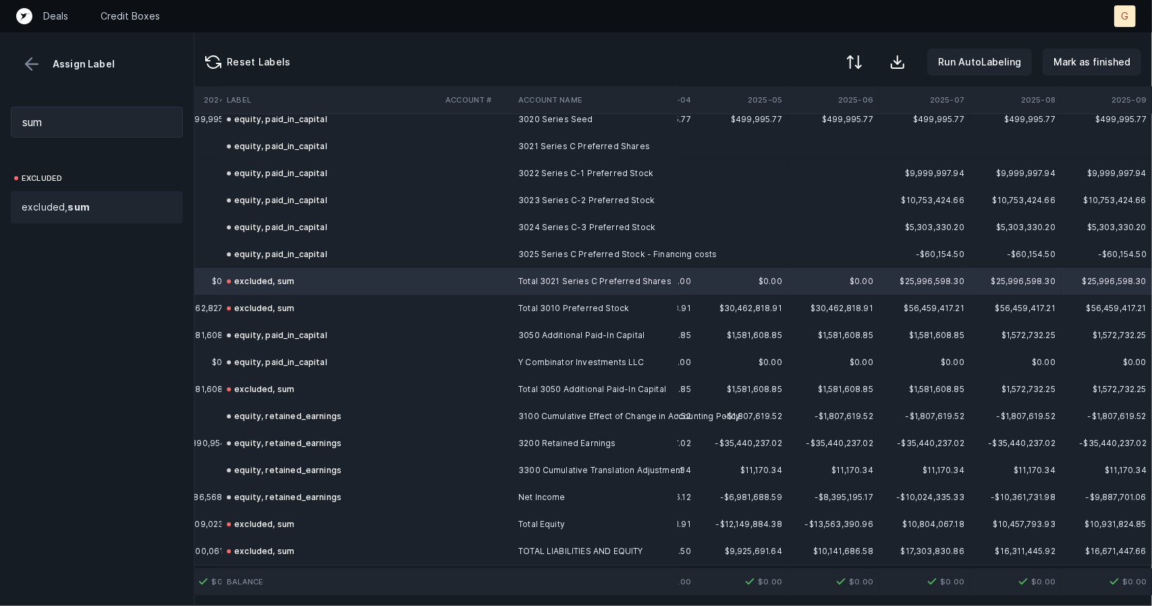
scroll to position [3420, 2911]
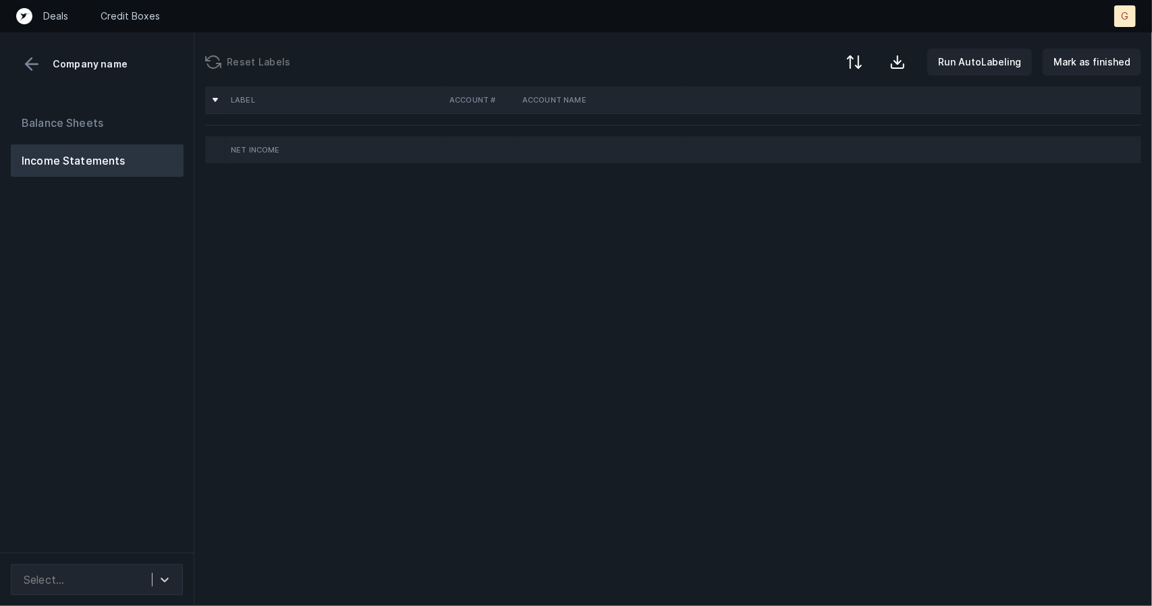
click at [136, 166] on button "Income Statements" at bounding box center [97, 160] width 173 height 32
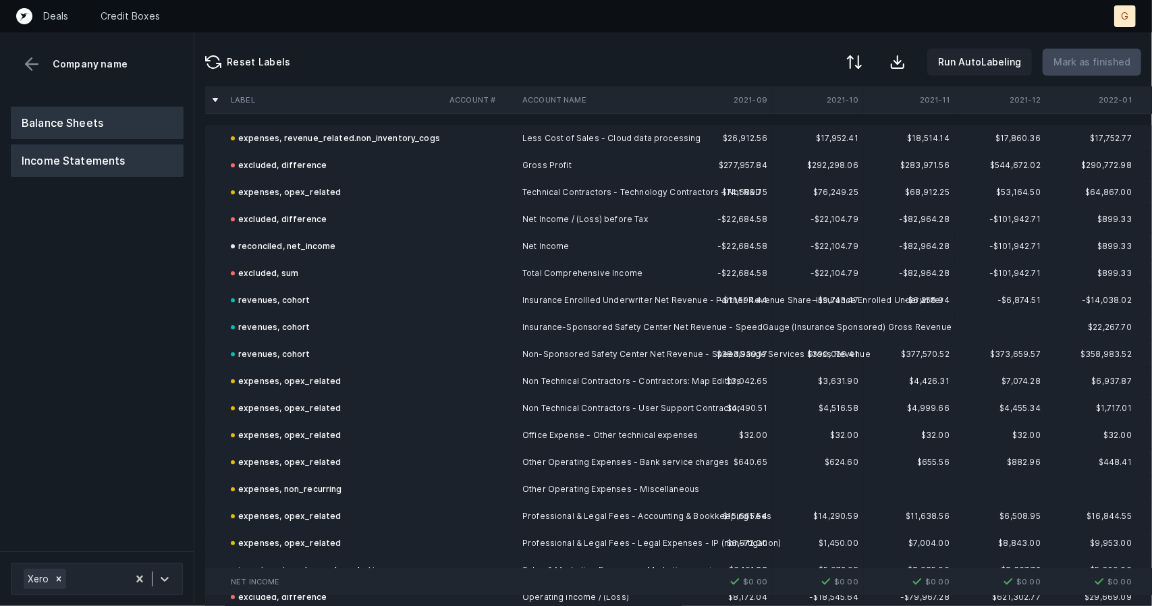
click at [101, 131] on button "Balance Sheets" at bounding box center [97, 123] width 173 height 32
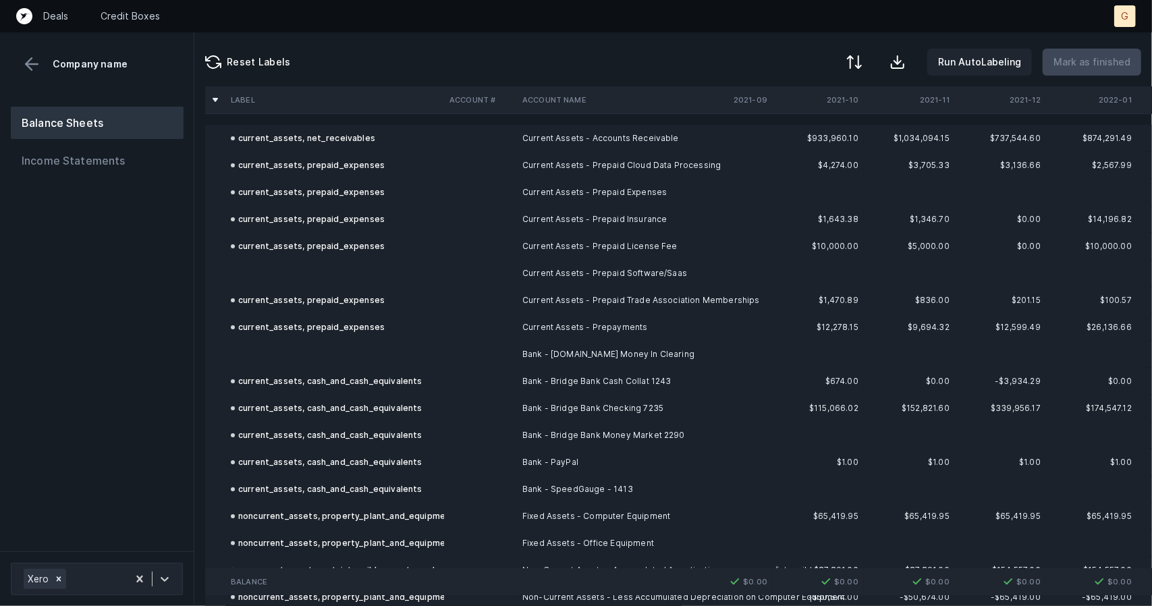
click at [276, 263] on td at bounding box center [334, 273] width 219 height 27
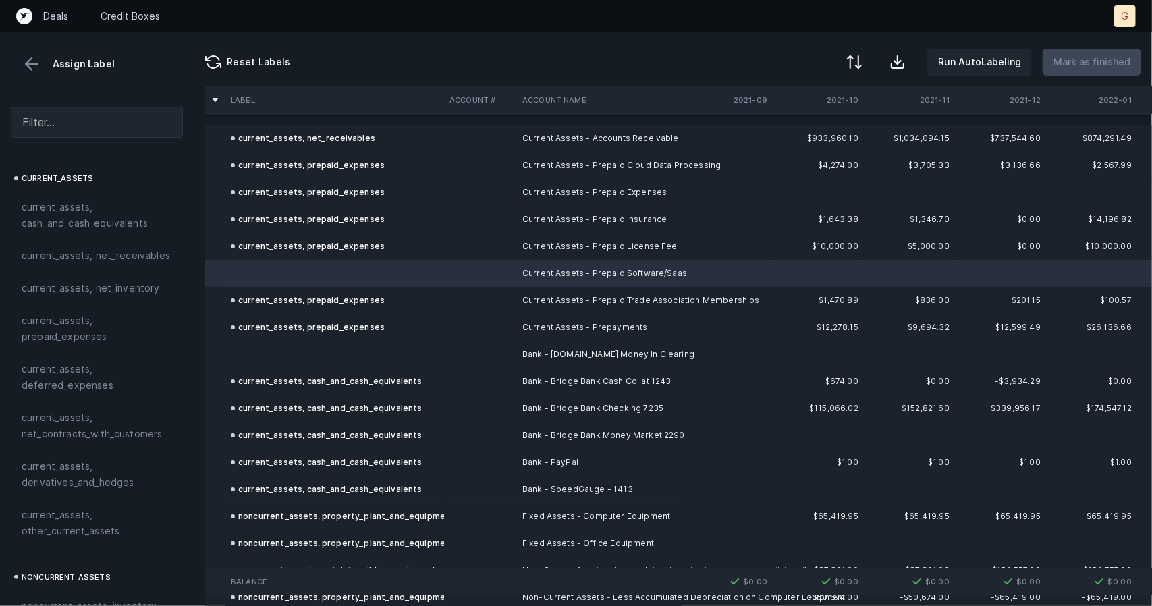
click at [273, 351] on td at bounding box center [334, 354] width 219 height 27
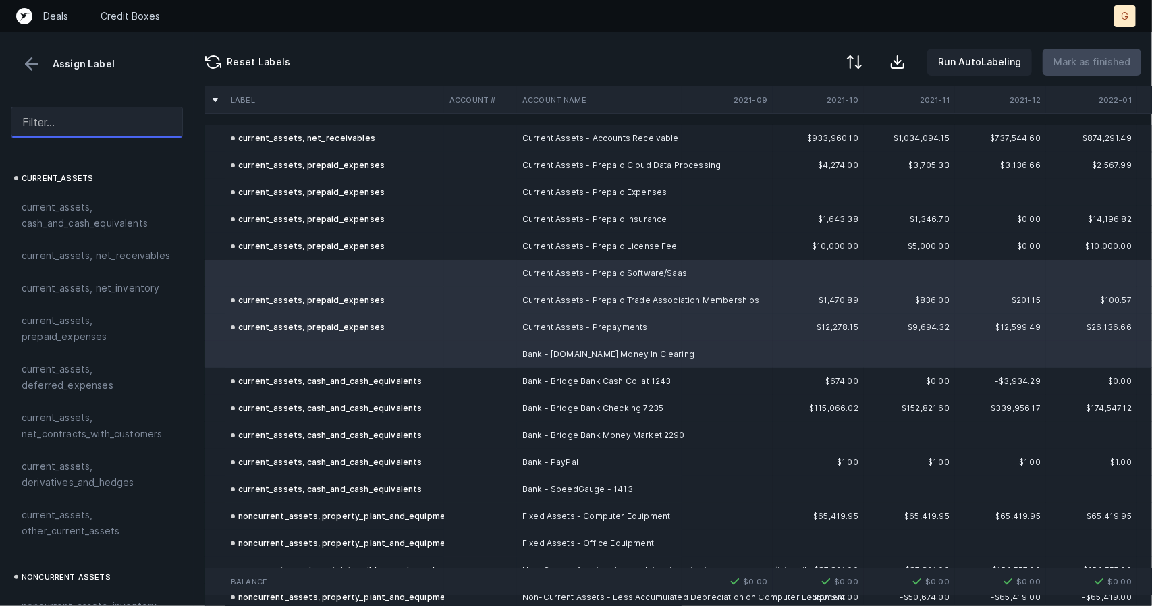
click at [63, 122] on input "text" at bounding box center [97, 122] width 172 height 31
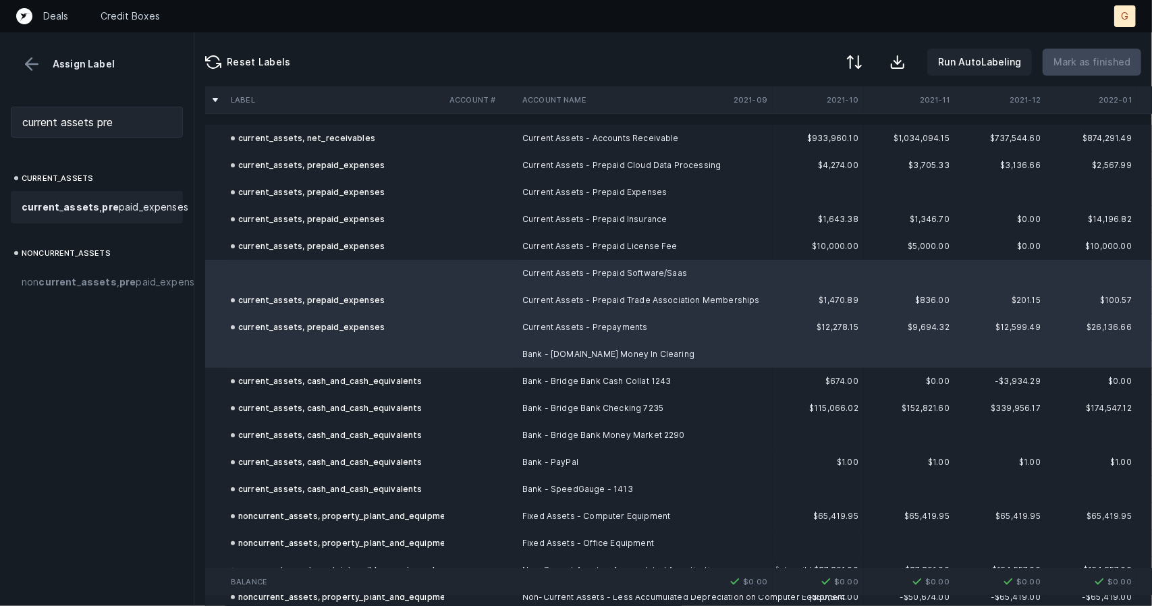
click at [78, 209] on strong "assets" at bounding box center [81, 206] width 36 height 11
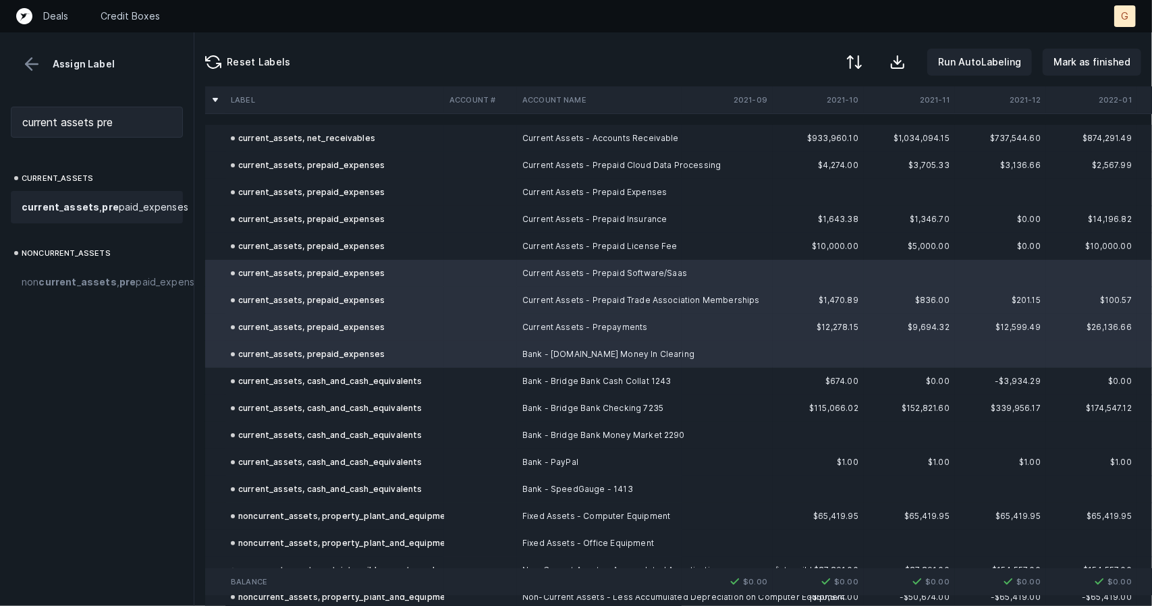
click at [331, 356] on div "current_assets, prepaid_expenses" at bounding box center [308, 354] width 154 height 16
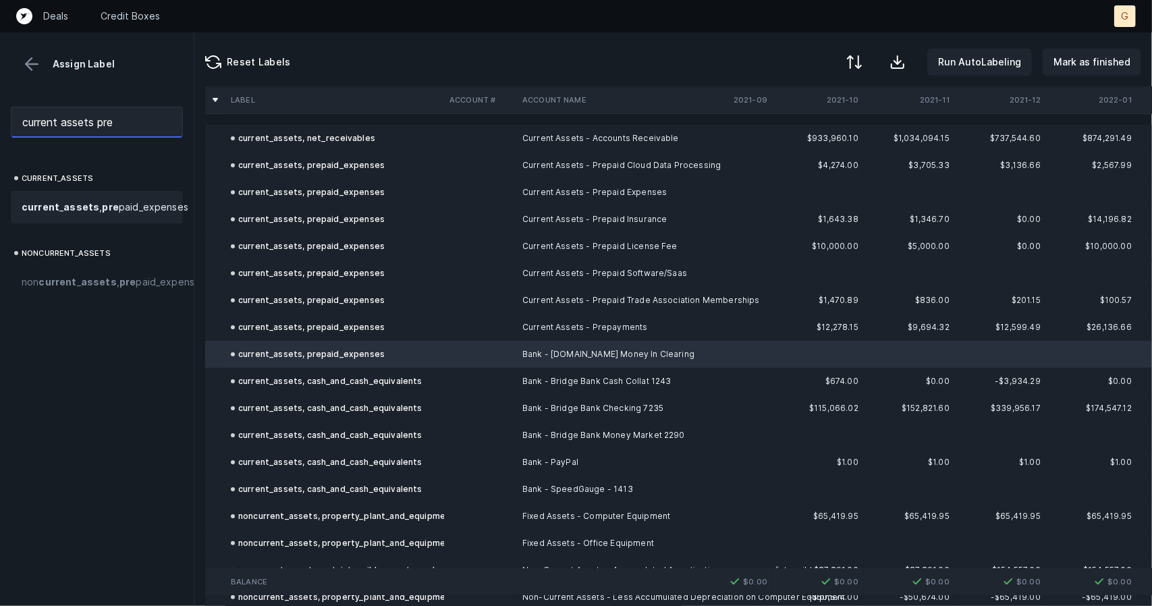
drag, startPoint x: 132, startPoint y: 113, endPoint x: 0, endPoint y: 81, distance: 136.0
click at [0, 81] on div "Assign Label current assets pre current_assets current _ assets , pre paid_expe…" at bounding box center [97, 319] width 194 height 574
type input "cash and cas"
click at [82, 210] on span "current_assets, cash _ and _ cash _equivalents" at bounding box center [124, 207] width 205 height 16
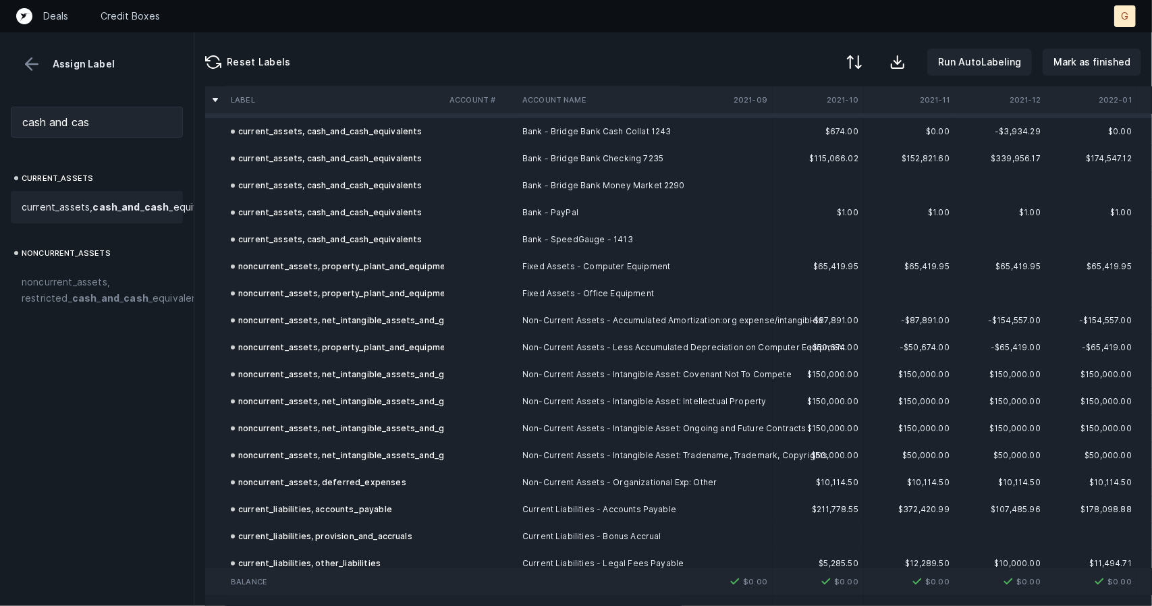
scroll to position [671, 0]
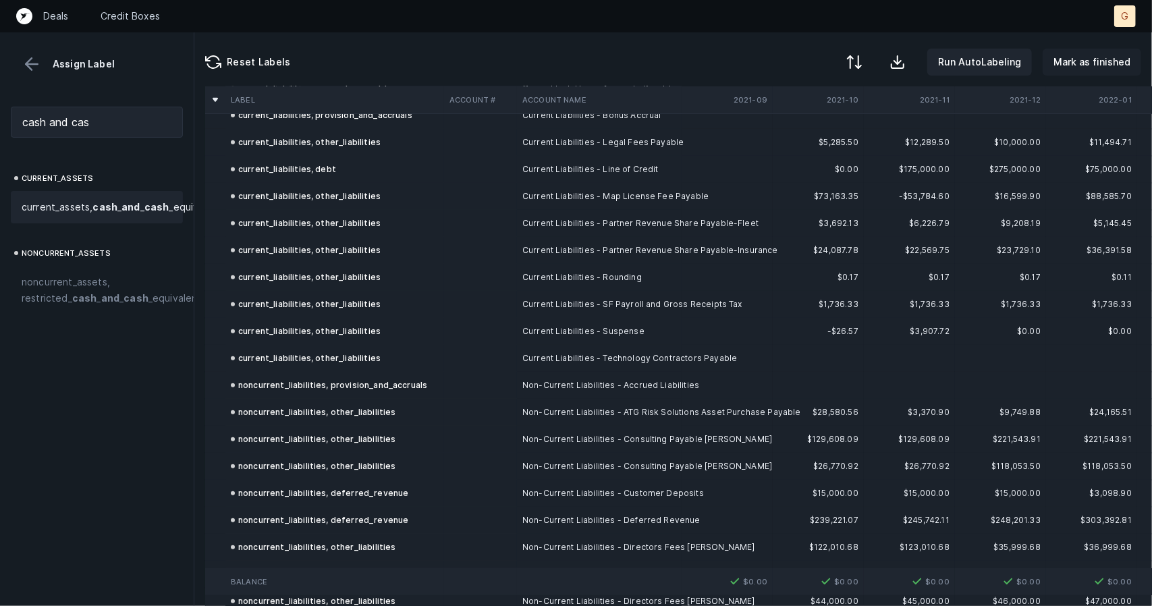
click at [1072, 61] on p "Mark as finished" at bounding box center [1091, 62] width 77 height 16
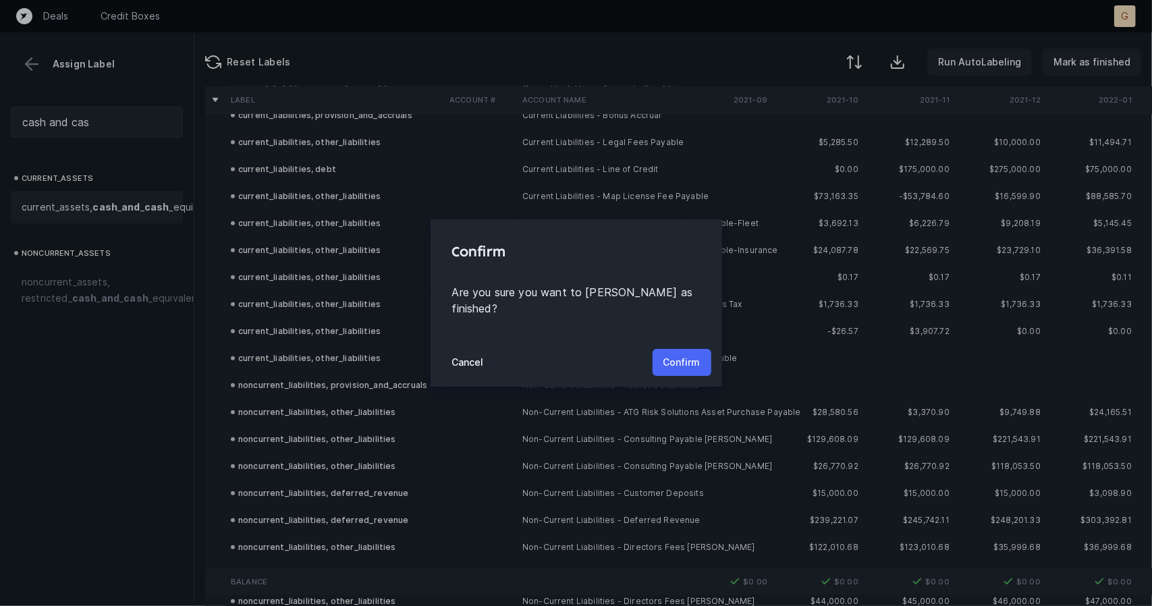
click at [695, 349] on button "Confirm" at bounding box center [682, 362] width 59 height 27
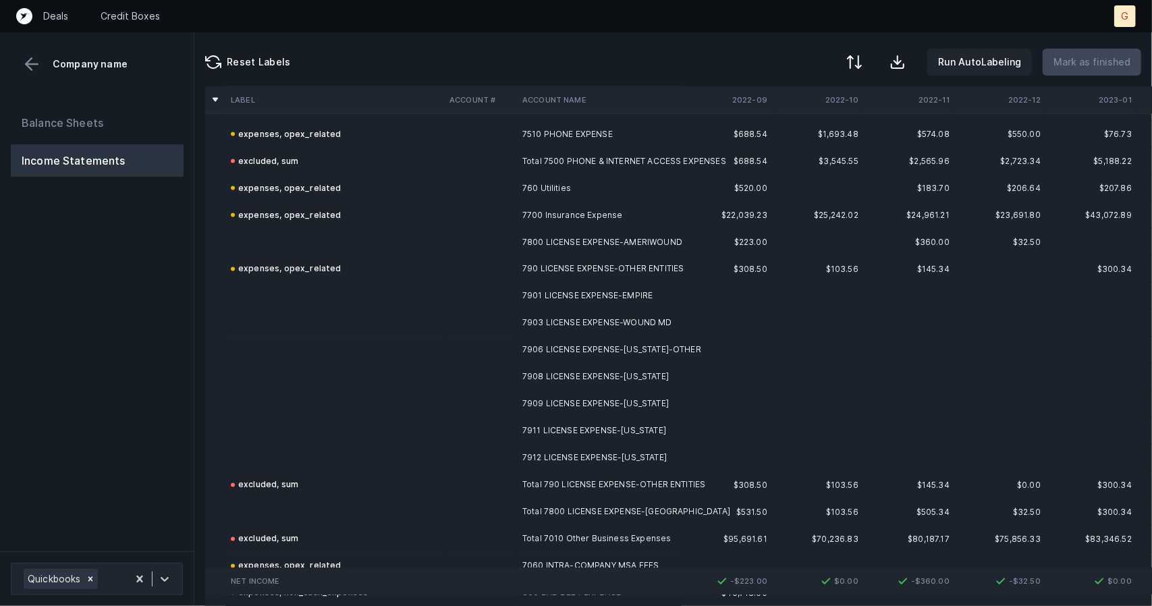
scroll to position [5031, 0]
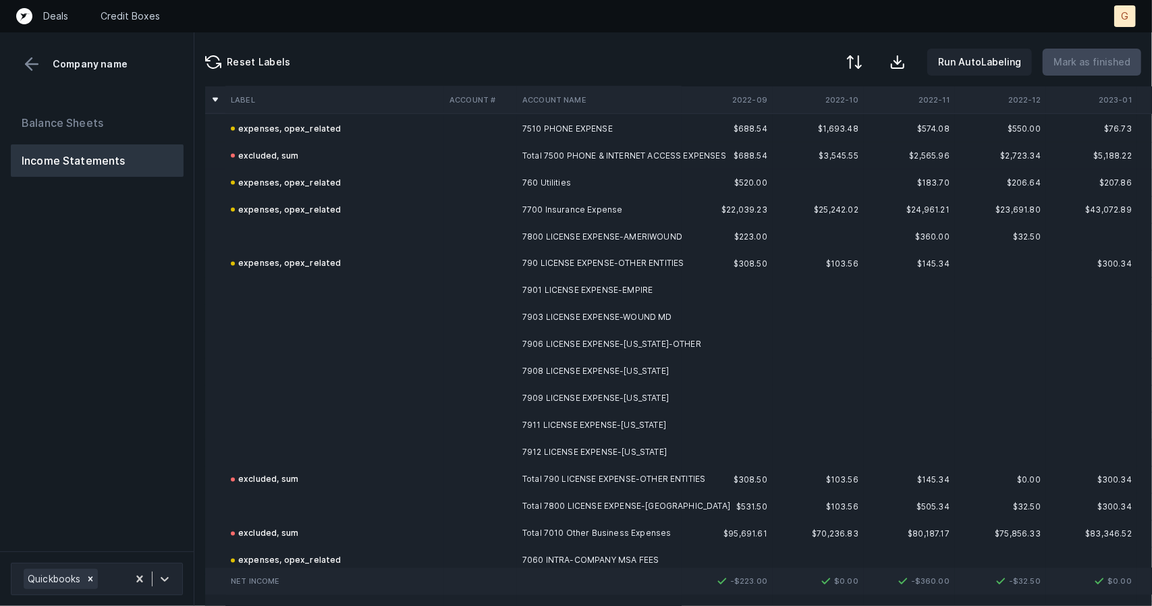
click at [260, 451] on td at bounding box center [334, 452] width 219 height 27
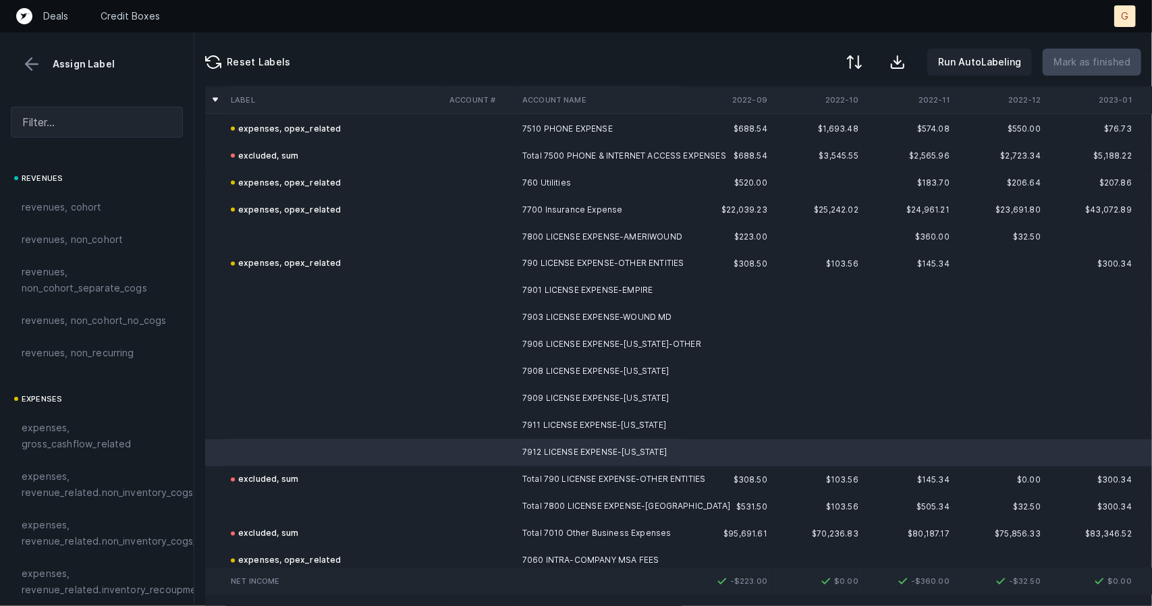
click at [289, 226] on td at bounding box center [334, 236] width 219 height 27
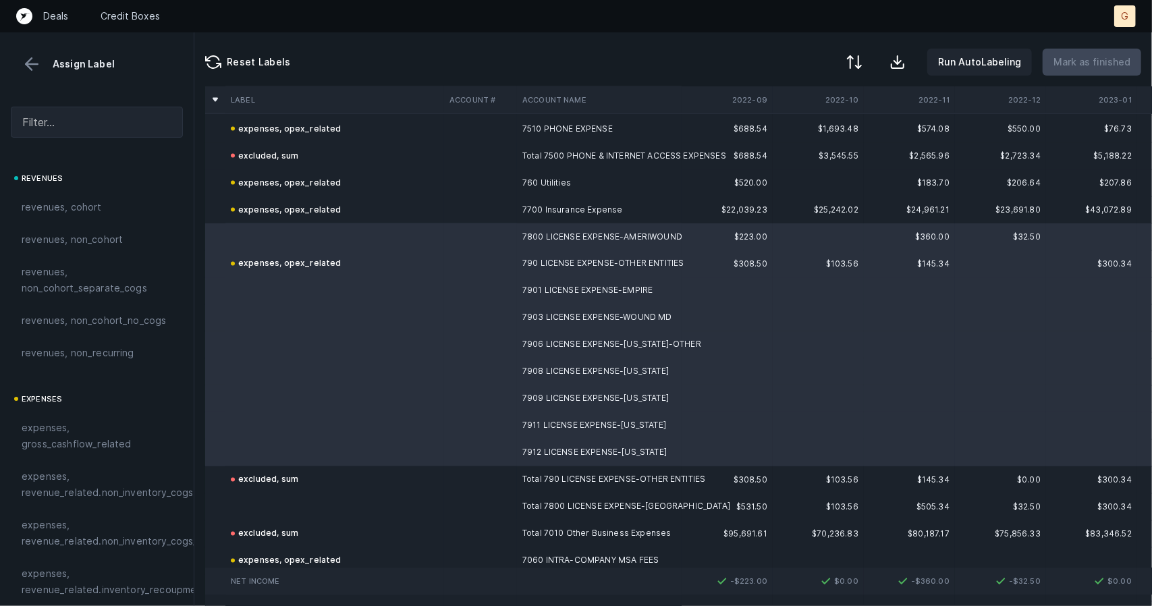
click at [115, 138] on div at bounding box center [97, 122] width 194 height 53
click at [111, 117] on input "text" at bounding box center [97, 122] width 172 height 31
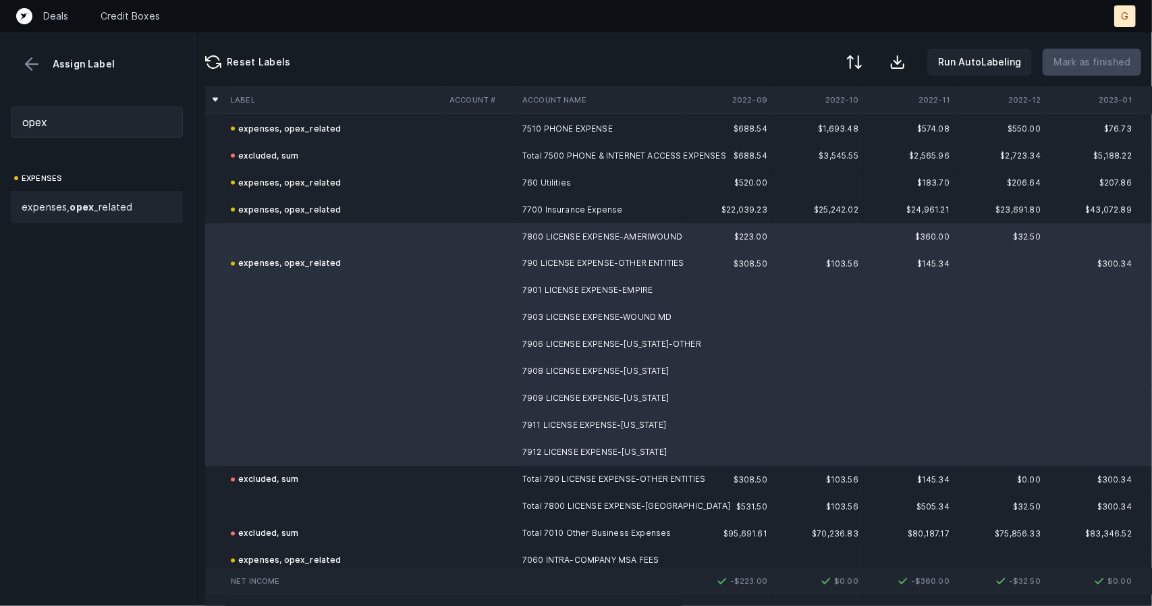
click at [84, 196] on div "expenses, opex _related" at bounding box center [97, 207] width 172 height 32
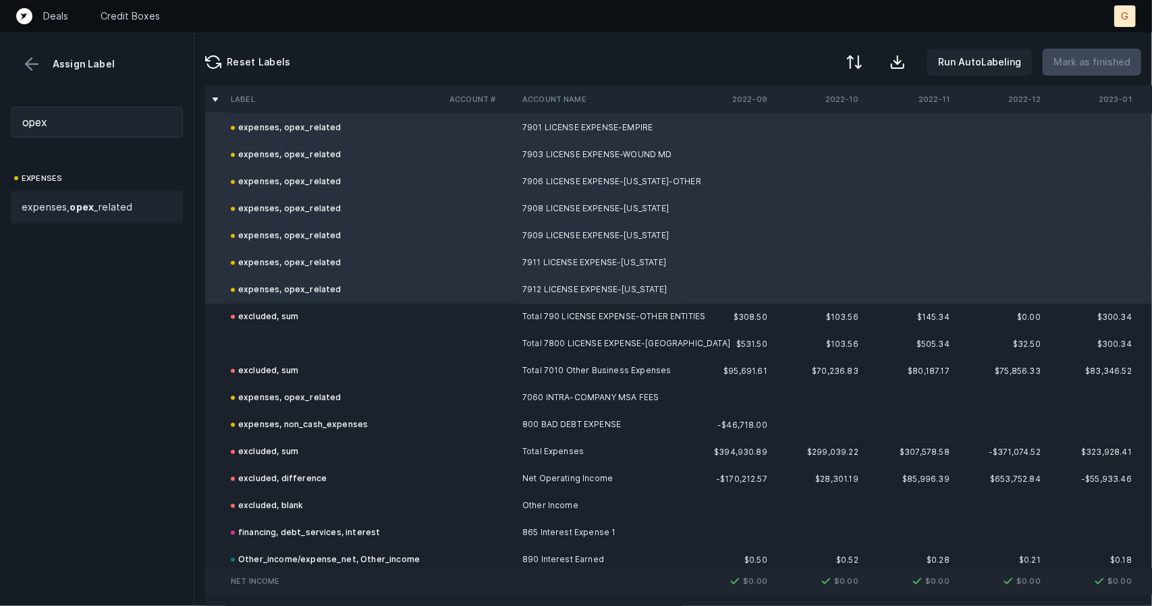
scroll to position [5200, 0]
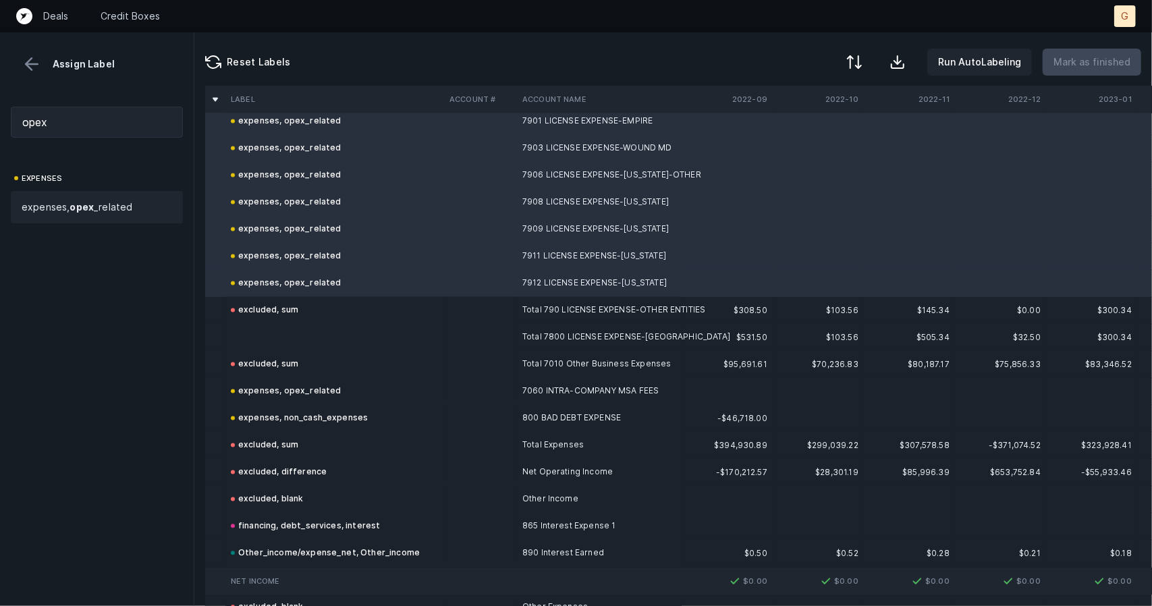
click at [287, 319] on td "excluded, sum" at bounding box center [334, 310] width 219 height 27
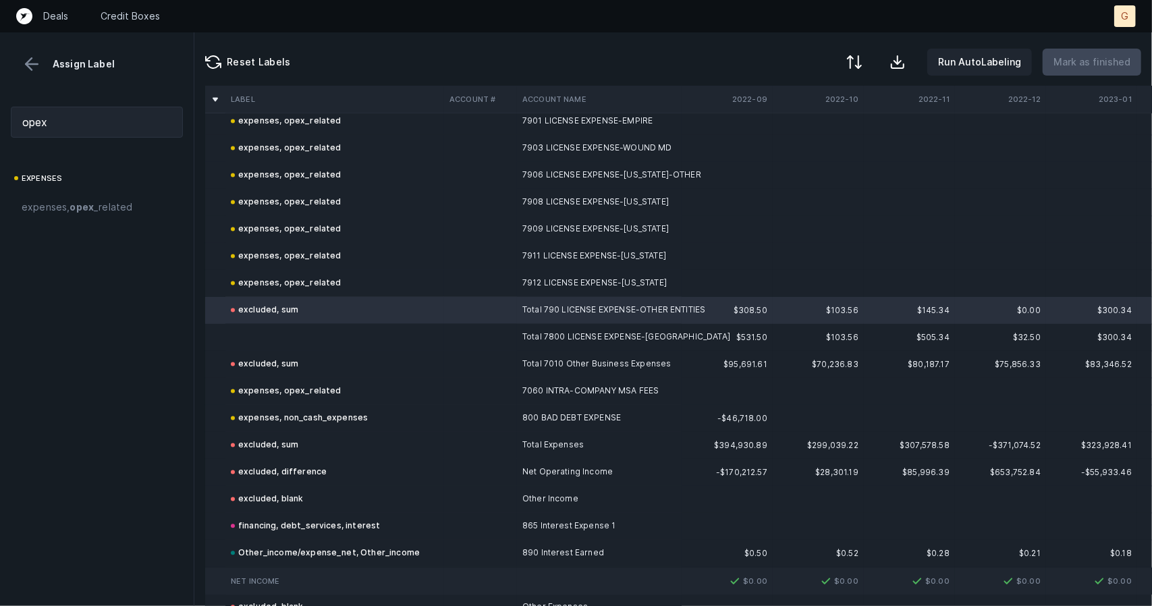
click at [294, 328] on td at bounding box center [334, 337] width 219 height 27
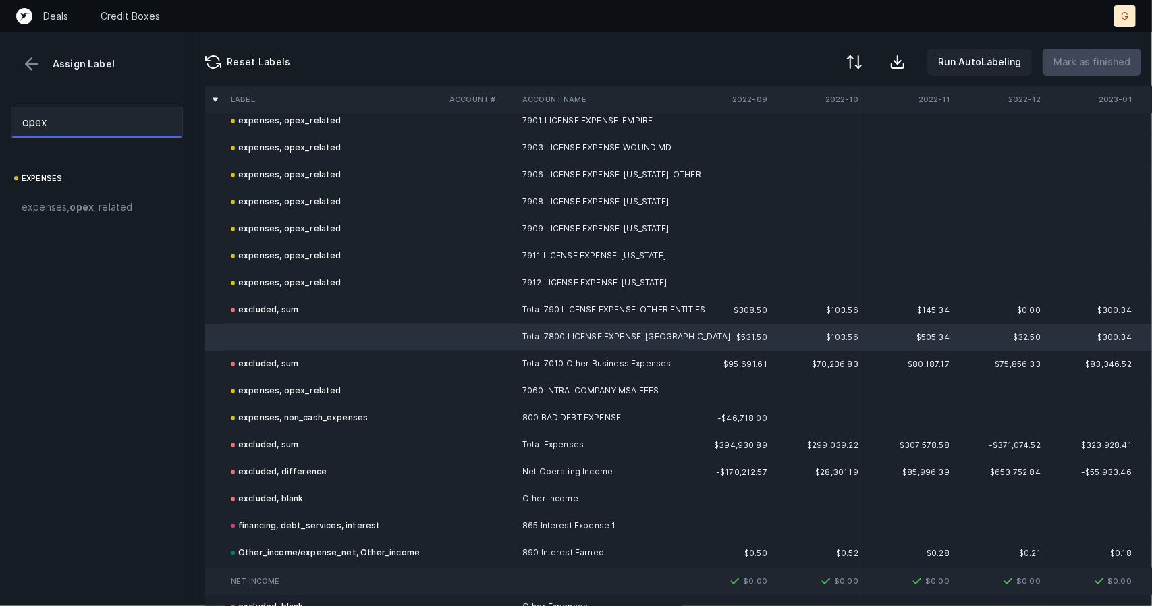
drag, startPoint x: 97, startPoint y: 134, endPoint x: 1, endPoint y: 63, distance: 118.6
click at [1, 63] on div "Assign Label opex expenses expenses, opex _related" at bounding box center [97, 319] width 194 height 574
click at [53, 203] on span "excluded, sum" at bounding box center [56, 207] width 68 height 16
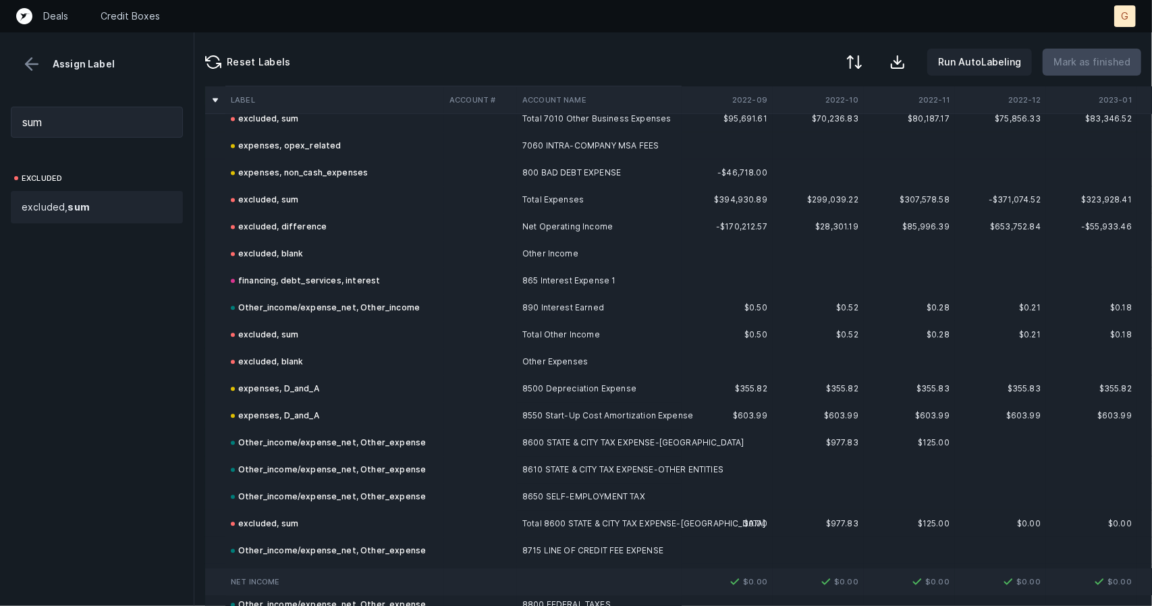
scroll to position [5786, 0]
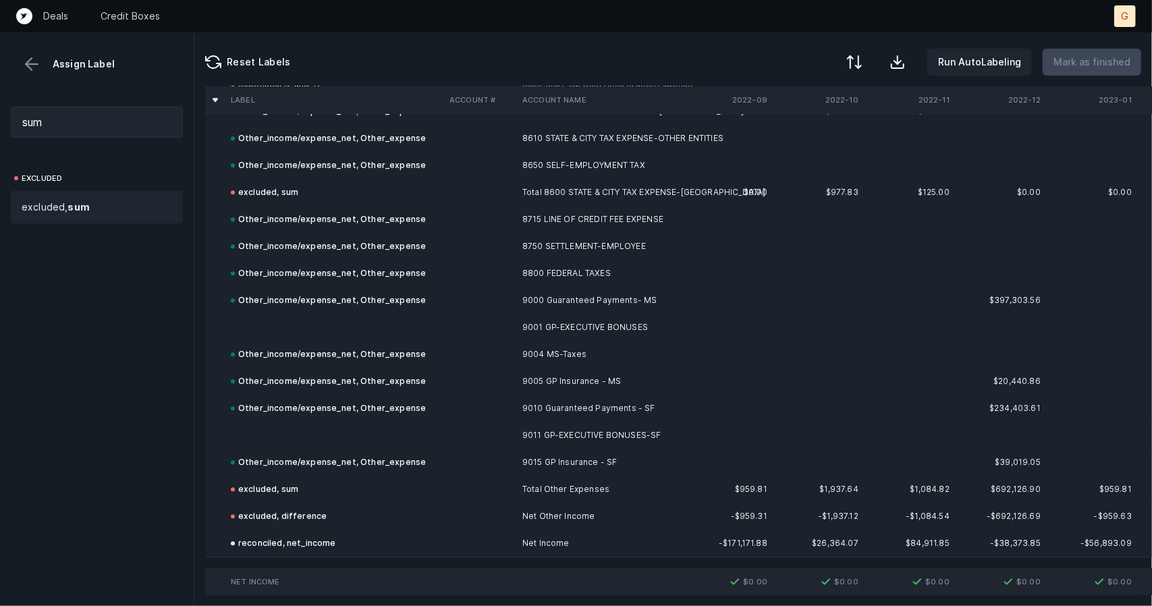
click at [306, 298] on td "Other_income/expense_net, Other_expense" at bounding box center [334, 300] width 219 height 27
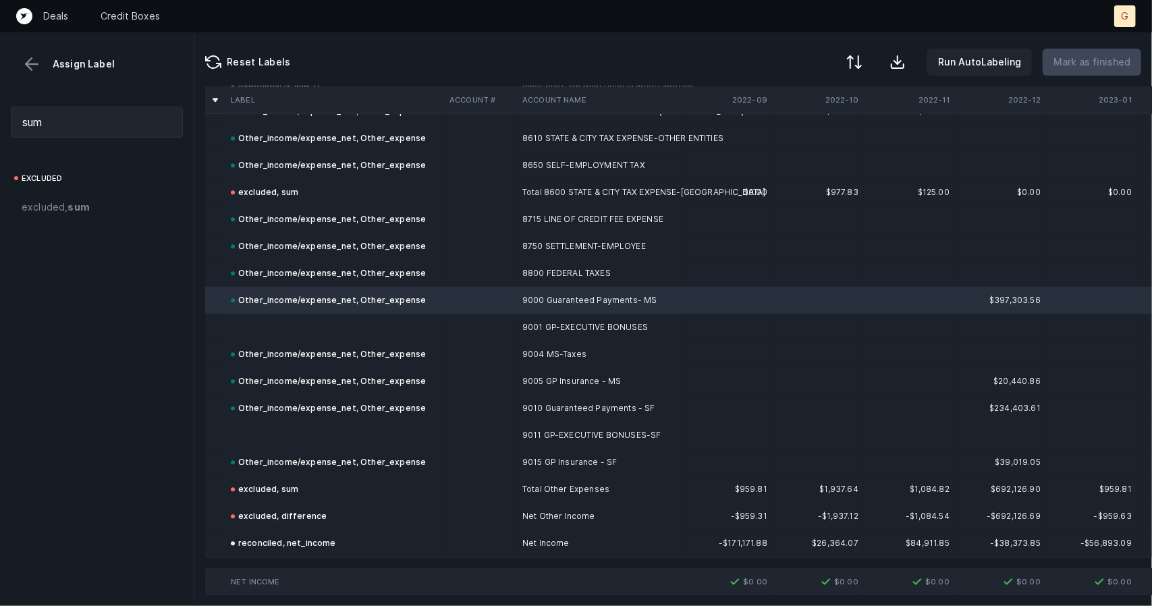
click at [316, 314] on td at bounding box center [334, 327] width 219 height 27
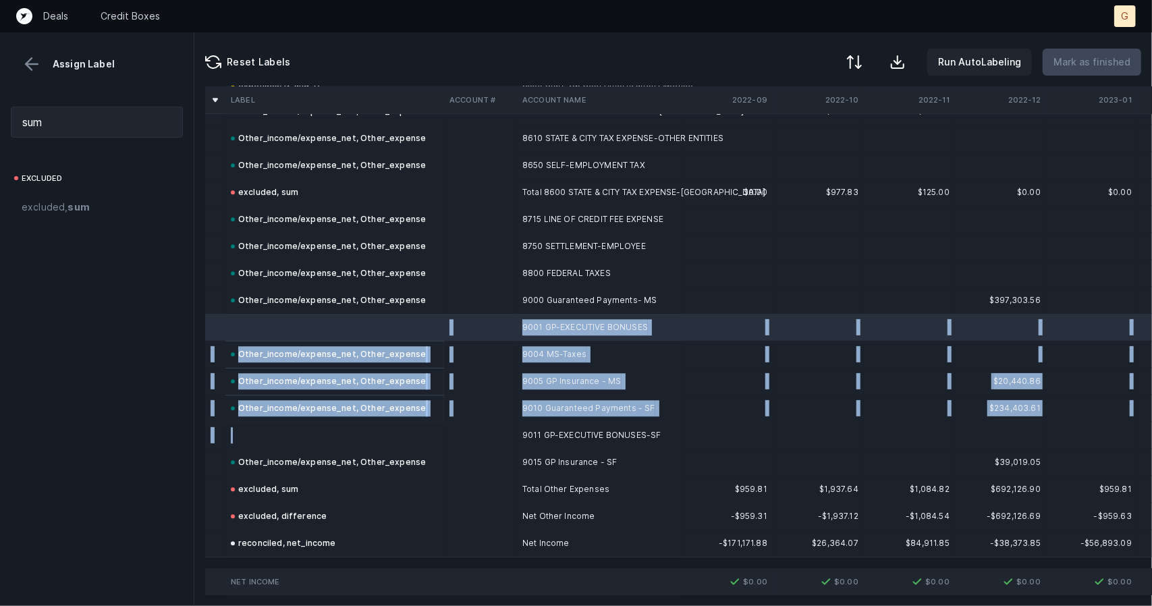
click at [320, 422] on td at bounding box center [334, 435] width 219 height 27
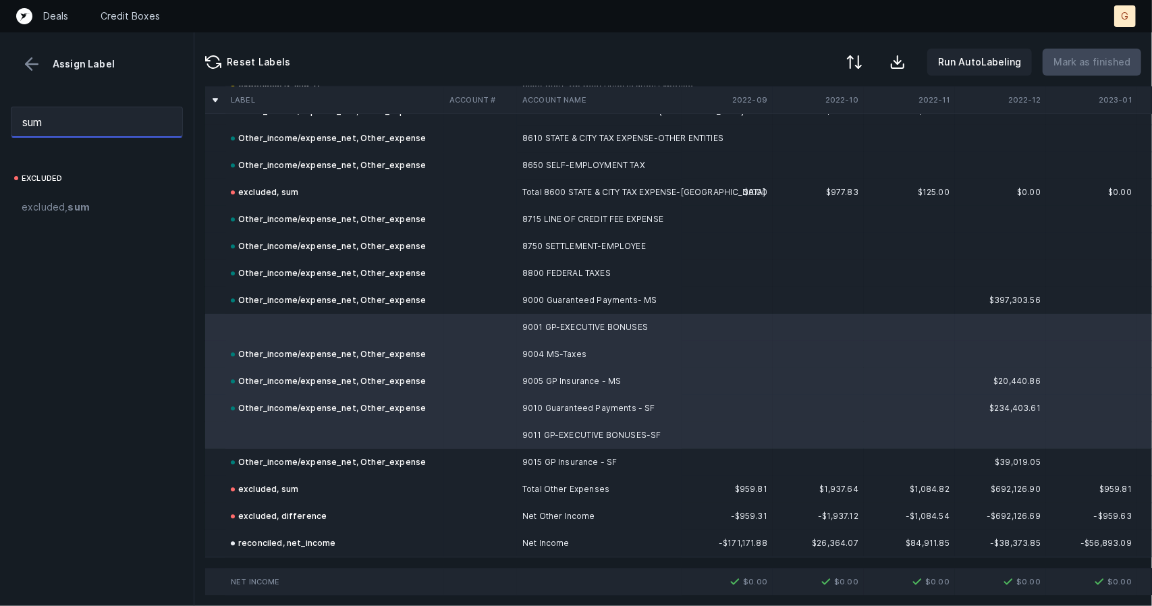
drag, startPoint x: 108, startPoint y: 119, endPoint x: 0, endPoint y: 72, distance: 117.9
click at [0, 72] on div "Assign Label sum excluded excluded, sum" at bounding box center [97, 319] width 194 height 574
type input "p"
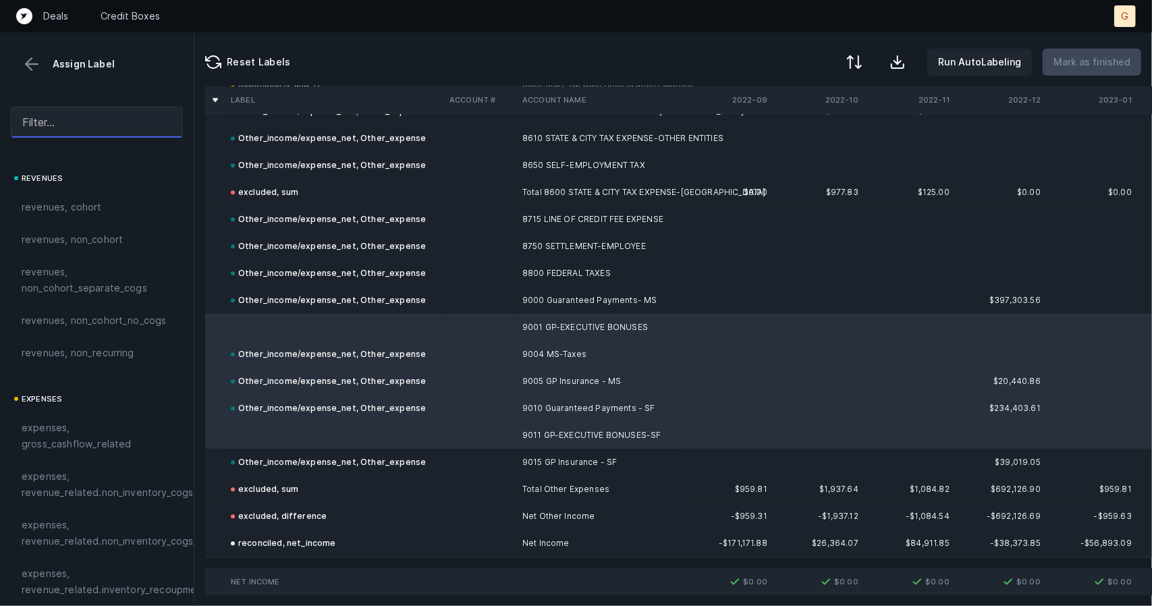
type input "o"
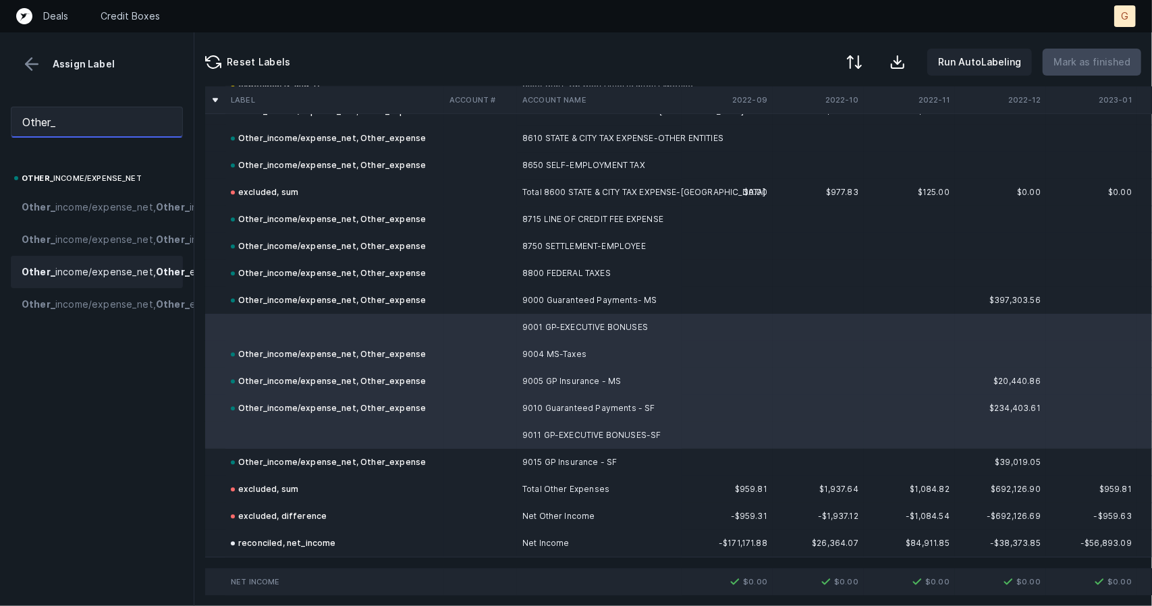
type input "Other_"
click at [105, 280] on span "Other_ income/expense_net, Other_ expense" at bounding box center [126, 272] width 209 height 16
click at [1072, 59] on p "Mark as finished" at bounding box center [1091, 62] width 77 height 16
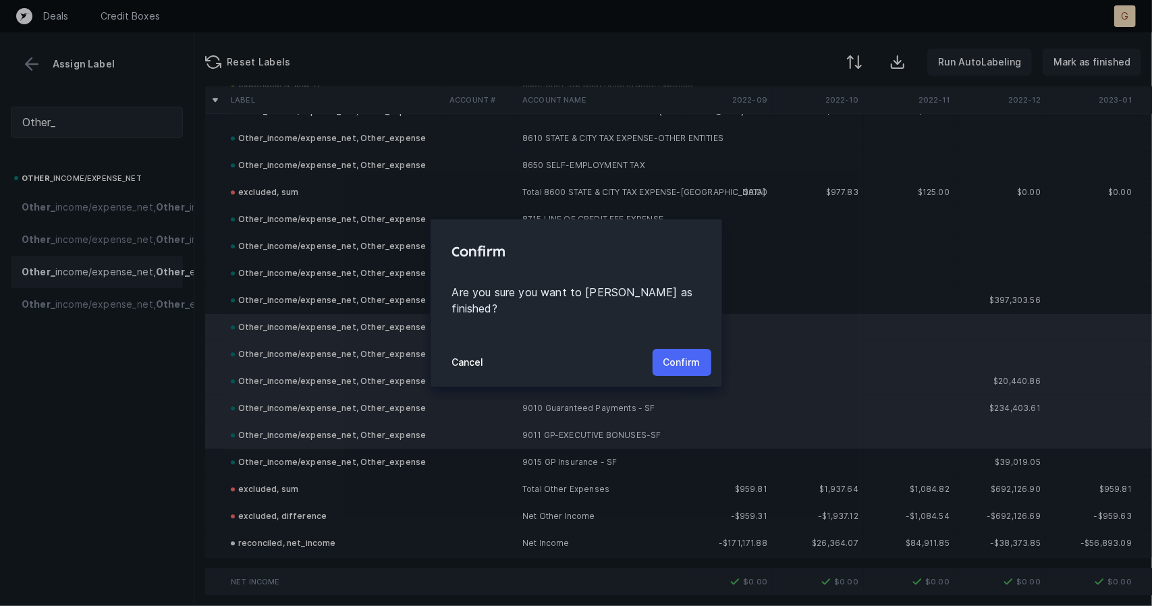
click at [699, 354] on p "Confirm" at bounding box center [681, 362] width 37 height 16
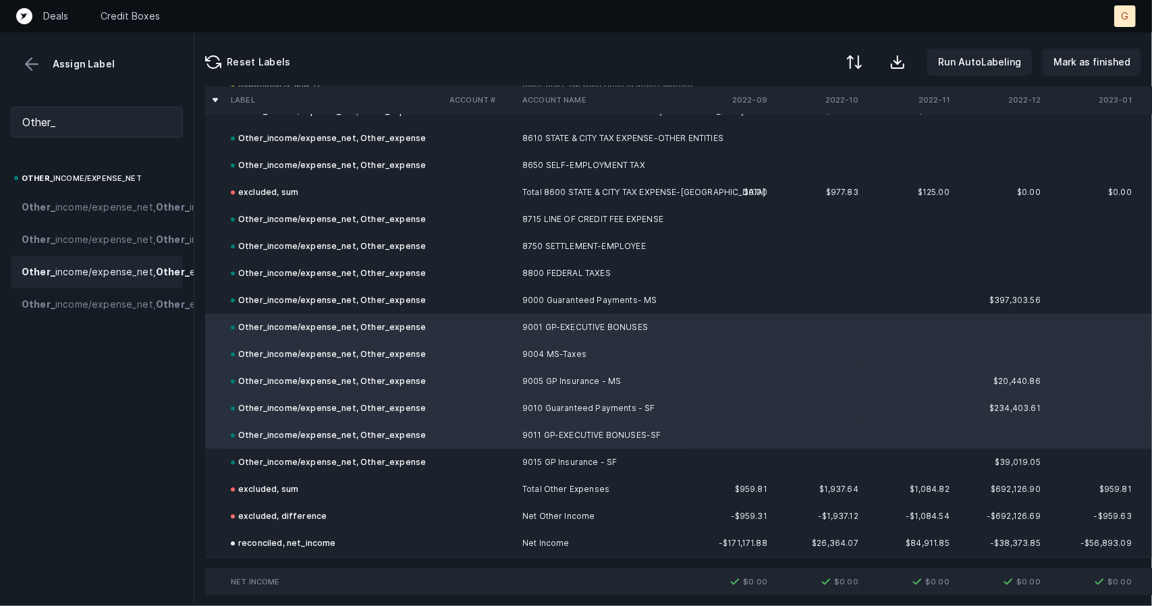
click at [755, 368] on td at bounding box center [727, 381] width 91 height 27
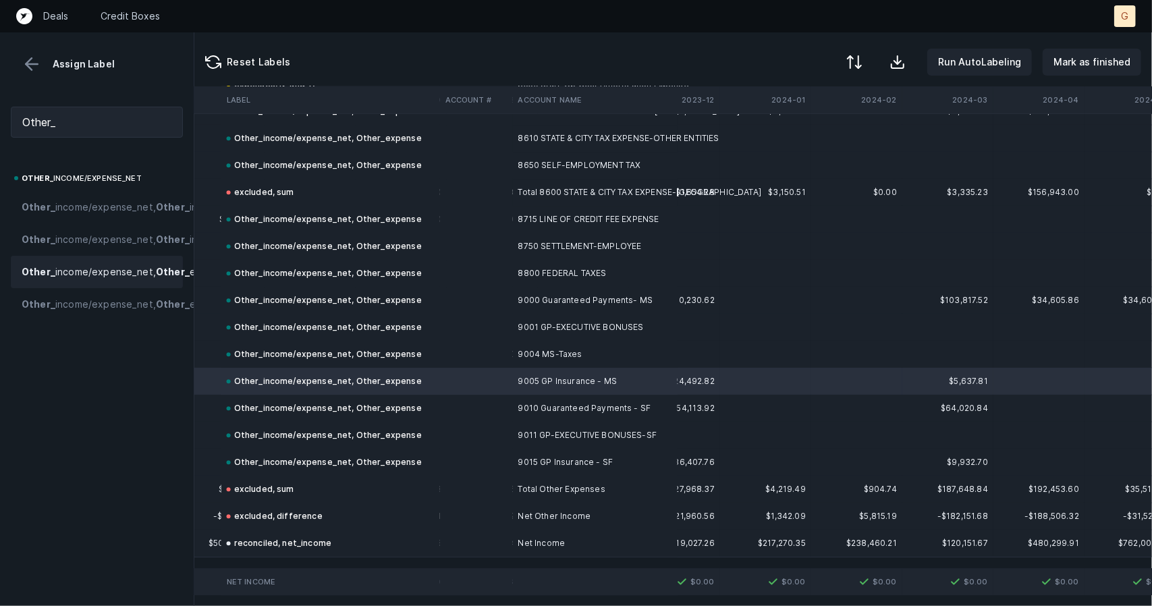
scroll to position [5786, 1429]
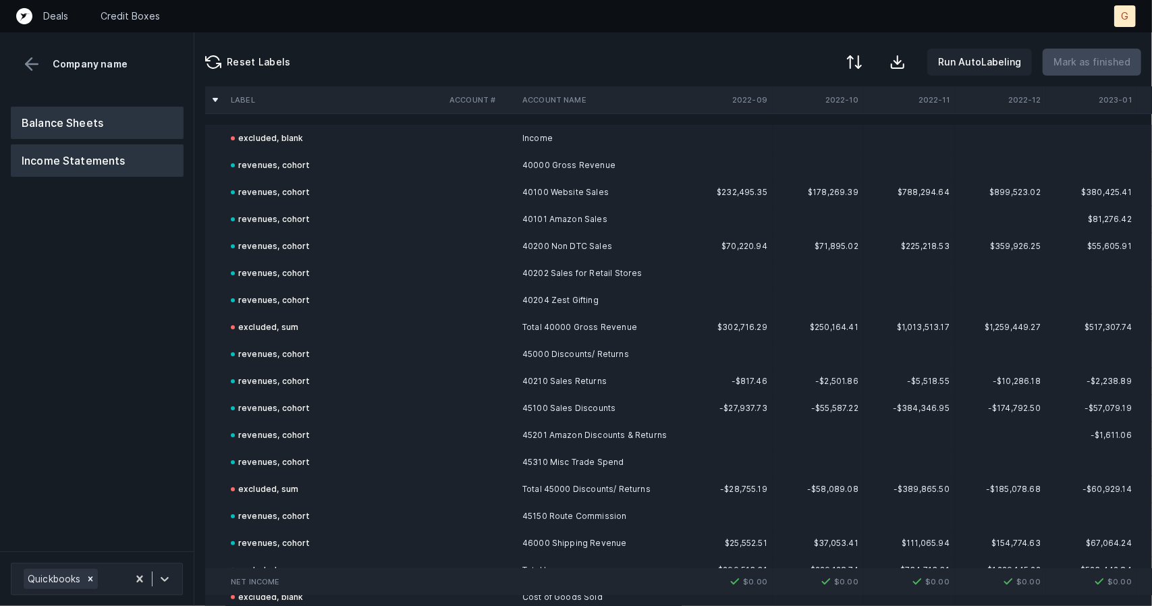
click at [167, 129] on button "Balance Sheets" at bounding box center [97, 123] width 173 height 32
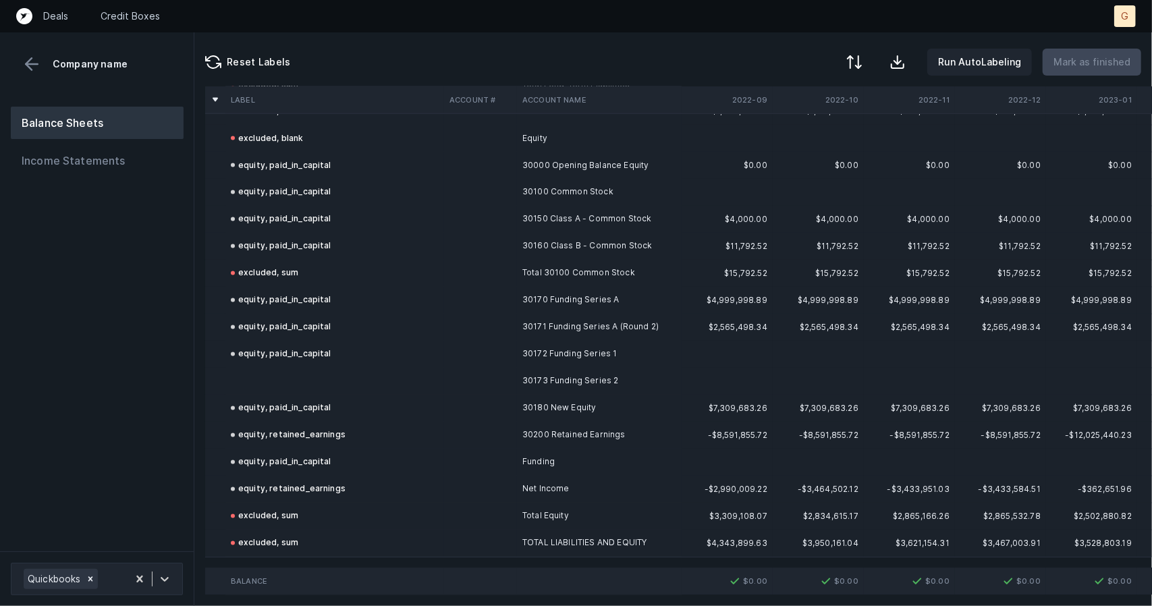
scroll to position [5112, 0]
click at [269, 379] on td at bounding box center [334, 381] width 219 height 27
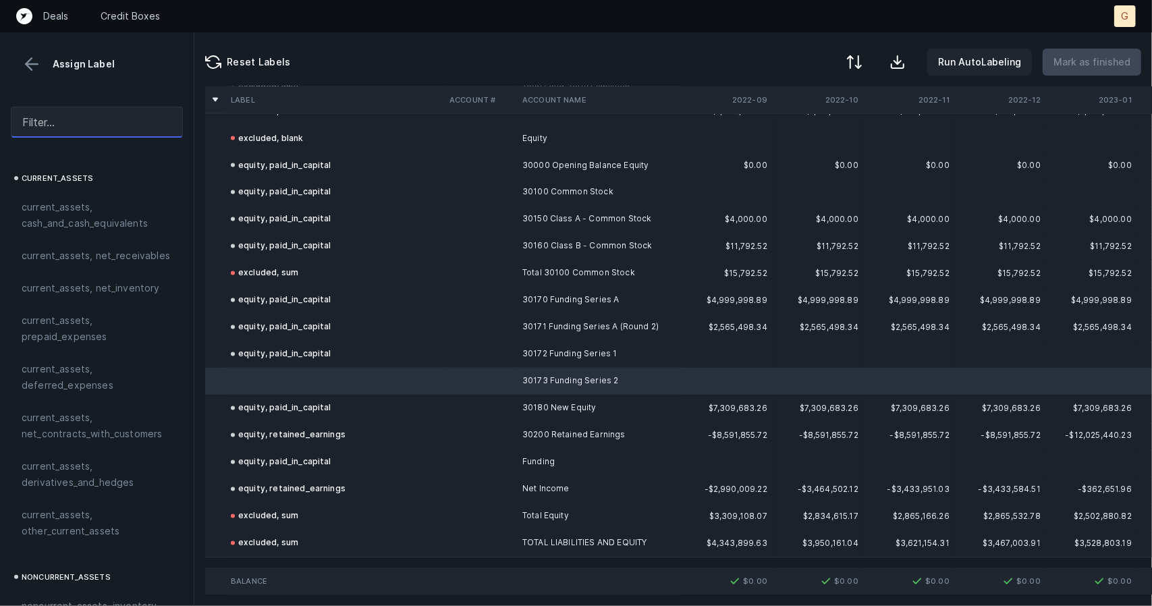
click at [104, 121] on input "text" at bounding box center [97, 122] width 172 height 31
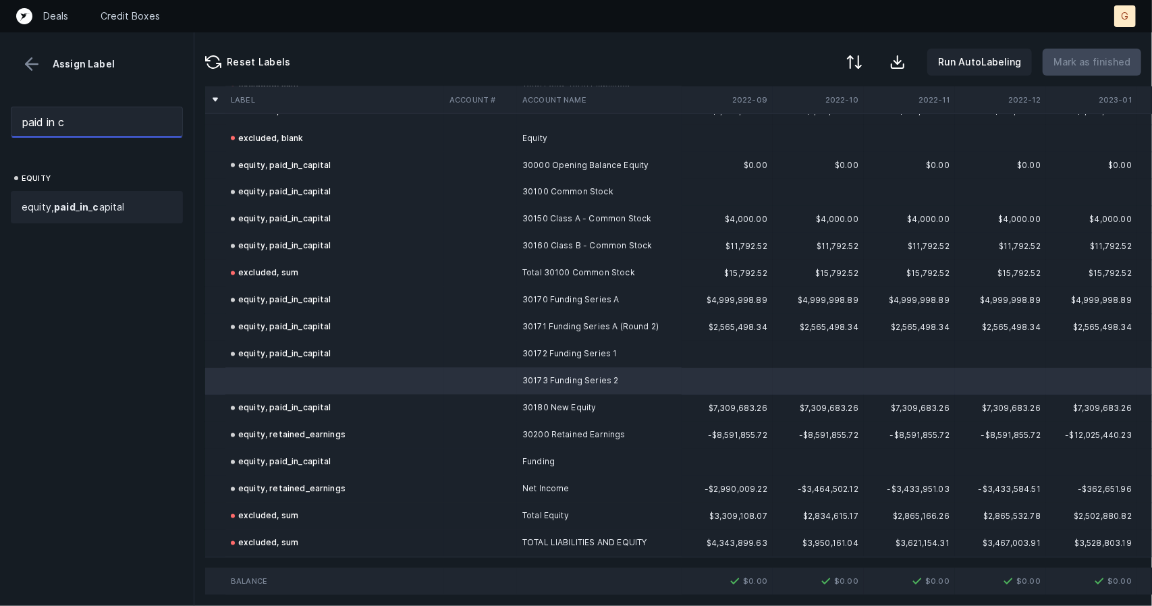
type input "paid in c"
click at [98, 217] on div "equity, paid _ in _ c apital" at bounding box center [97, 207] width 172 height 32
click at [1110, 61] on p "Mark as finished" at bounding box center [1091, 62] width 77 height 16
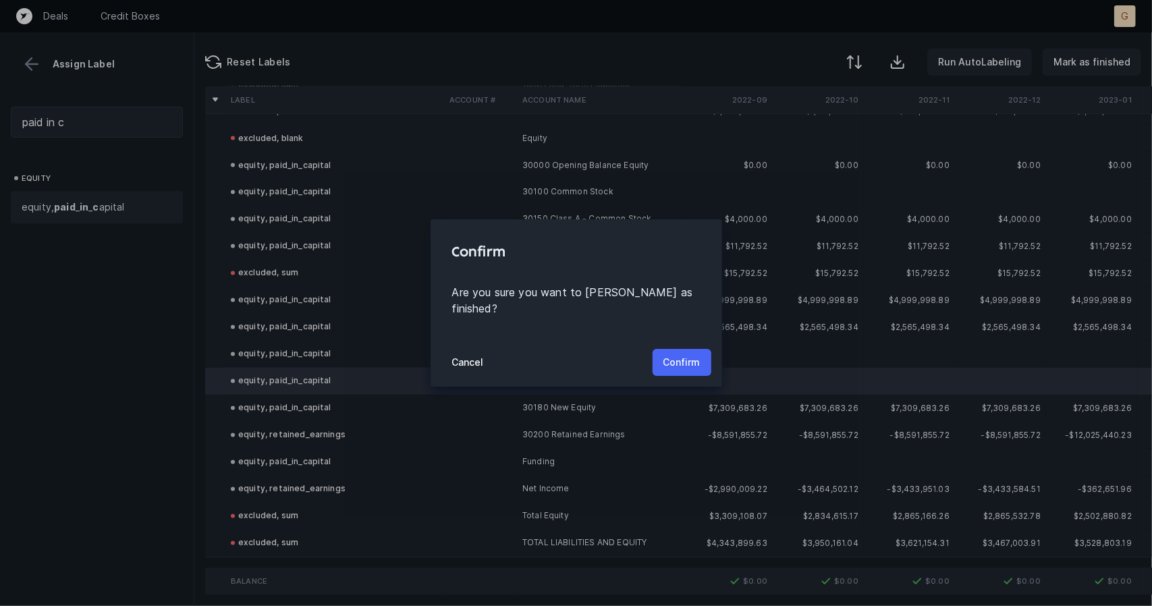
click at [696, 358] on p "Confirm" at bounding box center [681, 362] width 37 height 16
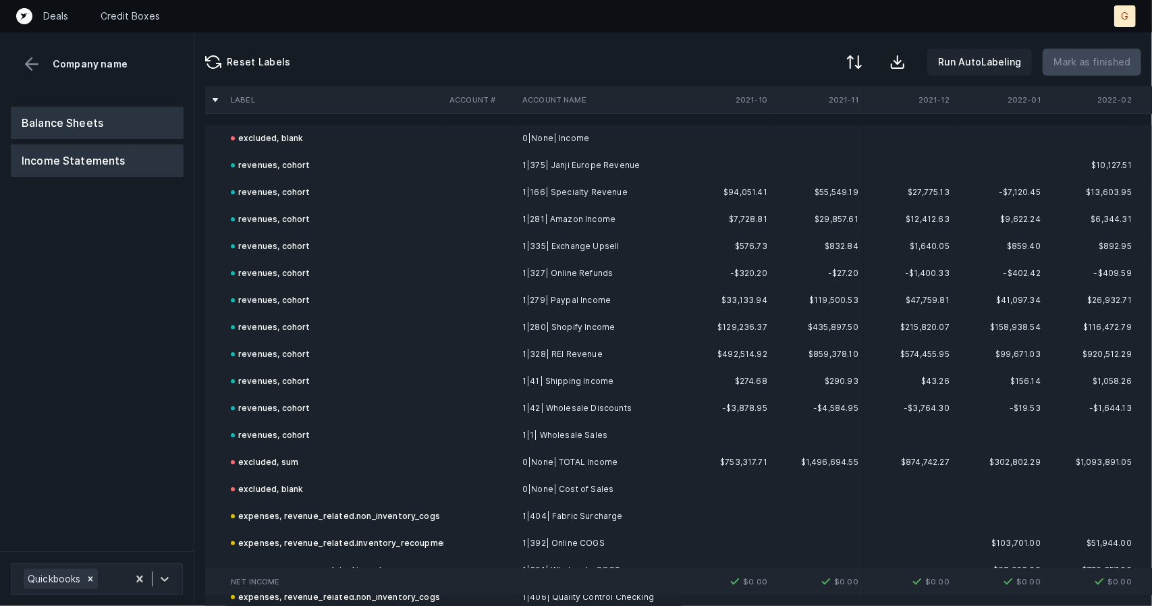
click at [65, 123] on button "Balance Sheets" at bounding box center [97, 123] width 173 height 32
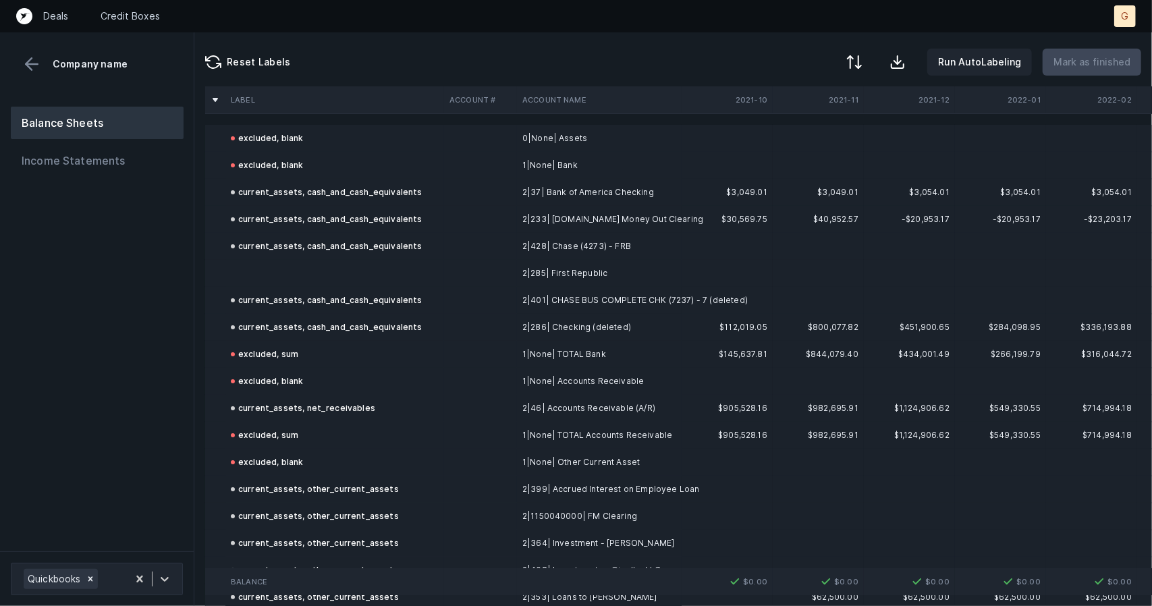
click at [366, 276] on td at bounding box center [334, 273] width 219 height 27
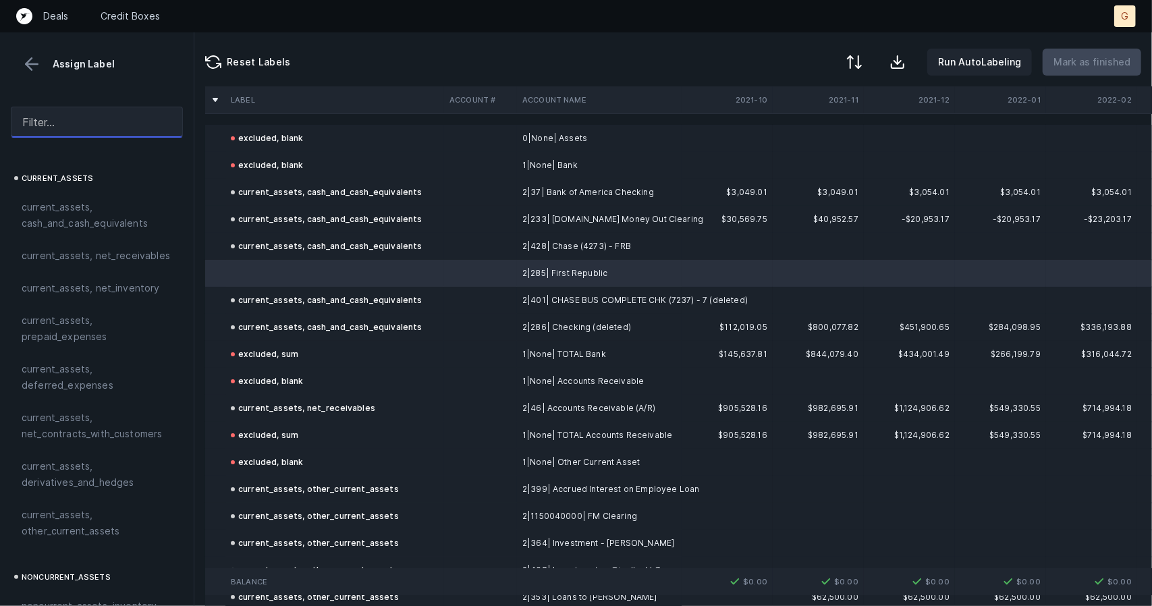
click at [71, 129] on input "text" at bounding box center [97, 122] width 172 height 31
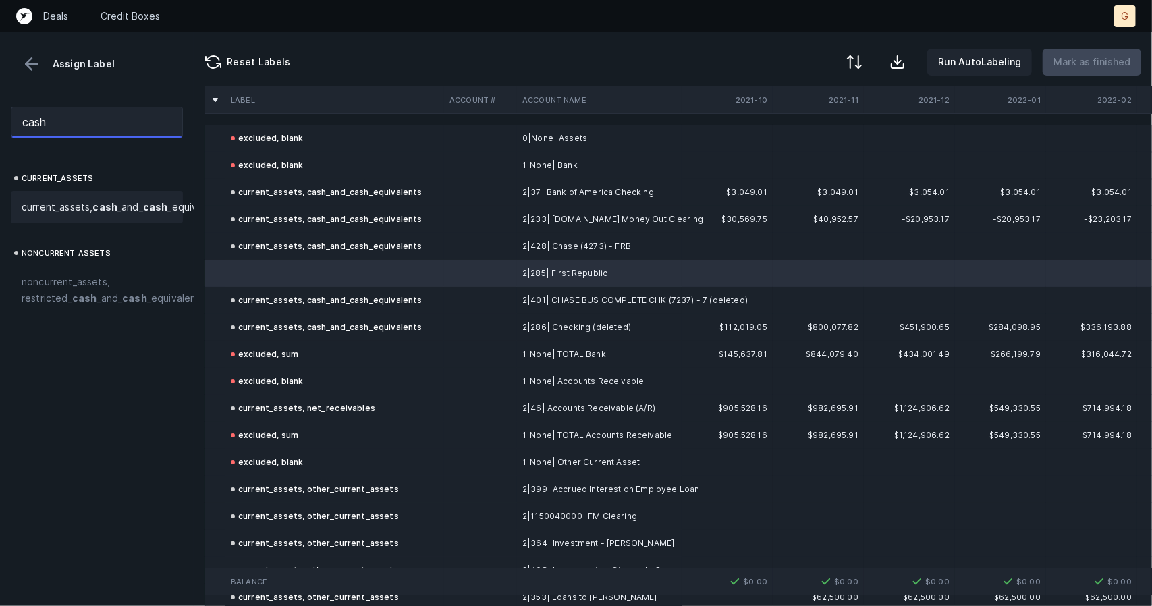
type input "cash"
click at [143, 213] on strong "cash" at bounding box center [155, 206] width 25 height 11
click at [1086, 68] on p "Mark as finished" at bounding box center [1091, 62] width 77 height 16
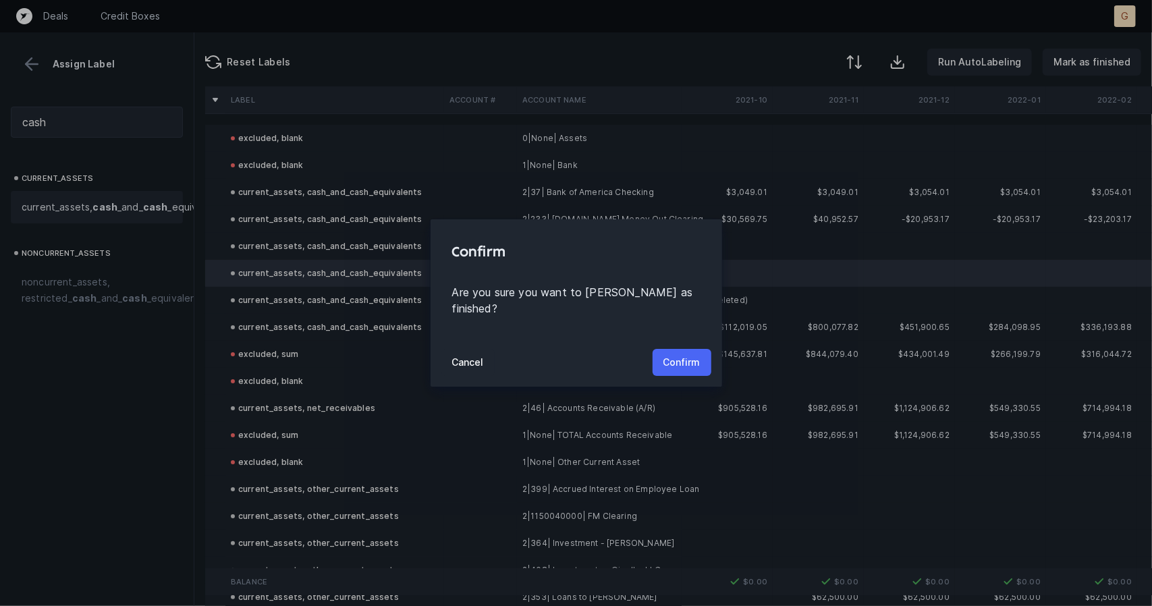
click at [704, 352] on button "Confirm" at bounding box center [682, 362] width 59 height 27
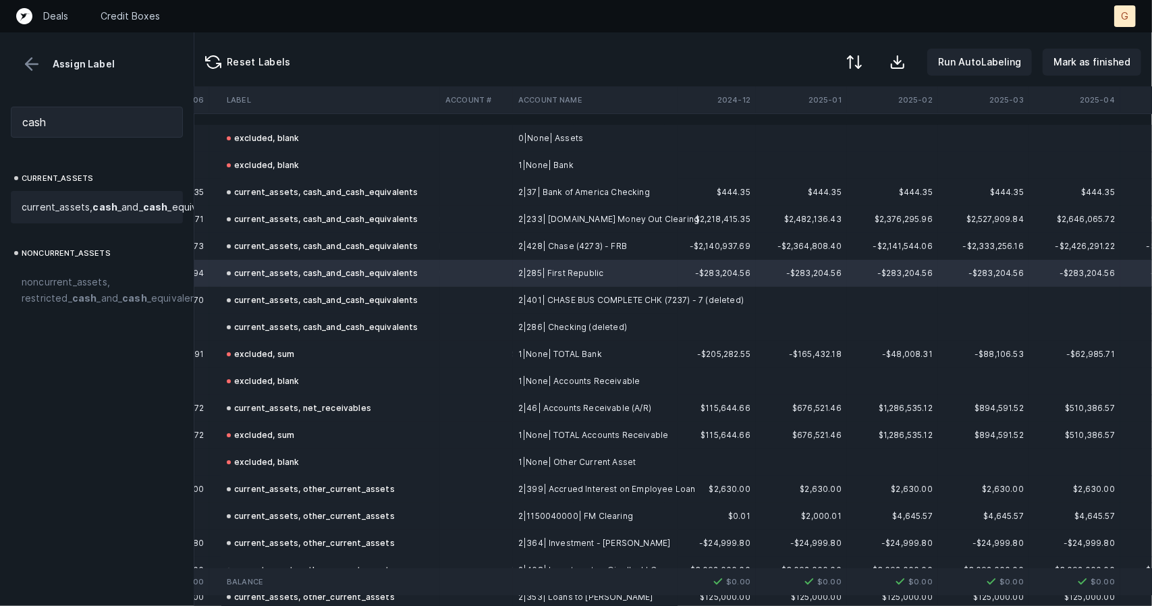
scroll to position [0, 3913]
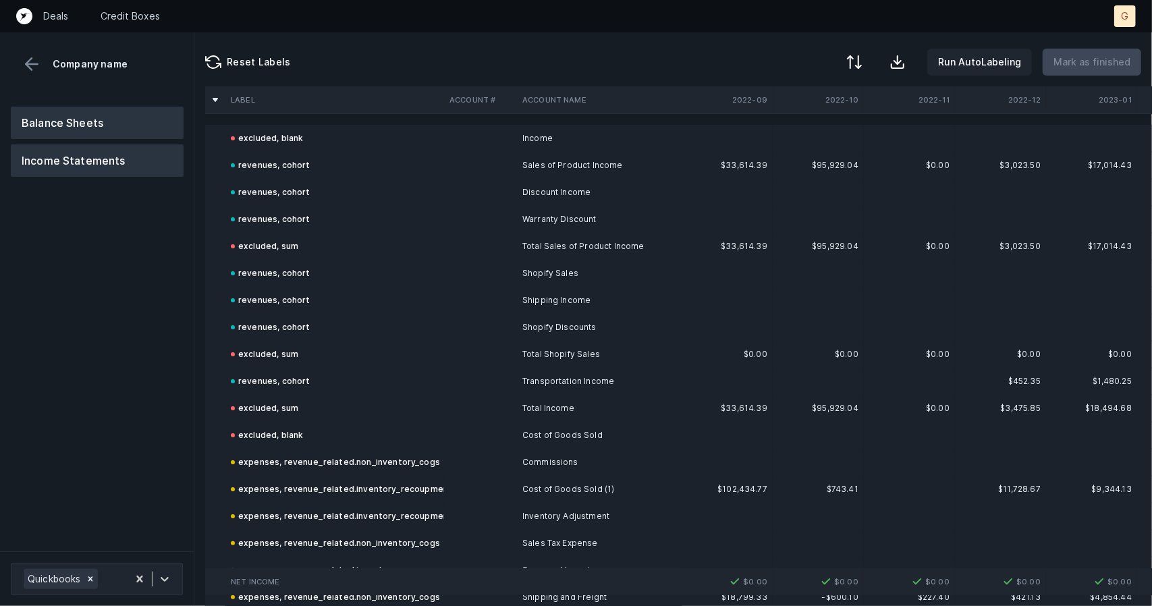
click at [95, 130] on button "Balance Sheets" at bounding box center [97, 123] width 173 height 32
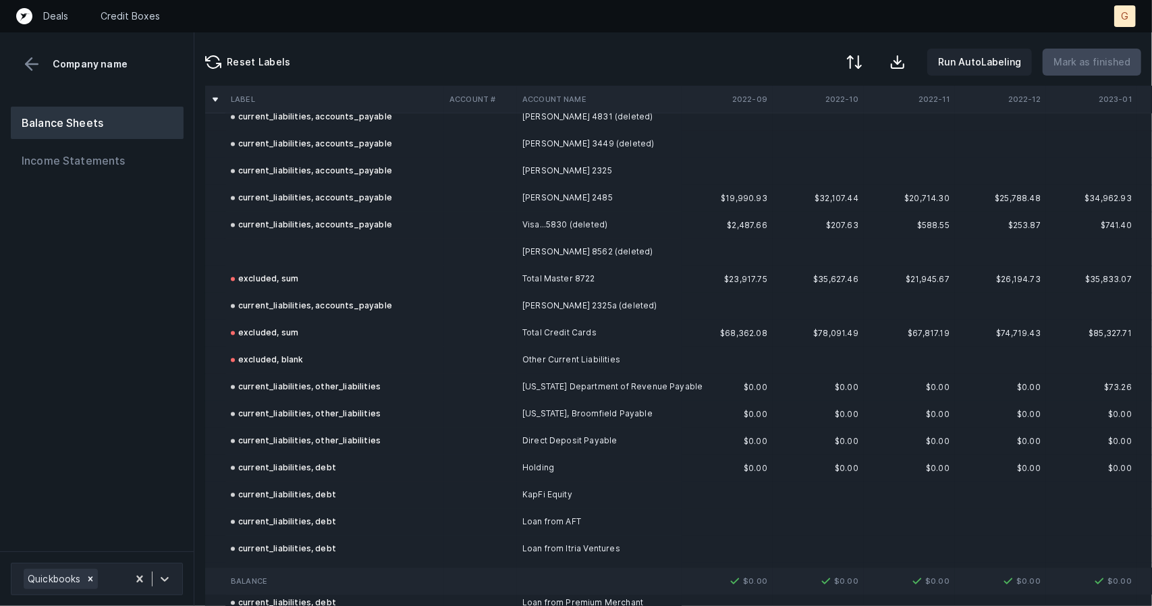
scroll to position [1750, 0]
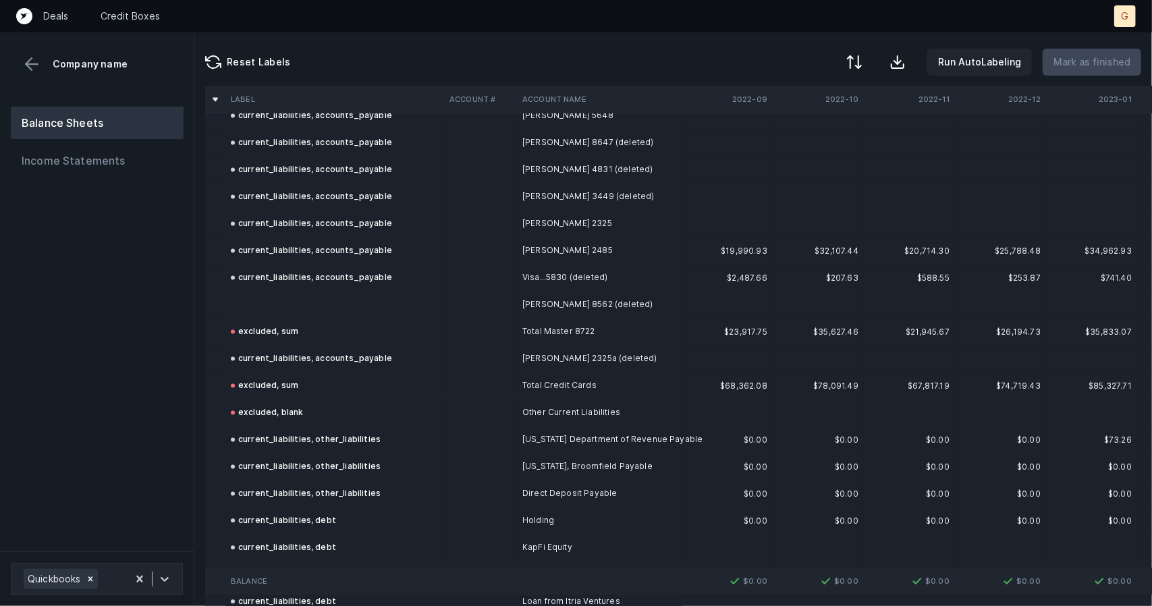
click at [263, 294] on td at bounding box center [334, 305] width 219 height 27
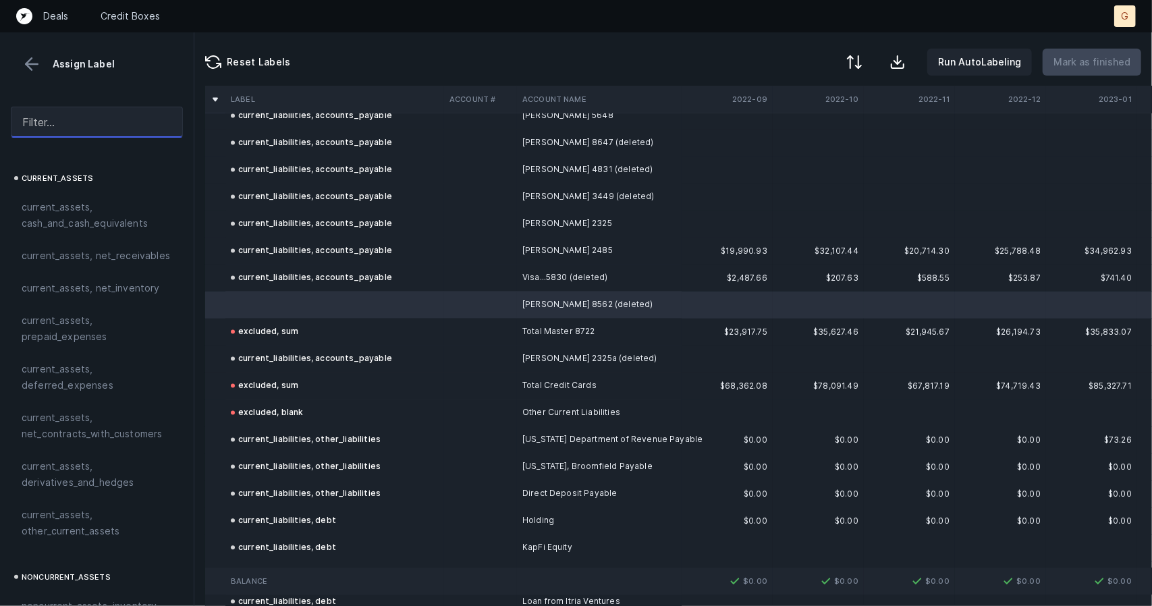
click at [88, 128] on input "text" at bounding box center [97, 122] width 172 height 31
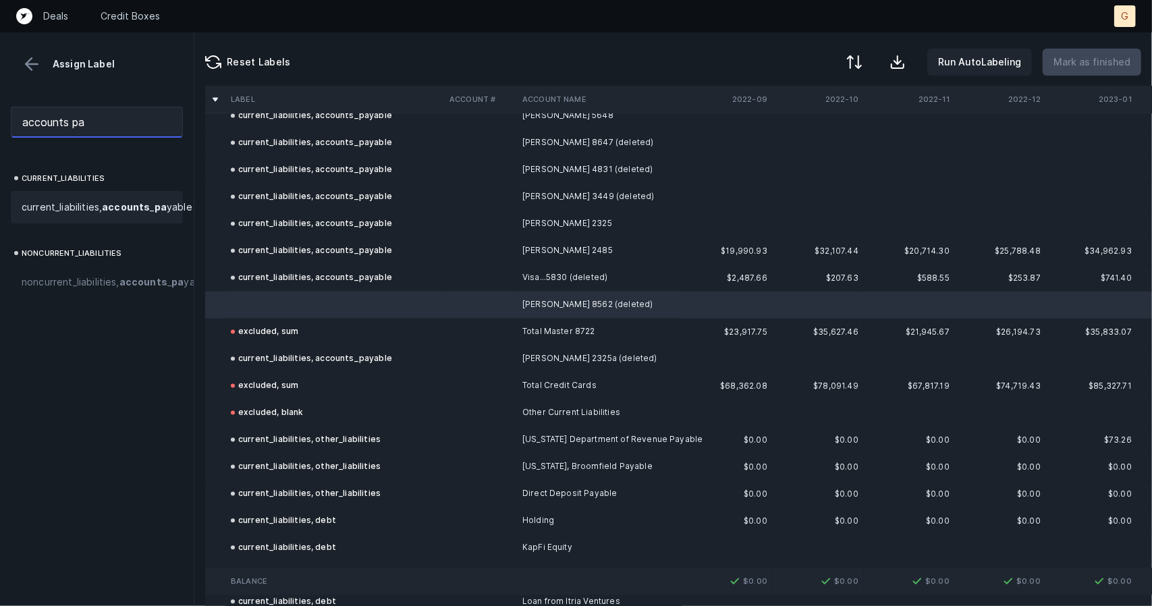
type input "accounts pa"
click at [82, 200] on span "current_liabilities, accounts _ pa yable" at bounding box center [107, 207] width 171 height 16
click at [1068, 65] on p "Mark as finished" at bounding box center [1091, 62] width 77 height 16
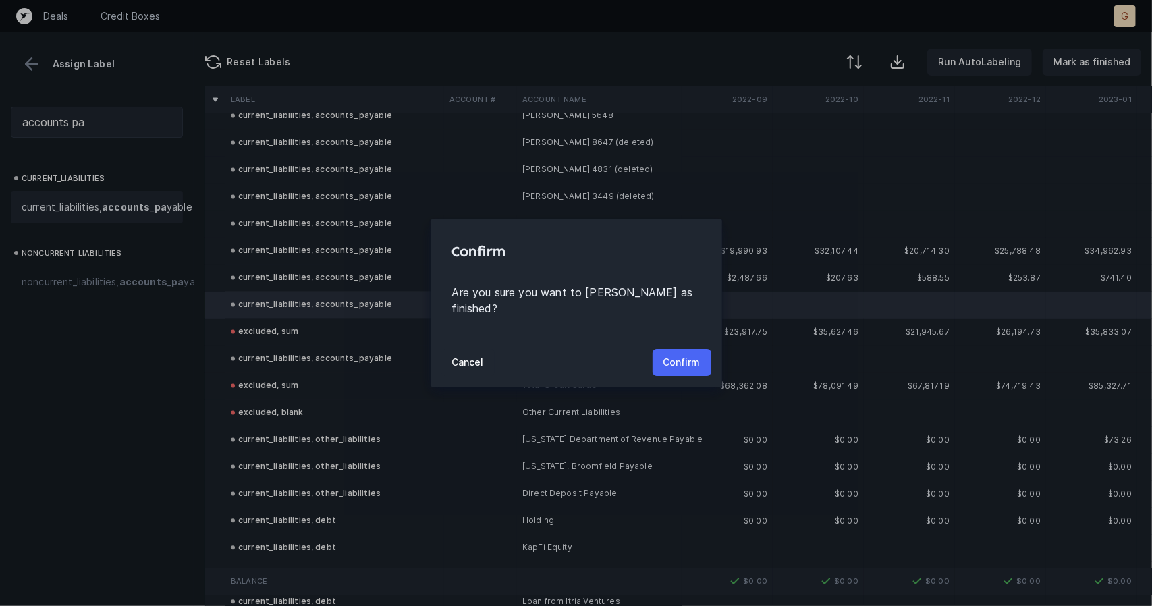
click at [688, 358] on p "Confirm" at bounding box center [681, 362] width 37 height 16
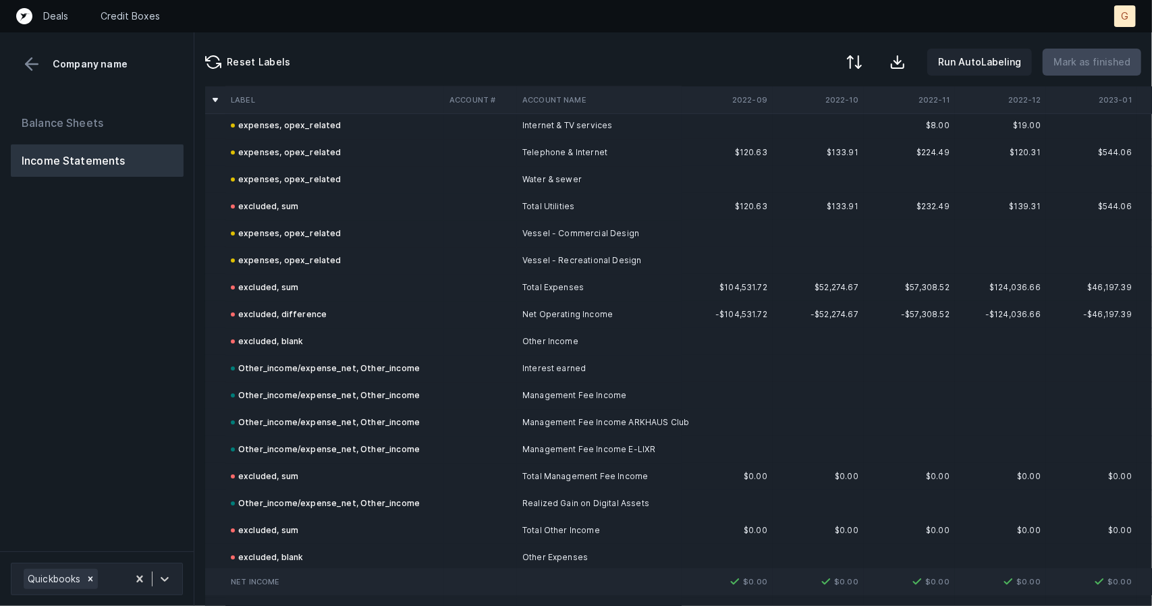
scroll to position [3222, 0]
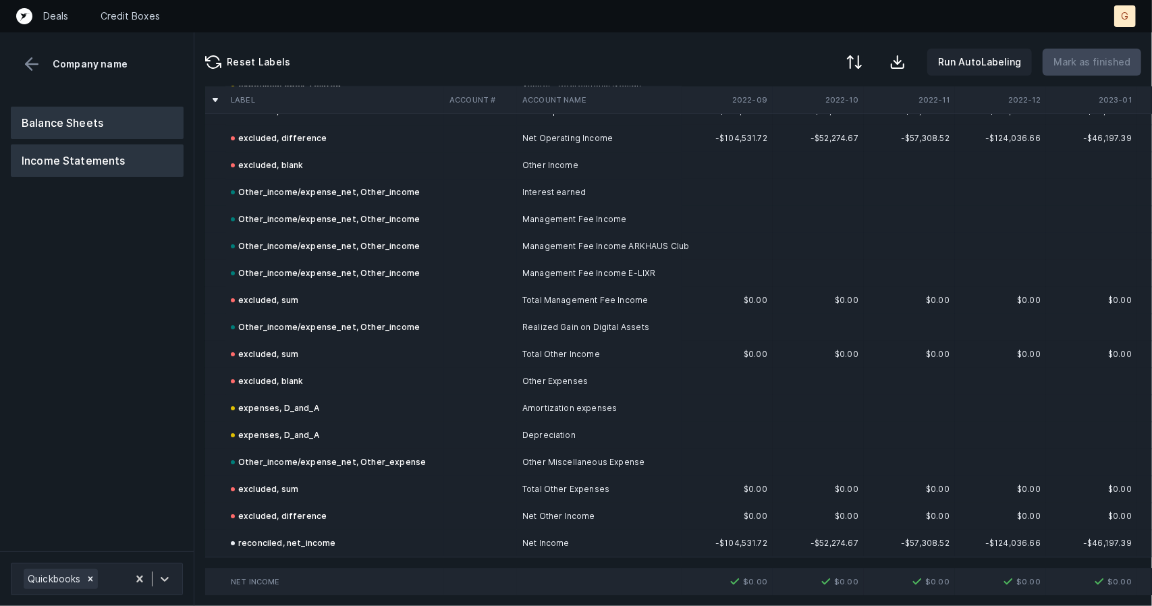
click at [111, 111] on button "Balance Sheets" at bounding box center [97, 123] width 173 height 32
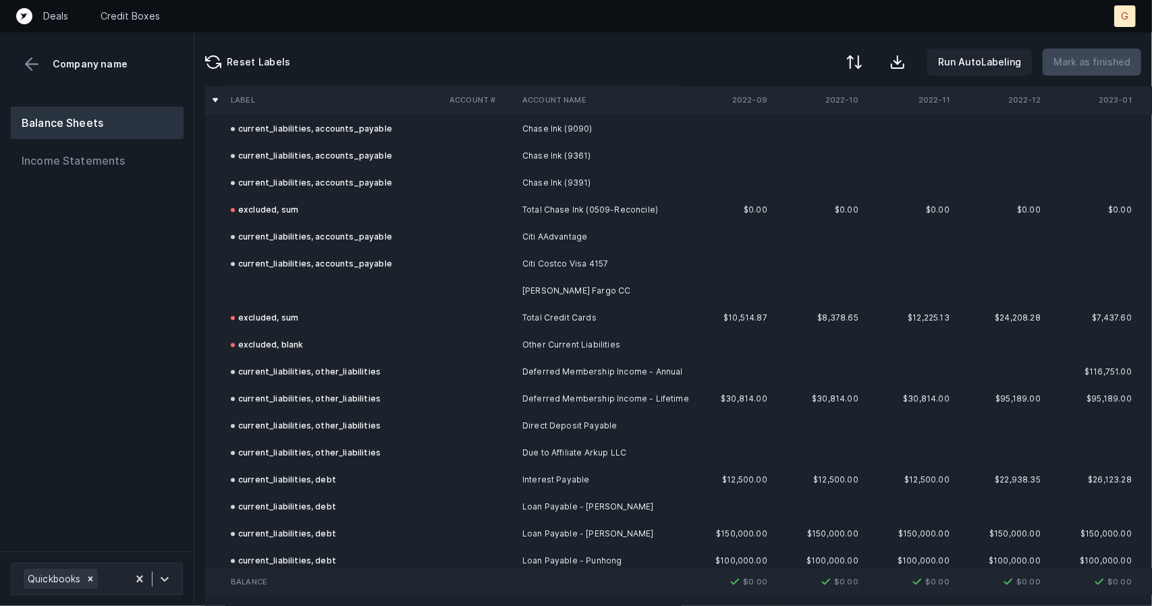
scroll to position [1992, 0]
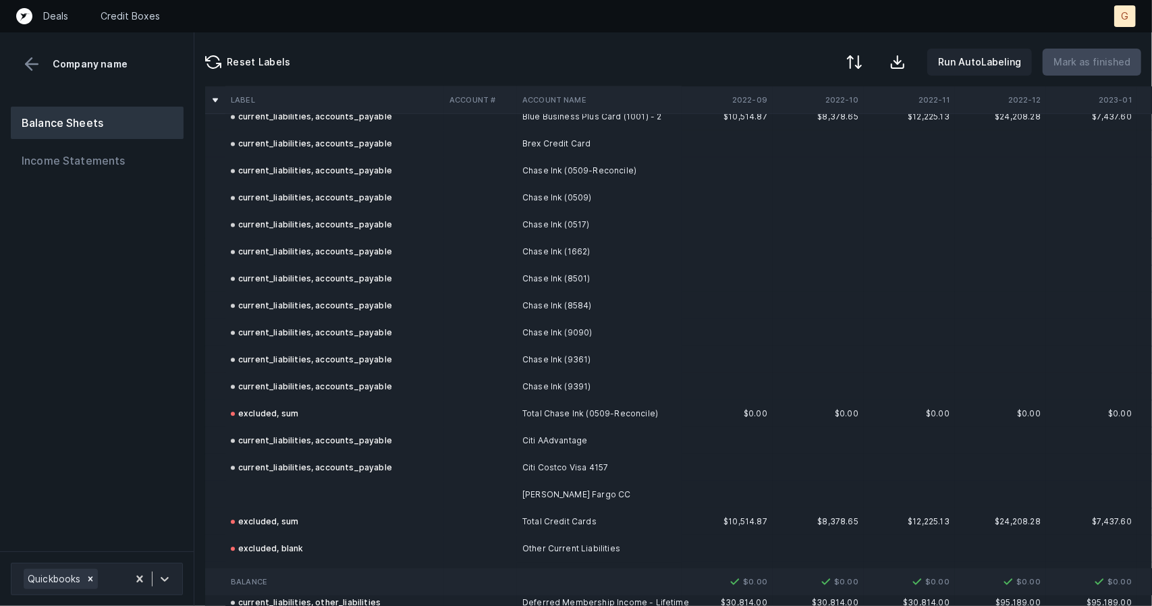
click at [277, 487] on td at bounding box center [334, 494] width 219 height 27
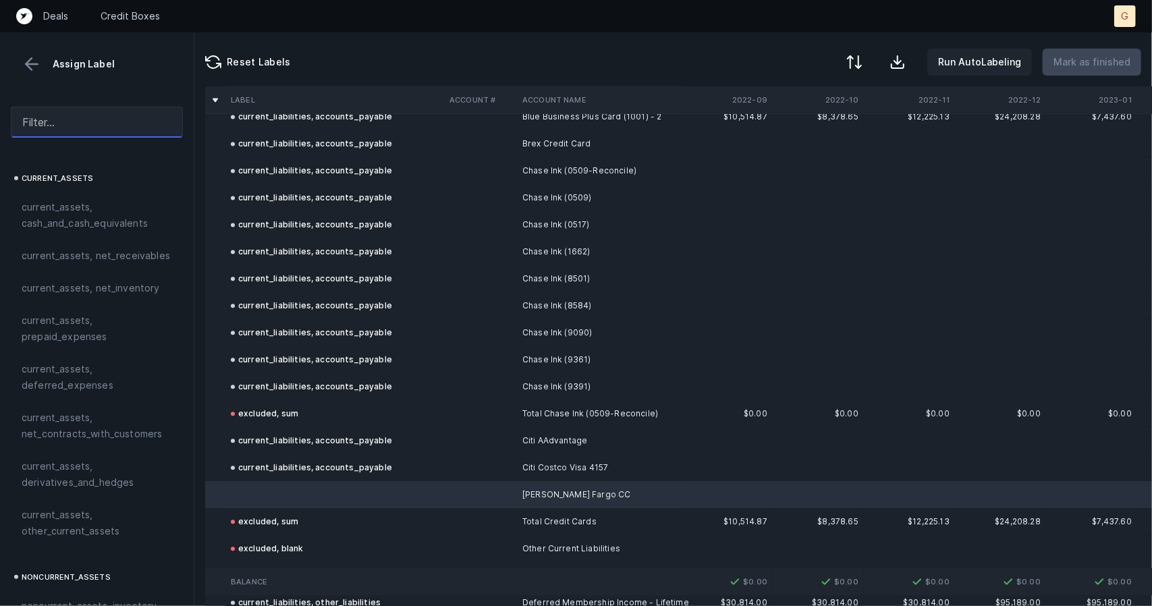
click at [105, 122] on input "text" at bounding box center [97, 122] width 172 height 31
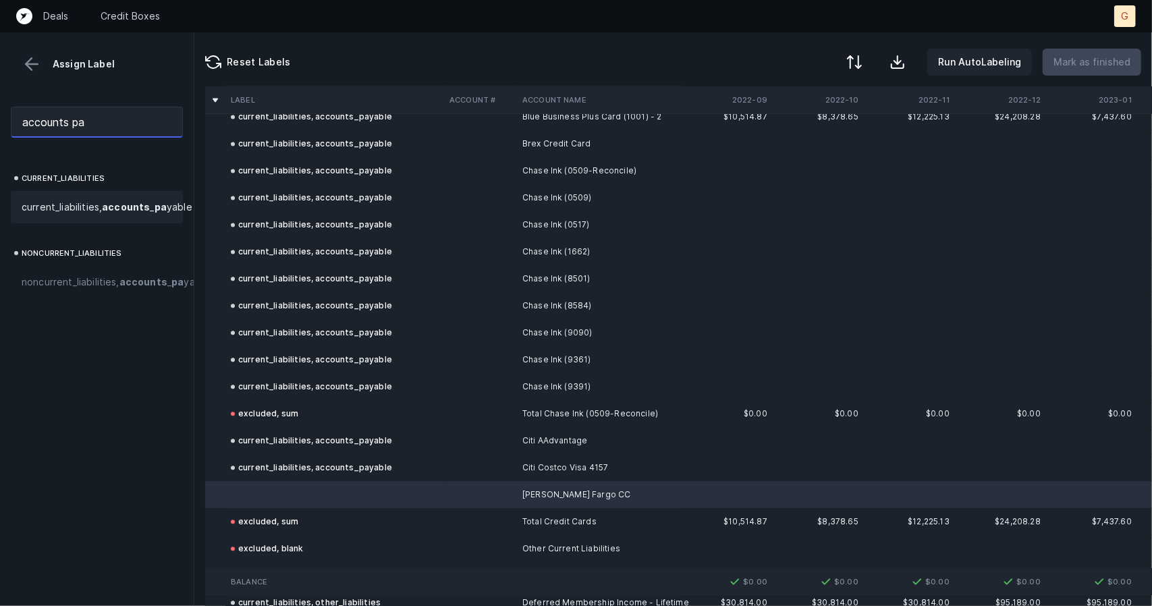
type input "accounts pa"
click at [62, 211] on span "current_liabilities, accounts _ pa yable" at bounding box center [107, 207] width 171 height 16
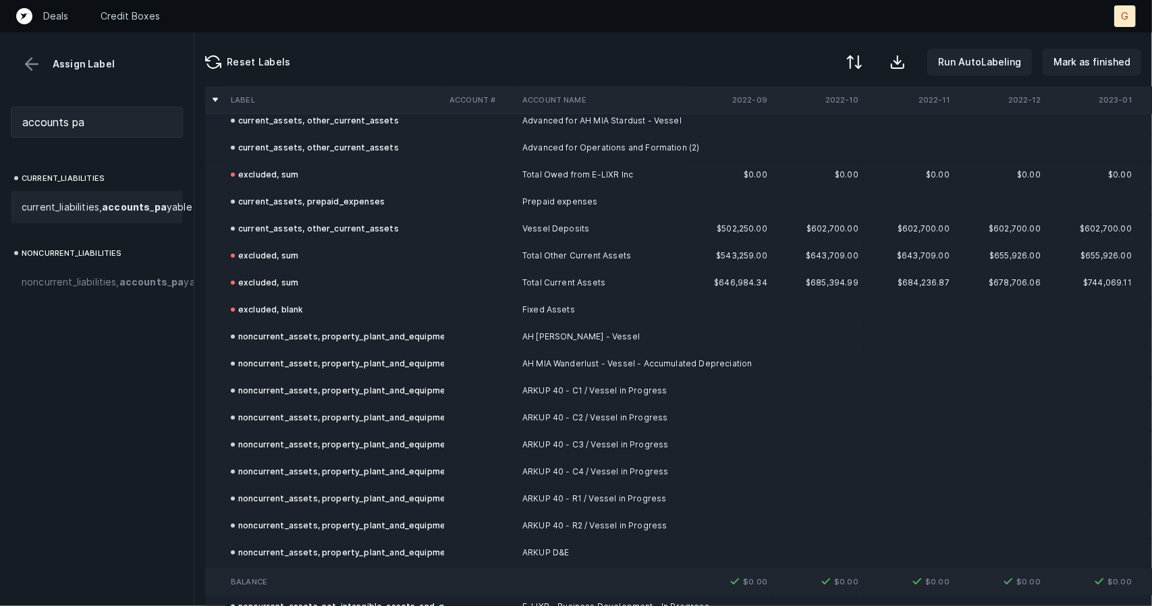
scroll to position [844, 0]
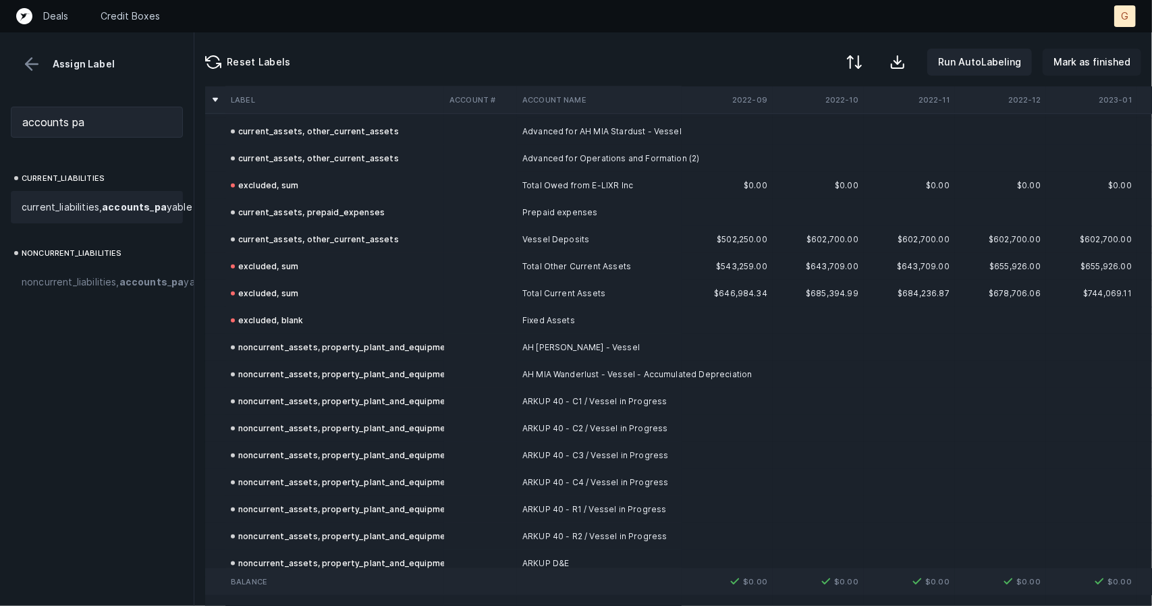
click at [1096, 62] on p "Mark as finished" at bounding box center [1091, 62] width 77 height 16
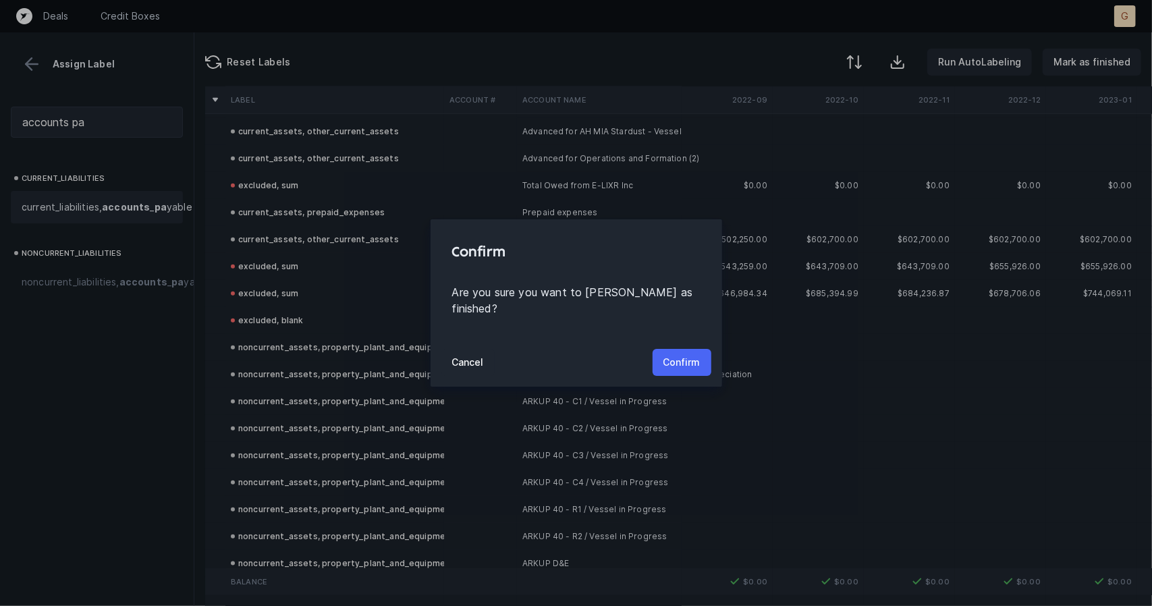
click at [695, 349] on button "Confirm" at bounding box center [682, 362] width 59 height 27
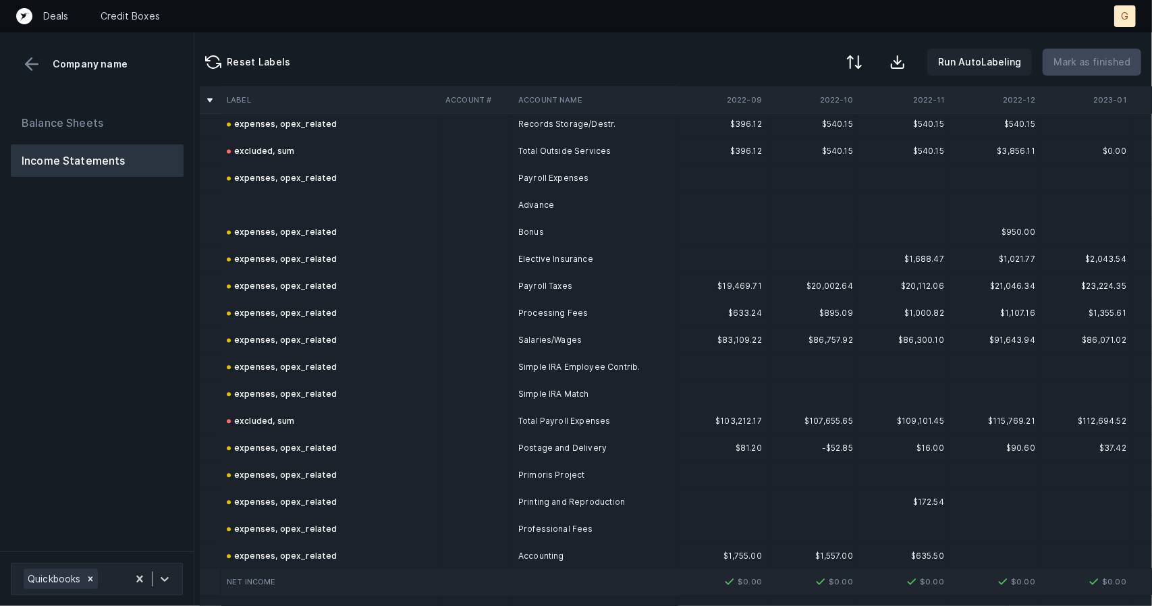
scroll to position [1872, 5]
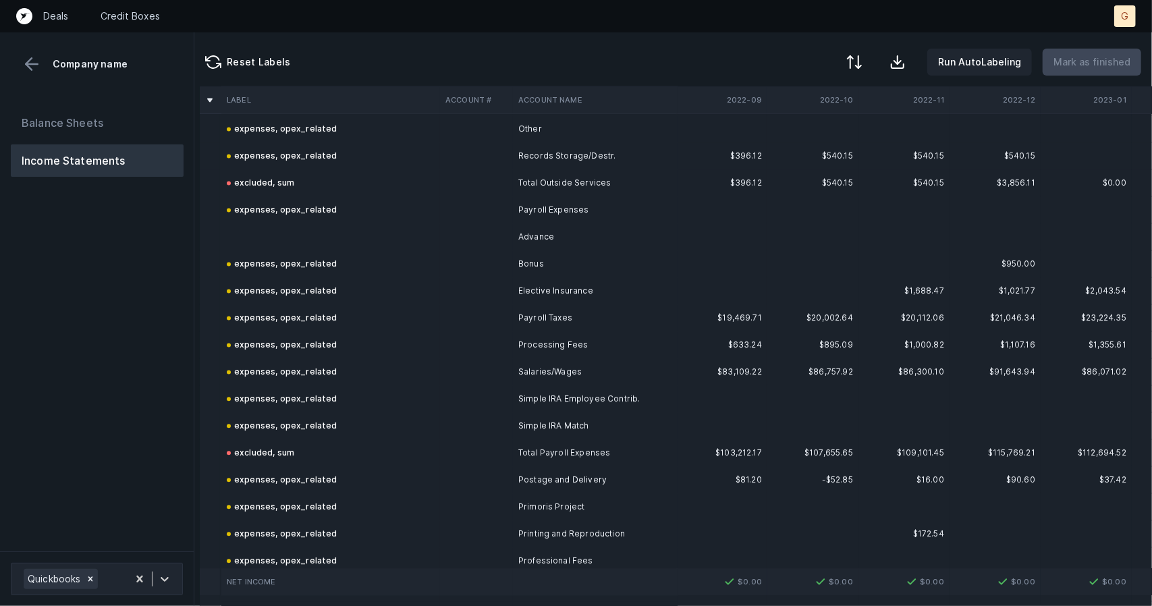
click at [275, 232] on td at bounding box center [330, 236] width 219 height 27
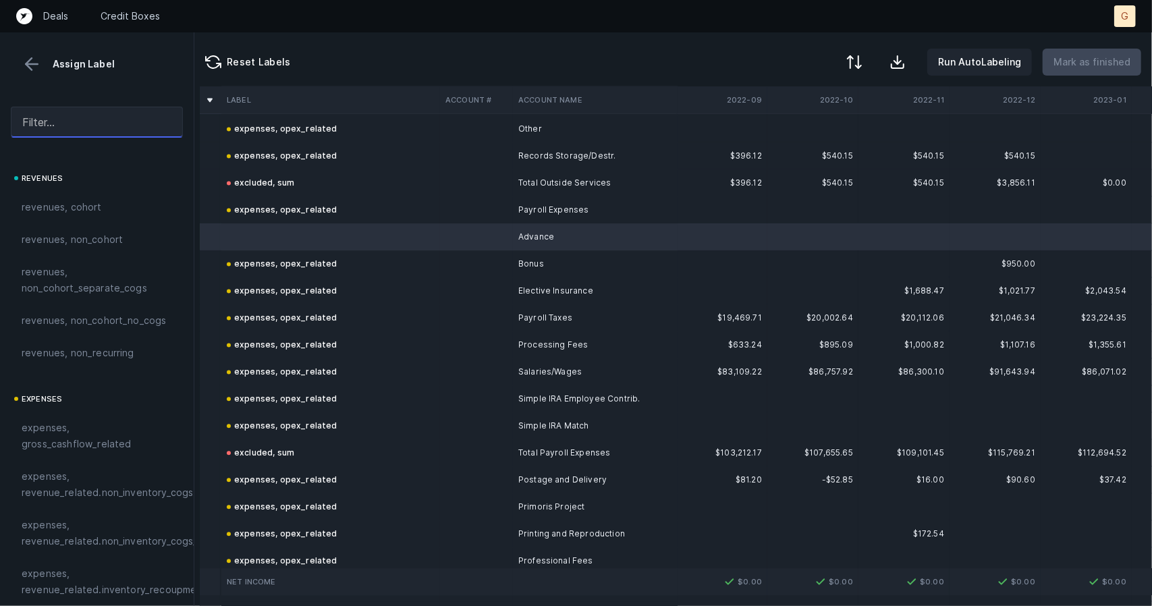
click at [52, 117] on input "text" at bounding box center [97, 122] width 172 height 31
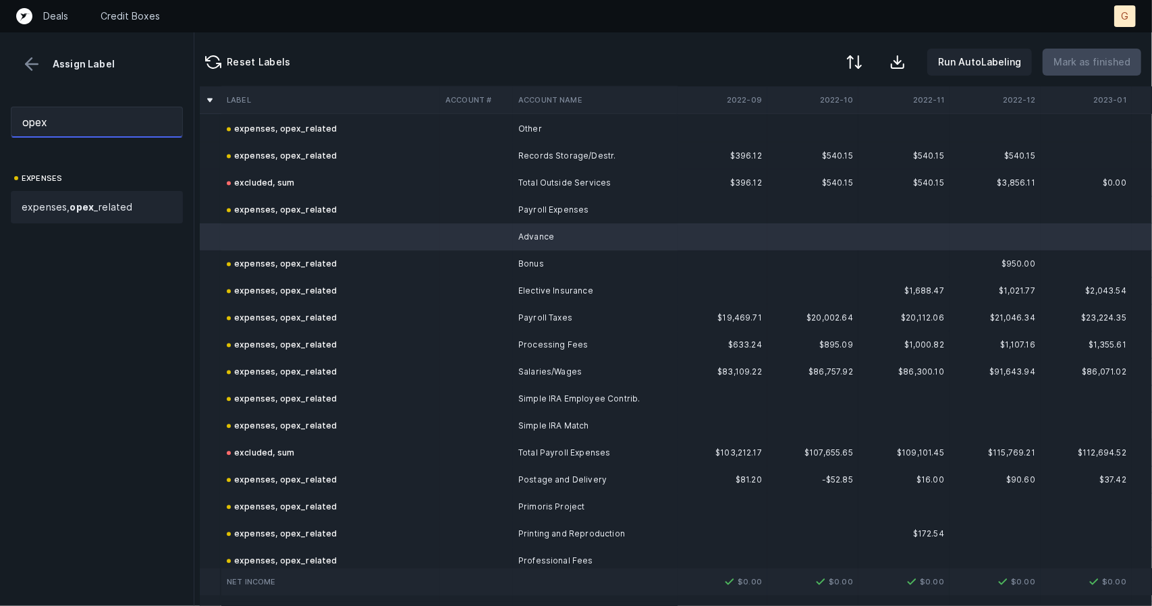
type input "opex"
click at [69, 208] on span "expenses, opex _related" at bounding box center [77, 207] width 111 height 16
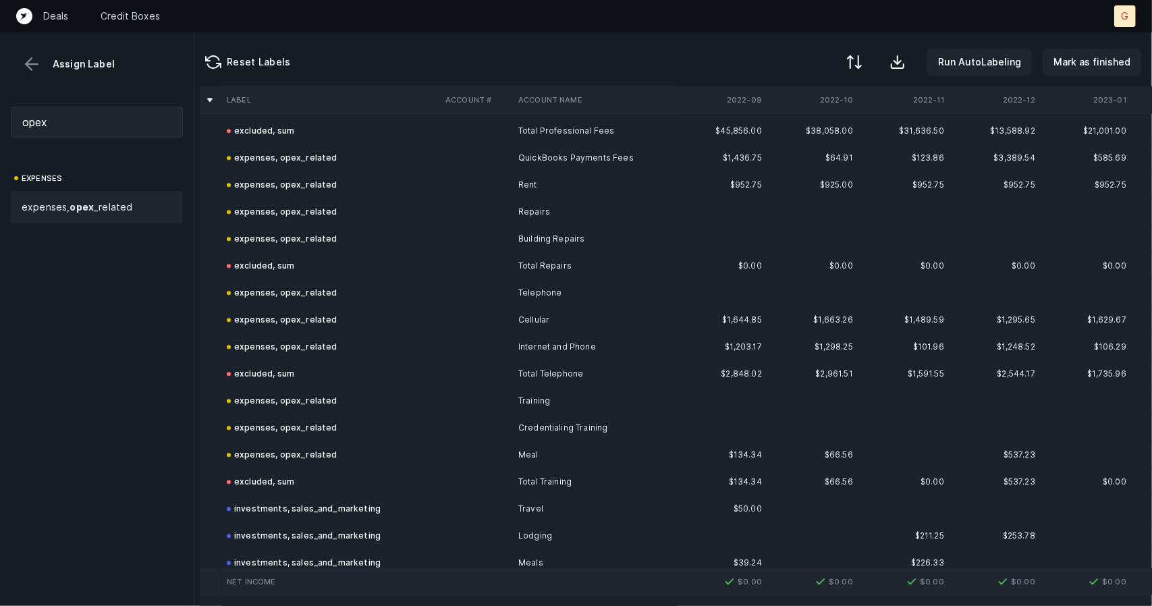
scroll to position [2932, 5]
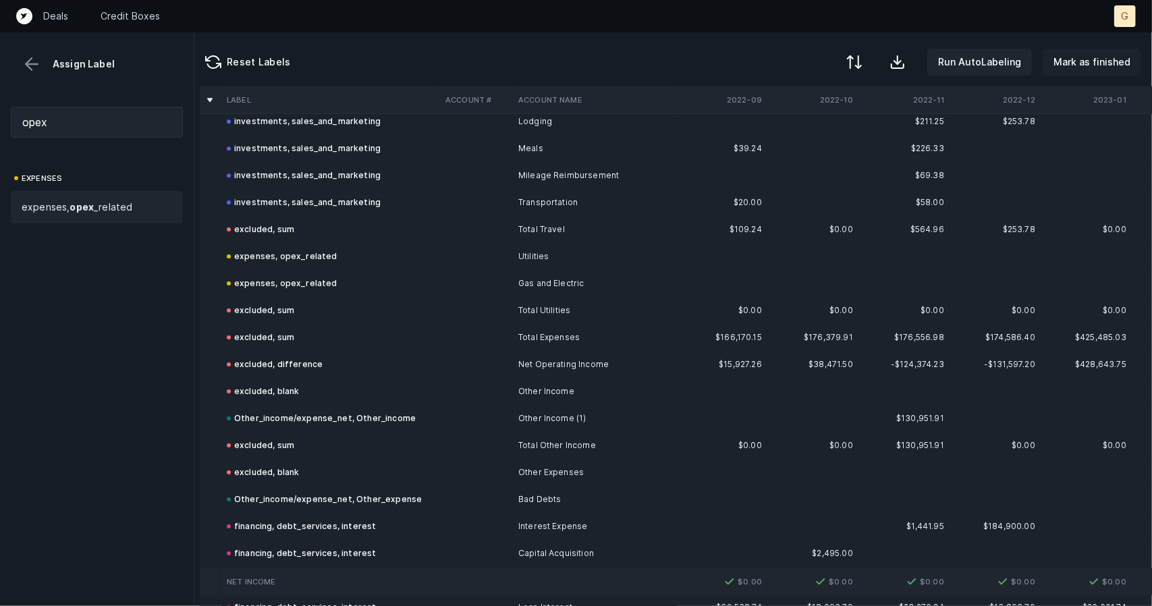
click at [1101, 55] on p "Mark as finished" at bounding box center [1091, 62] width 77 height 16
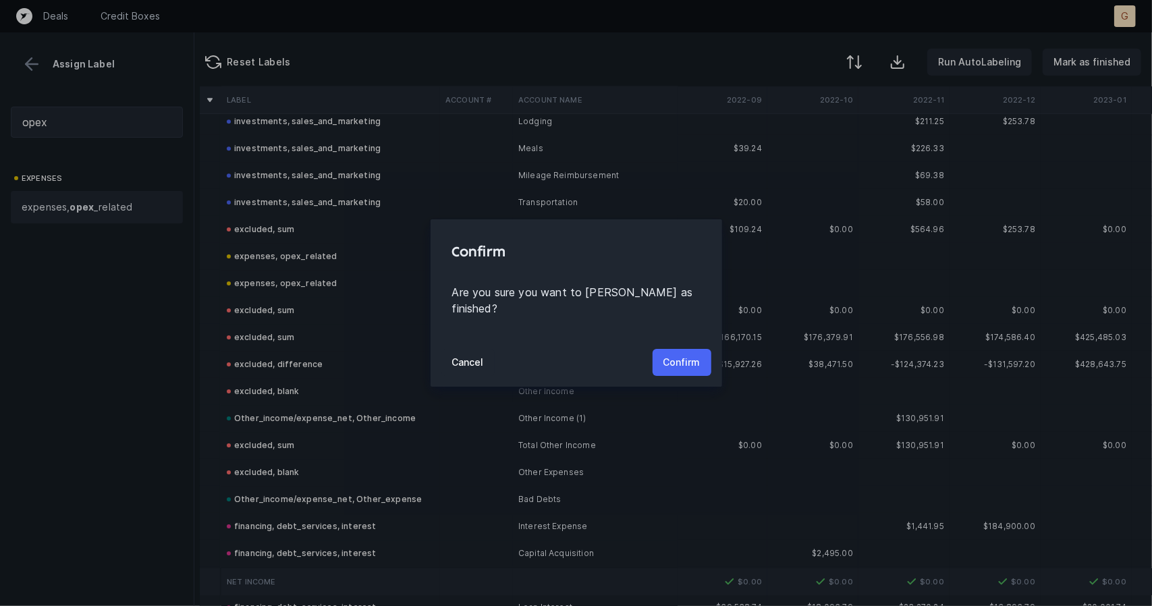
click at [706, 354] on button "Confirm" at bounding box center [682, 362] width 59 height 27
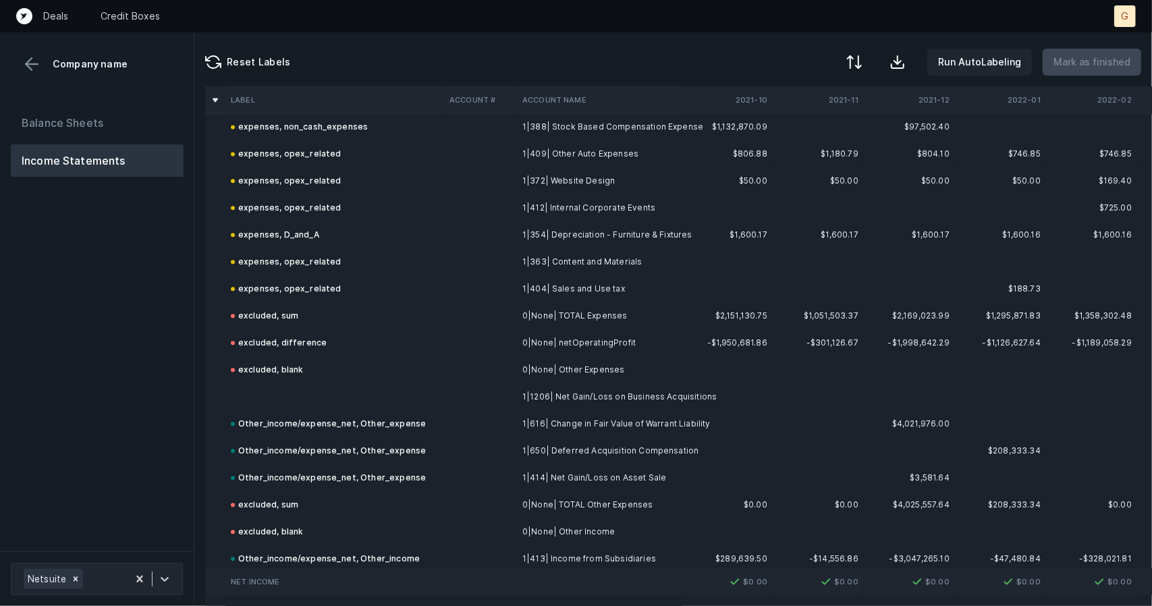
scroll to position [2196, 0]
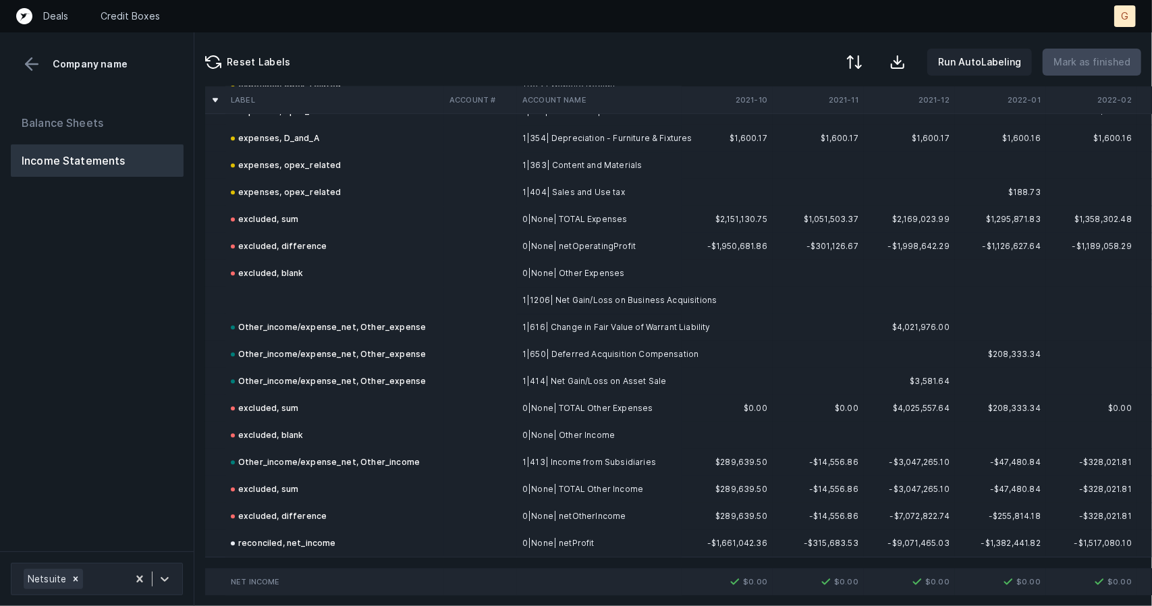
click at [288, 301] on td at bounding box center [334, 300] width 219 height 27
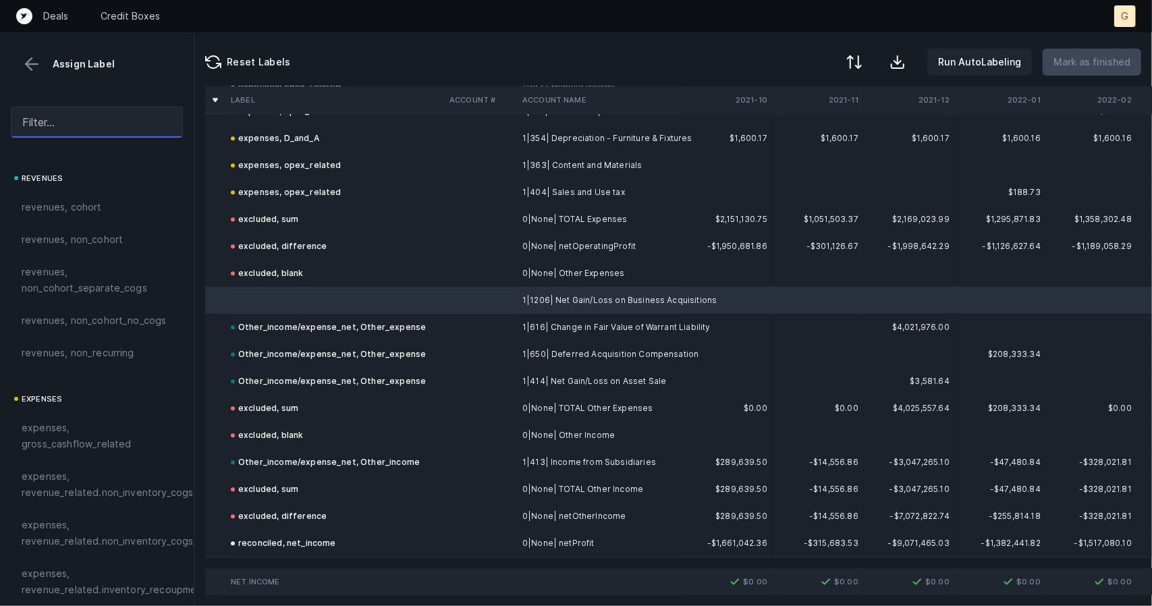
click at [55, 128] on input "text" at bounding box center [97, 122] width 172 height 31
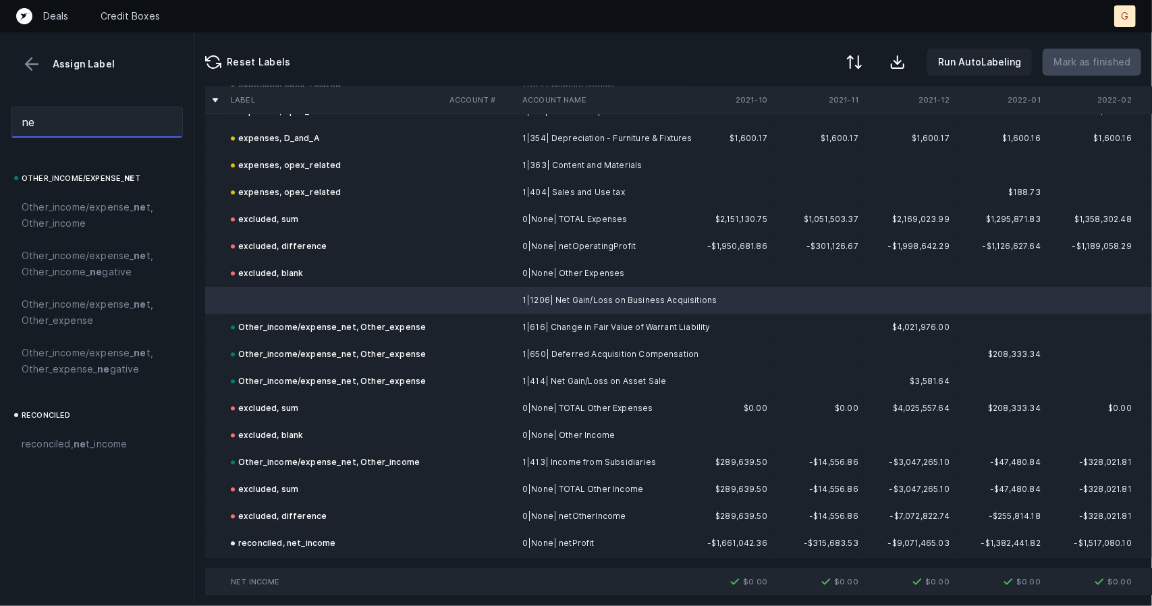
type input "n"
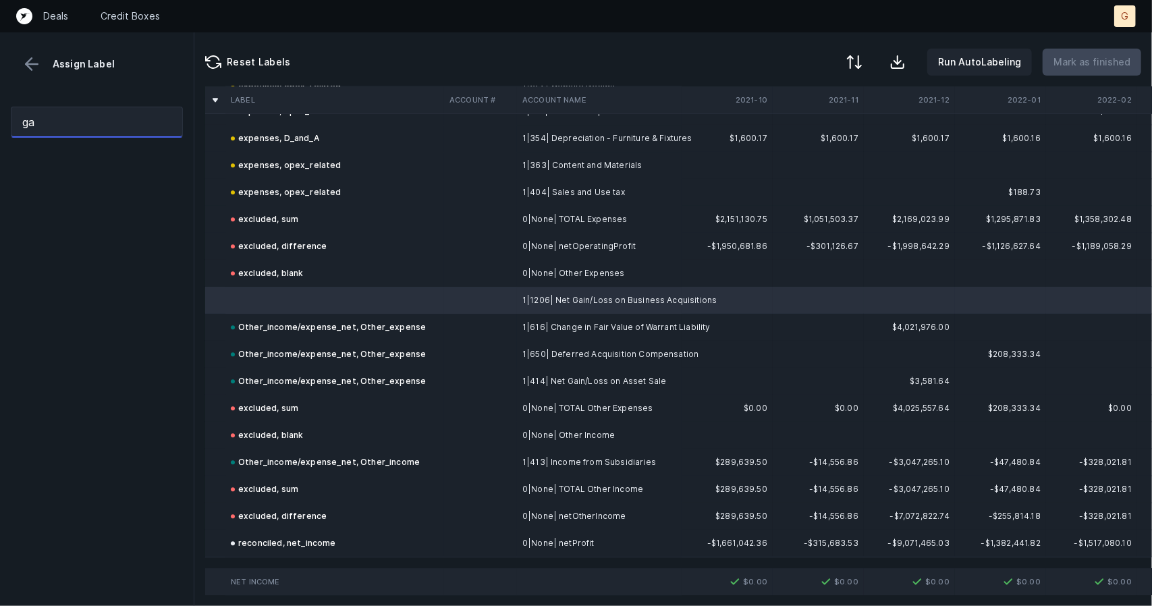
type input "g"
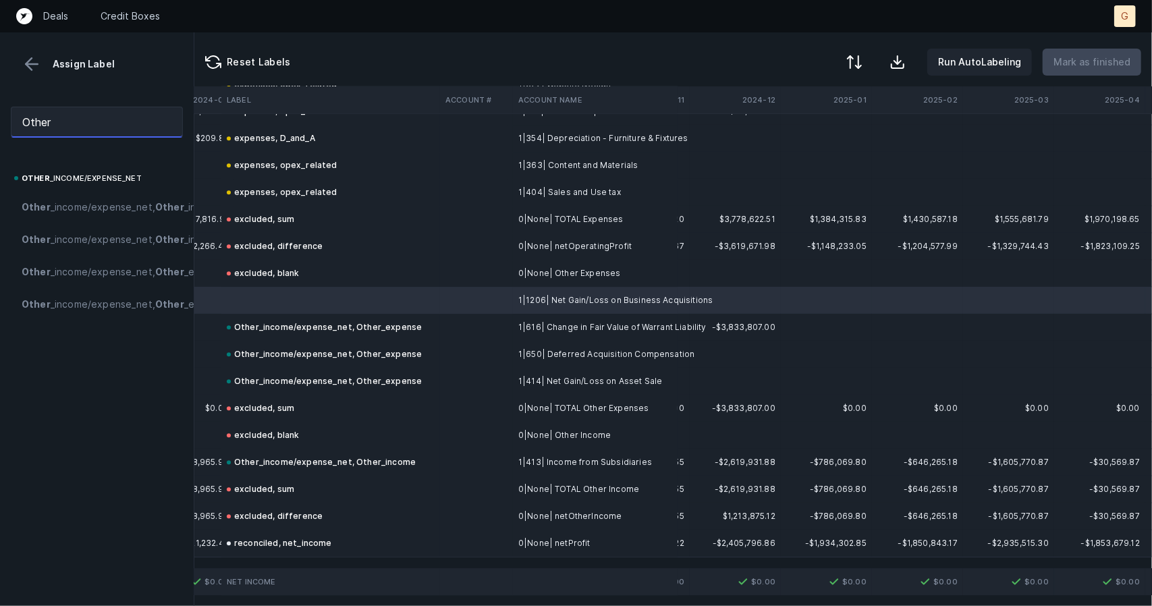
scroll to position [2196, 3913]
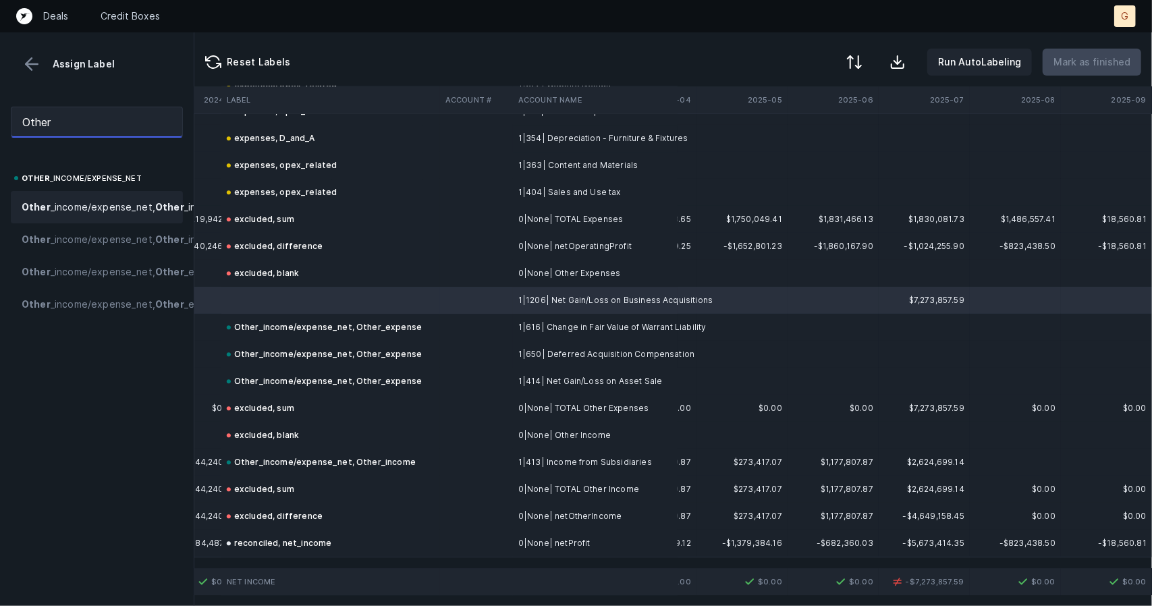
type input "Other"
click at [90, 200] on span "Other _income/expense_net, Other _income" at bounding box center [122, 207] width 200 height 16
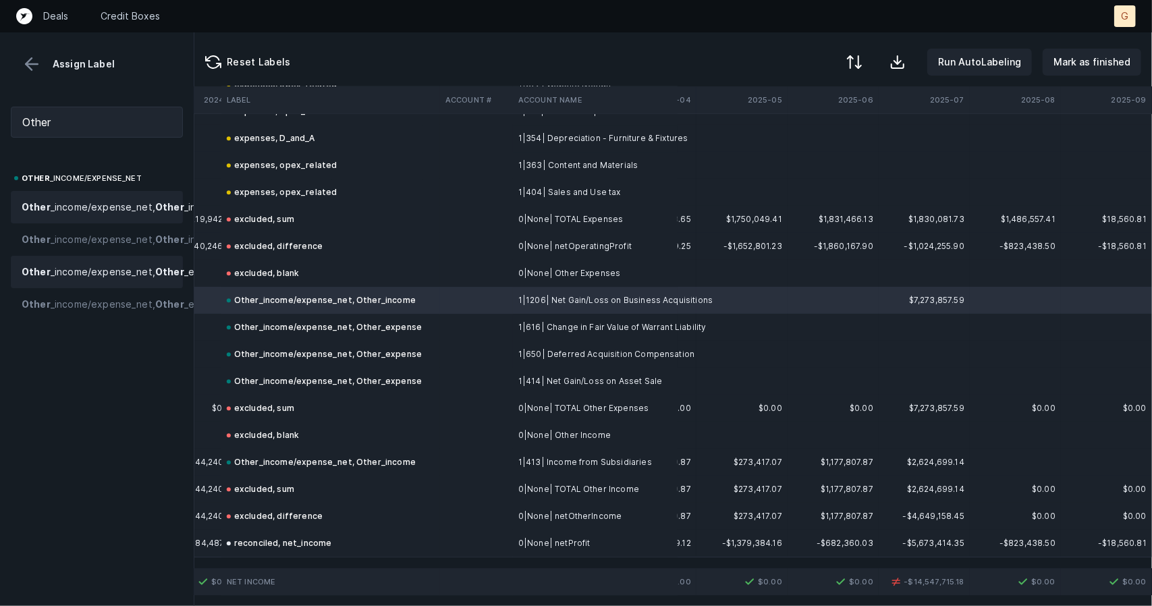
click at [98, 280] on span "Other _income/expense_net, Other _expense" at bounding box center [125, 272] width 207 height 16
click at [1083, 58] on p "Mark as finished" at bounding box center [1091, 62] width 77 height 16
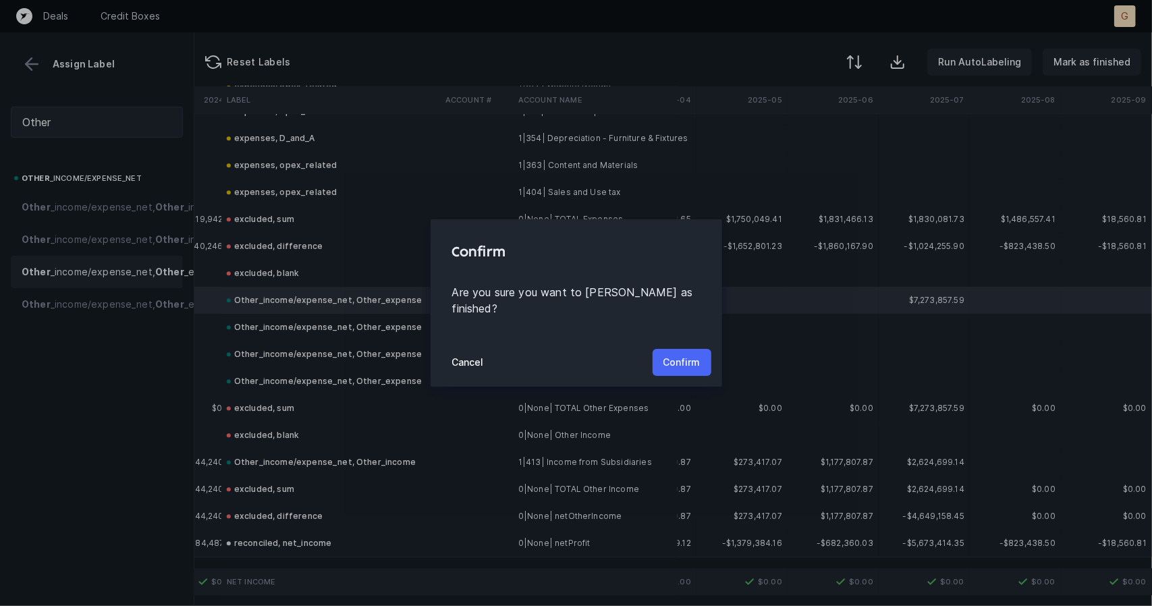
click at [674, 354] on p "Confirm" at bounding box center [681, 362] width 37 height 16
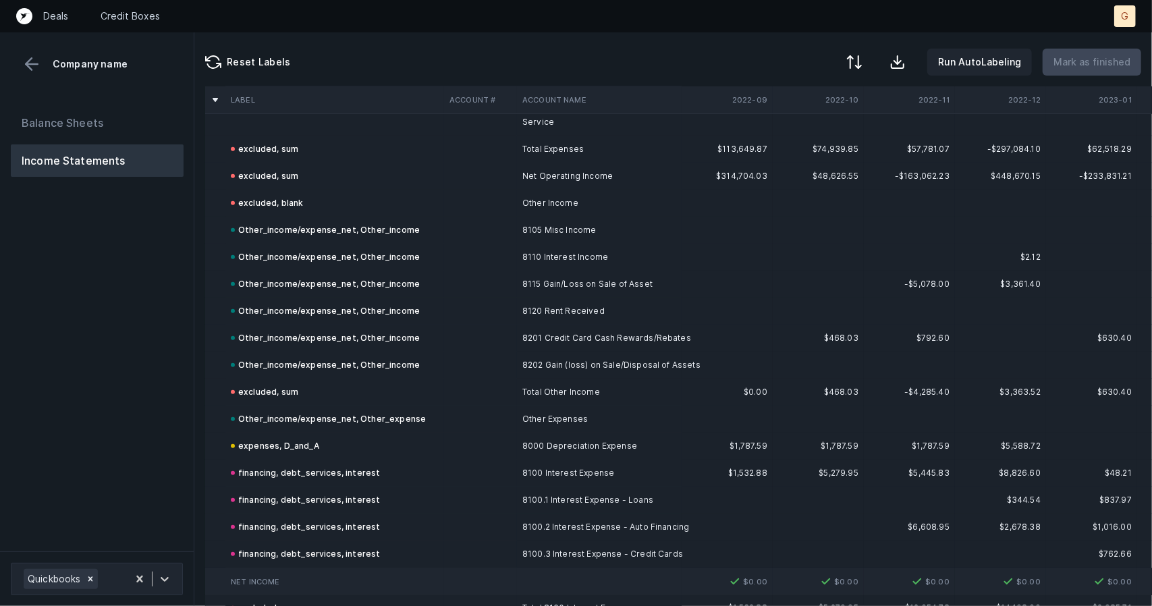
scroll to position [3804, 5]
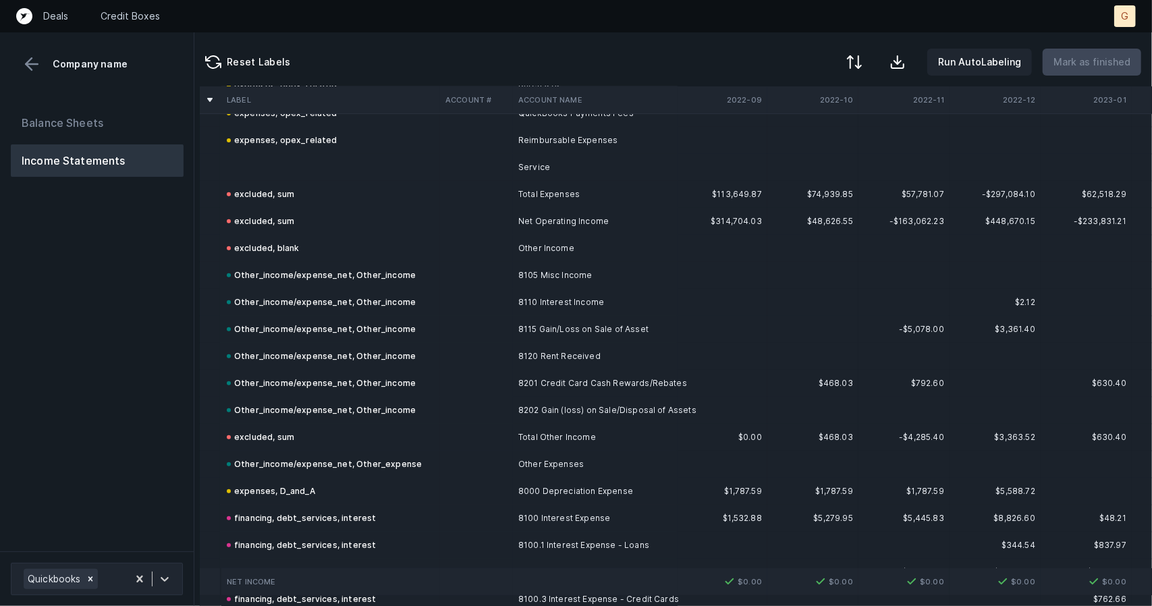
click at [273, 154] on td at bounding box center [330, 167] width 219 height 27
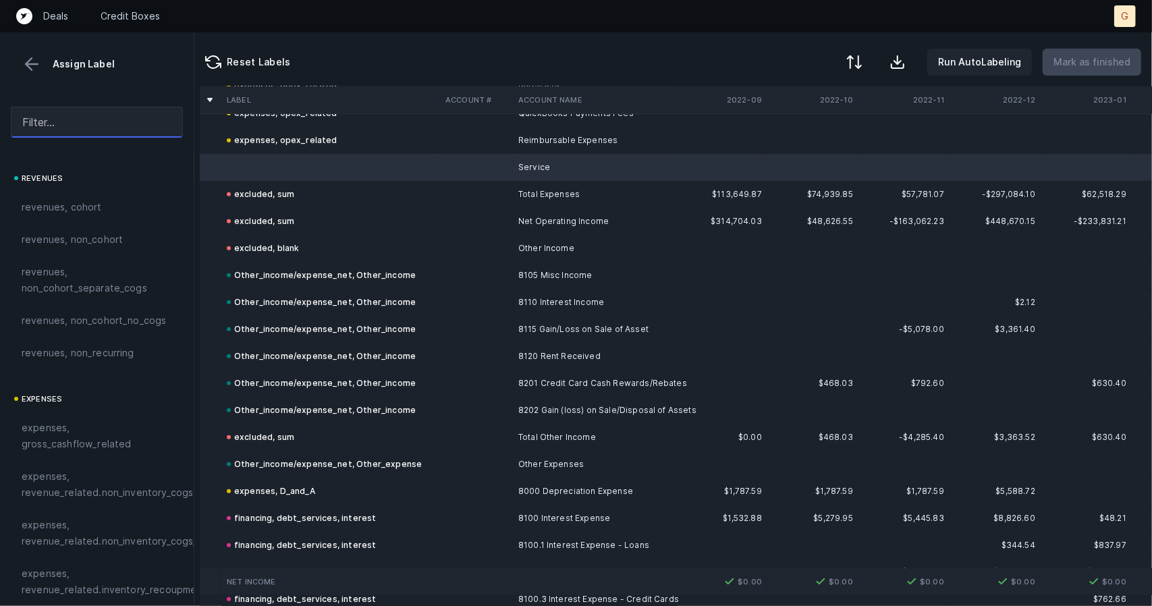
click at [110, 115] on input "text" at bounding box center [97, 122] width 172 height 31
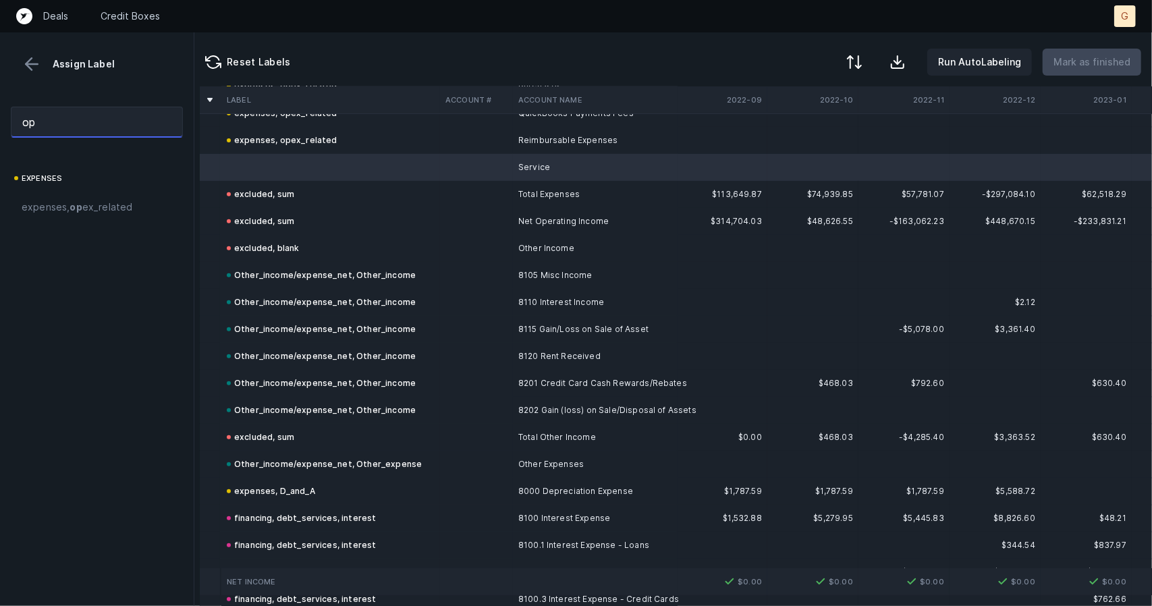
type input "o"
type input "opex"
click at [100, 202] on span "expenses, opex _related" at bounding box center [77, 207] width 111 height 16
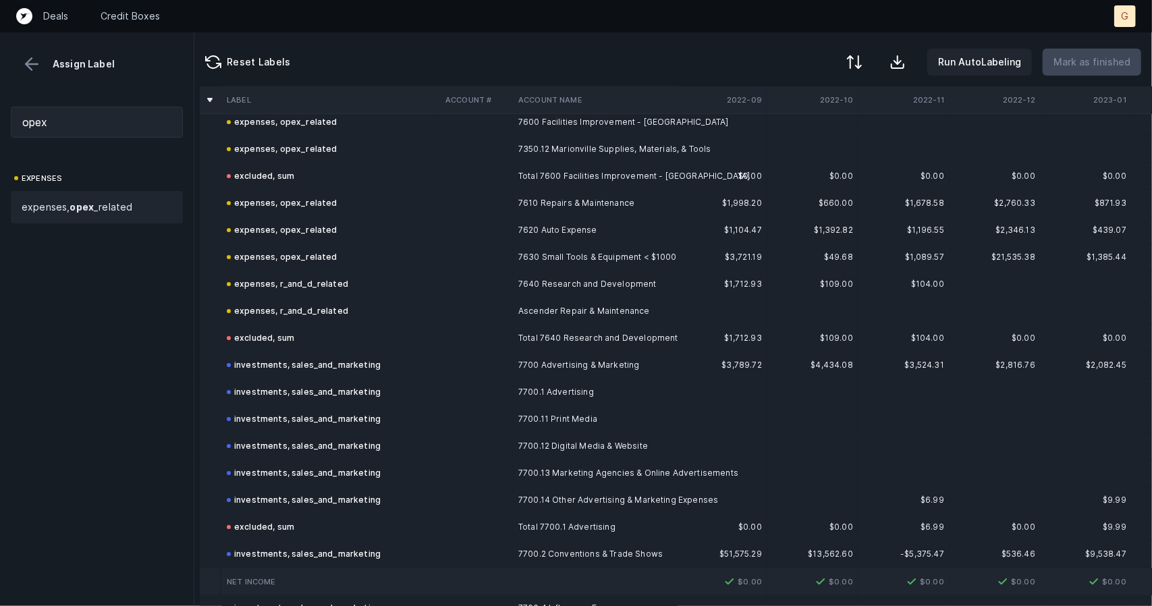
scroll to position [3484, 5]
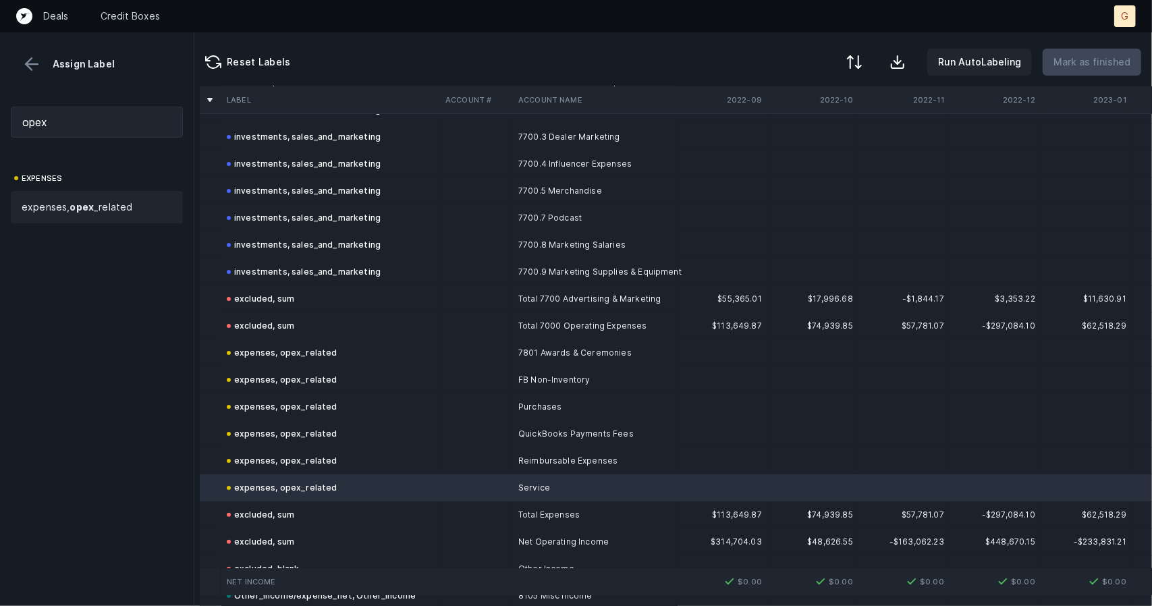
click at [28, 72] on button at bounding box center [32, 64] width 20 height 20
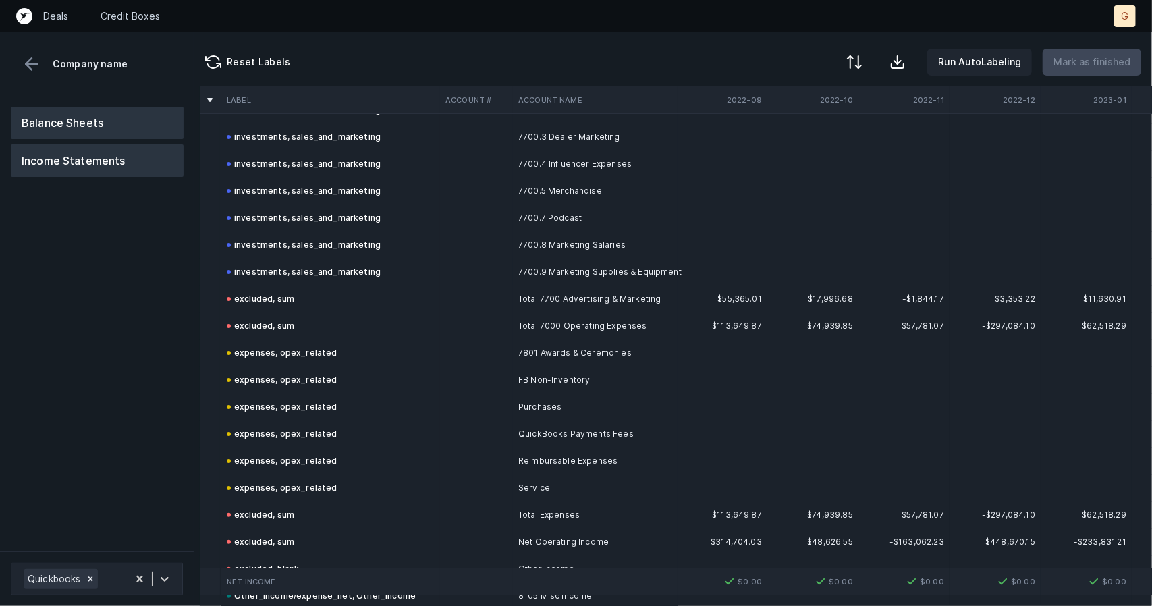
drag, startPoint x: 80, startPoint y: 148, endPoint x: 78, endPoint y: 137, distance: 10.9
click at [78, 137] on div "Balance Sheets Income Statements" at bounding box center [97, 142] width 173 height 70
click at [78, 132] on button "Balance Sheets" at bounding box center [97, 123] width 173 height 32
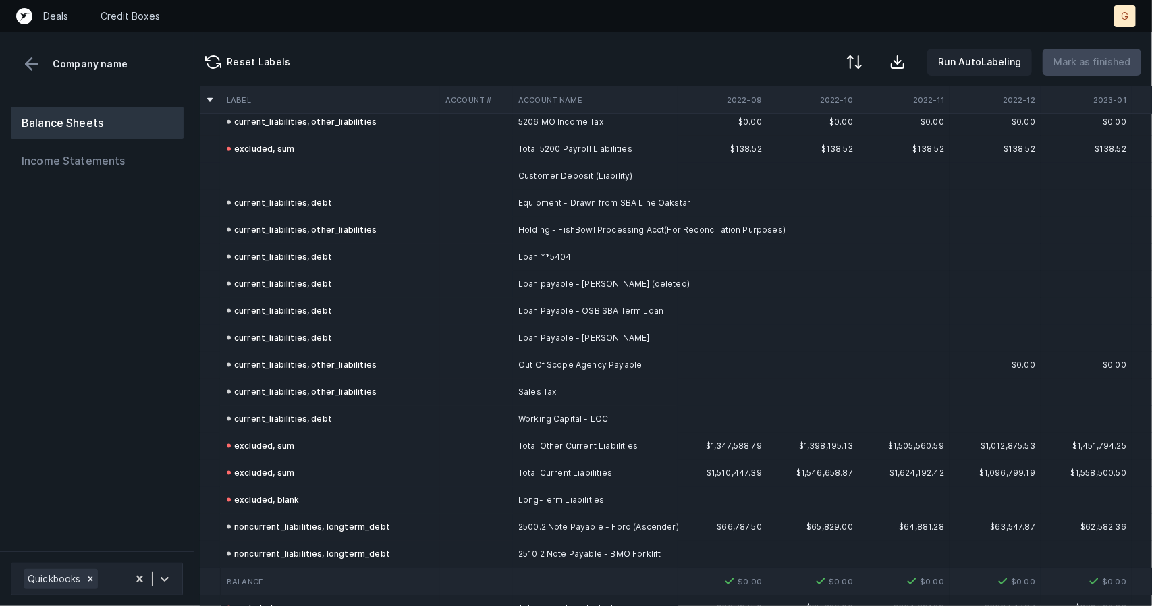
scroll to position [4659, 5]
click at [290, 163] on td at bounding box center [330, 176] width 219 height 27
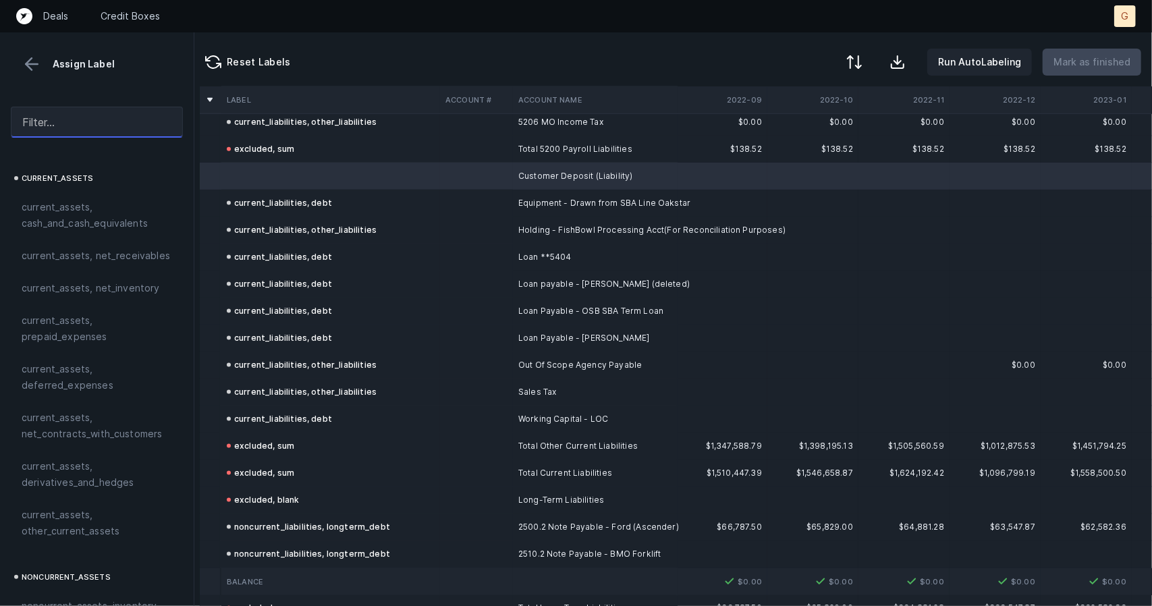
click at [61, 114] on input "text" at bounding box center [97, 122] width 172 height 31
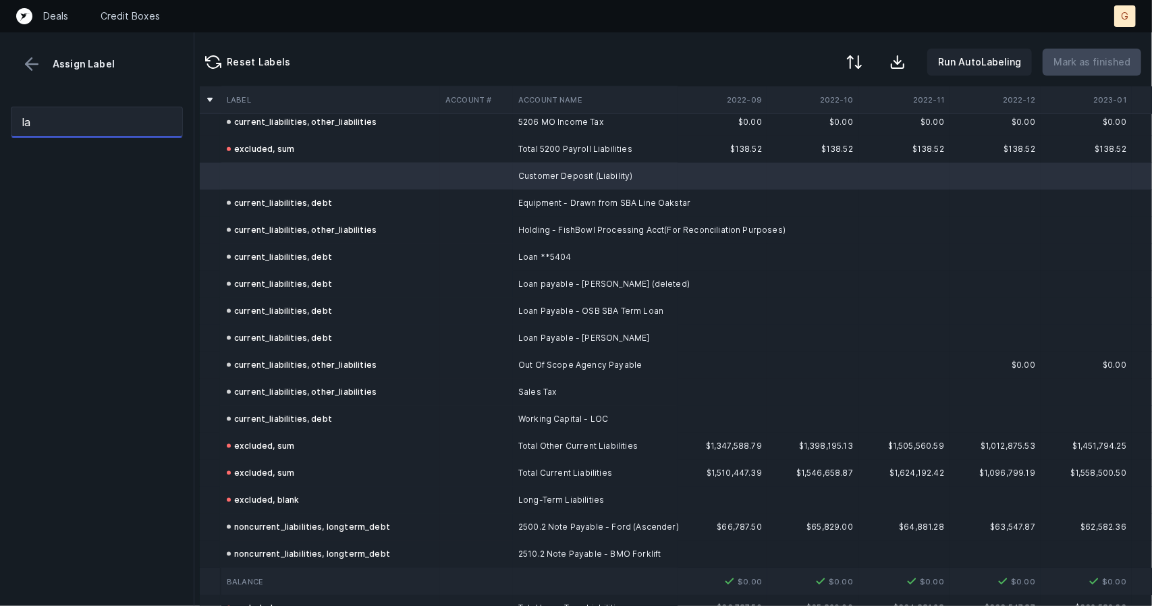
type input "l"
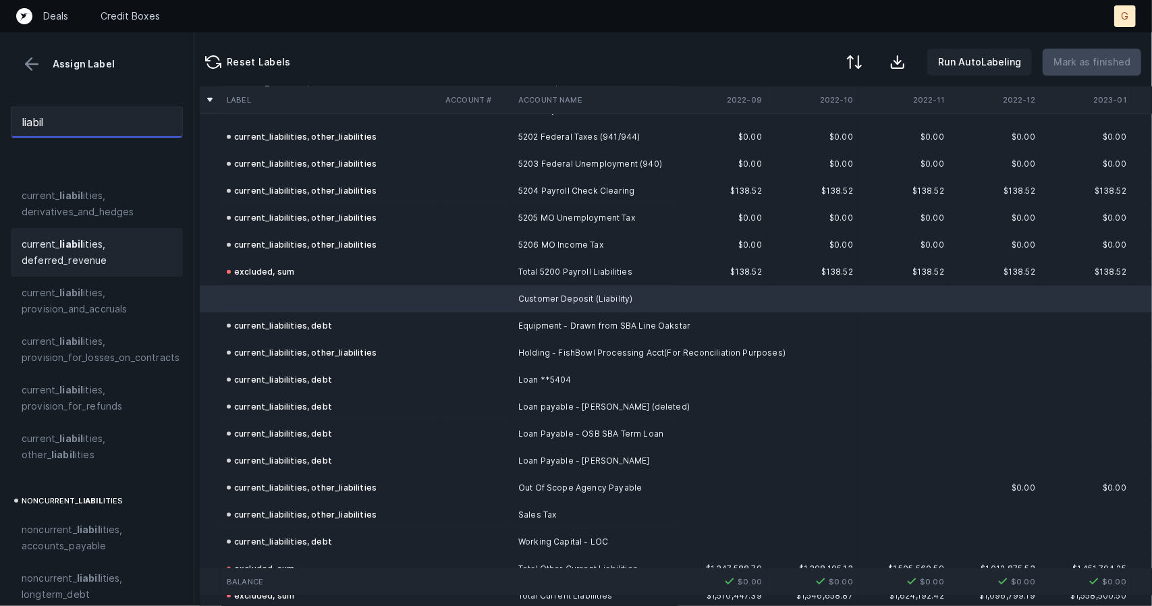
scroll to position [93, 0]
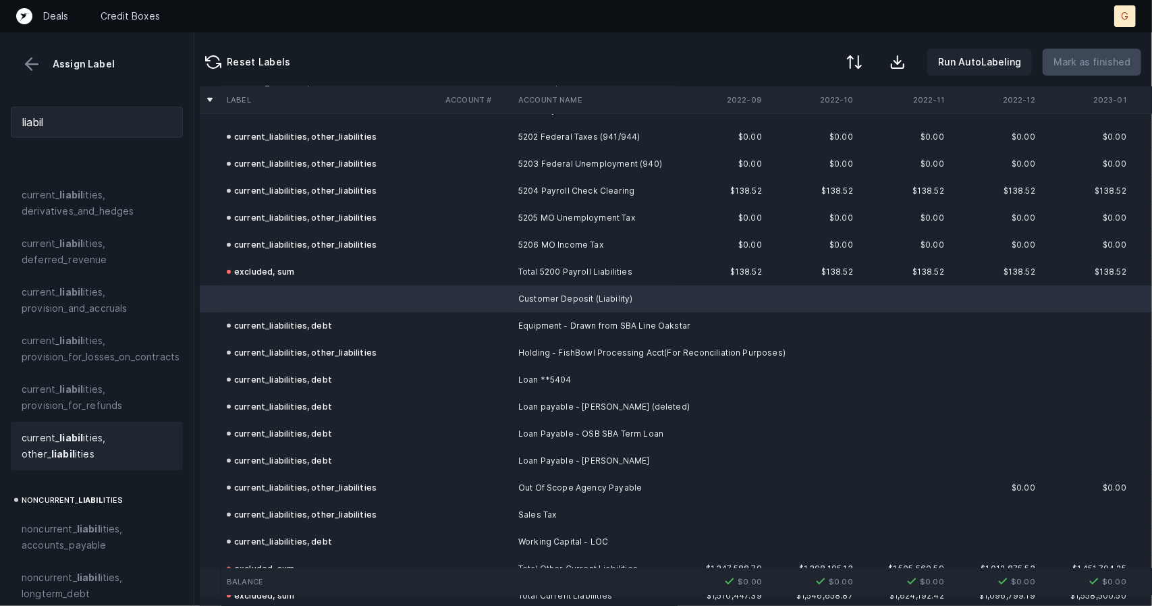
click at [79, 439] on strong "liabil" at bounding box center [71, 437] width 24 height 11
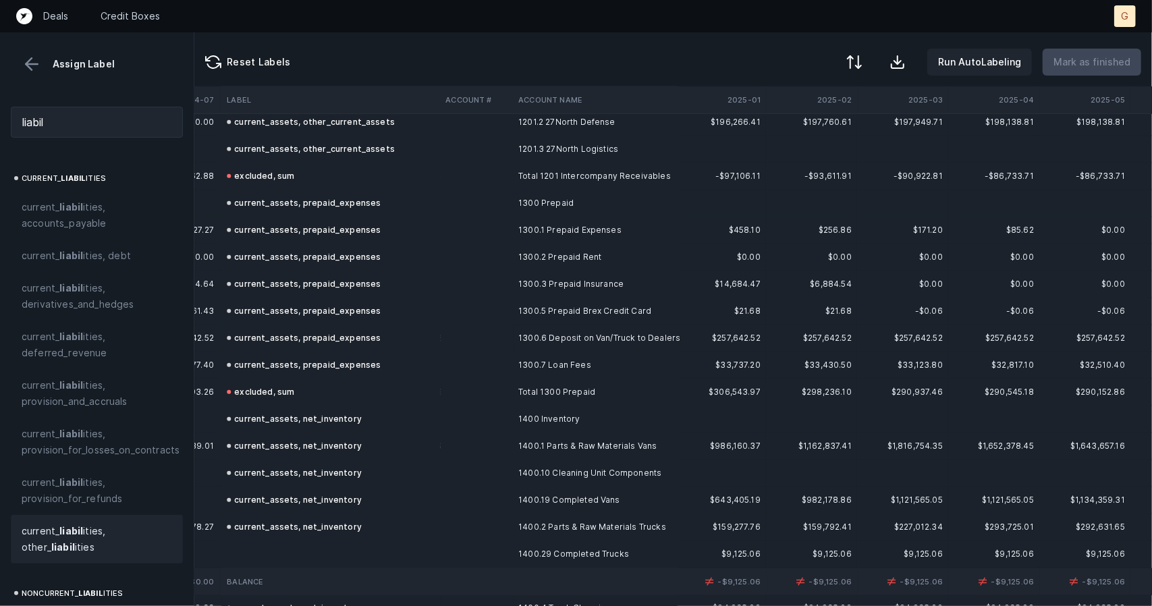
scroll to position [1064, 2527]
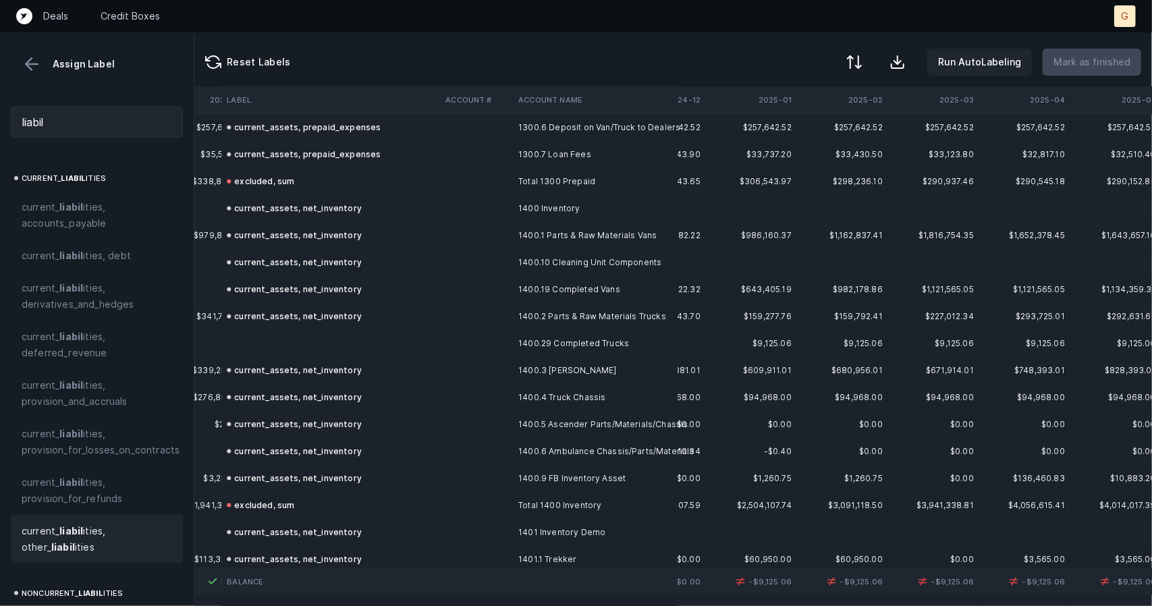
click at [302, 334] on td at bounding box center [330, 343] width 219 height 27
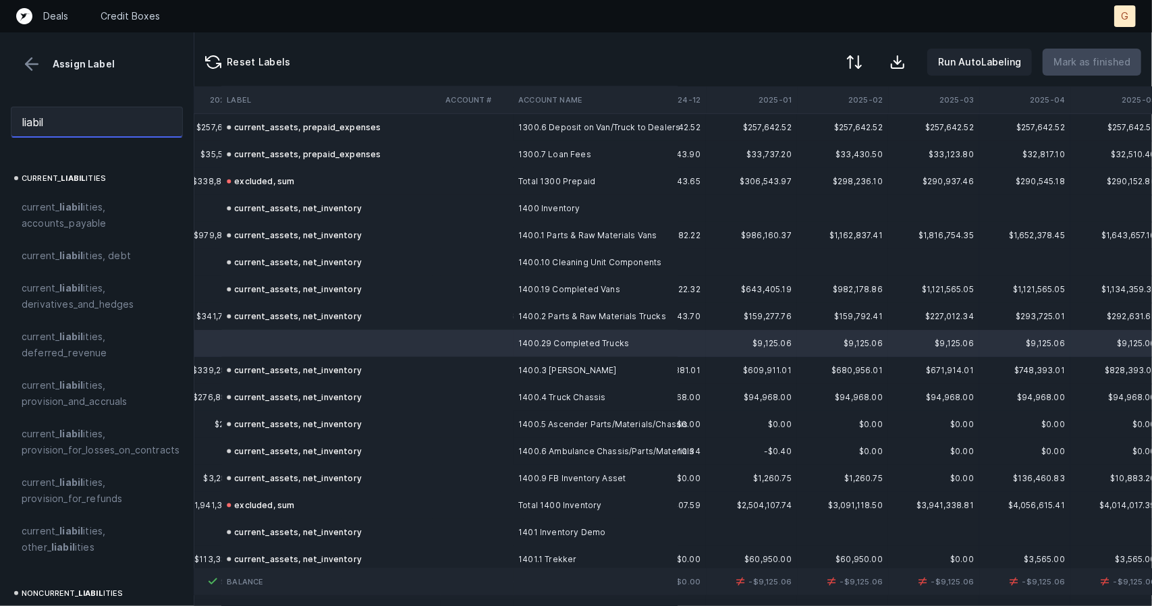
drag, startPoint x: 103, startPoint y: 125, endPoint x: 0, endPoint y: 95, distance: 106.8
click at [0, 95] on div "Assign Label liabil current_ liabil ities current_ liabil ities, accounts_payab…" at bounding box center [97, 319] width 194 height 574
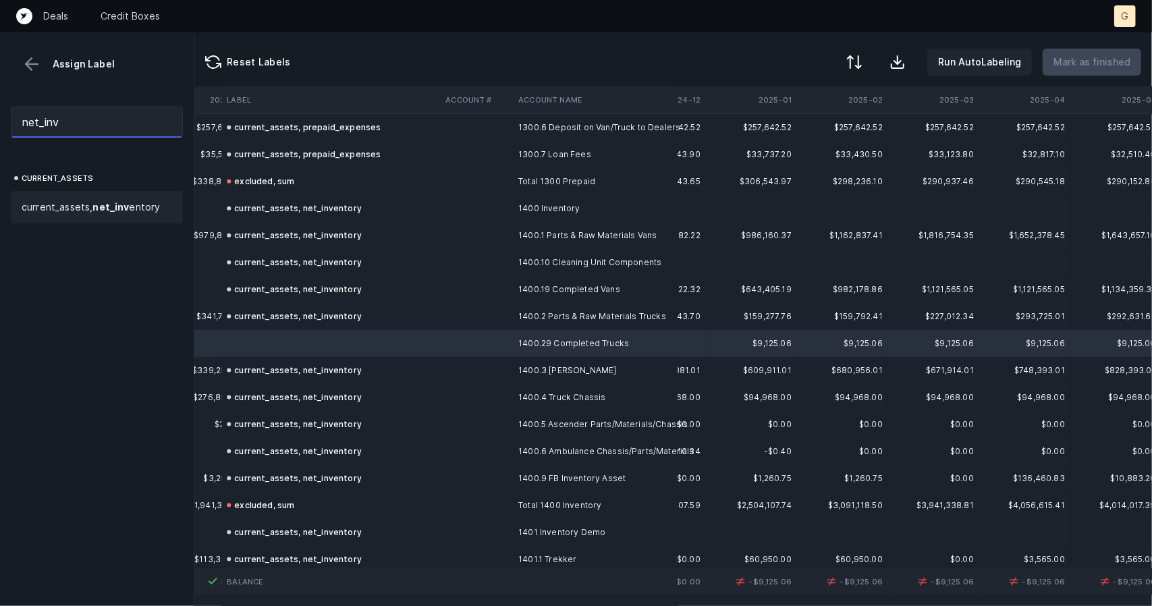
type input "net_inv"
click at [59, 207] on span "current_assets, net_inv entory" at bounding box center [91, 207] width 139 height 16
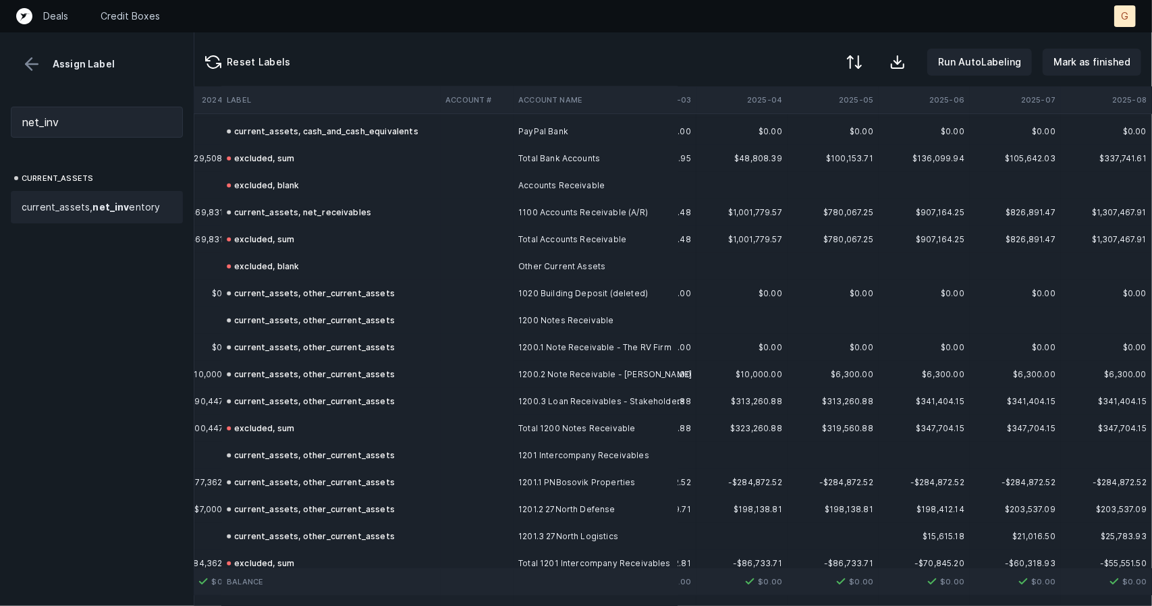
scroll to position [185, 2820]
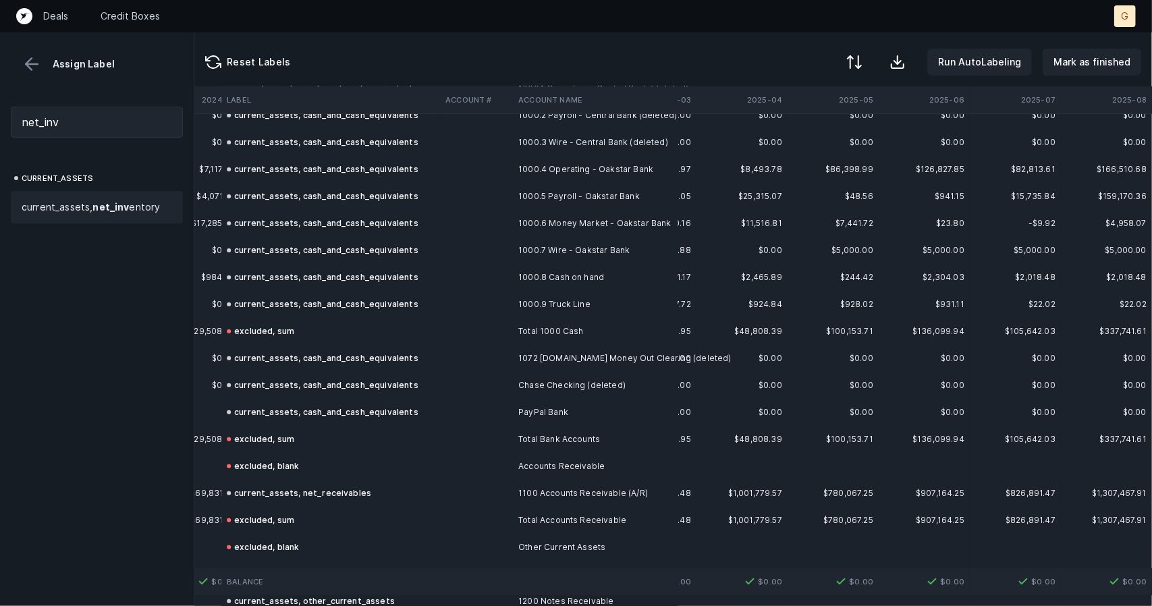
click at [1066, 48] on div "Reset Labels Run AutoLabeling Mark as finished" at bounding box center [673, 59] width 958 height 54
click at [1068, 57] on p "Mark as finished" at bounding box center [1091, 62] width 77 height 16
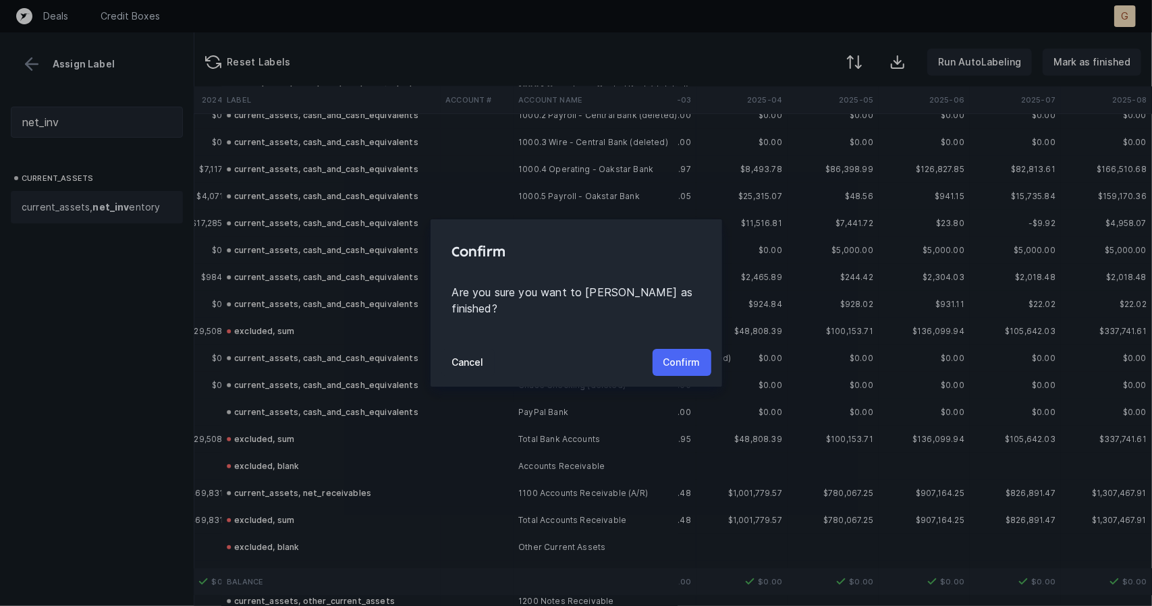
click at [683, 357] on p "Confirm" at bounding box center [681, 362] width 37 height 16
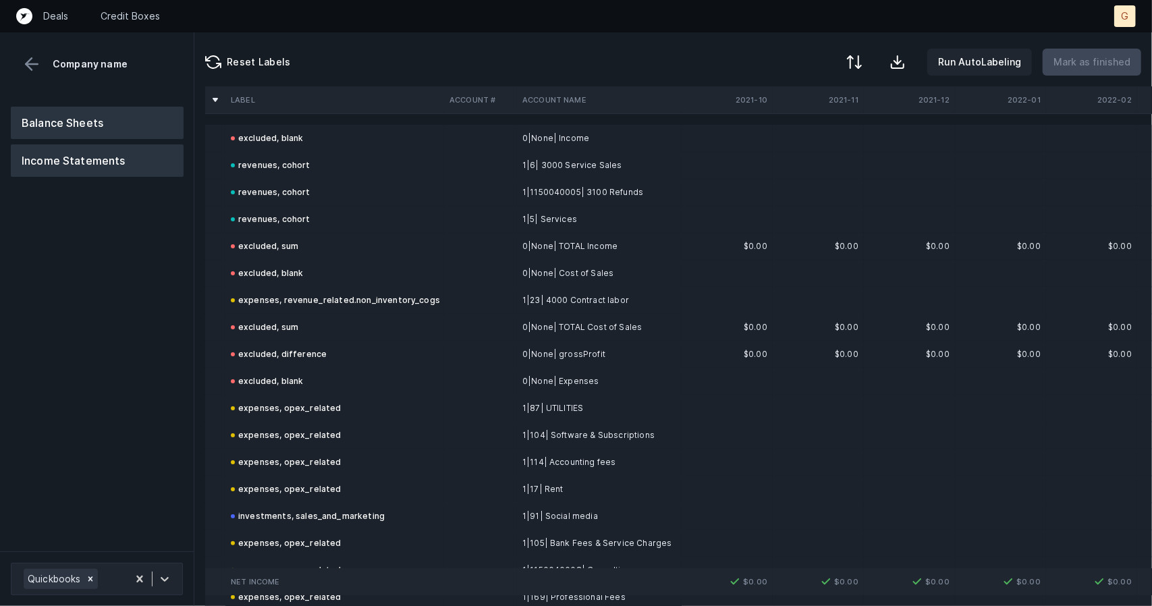
click at [112, 117] on button "Balance Sheets" at bounding box center [97, 123] width 173 height 32
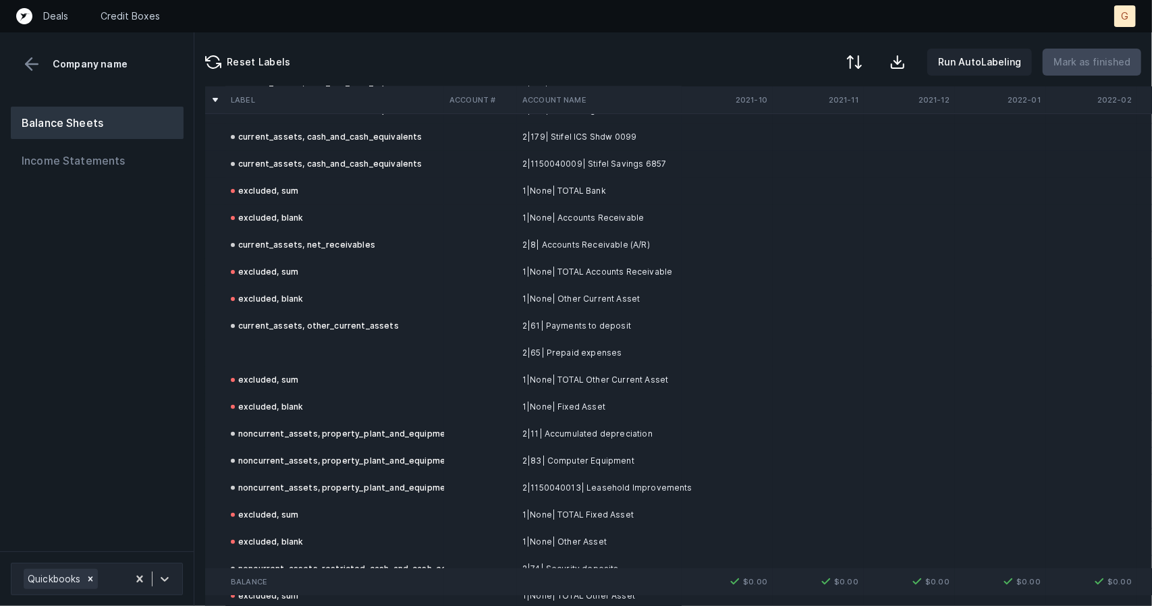
scroll to position [138, 0]
click at [279, 356] on td at bounding box center [334, 351] width 219 height 27
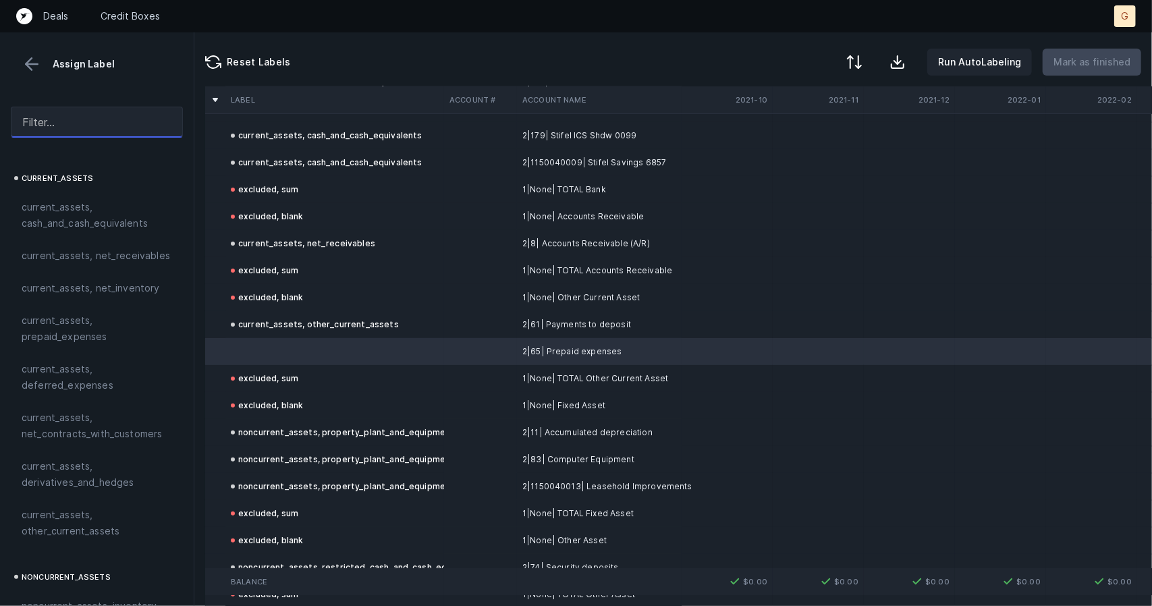
click at [84, 126] on input "text" at bounding box center [97, 122] width 172 height 31
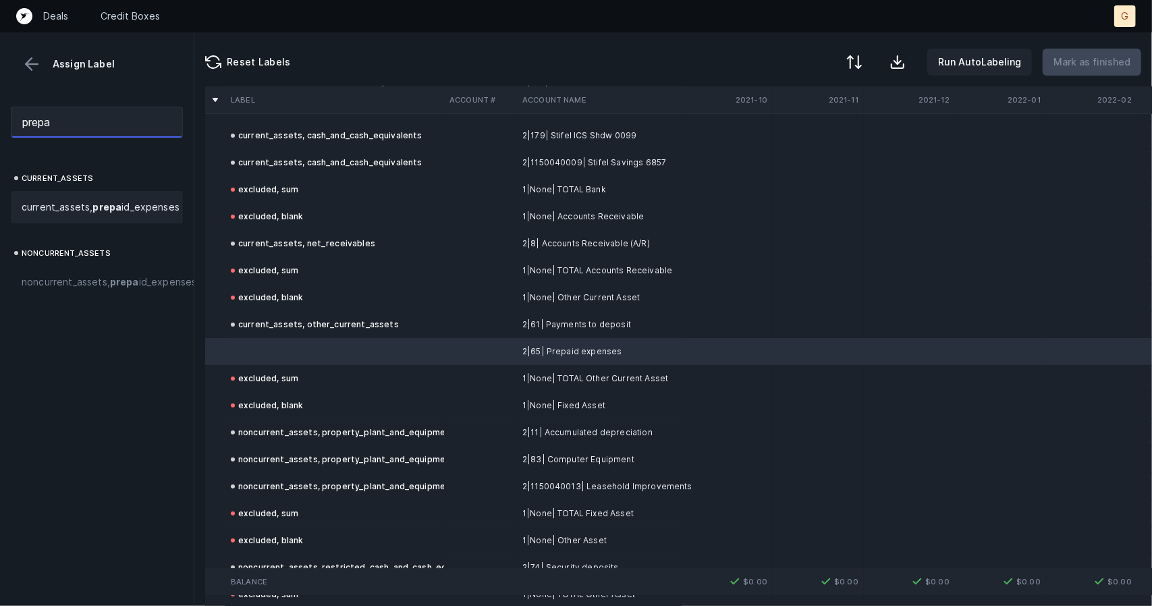
type input "prepa"
click at [76, 215] on span "current_assets, prepa id_expenses" at bounding box center [101, 207] width 158 height 16
click at [1100, 64] on p "Mark as finished" at bounding box center [1091, 62] width 77 height 16
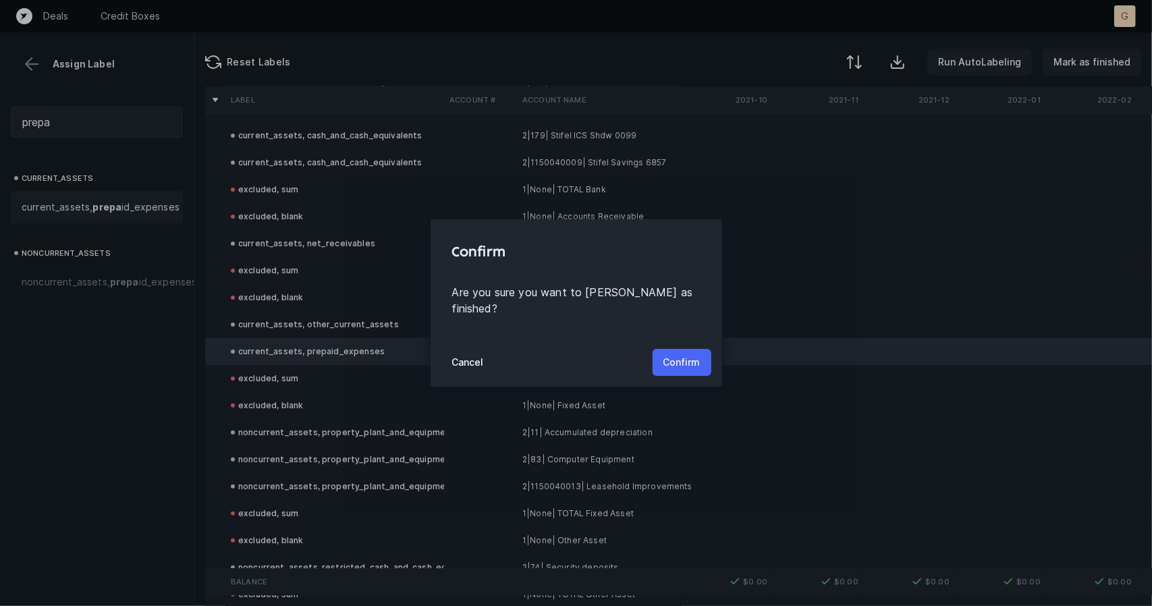
click at [702, 349] on button "Confirm" at bounding box center [682, 362] width 59 height 27
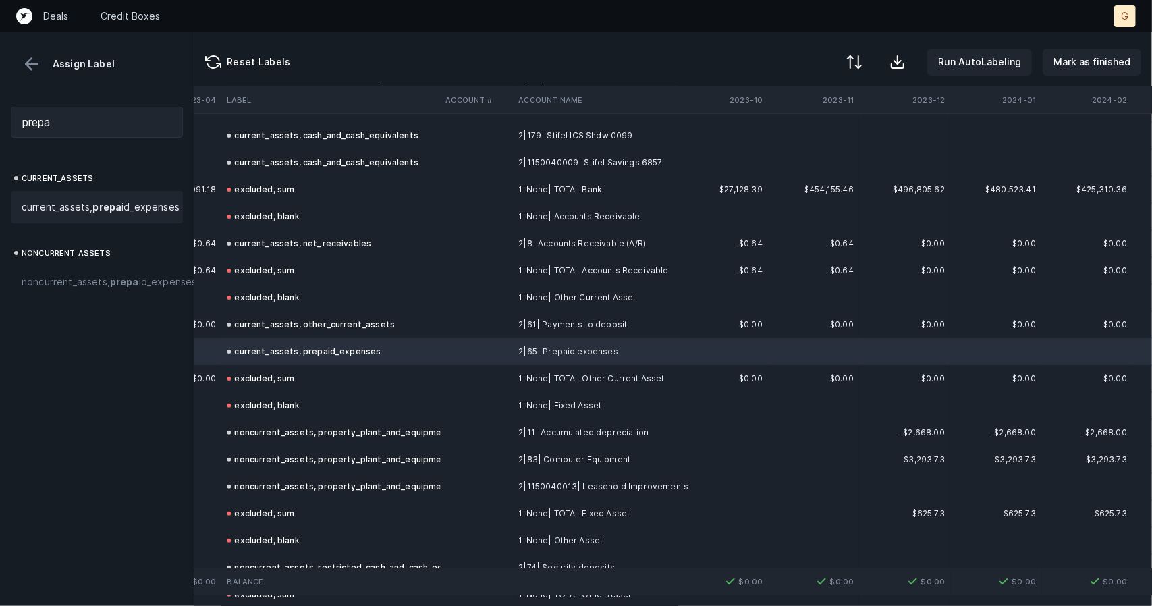
scroll to position [138, 2262]
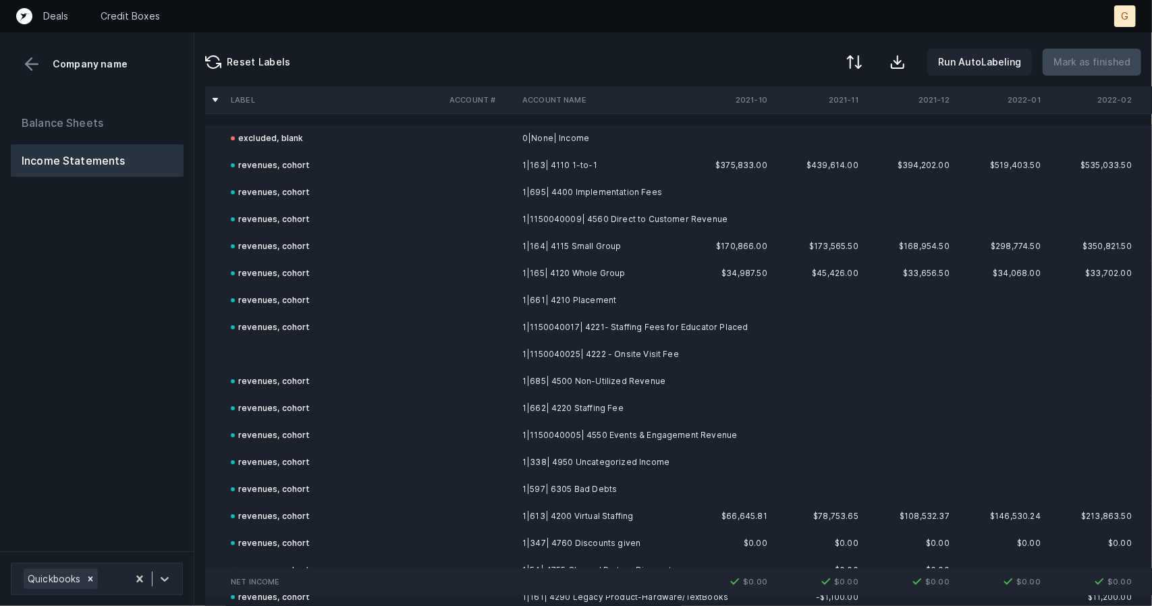
click at [279, 356] on td at bounding box center [334, 354] width 219 height 27
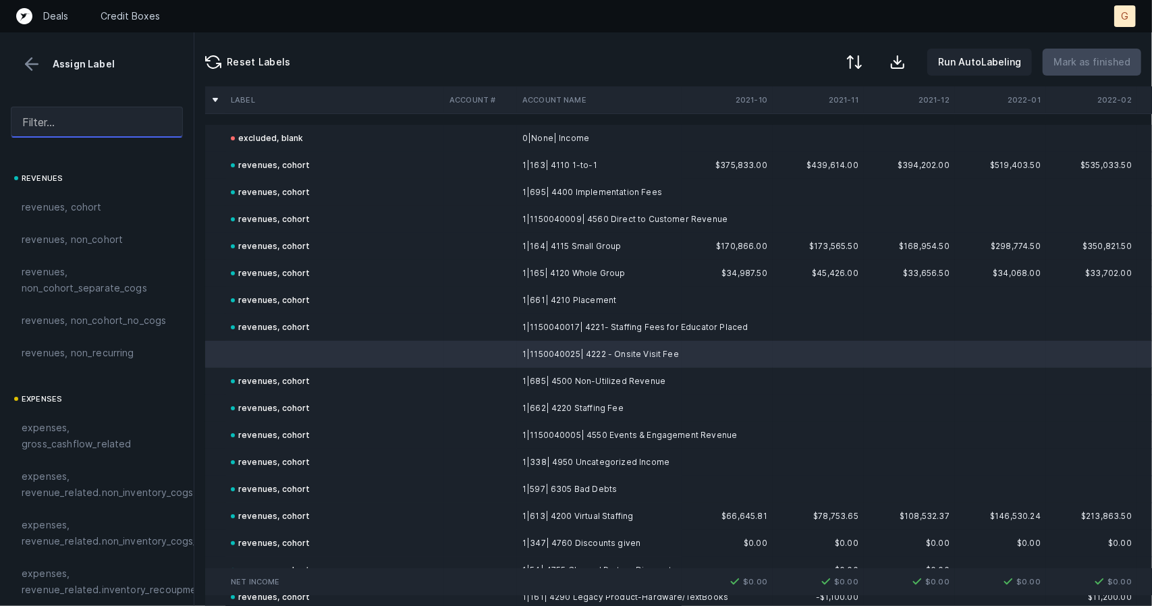
click at [60, 112] on input "text" at bounding box center [97, 122] width 172 height 31
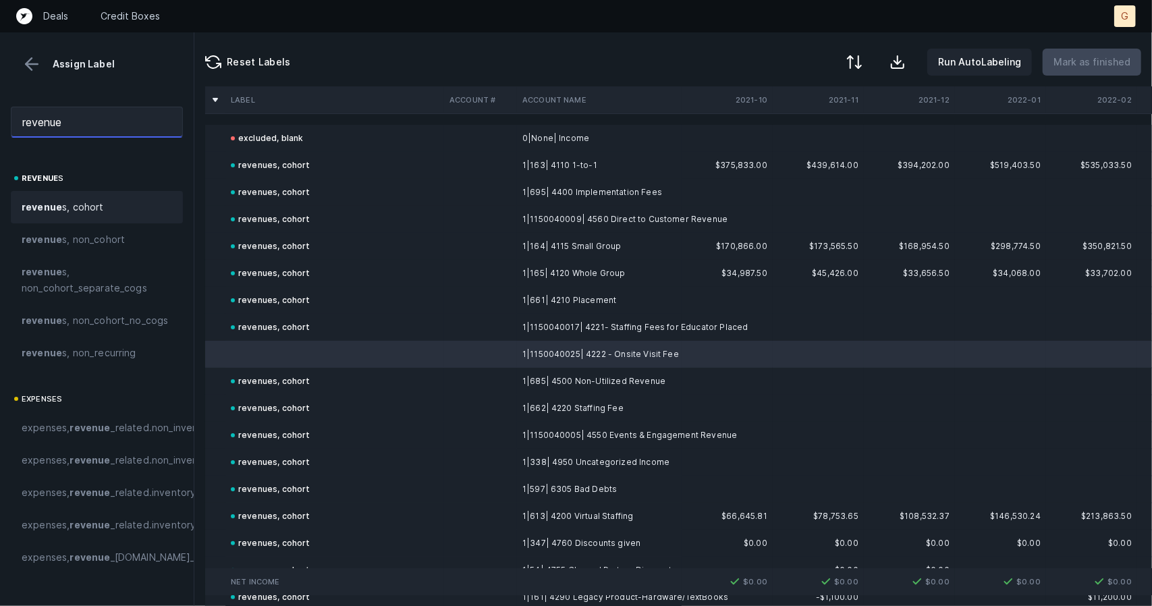
type input "revenue"
click at [68, 207] on span "revenue s, cohort" at bounding box center [63, 207] width 82 height 16
click at [8, 61] on div "Assign Label" at bounding box center [97, 53] width 194 height 42
click at [23, 63] on button at bounding box center [32, 64] width 20 height 20
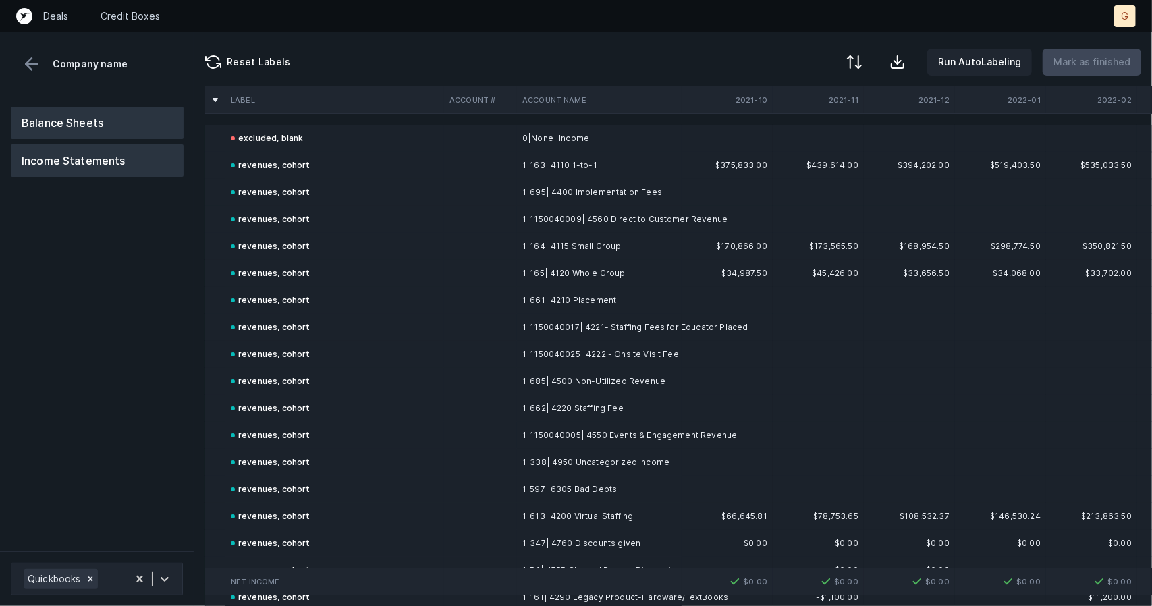
click at [63, 126] on button "Balance Sheets" at bounding box center [97, 123] width 173 height 32
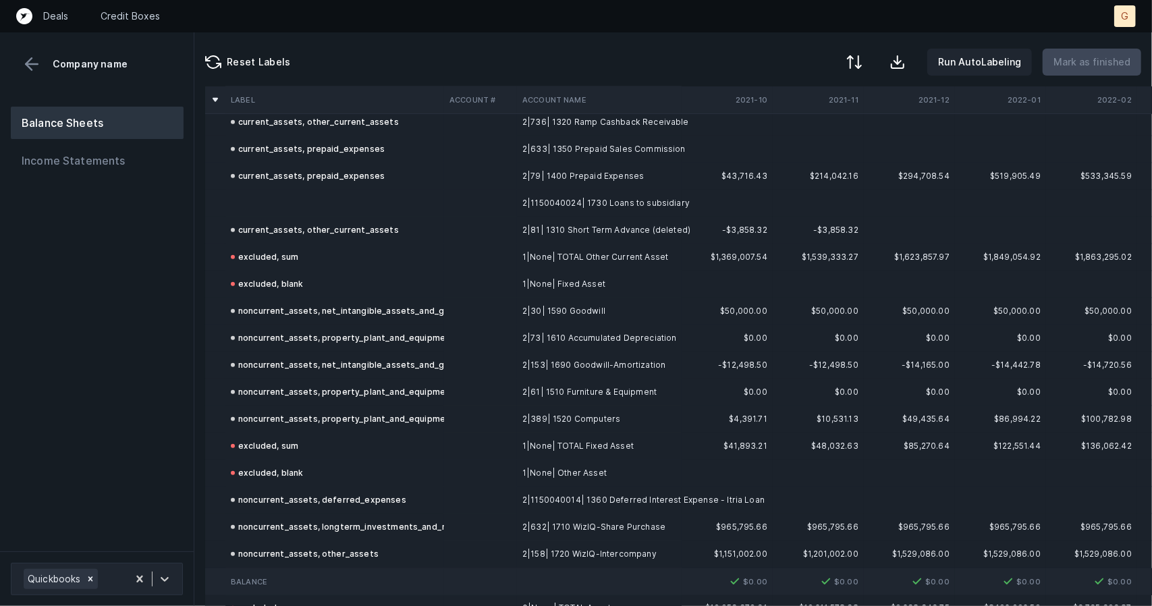
scroll to position [509, 0]
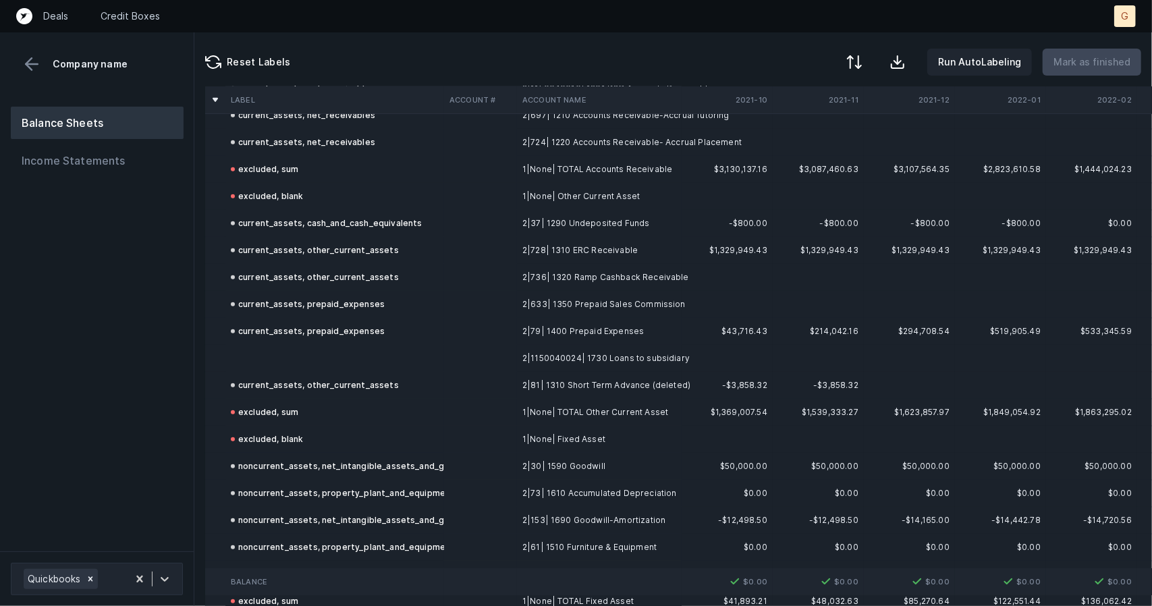
click at [273, 362] on td at bounding box center [334, 358] width 219 height 27
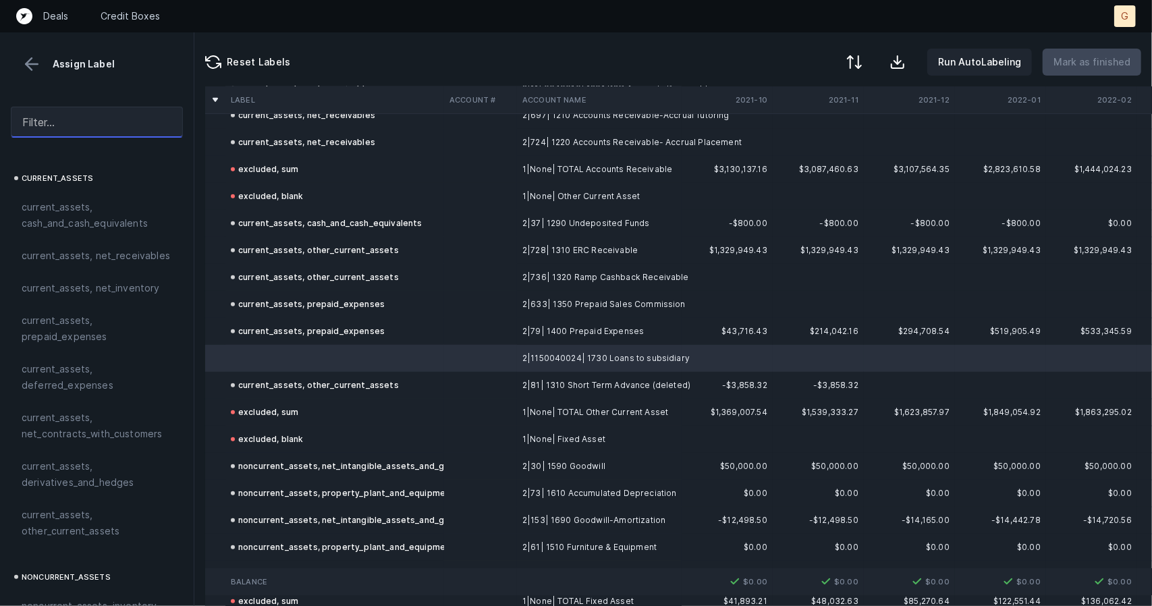
click at [61, 126] on input "text" at bounding box center [97, 122] width 172 height 31
click at [70, 128] on input "text" at bounding box center [97, 122] width 172 height 31
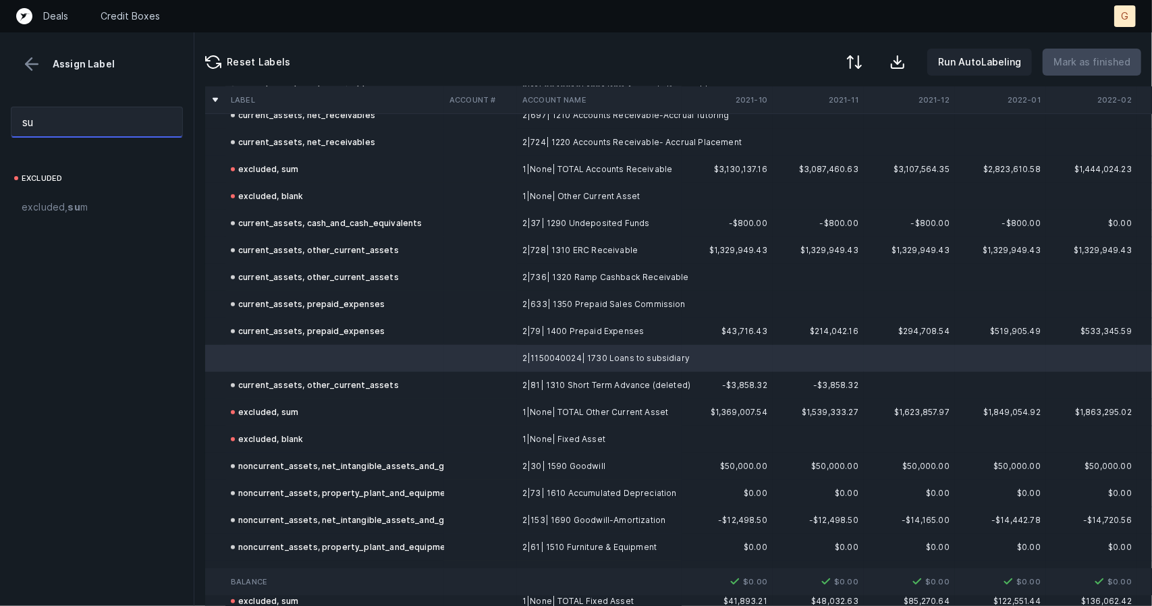
type input "s"
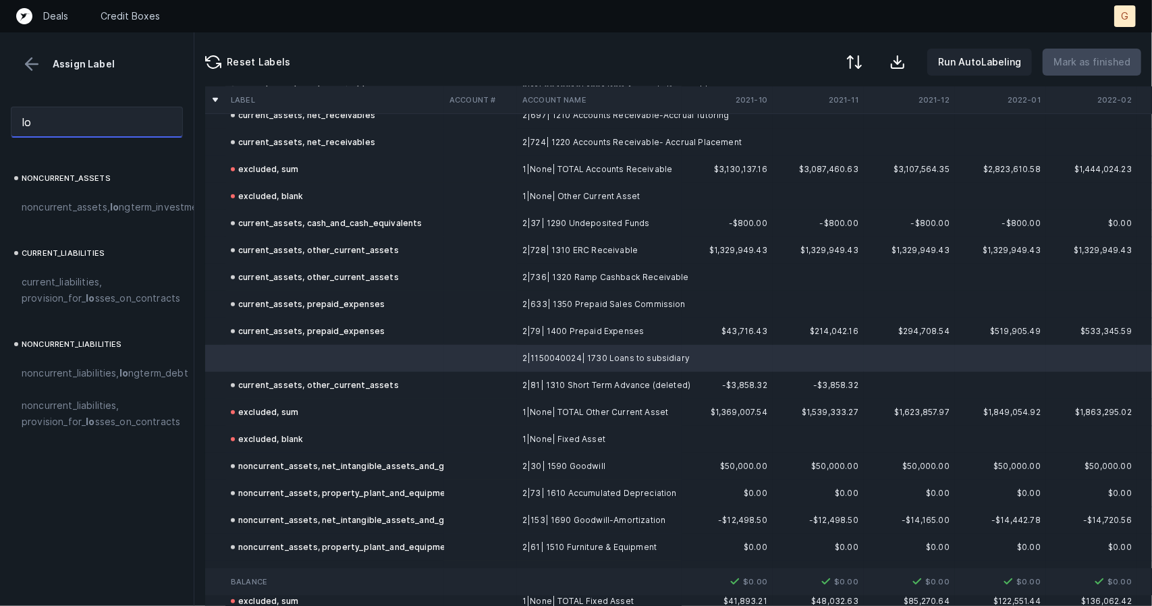
type input "l"
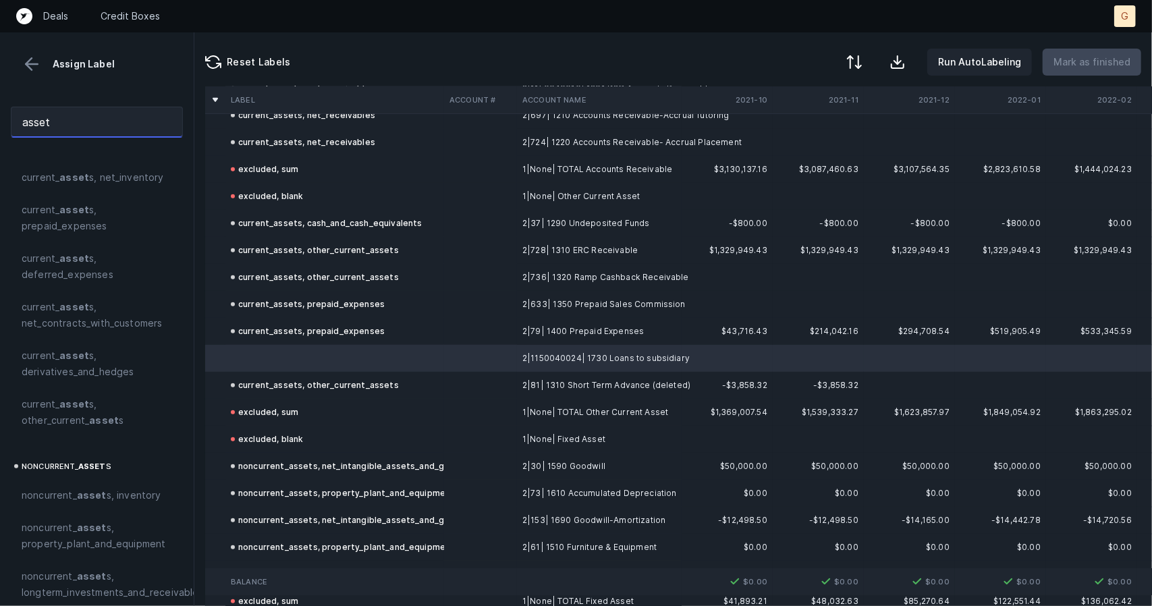
scroll to position [130, 0]
type input "asset"
click at [70, 393] on span "current_ asset s, other_current_ asset s" at bounding box center [97, 409] width 150 height 32
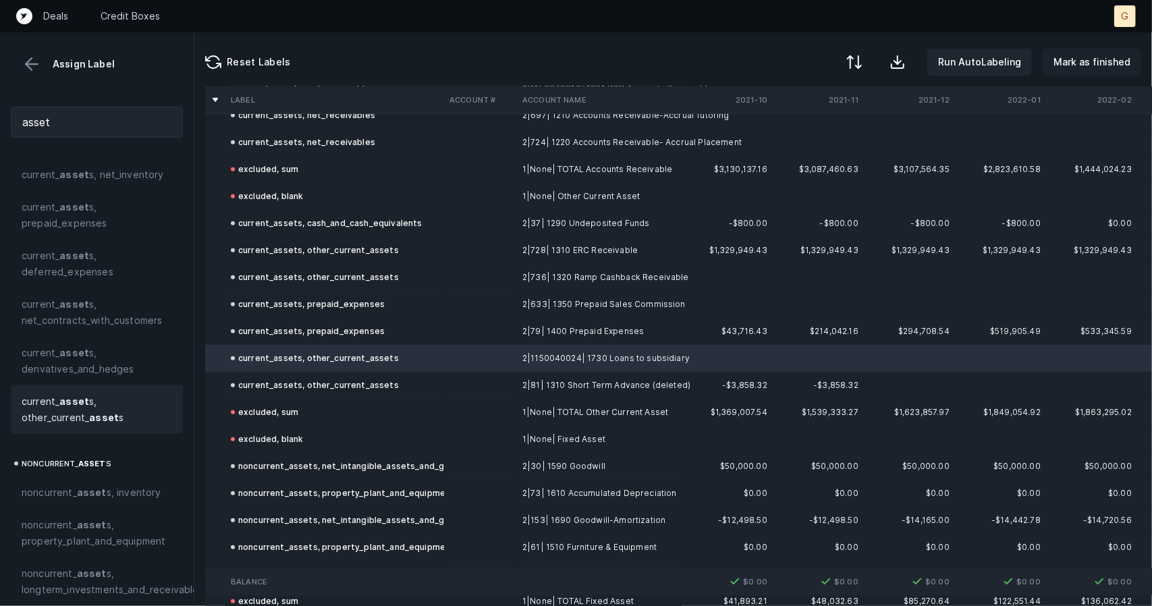
click at [1099, 67] on p "Mark as finished" at bounding box center [1091, 62] width 77 height 16
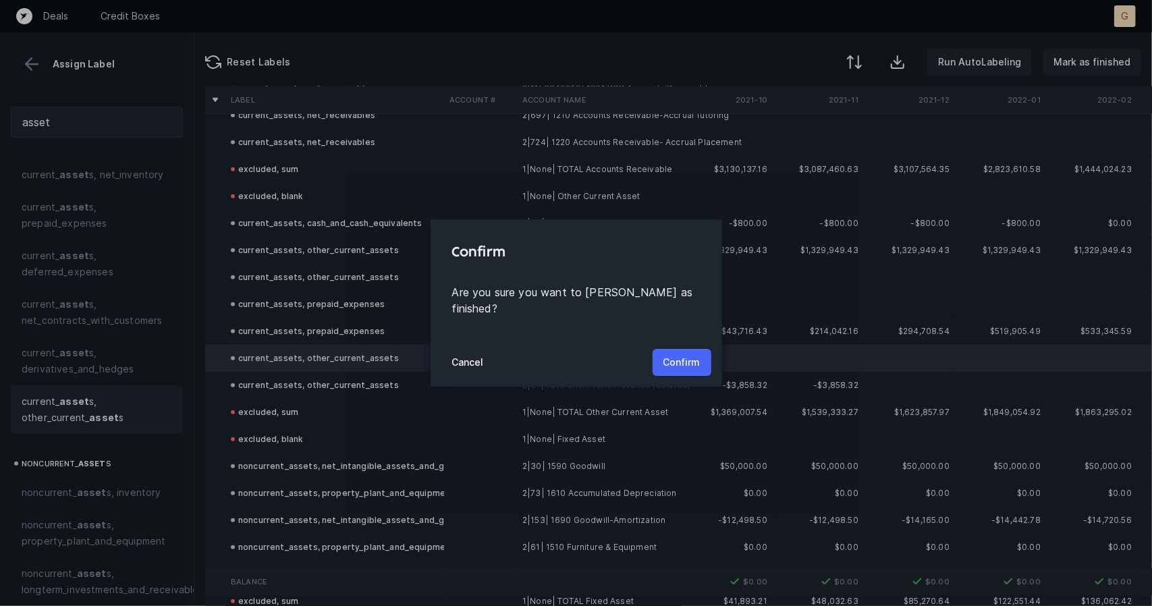
click at [678, 357] on p "Confirm" at bounding box center [681, 362] width 37 height 16
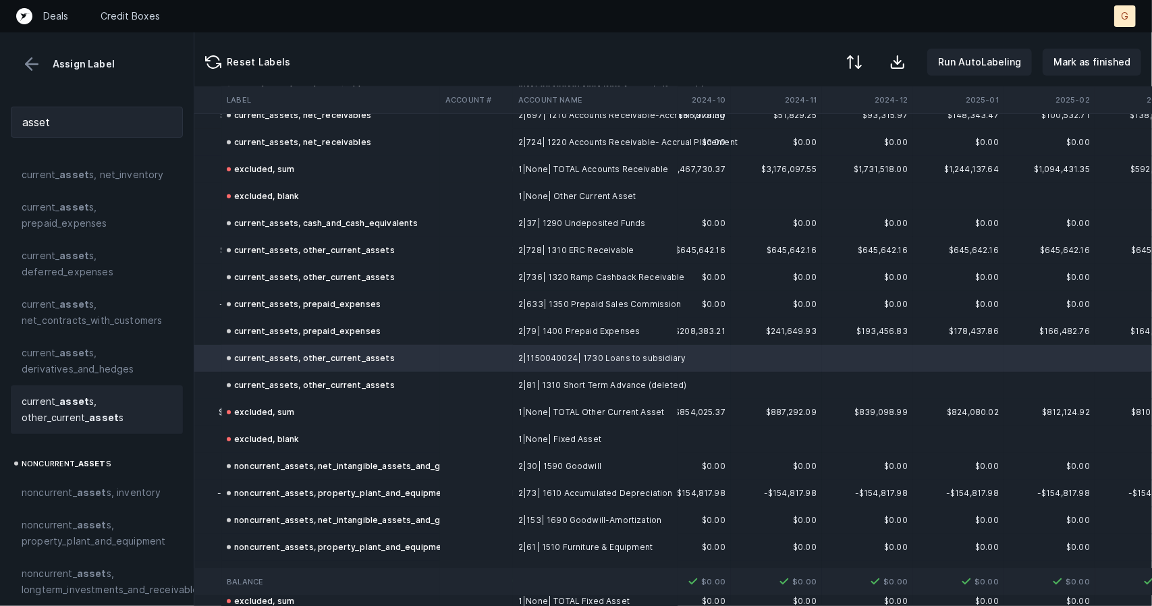
scroll to position [509, 3913]
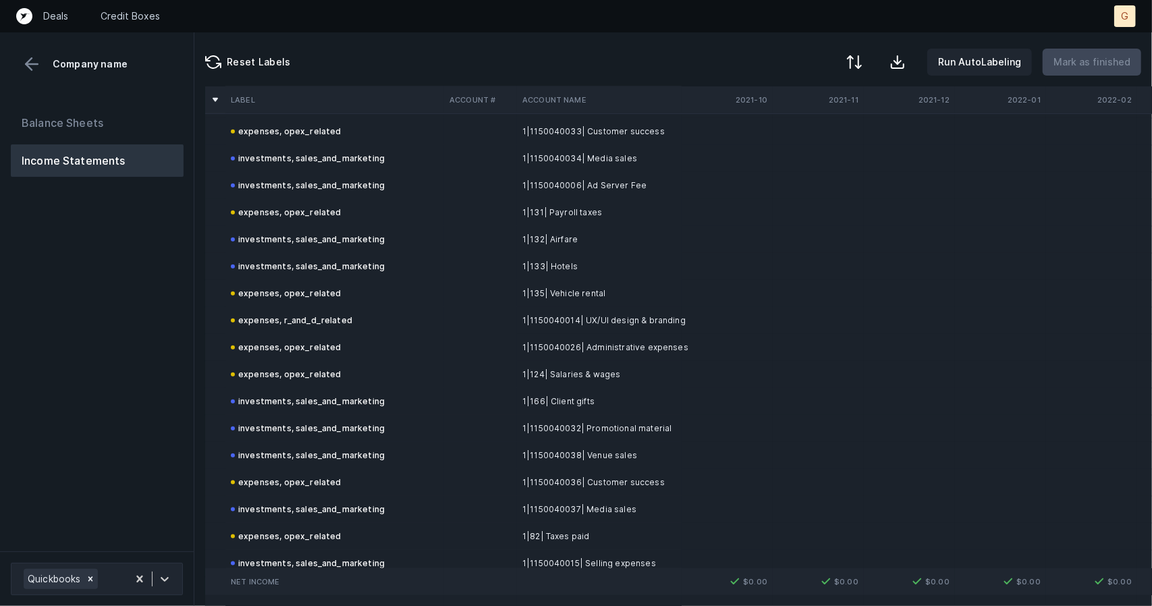
scroll to position [812, 0]
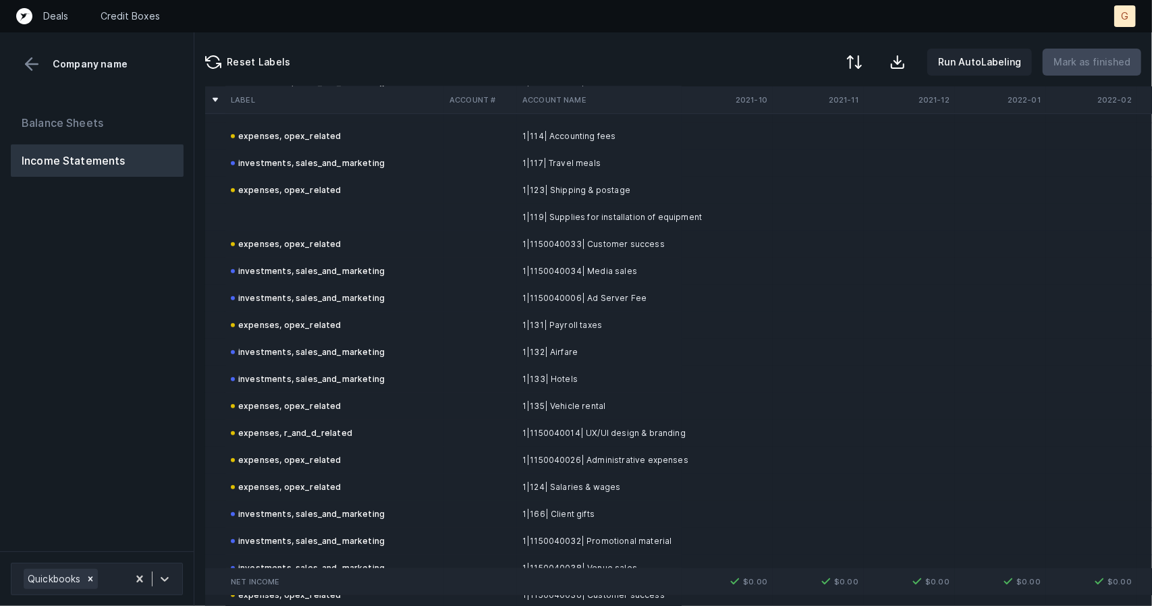
click at [289, 204] on td at bounding box center [334, 217] width 219 height 27
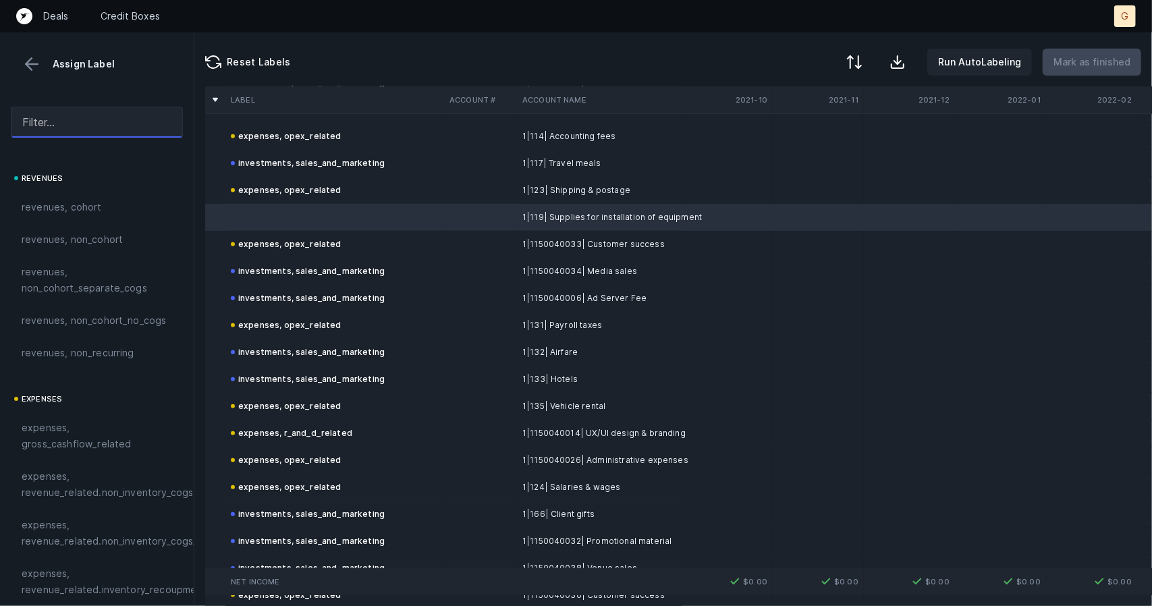
click at [63, 114] on input "text" at bounding box center [97, 122] width 172 height 31
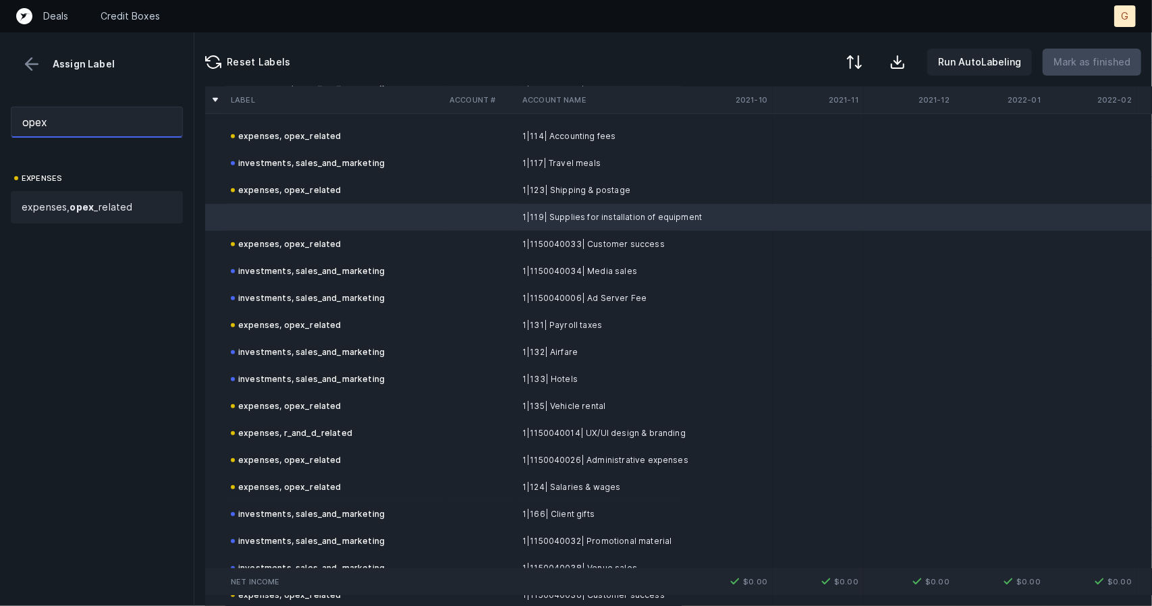
type input "opex"
click at [57, 218] on div "expenses, opex _related" at bounding box center [97, 207] width 172 height 32
click at [1074, 61] on p "Mark as finished" at bounding box center [1091, 62] width 77 height 16
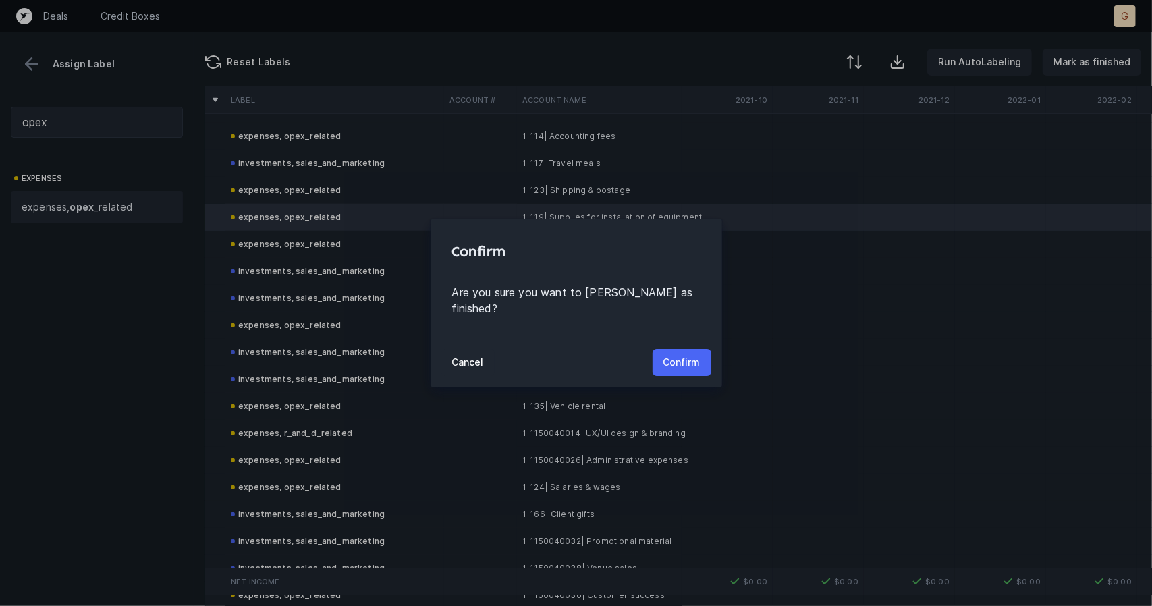
click at [703, 349] on button "Confirm" at bounding box center [682, 362] width 59 height 27
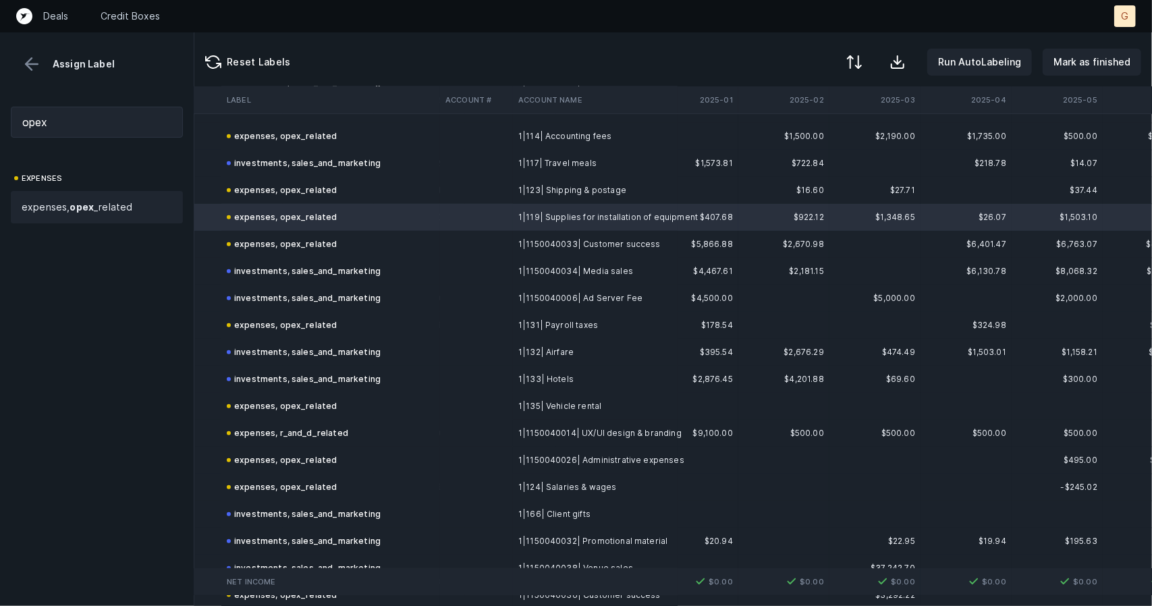
scroll to position [812, 3913]
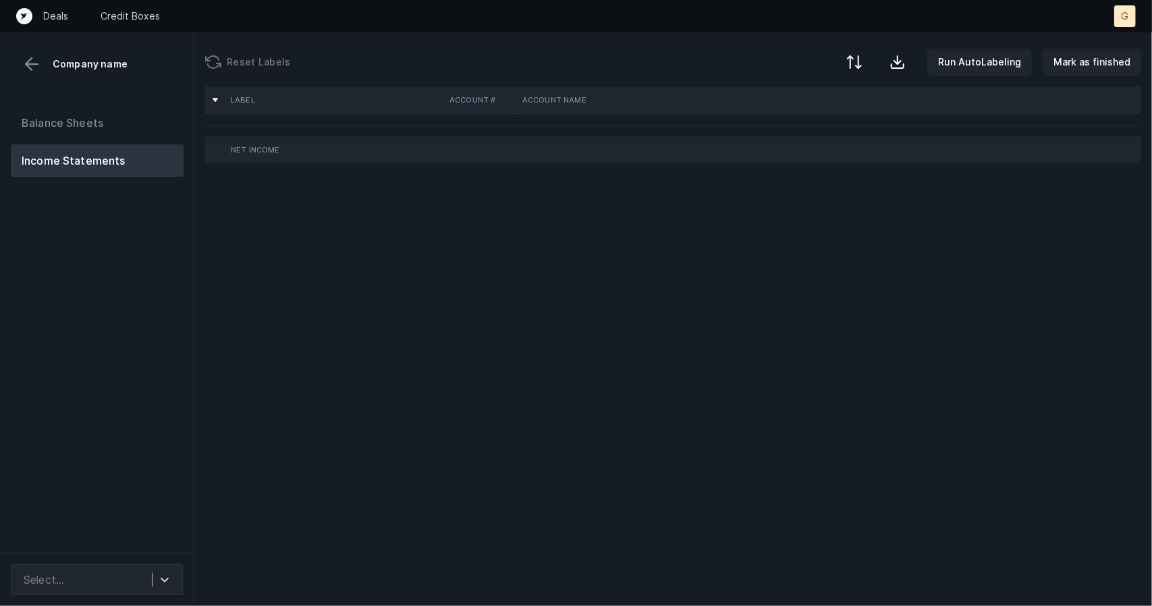
click at [613, 183] on div "Label Account # Account Name Net Income" at bounding box center [673, 346] width 958 height 520
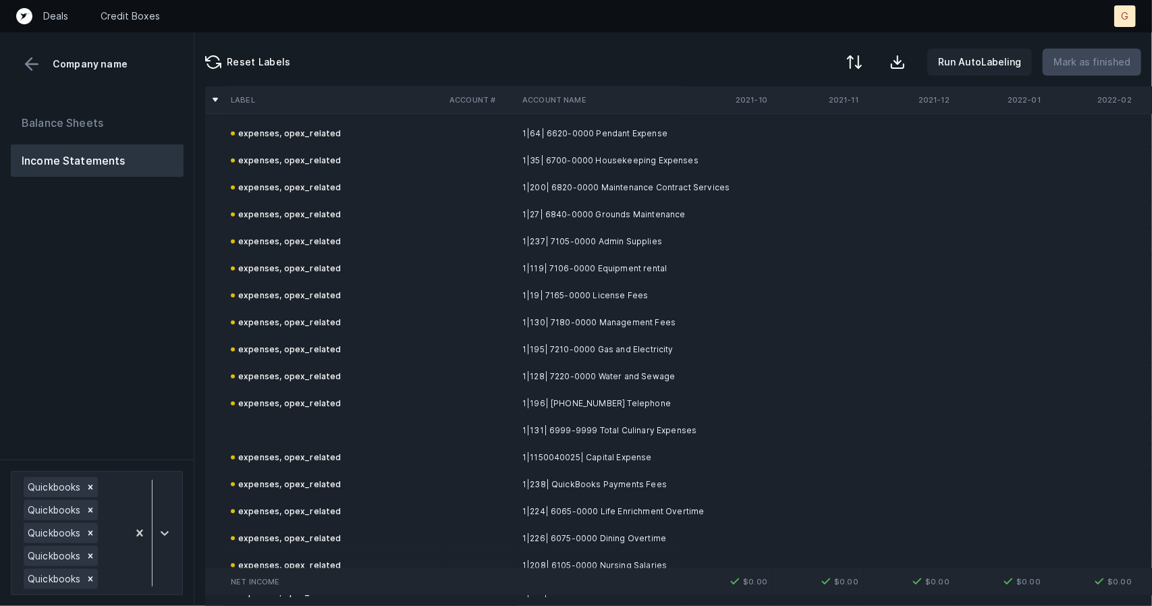
scroll to position [4364, 0]
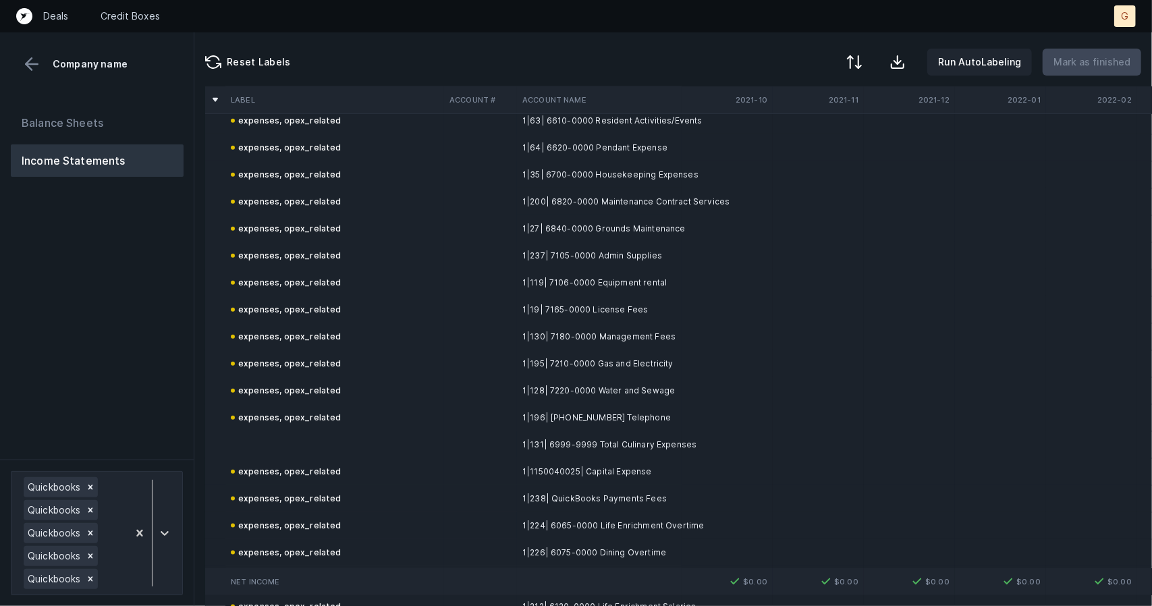
click at [311, 426] on td "expenses, opex_related" at bounding box center [334, 417] width 219 height 27
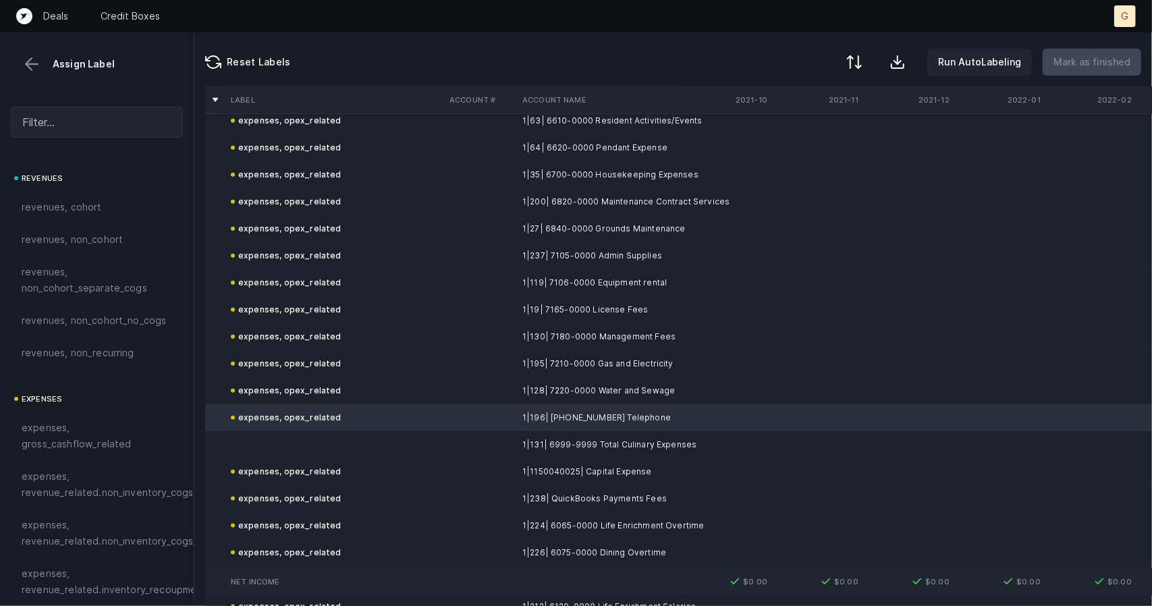
click at [313, 450] on td at bounding box center [334, 444] width 219 height 27
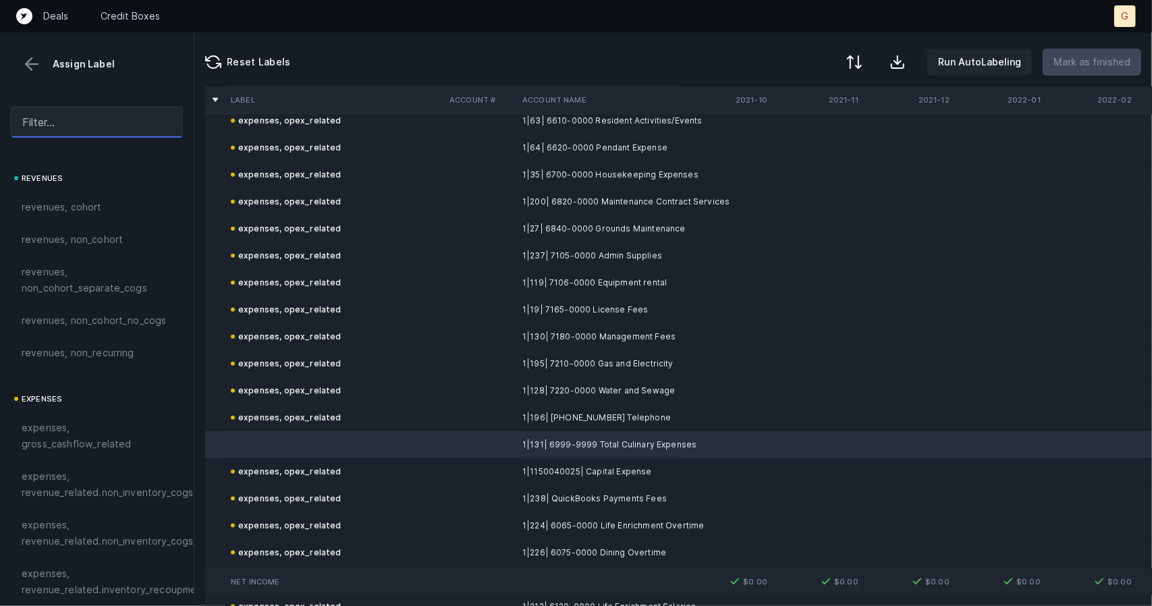
click at [99, 117] on input "text" at bounding box center [97, 122] width 172 height 31
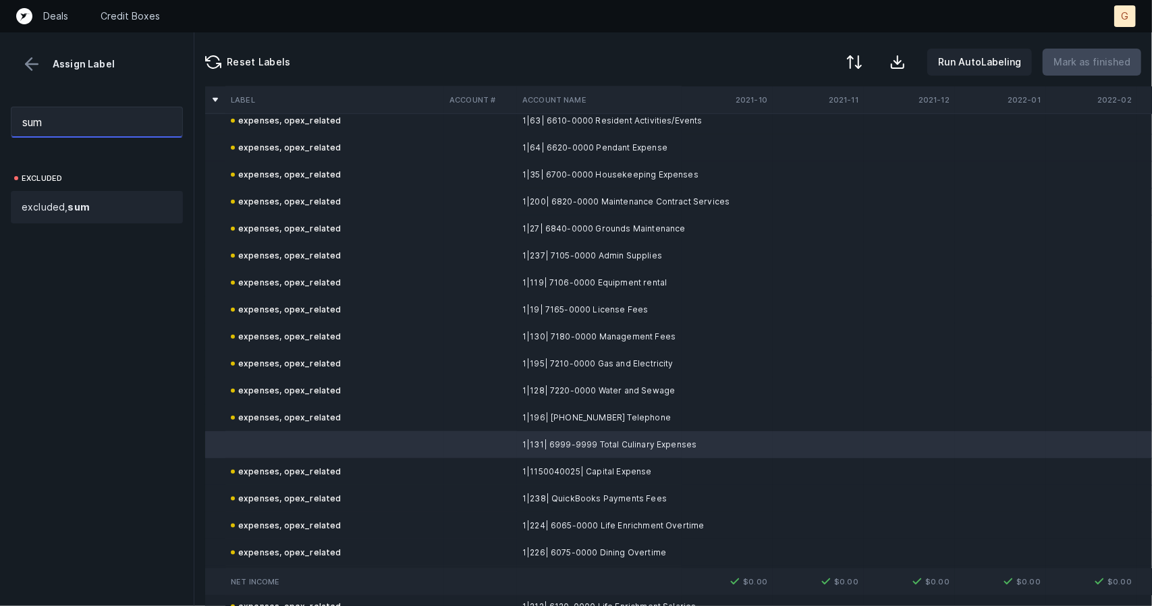
type input "sum"
click at [74, 199] on span "excluded, sum" at bounding box center [56, 207] width 68 height 16
click at [1103, 55] on p "Mark as finished" at bounding box center [1091, 62] width 77 height 16
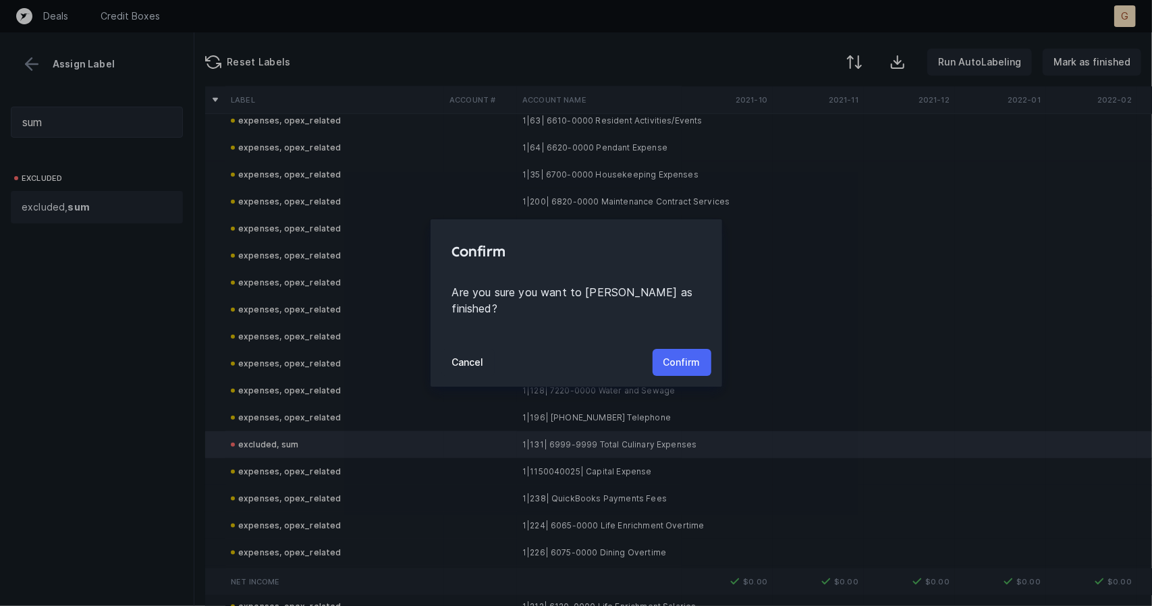
click at [703, 349] on button "Confirm" at bounding box center [682, 362] width 59 height 27
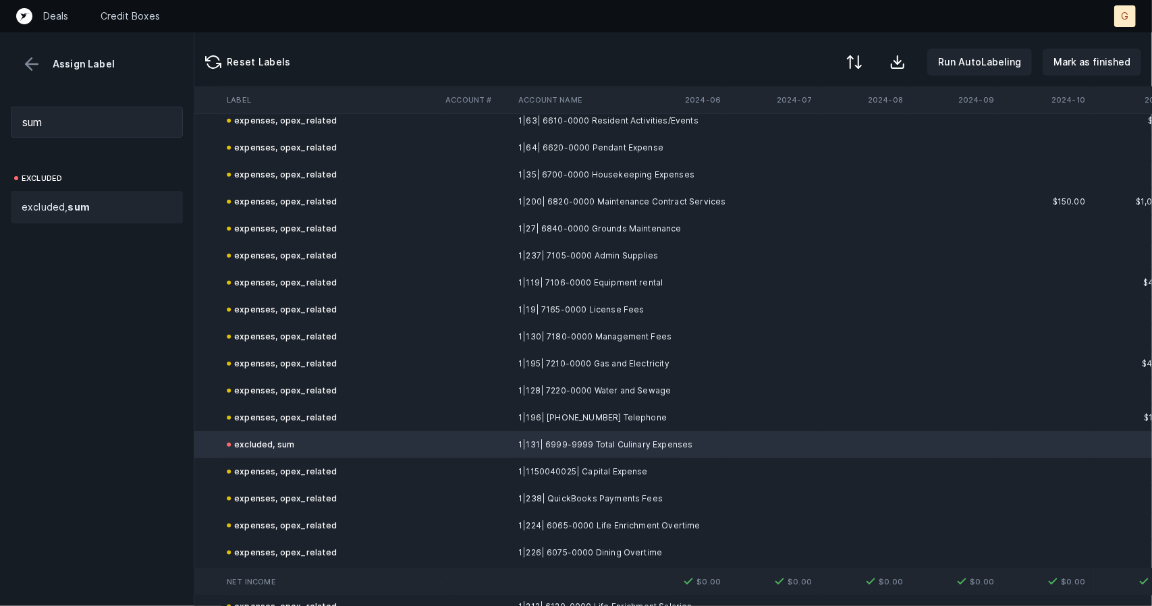
scroll to position [4364, 3913]
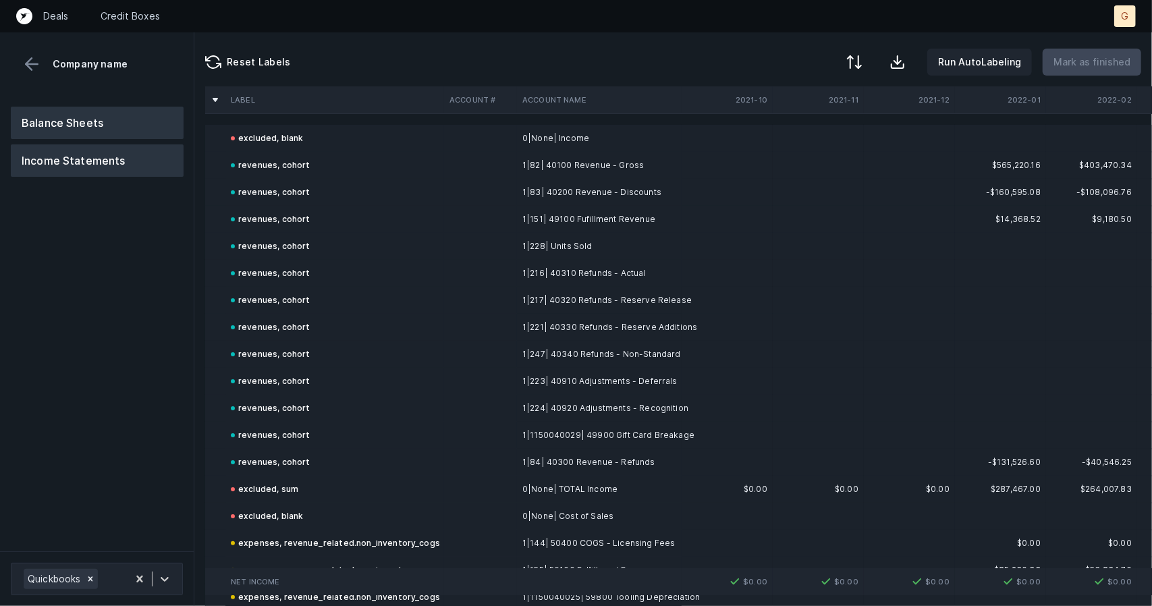
click at [82, 114] on button "Balance Sheets" at bounding box center [97, 123] width 173 height 32
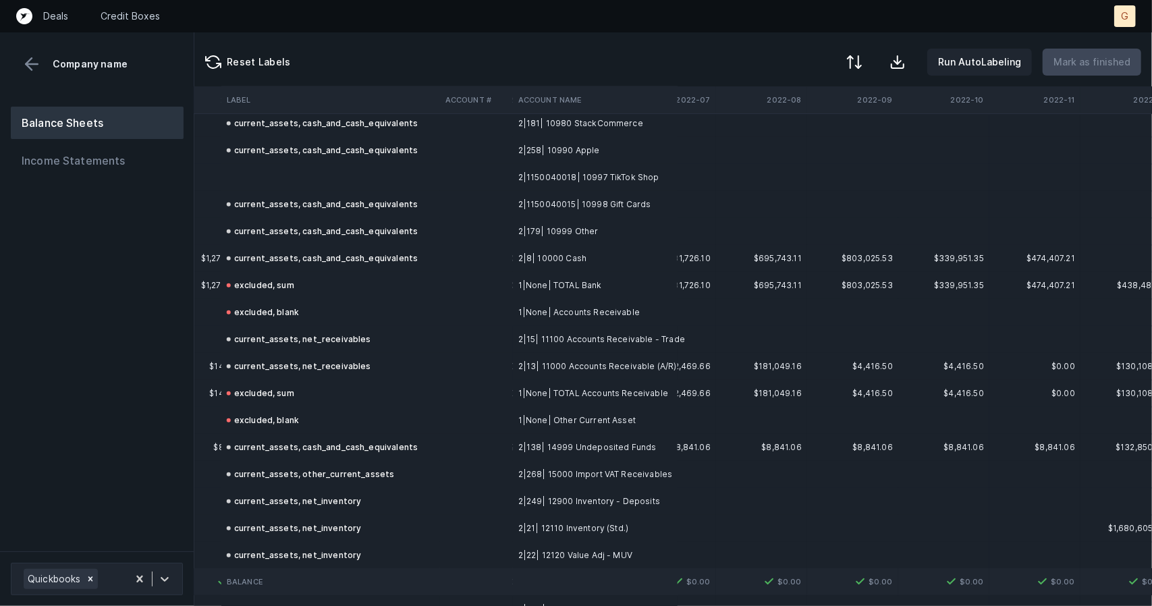
scroll to position [366, 877]
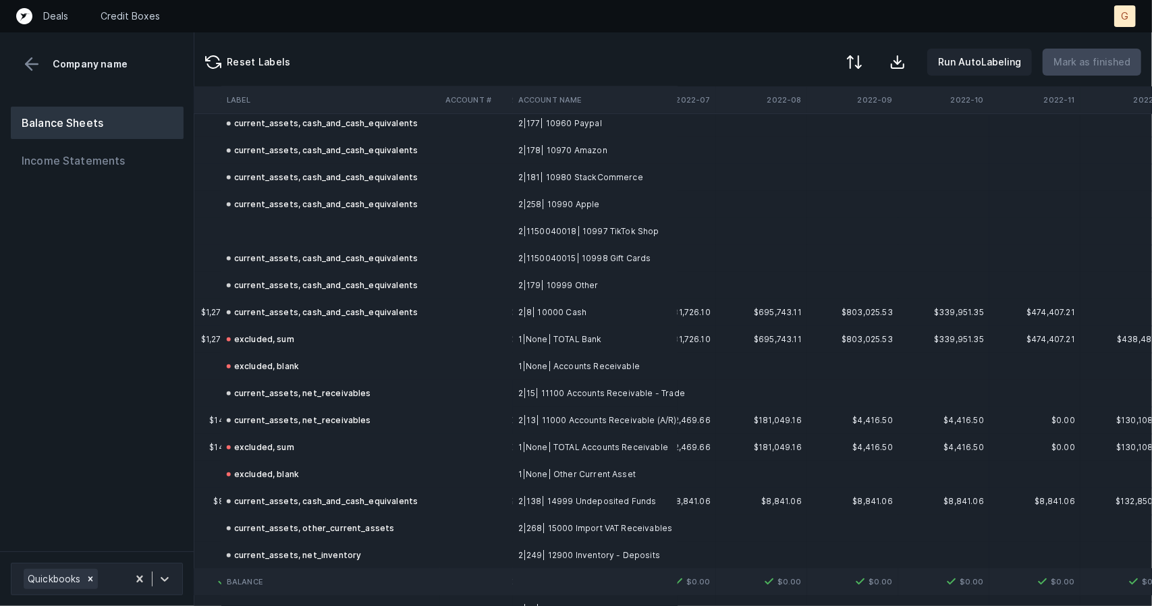
click at [383, 232] on td at bounding box center [330, 231] width 219 height 27
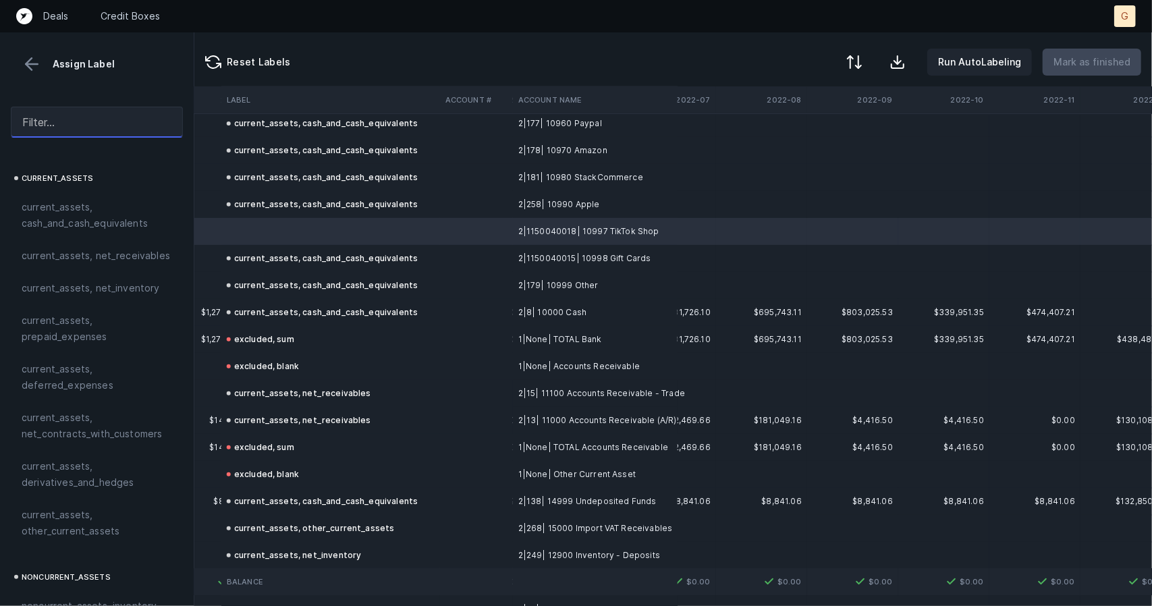
click at [90, 113] on input "text" at bounding box center [97, 122] width 172 height 31
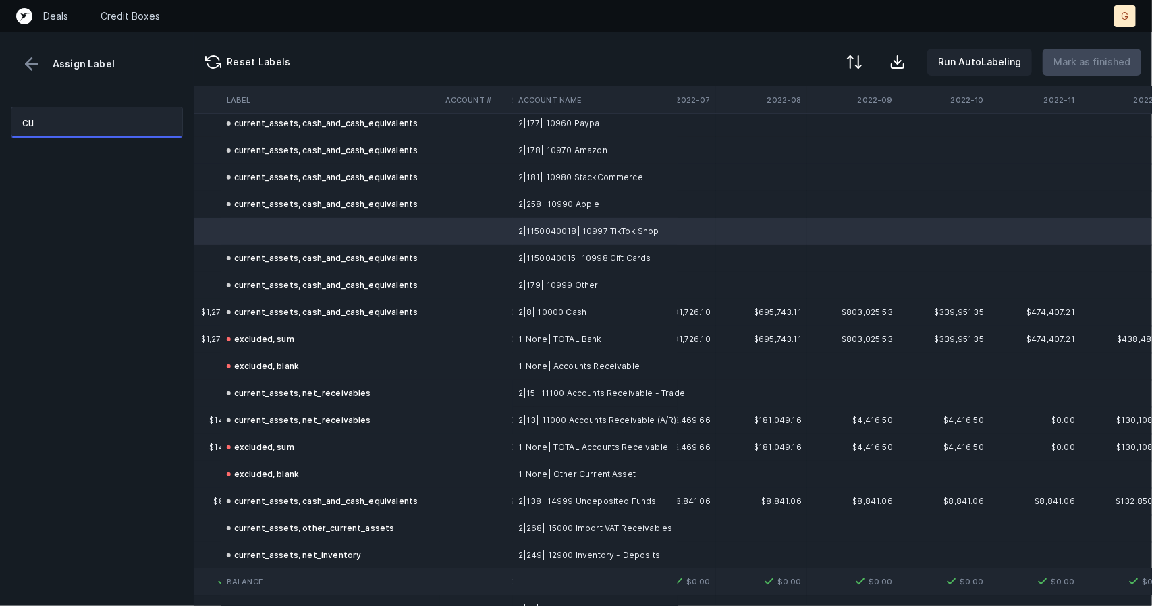
type input "c"
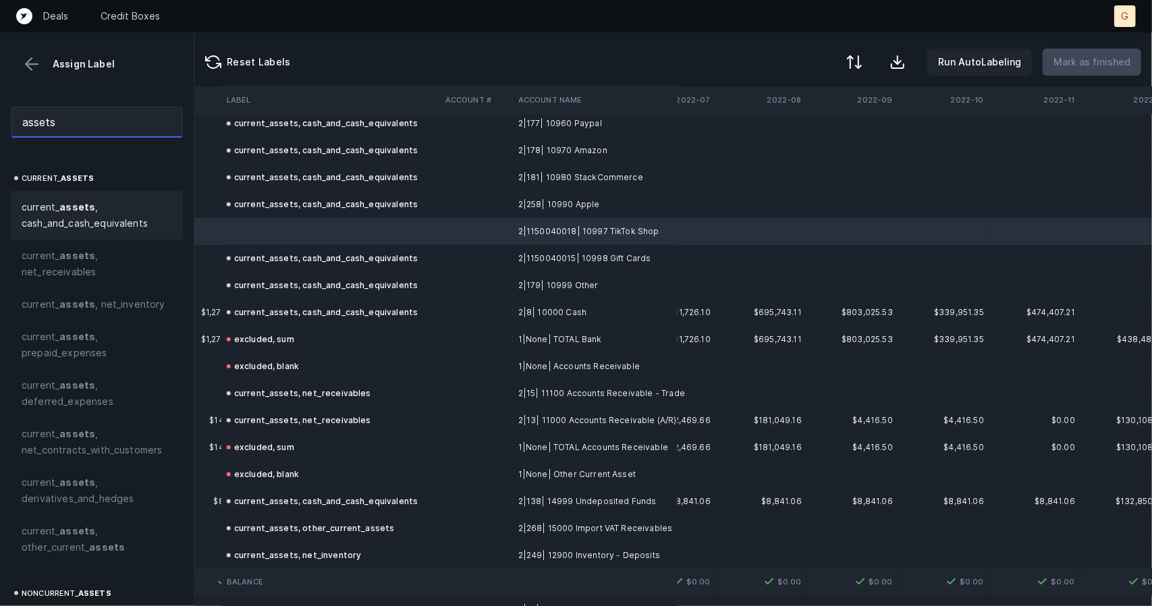
type input "assets"
click at [88, 221] on span "current_ assets , cash_and_cash_equivalents" at bounding box center [97, 215] width 150 height 32
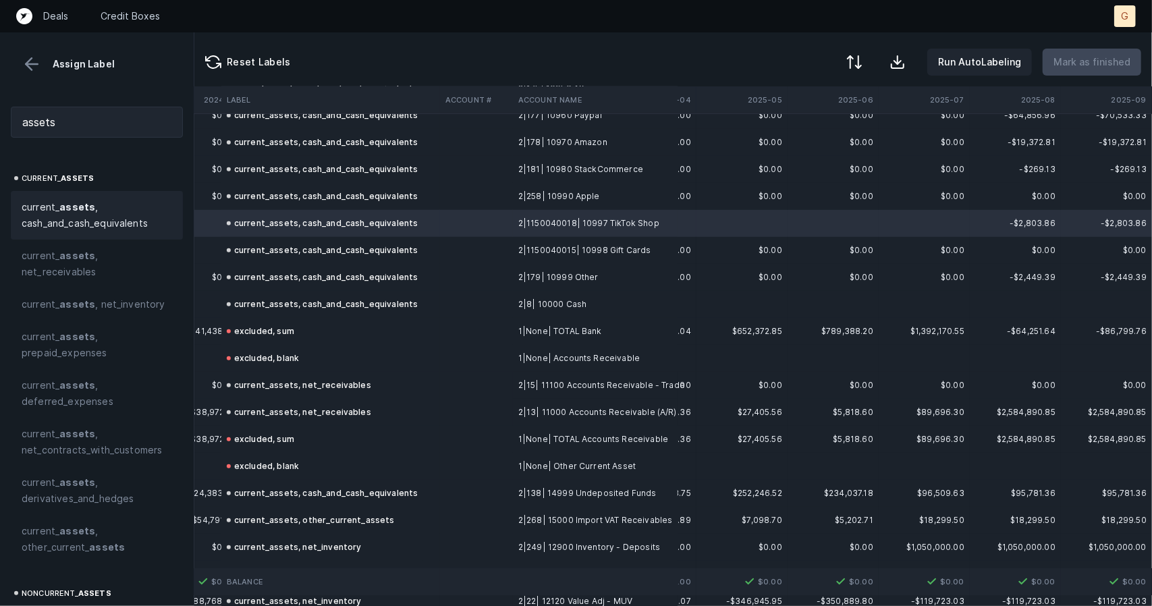
scroll to position [0, 3913]
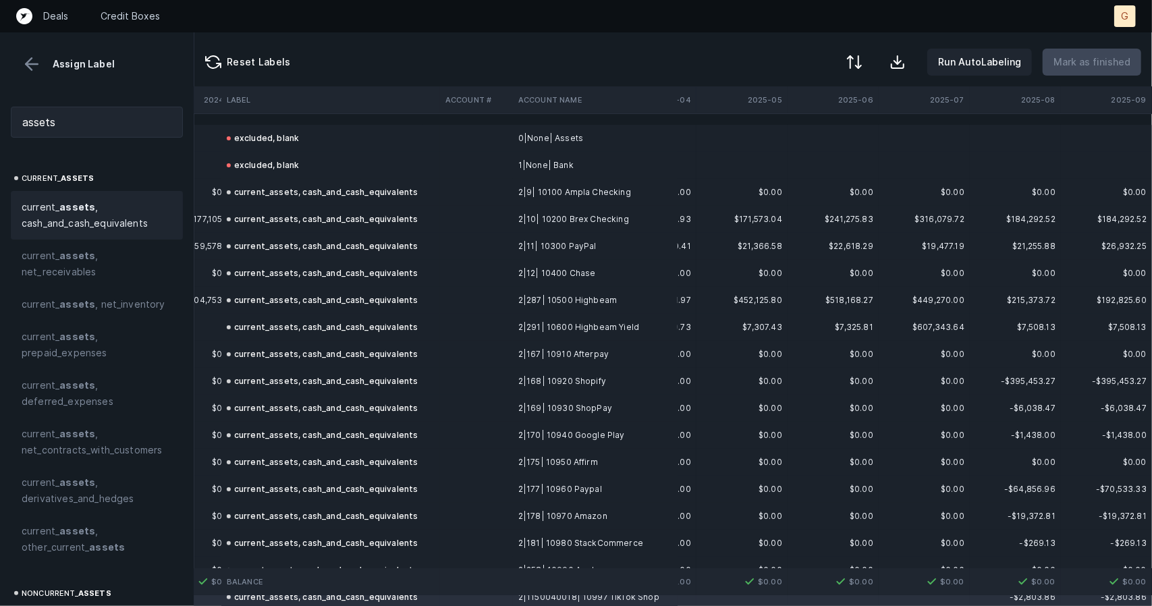
click at [28, 61] on button at bounding box center [32, 64] width 20 height 20
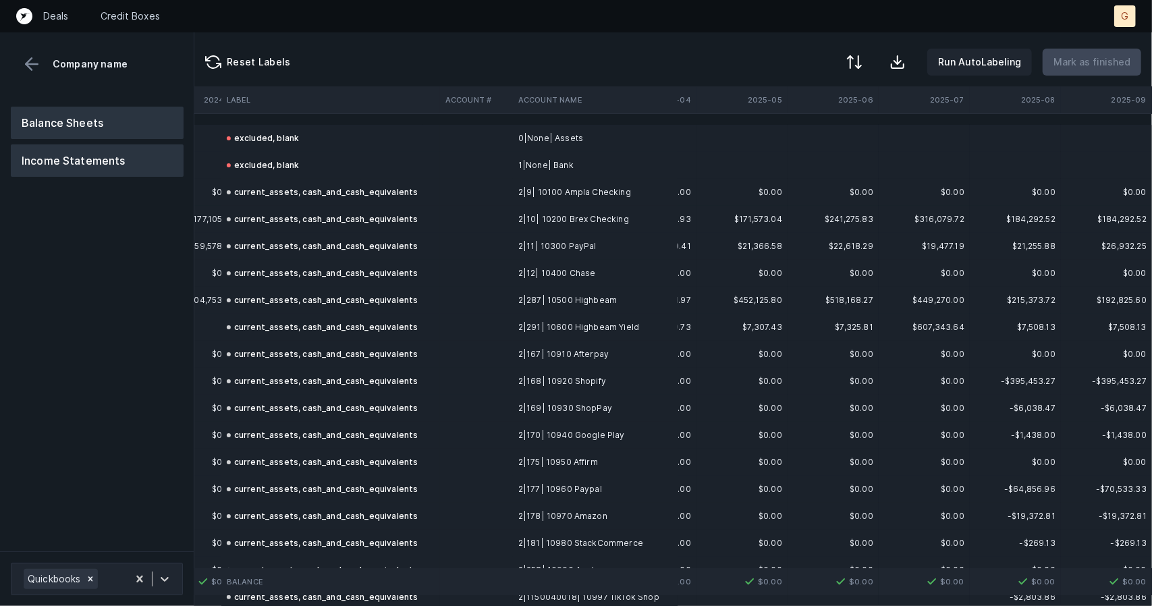
click at [90, 147] on button "Income Statements" at bounding box center [97, 160] width 173 height 32
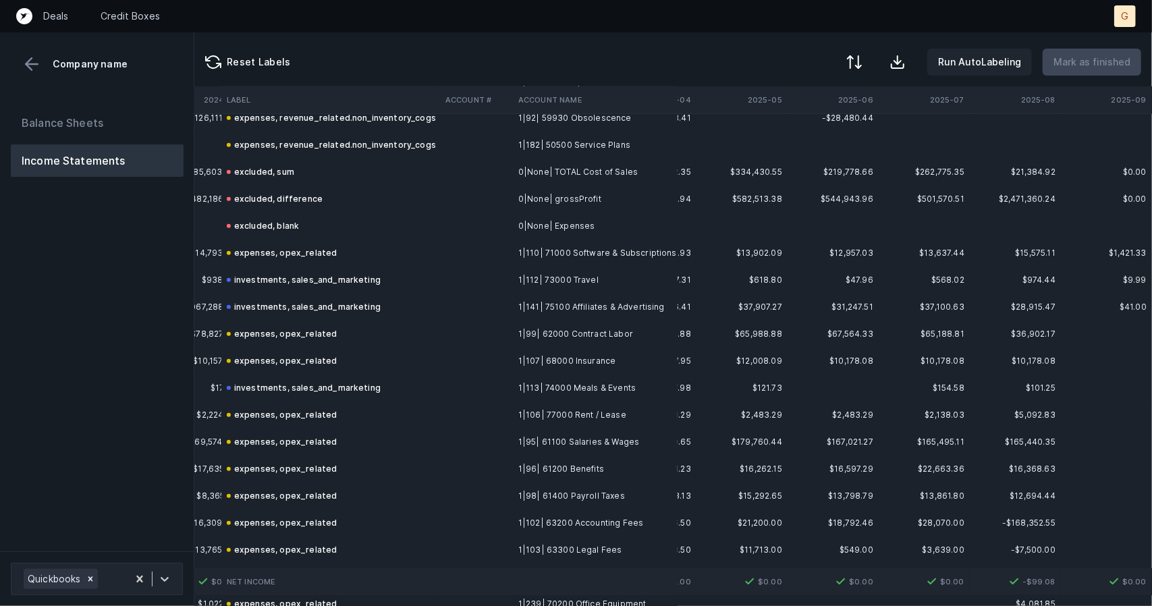
scroll to position [0, 3913]
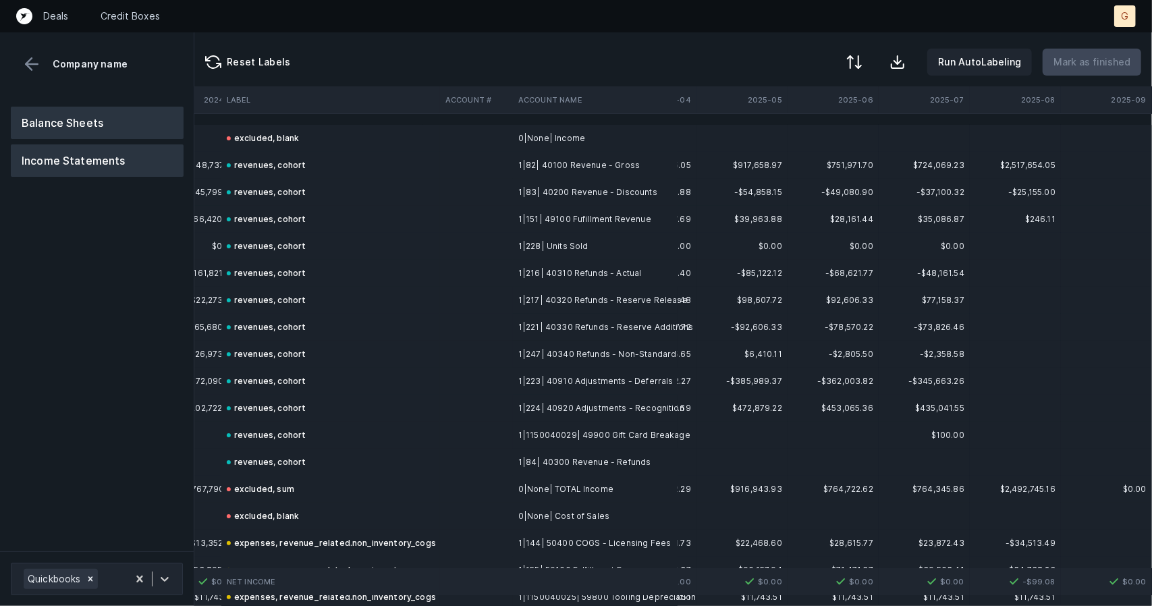
click at [86, 122] on button "Balance Sheets" at bounding box center [97, 123] width 173 height 32
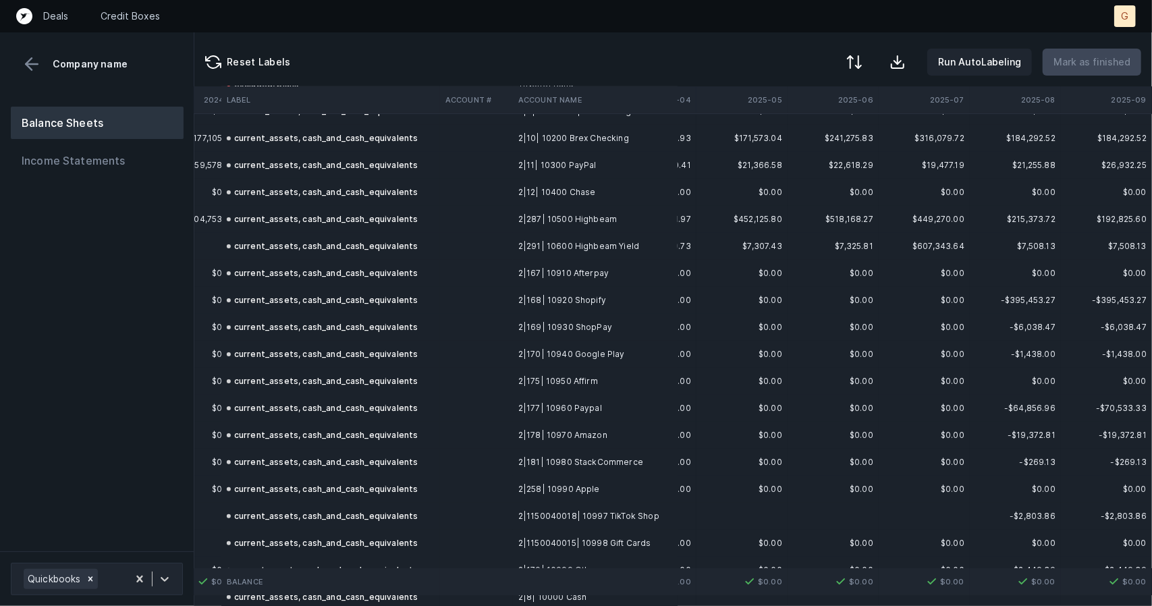
scroll to position [0, 3913]
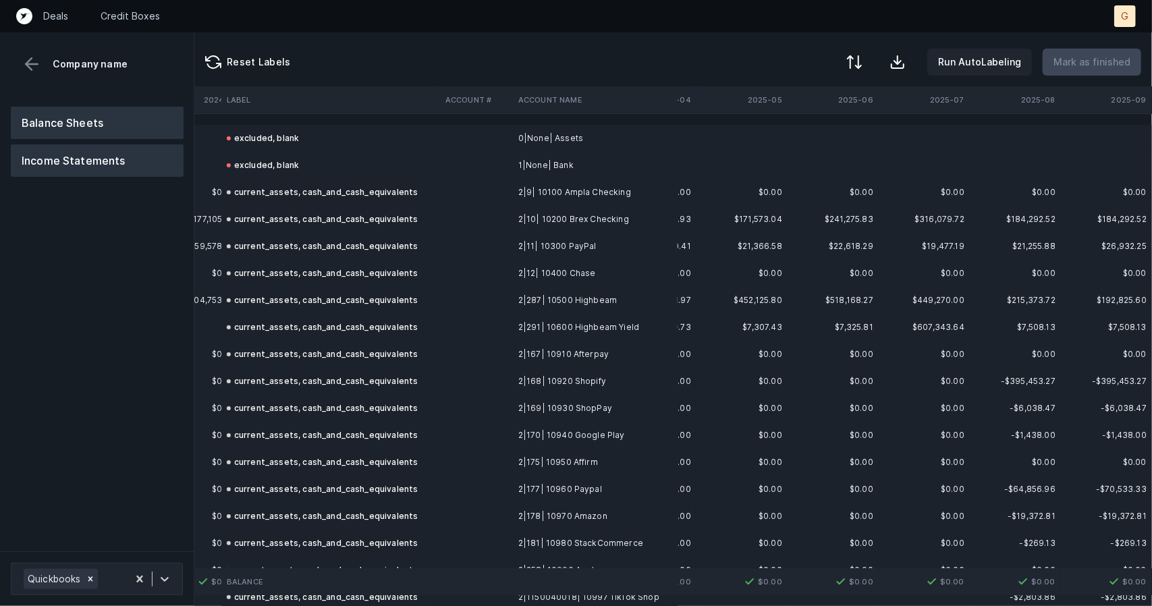
click at [131, 156] on button "Income Statements" at bounding box center [97, 160] width 173 height 32
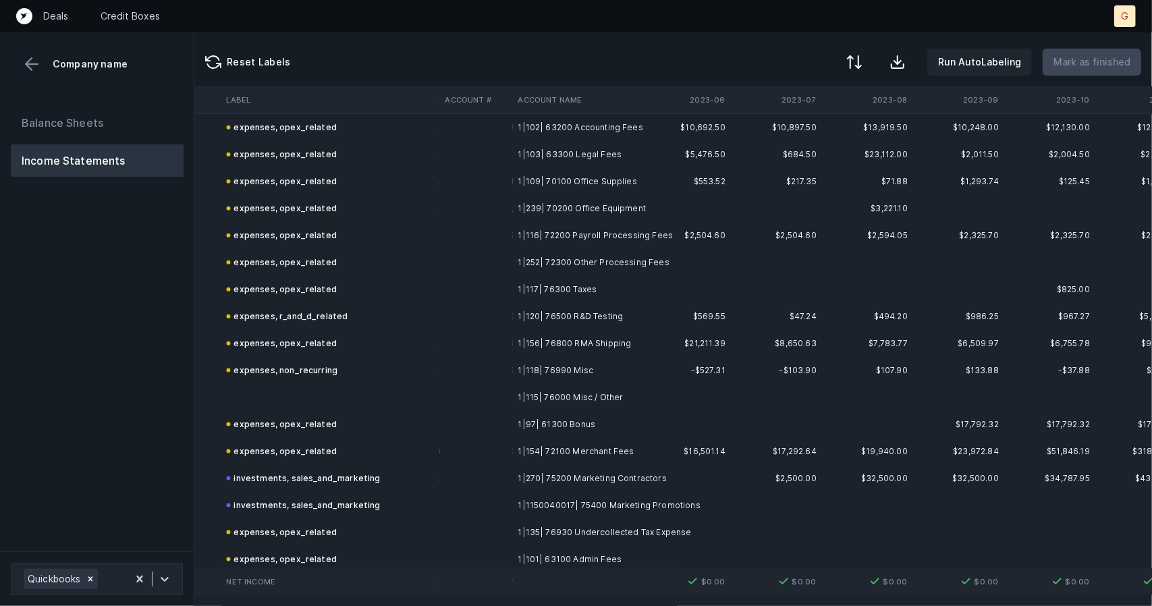
scroll to position [1016, 1864]
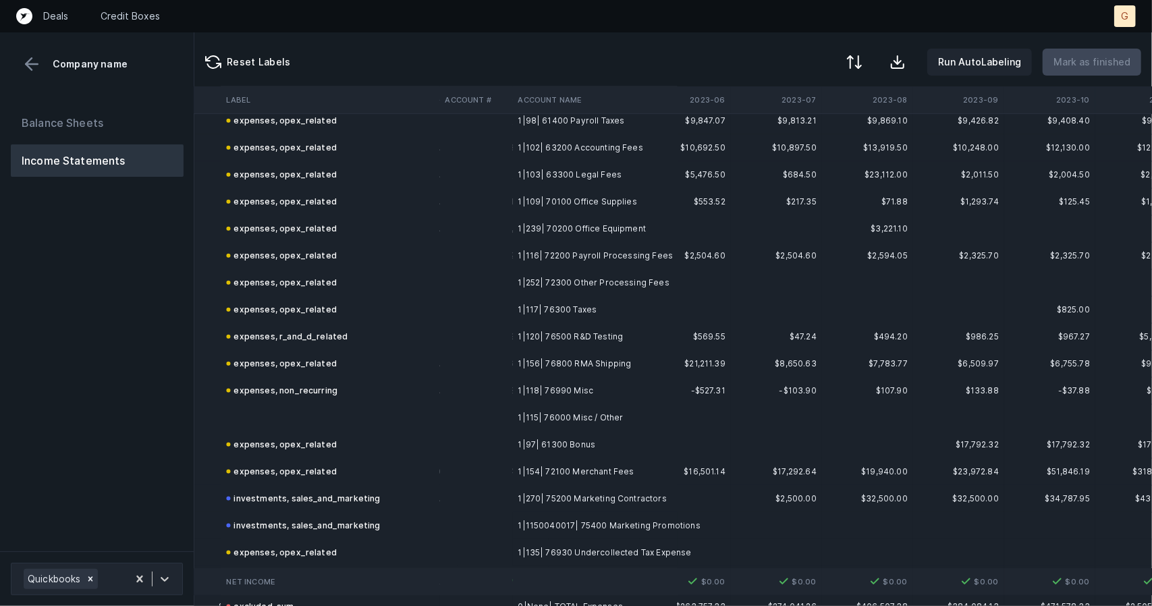
click at [277, 422] on td at bounding box center [330, 417] width 219 height 27
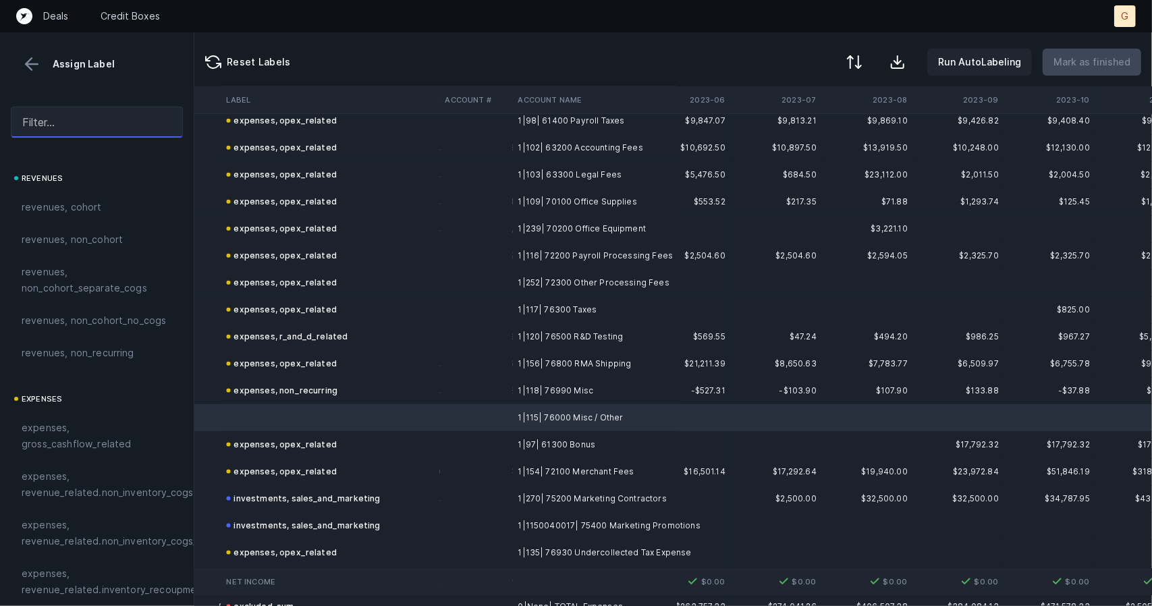
click at [86, 126] on input "text" at bounding box center [97, 122] width 172 height 31
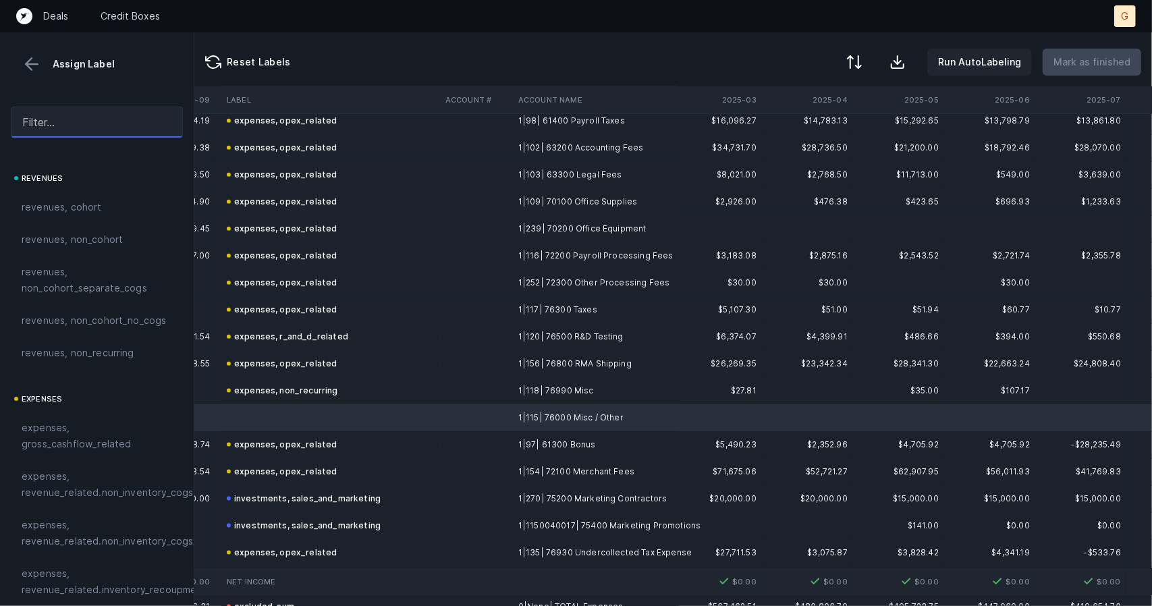
scroll to position [1016, 3913]
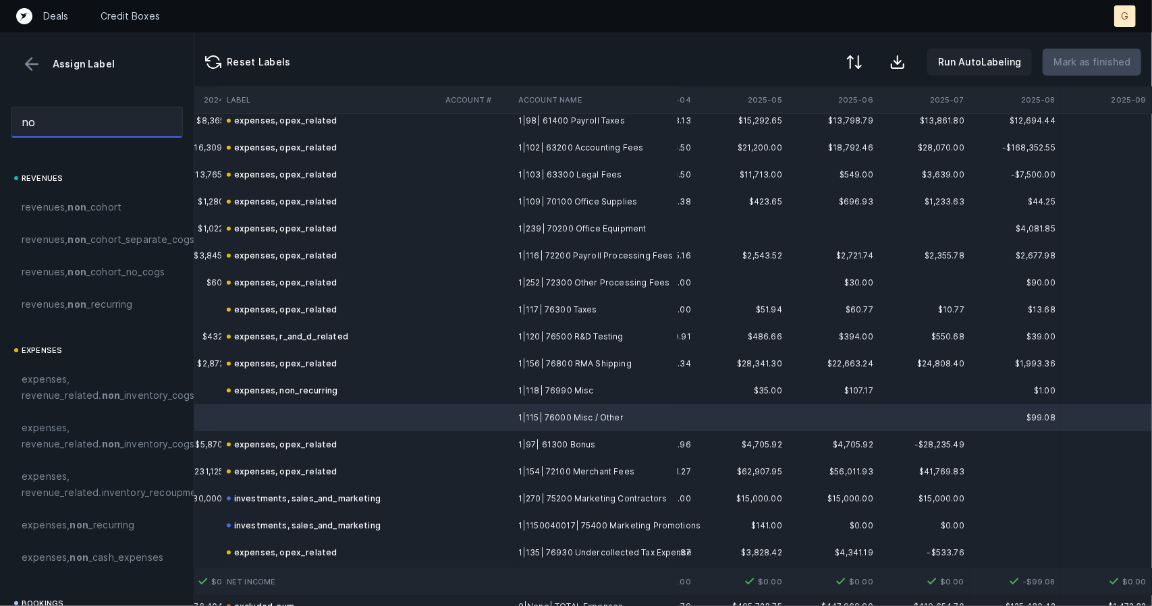
type input "n"
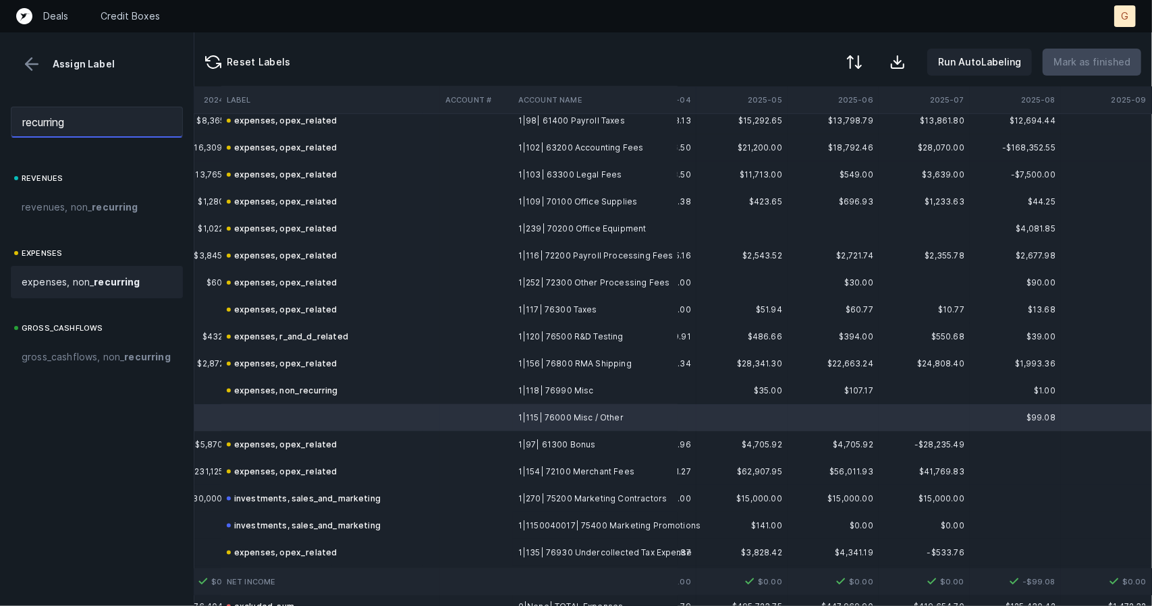
type input "recurring"
click at [80, 292] on div "expenses, non_ recurring" at bounding box center [97, 282] width 172 height 32
click at [1076, 71] on button "Mark as finished" at bounding box center [1092, 62] width 99 height 27
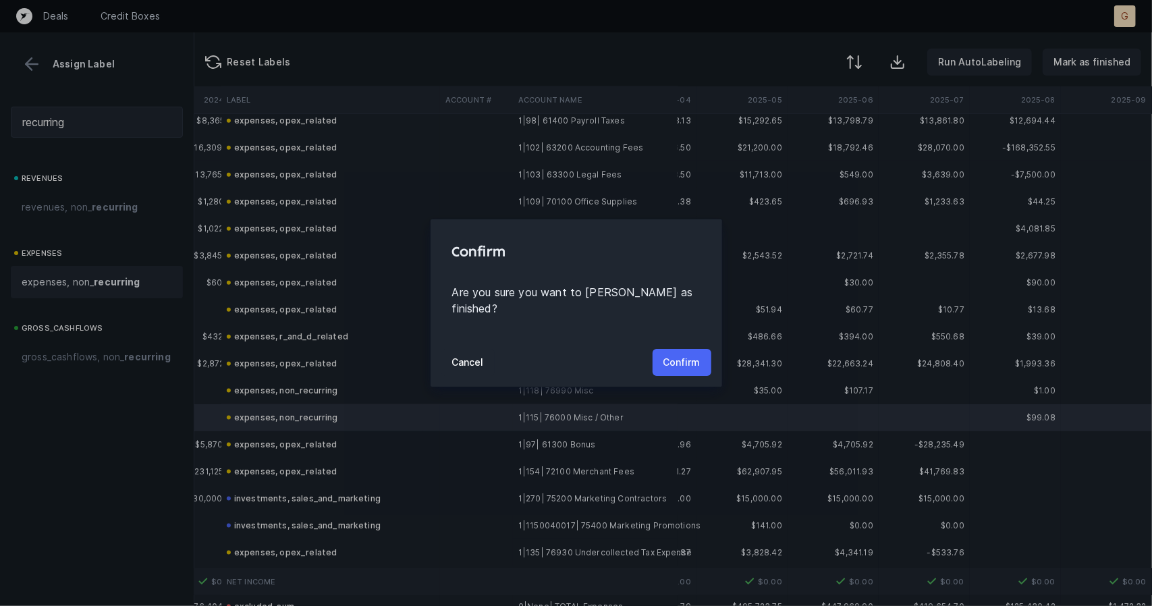
click at [688, 354] on p "Confirm" at bounding box center [681, 362] width 37 height 16
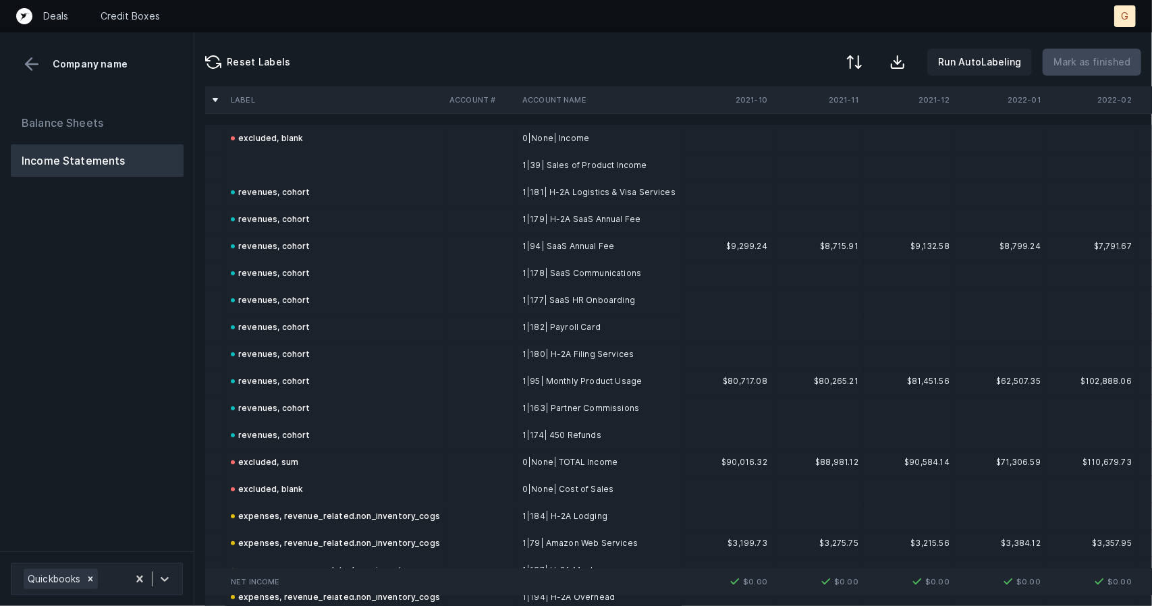
click at [281, 192] on div "revenues, cohort" at bounding box center [271, 192] width 80 height 16
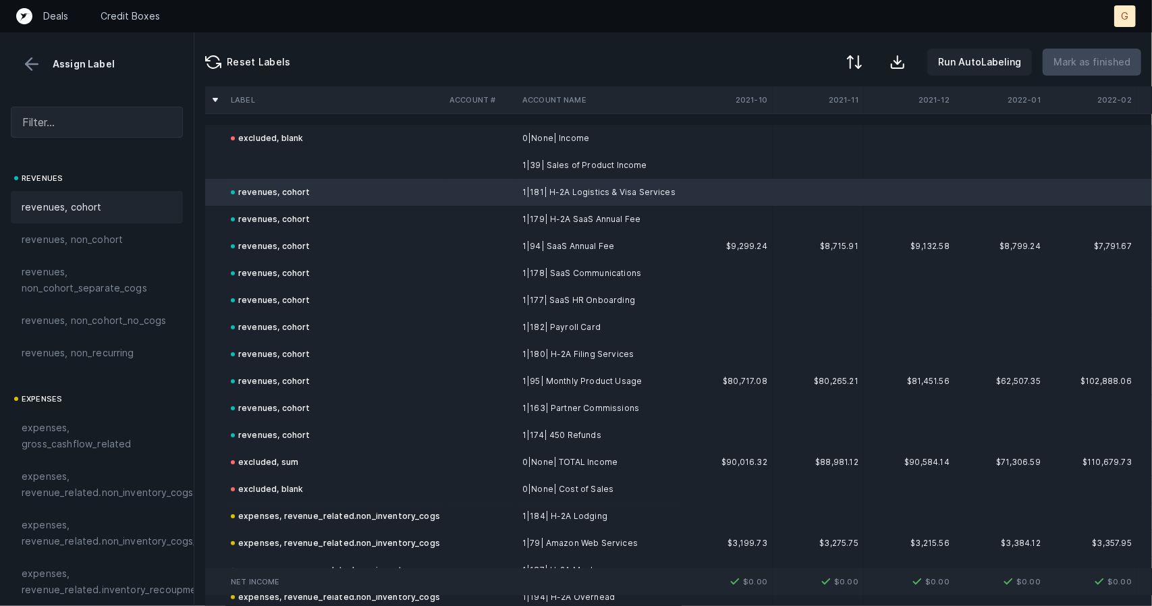
click at [263, 164] on td at bounding box center [334, 165] width 219 height 27
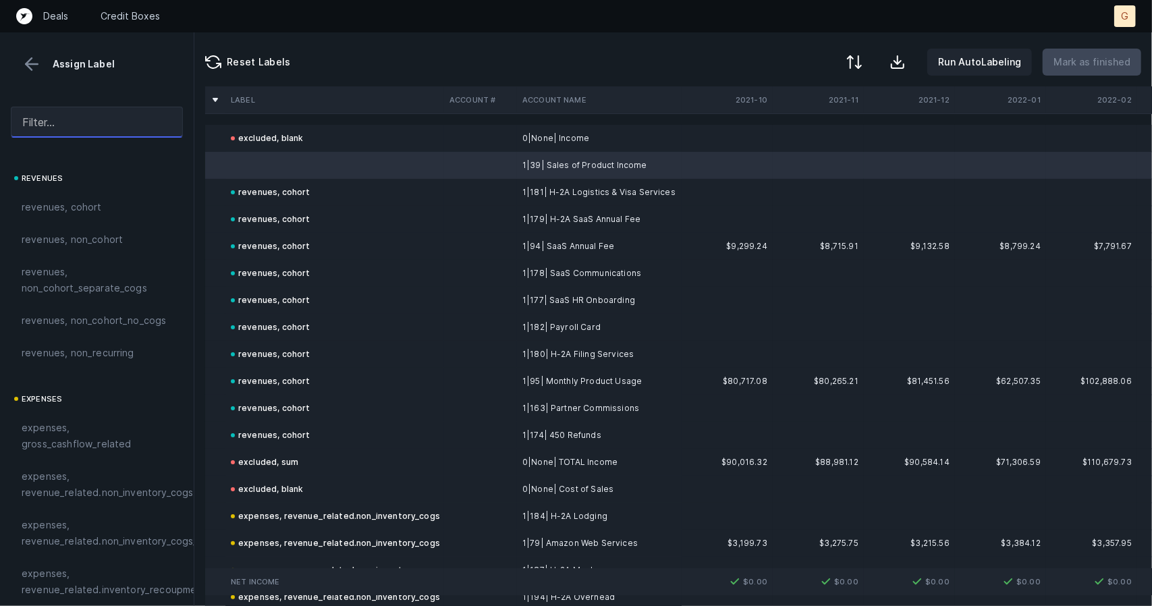
click at [76, 124] on input "text" at bounding box center [97, 122] width 172 height 31
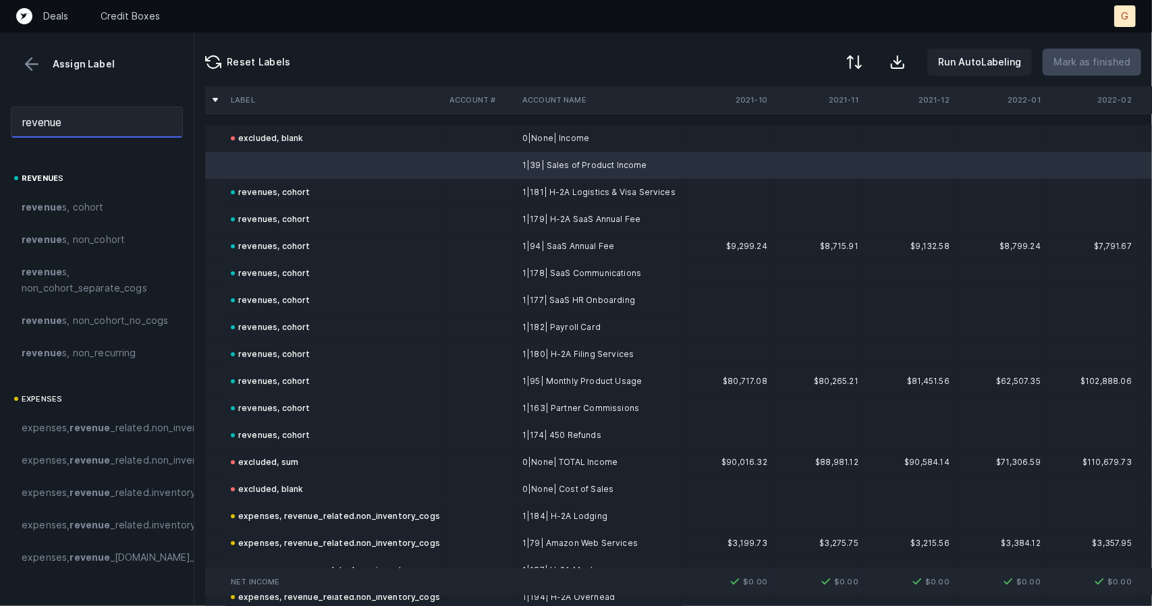
type input "revenue"
click at [100, 204] on span "revenue s, cohort" at bounding box center [63, 207] width 82 height 16
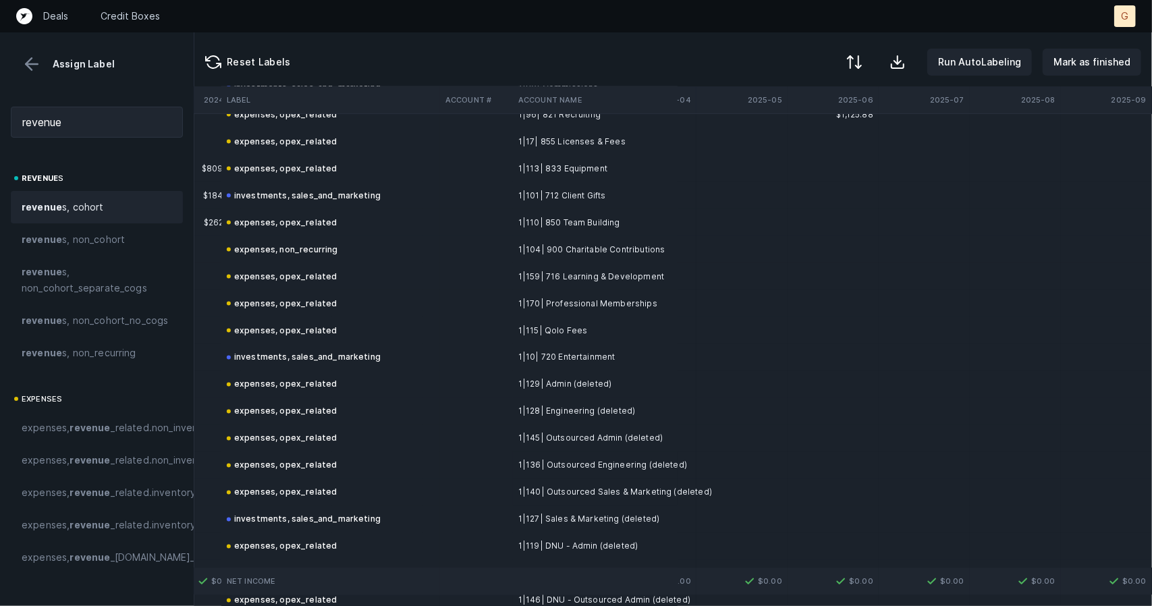
scroll to position [1926, 3913]
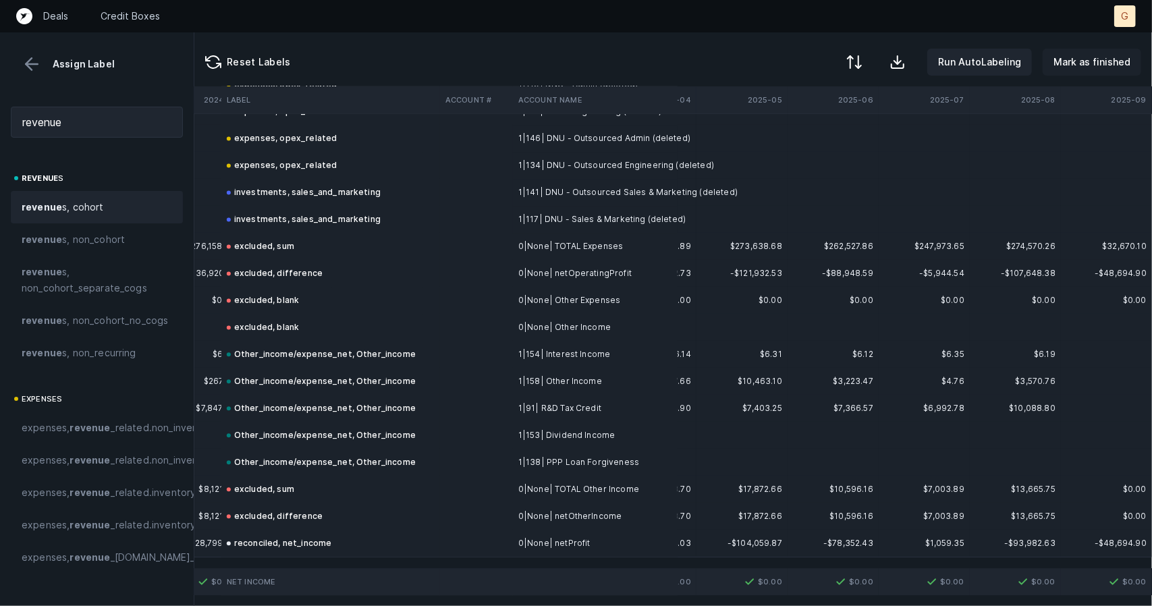
click at [1100, 61] on p "Mark as finished" at bounding box center [1091, 62] width 77 height 16
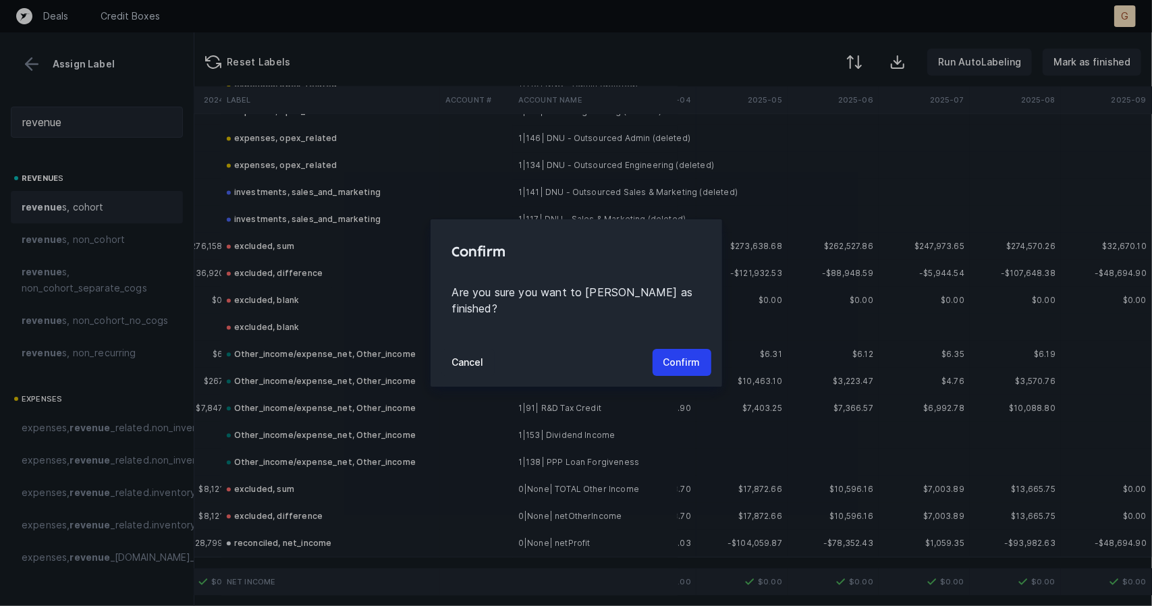
click at [1007, 31] on div at bounding box center [576, 303] width 1152 height 606
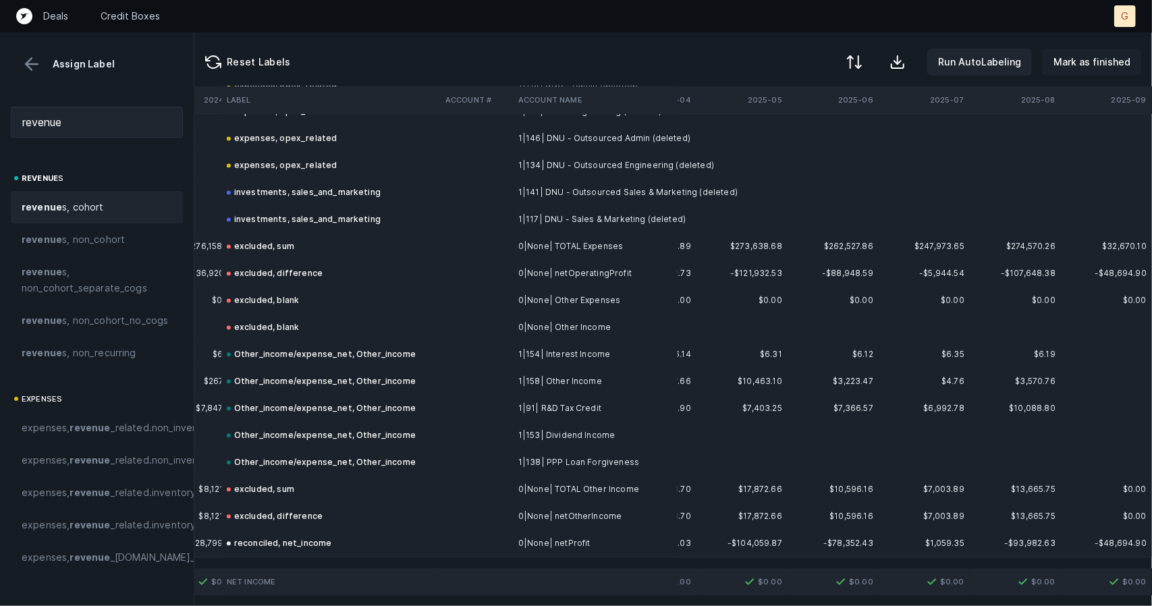
click at [1076, 65] on p "Mark as finished" at bounding box center [1091, 62] width 77 height 16
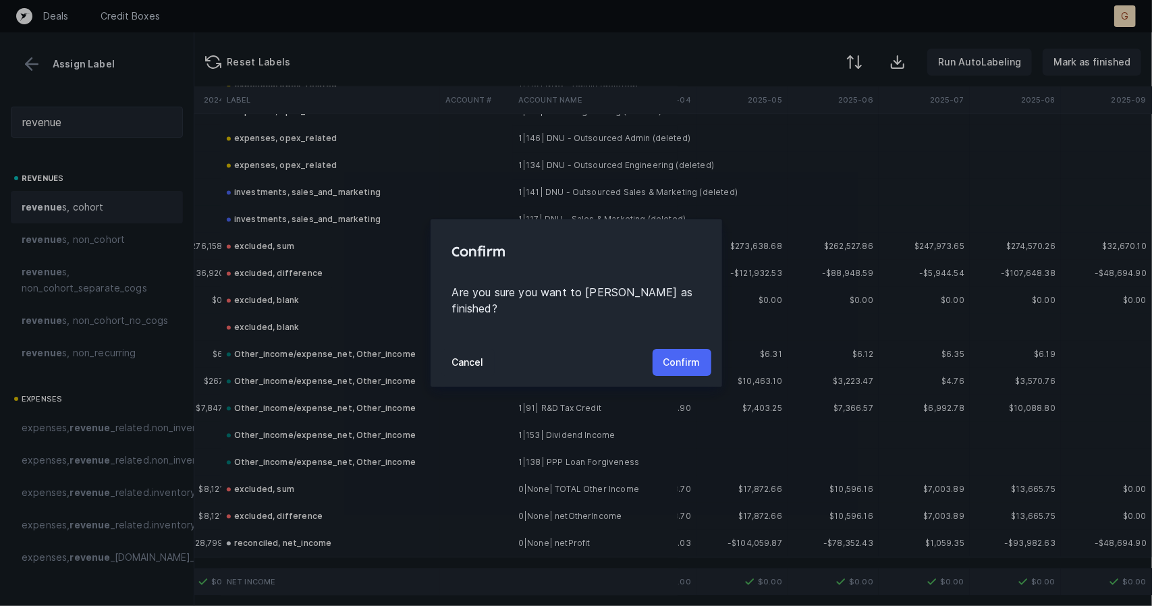
click at [689, 349] on button "Confirm" at bounding box center [682, 362] width 59 height 27
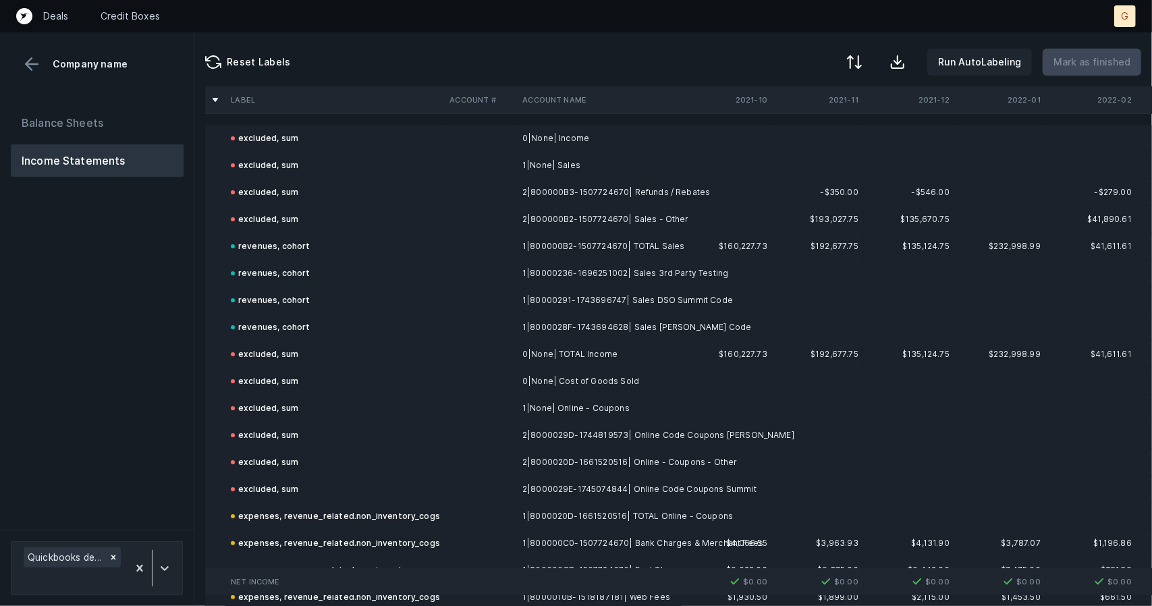
scroll to position [1, 0]
click at [95, 126] on button "Balance Sheets" at bounding box center [97, 123] width 173 height 32
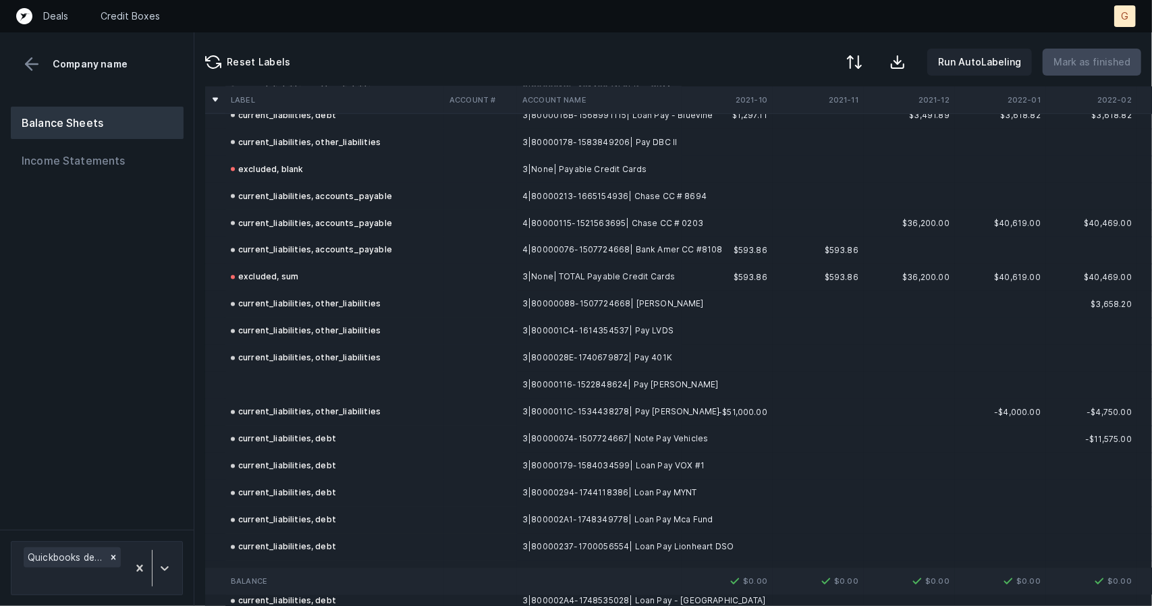
scroll to position [5260, 0]
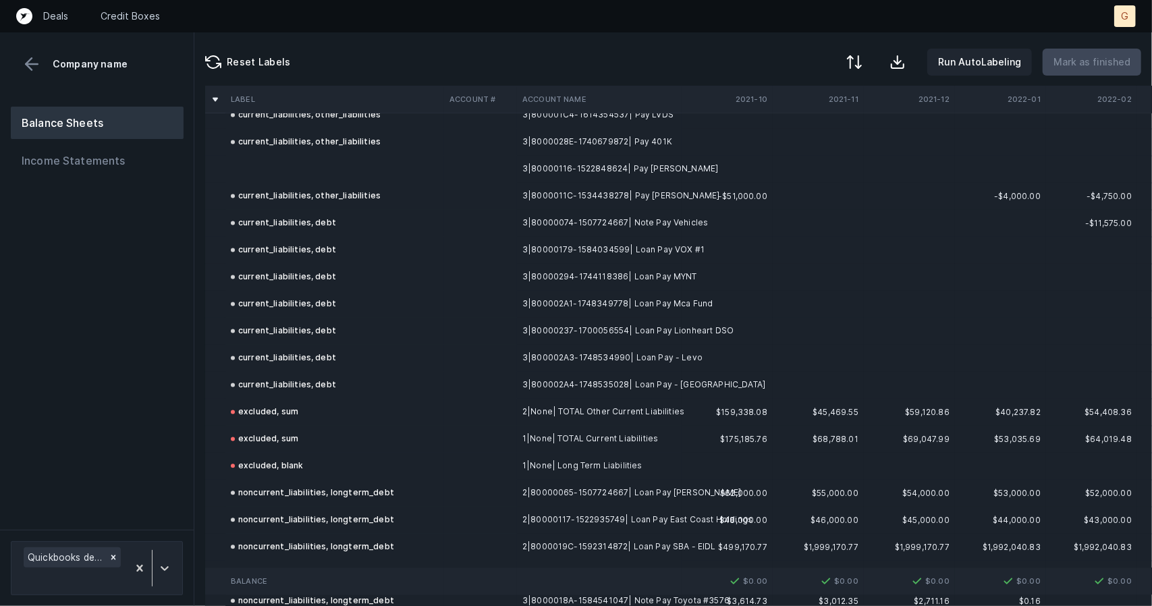
click at [285, 170] on td at bounding box center [334, 169] width 219 height 27
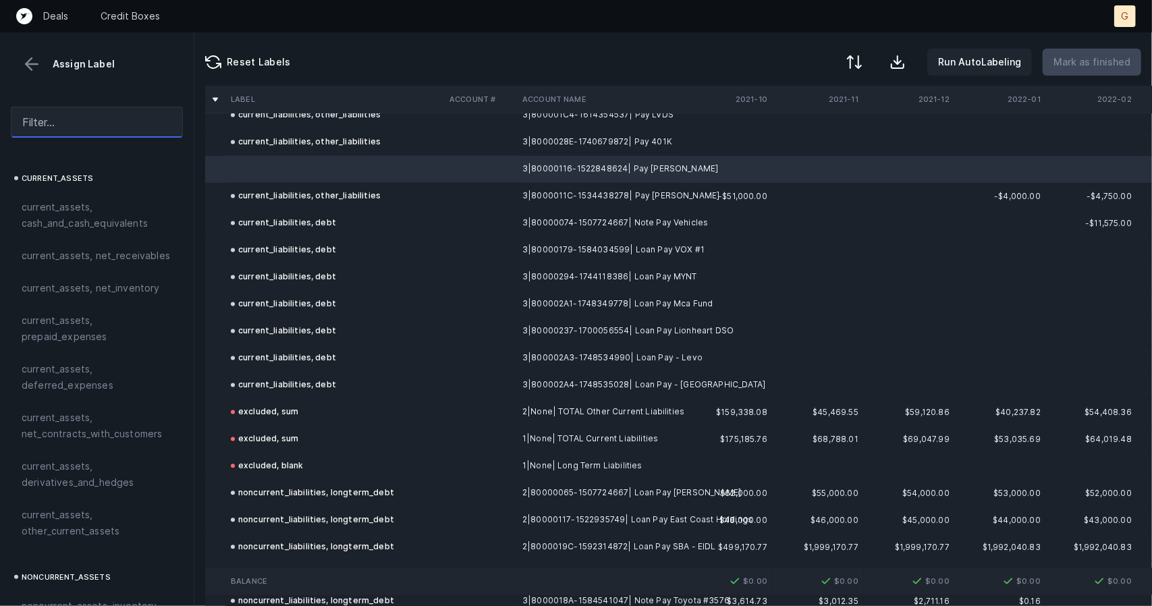
click at [65, 125] on input "text" at bounding box center [97, 122] width 172 height 31
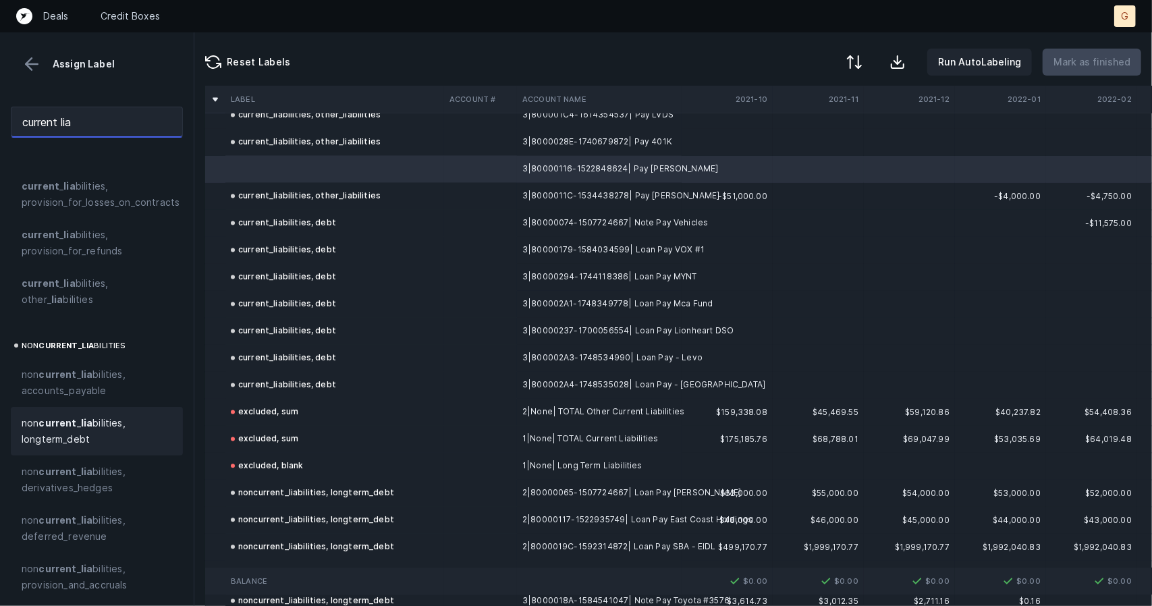
scroll to position [410, 0]
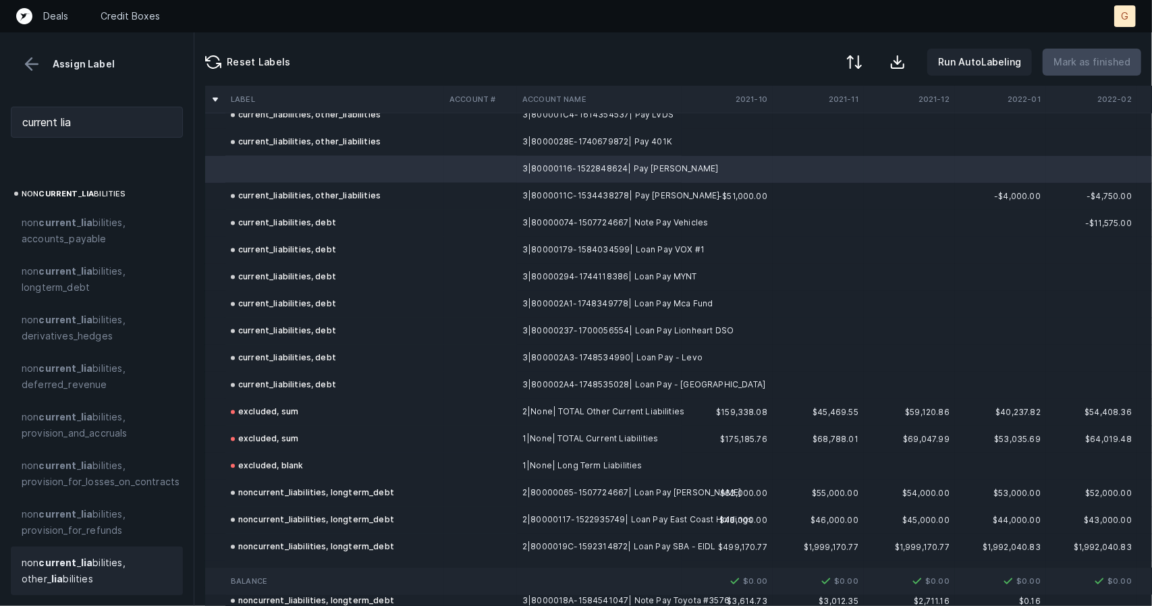
click at [70, 564] on span "non current _ lia bilities, other_ lia bilities" at bounding box center [97, 571] width 150 height 32
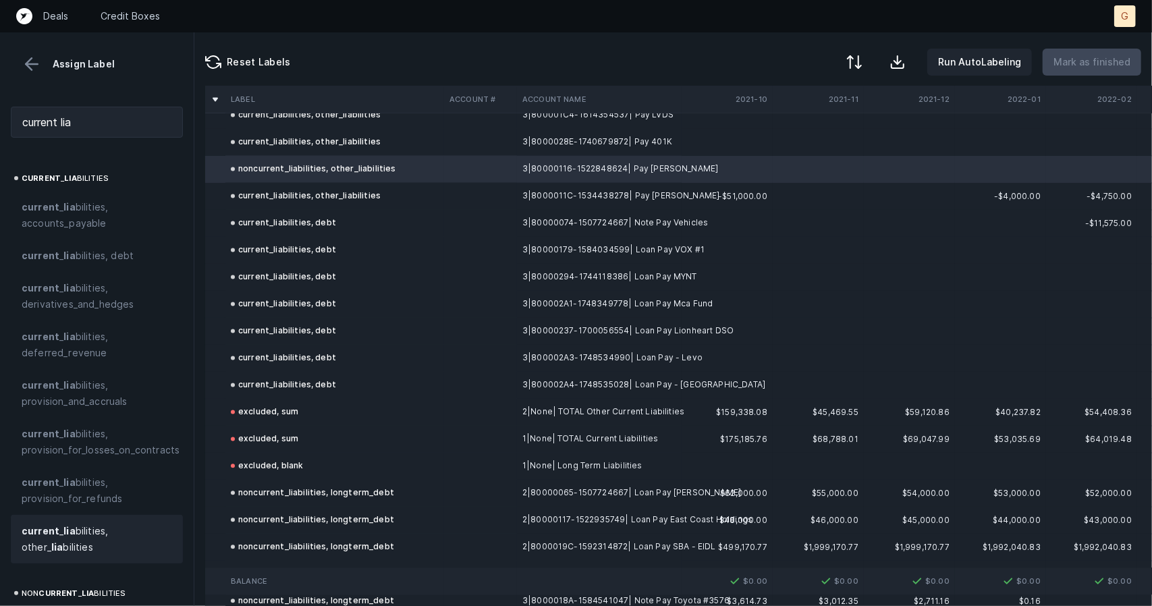
click at [77, 543] on span "current _ lia bilities, other_ lia bilities" at bounding box center [97, 539] width 150 height 32
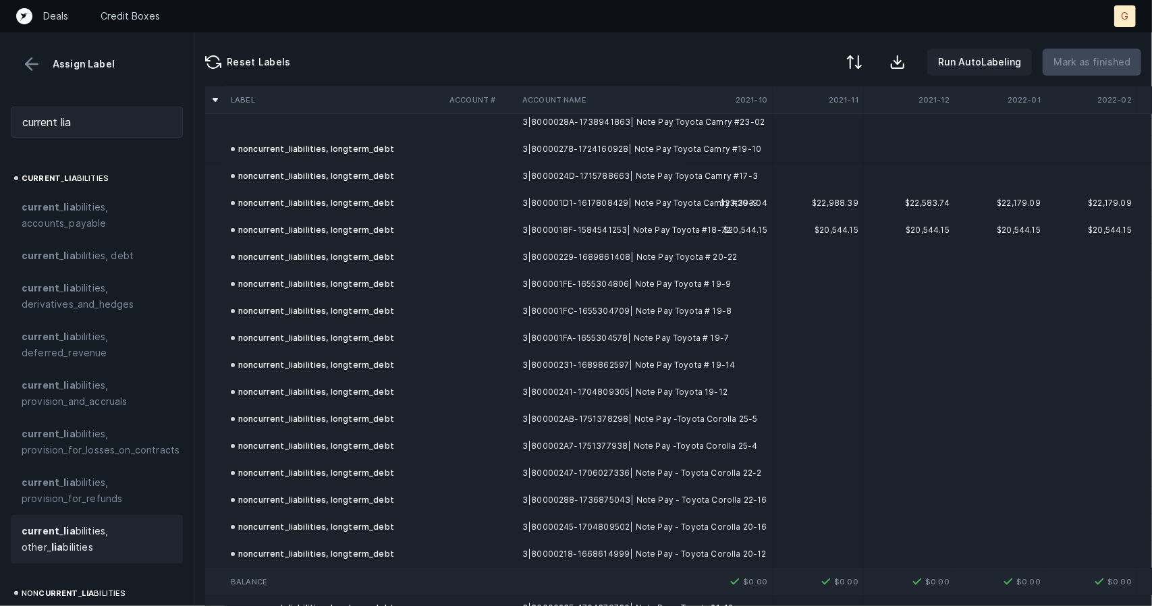
scroll to position [6673, 0]
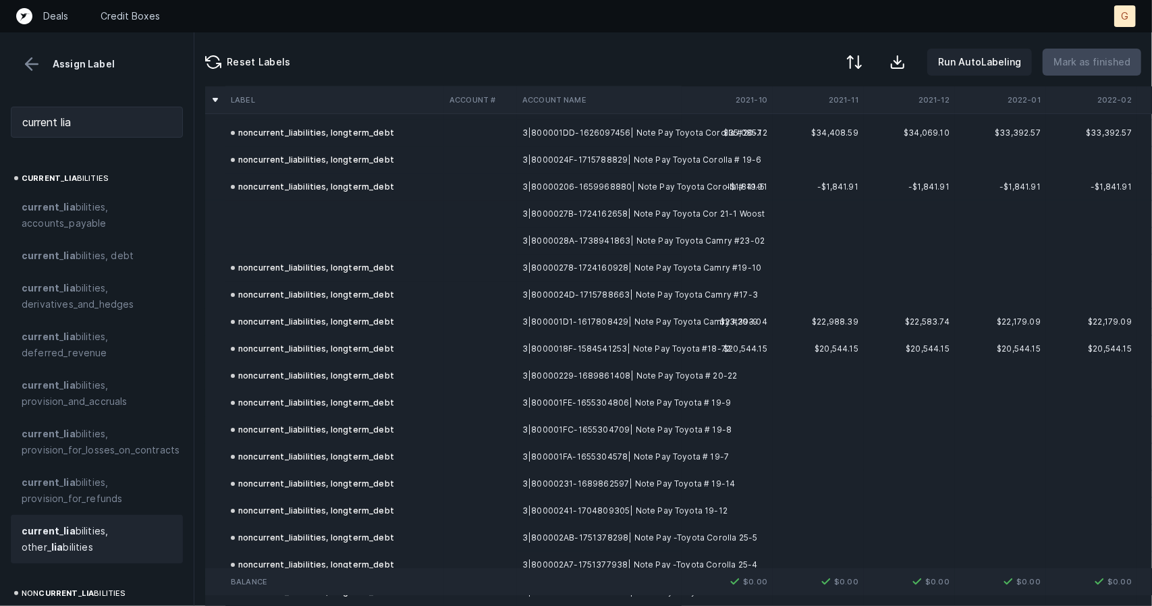
click at [252, 225] on td at bounding box center [334, 213] width 219 height 27
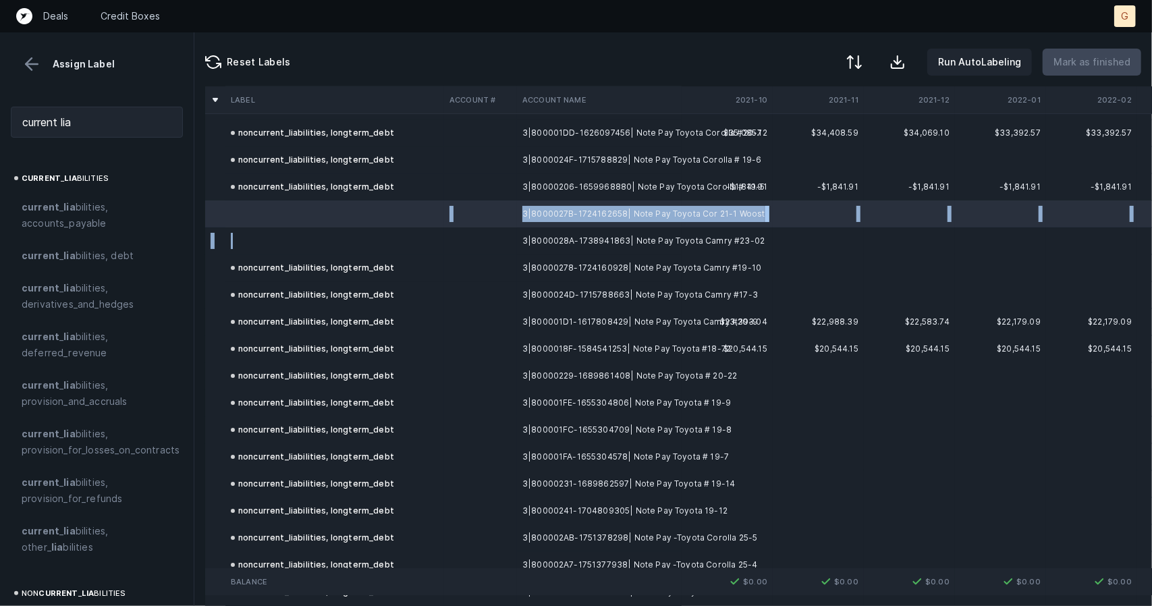
click at [265, 249] on td at bounding box center [334, 240] width 219 height 27
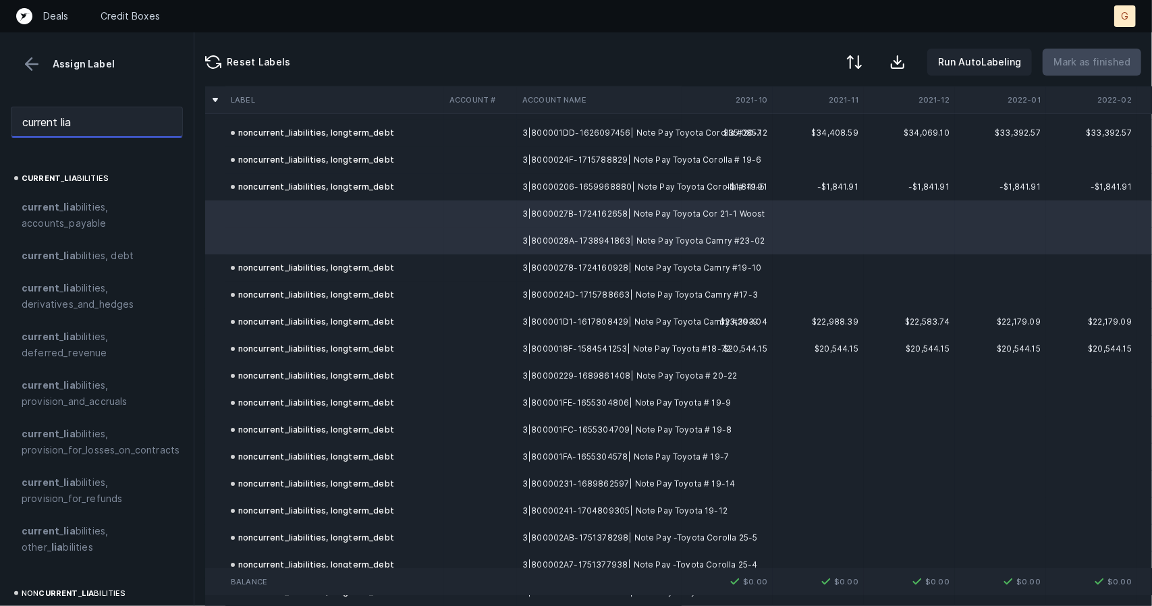
drag, startPoint x: 84, startPoint y: 122, endPoint x: 0, endPoint y: 121, distance: 83.7
click at [0, 121] on div "current lia" at bounding box center [97, 122] width 194 height 53
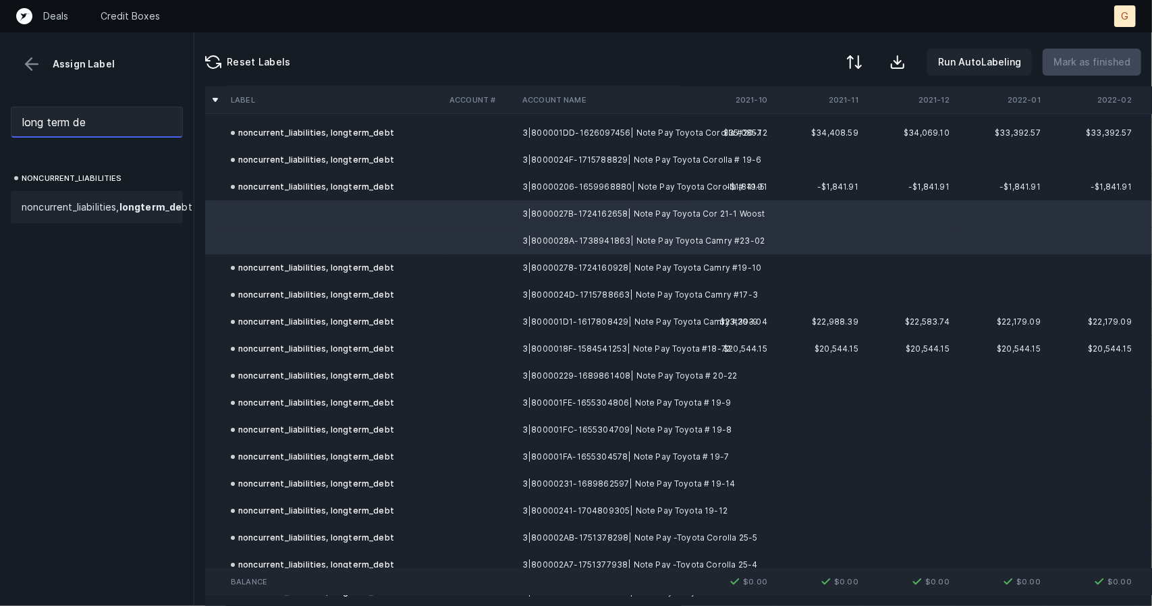
type input "long term de"
click at [169, 213] on strong "de" at bounding box center [175, 206] width 12 height 11
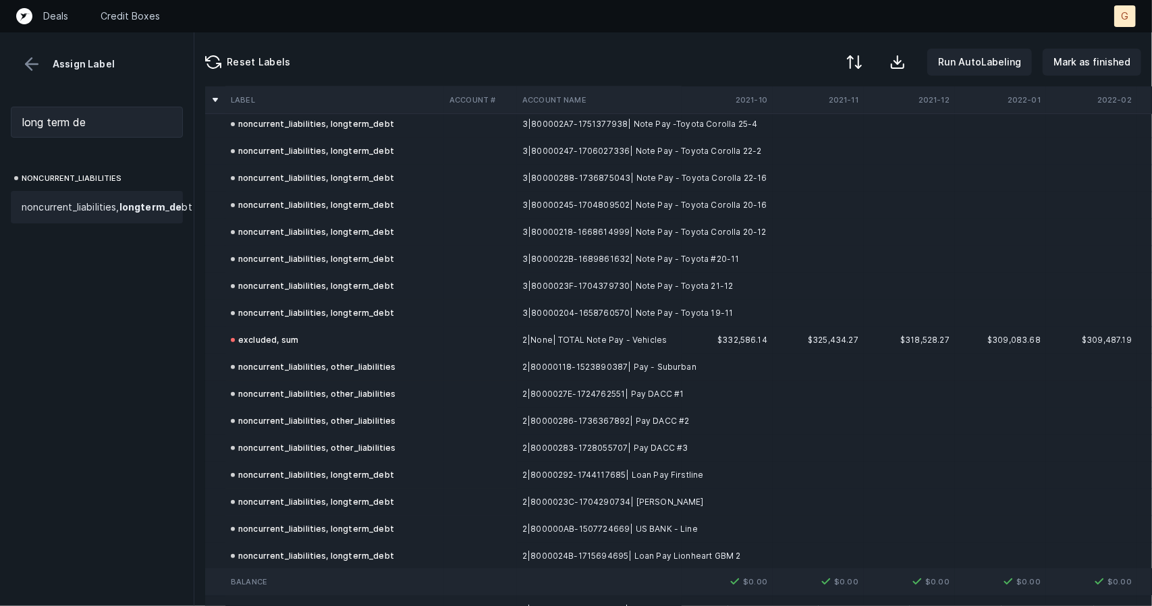
scroll to position [7115, 0]
click at [1076, 62] on p "Mark as finished" at bounding box center [1091, 62] width 77 height 16
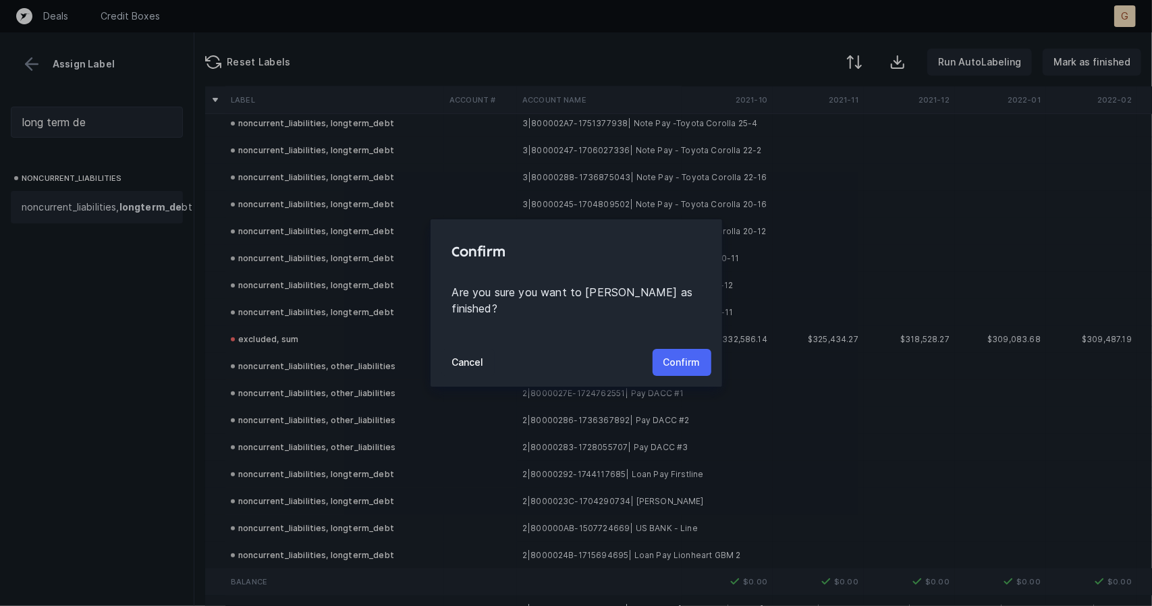
click at [675, 358] on p "Confirm" at bounding box center [681, 362] width 37 height 16
